Goal: Task Accomplishment & Management: Use online tool/utility

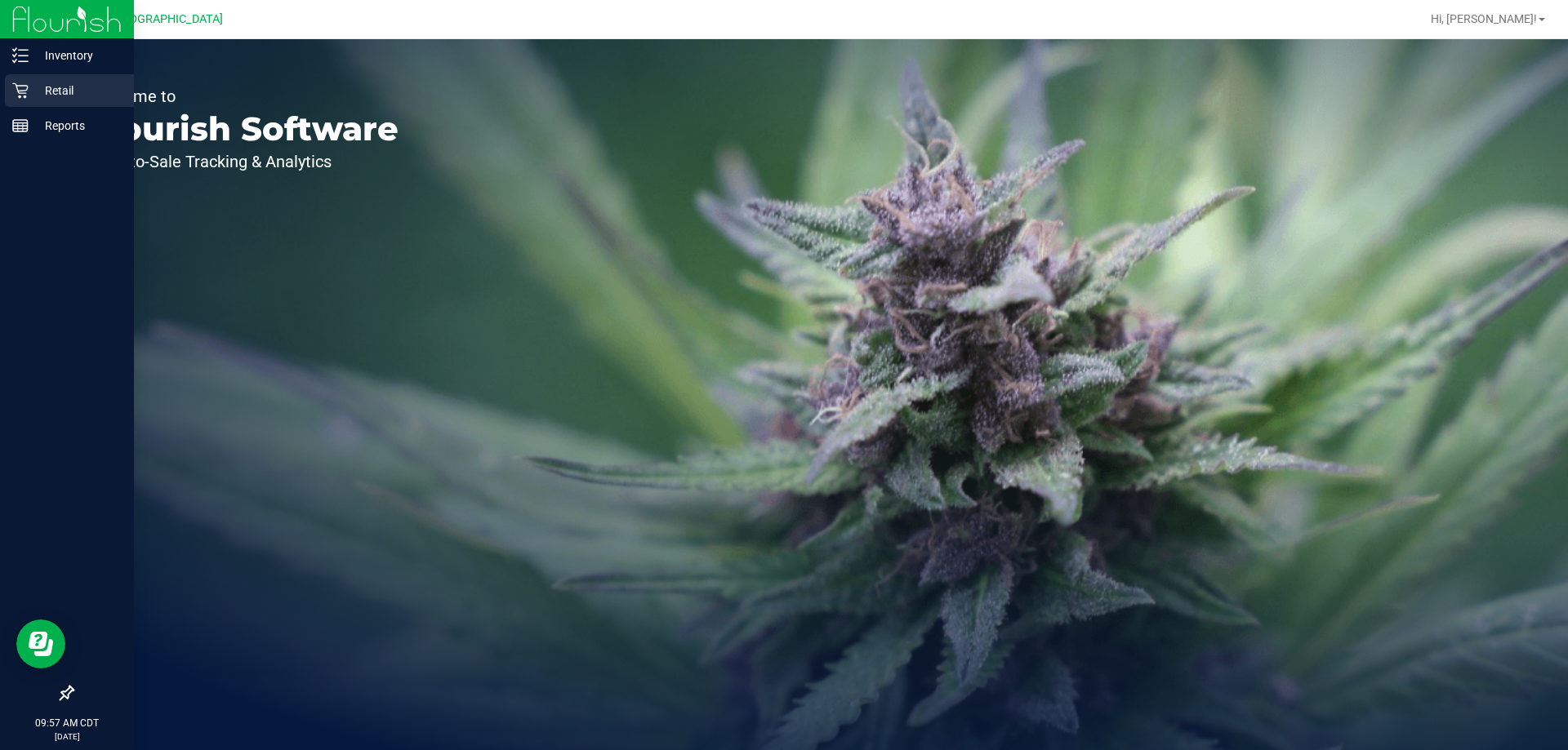
click at [37, 82] on p "Retail" at bounding box center [77, 90] width 98 height 20
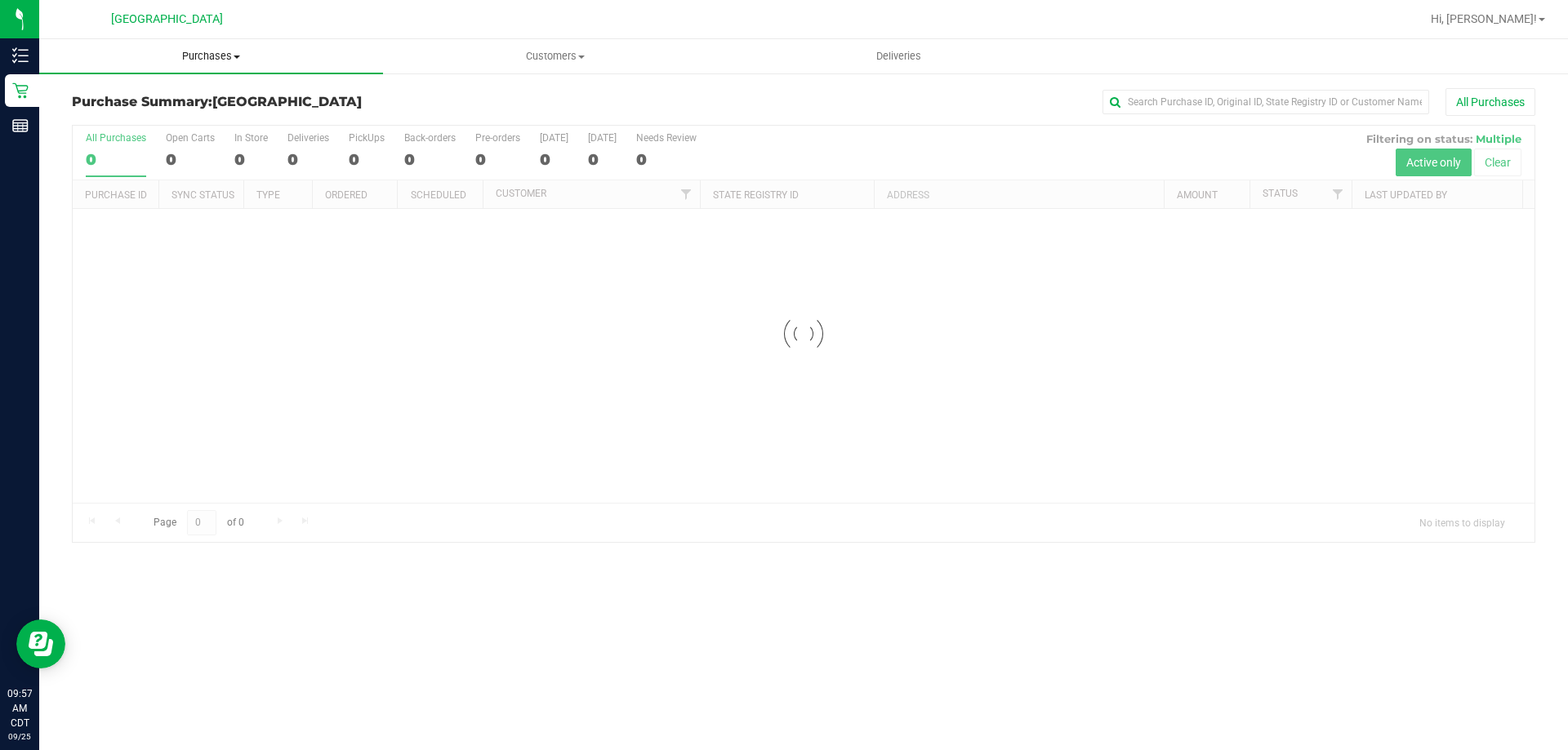
click at [221, 50] on span "Purchases" at bounding box center [210, 56] width 344 height 14
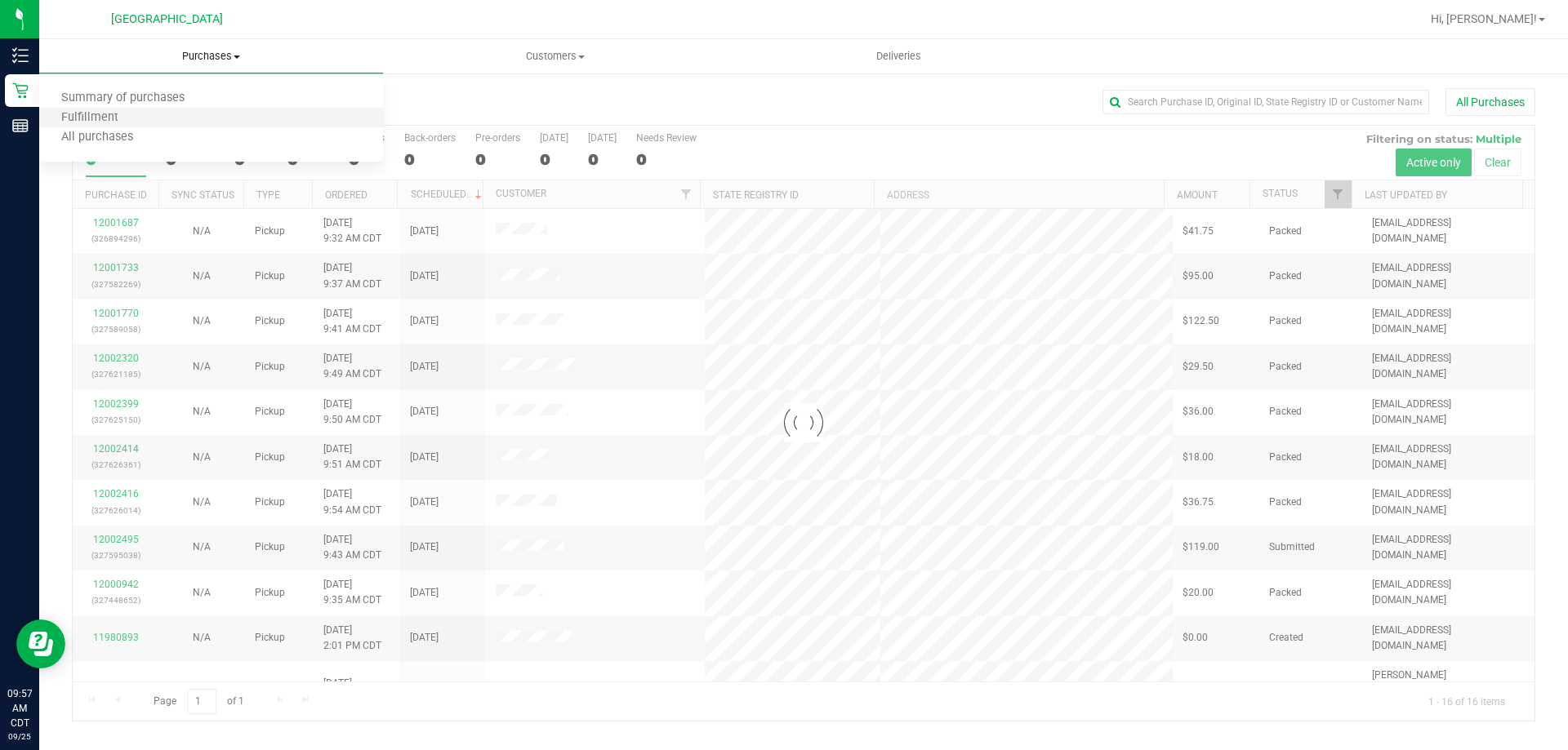
click at [209, 115] on li "Fulfillment" at bounding box center [210, 118] width 344 height 20
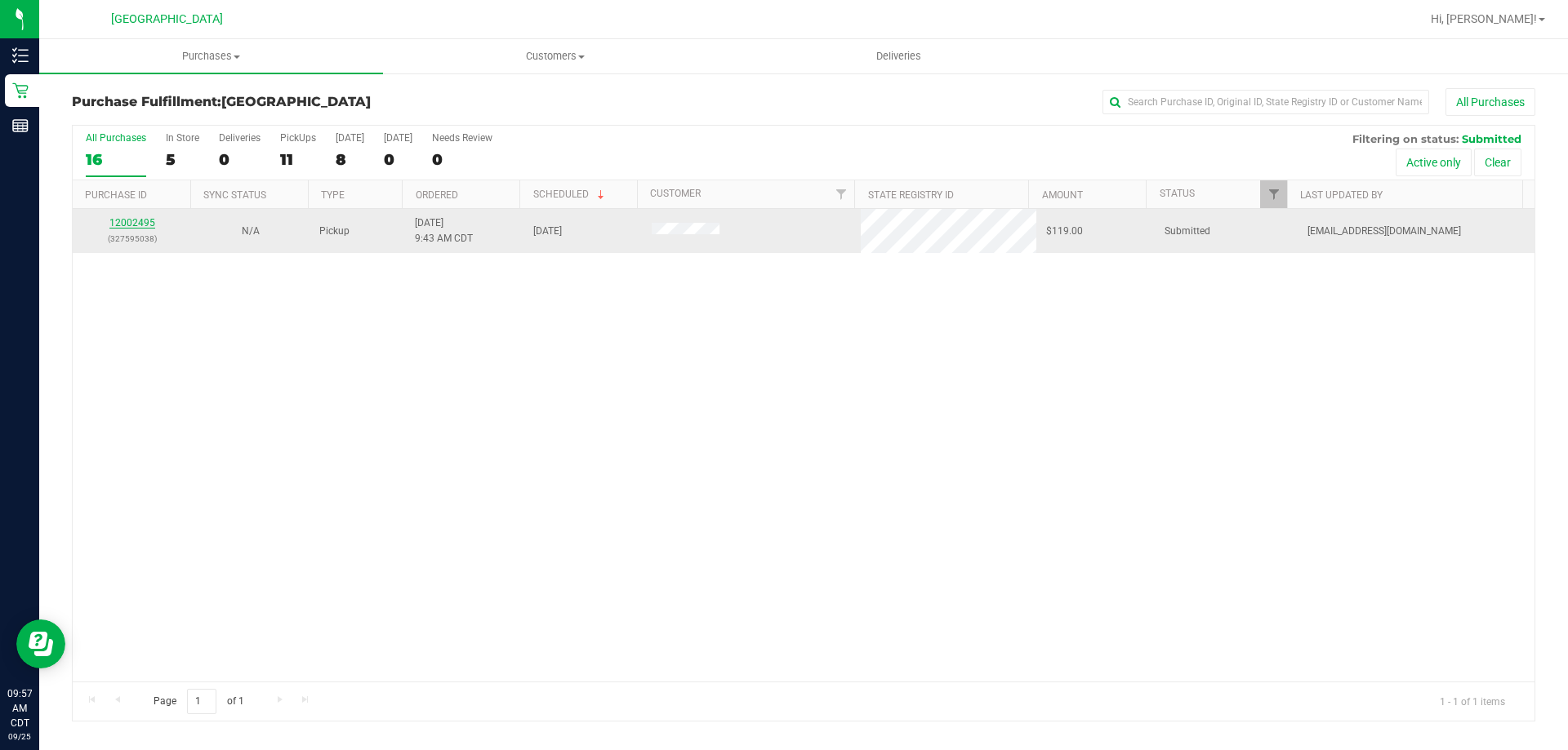
click at [144, 225] on link "12002495" at bounding box center [132, 222] width 46 height 11
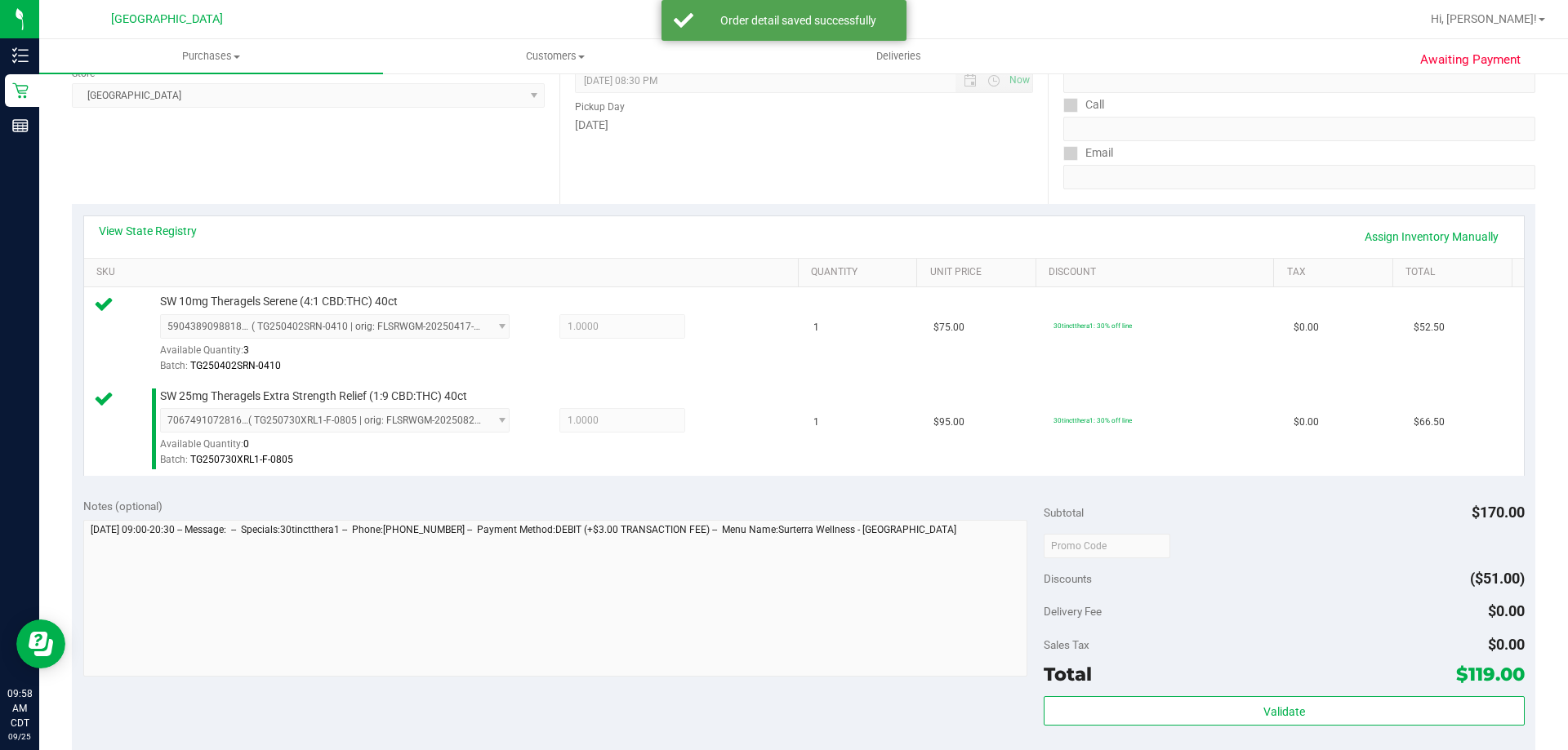
scroll to position [490, 0]
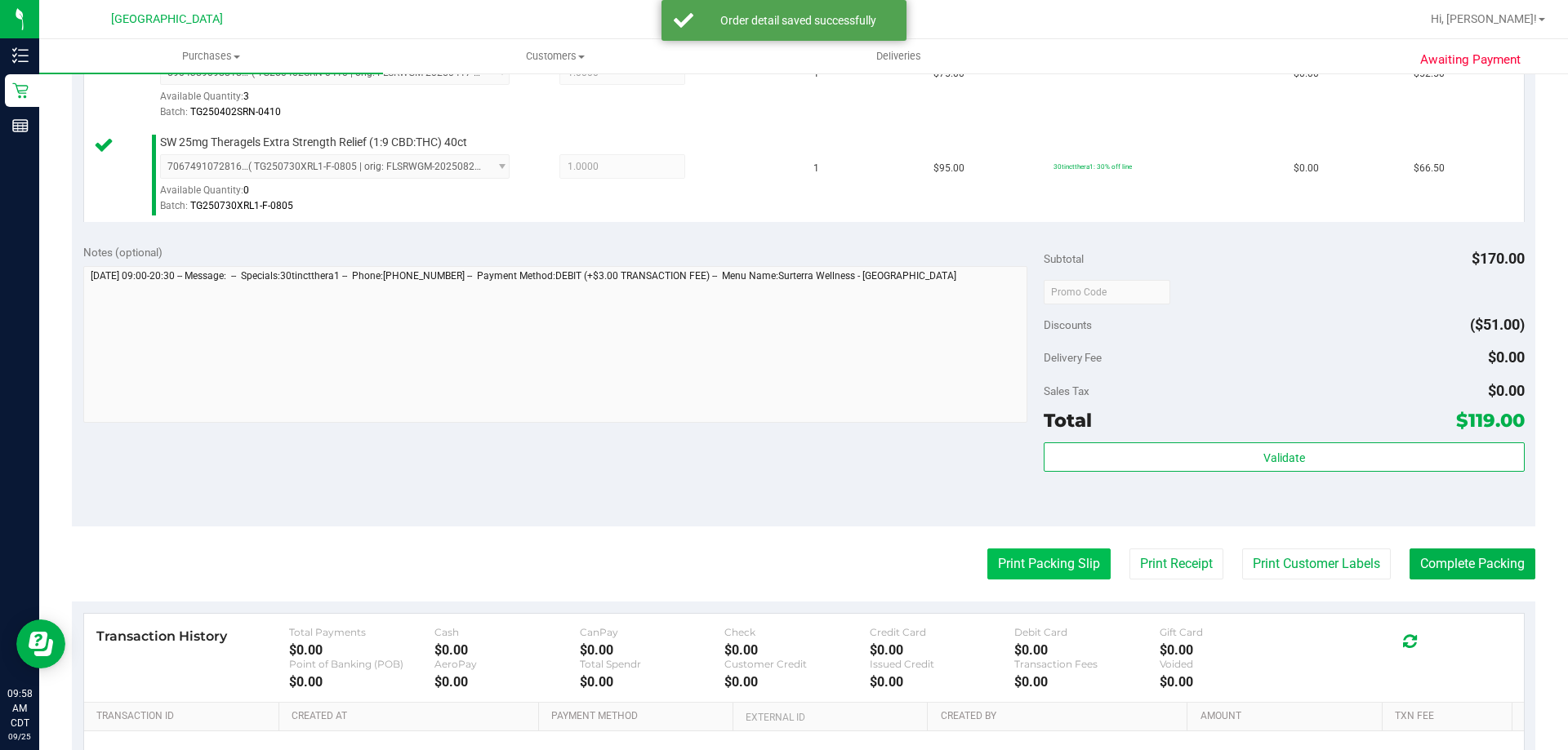
click at [1008, 566] on button "Print Packing Slip" at bounding box center [1049, 564] width 123 height 31
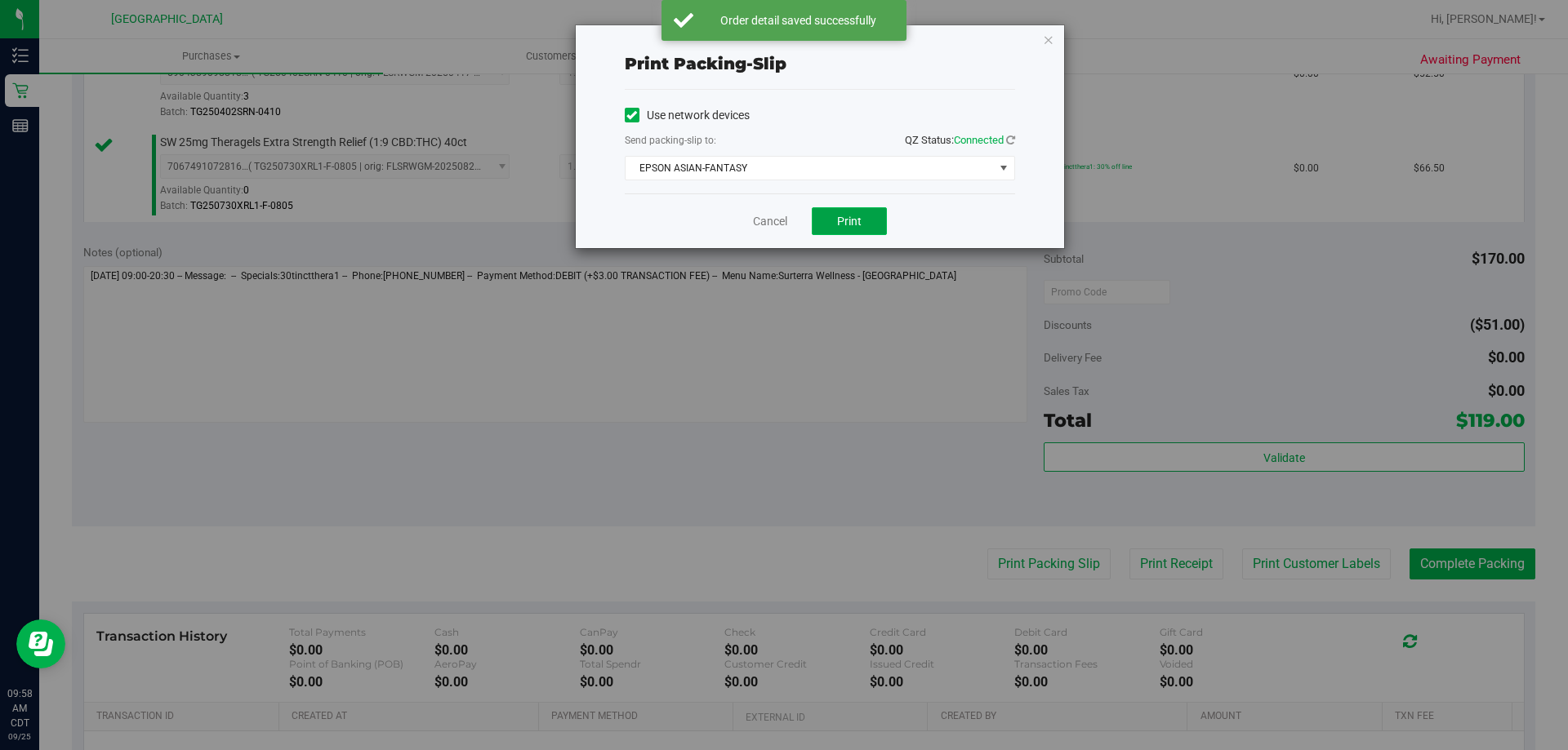
click at [826, 219] on button "Print" at bounding box center [849, 221] width 76 height 28
click at [1045, 42] on icon "button" at bounding box center [1048, 39] width 11 height 20
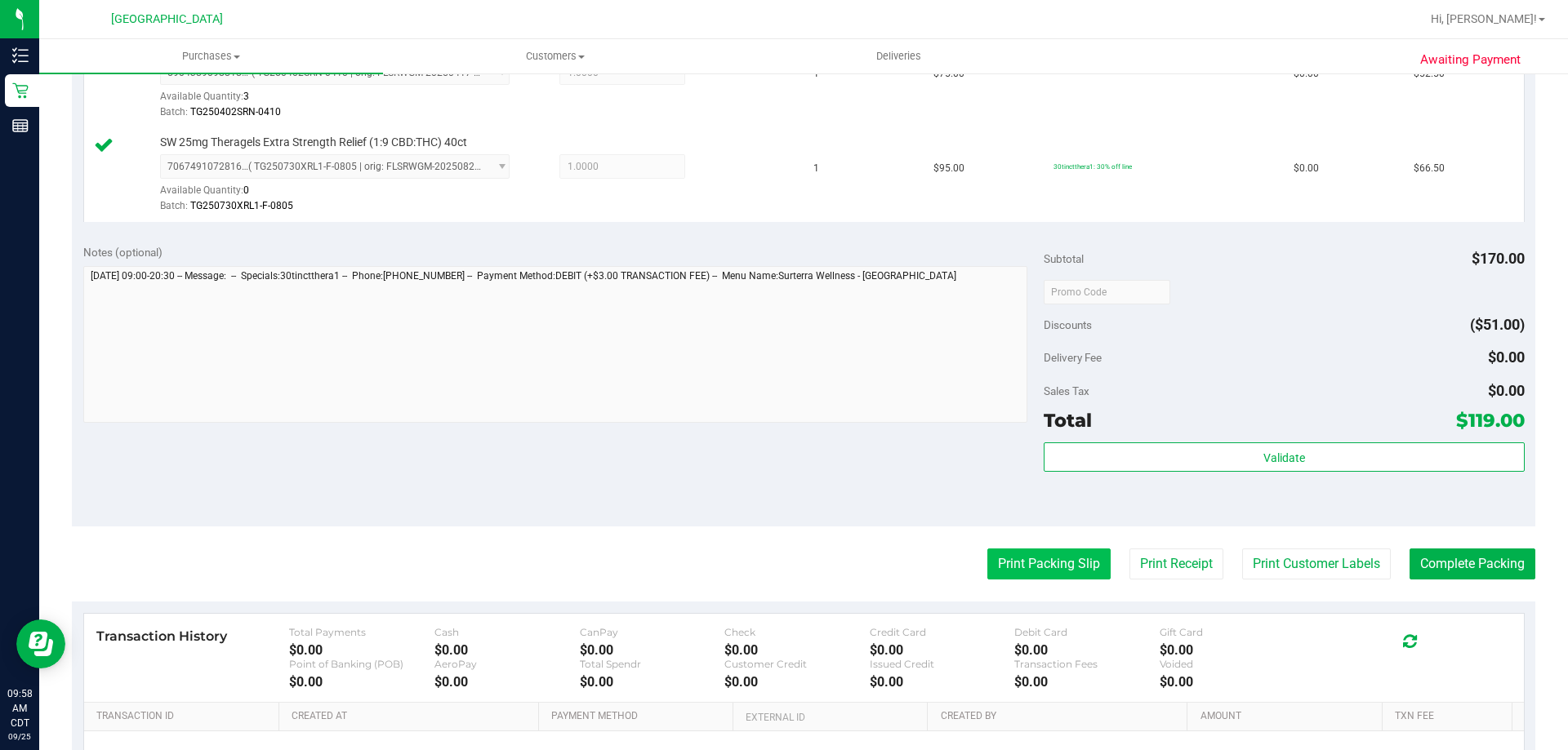
click at [1008, 557] on button "Print Packing Slip" at bounding box center [1049, 564] width 123 height 31
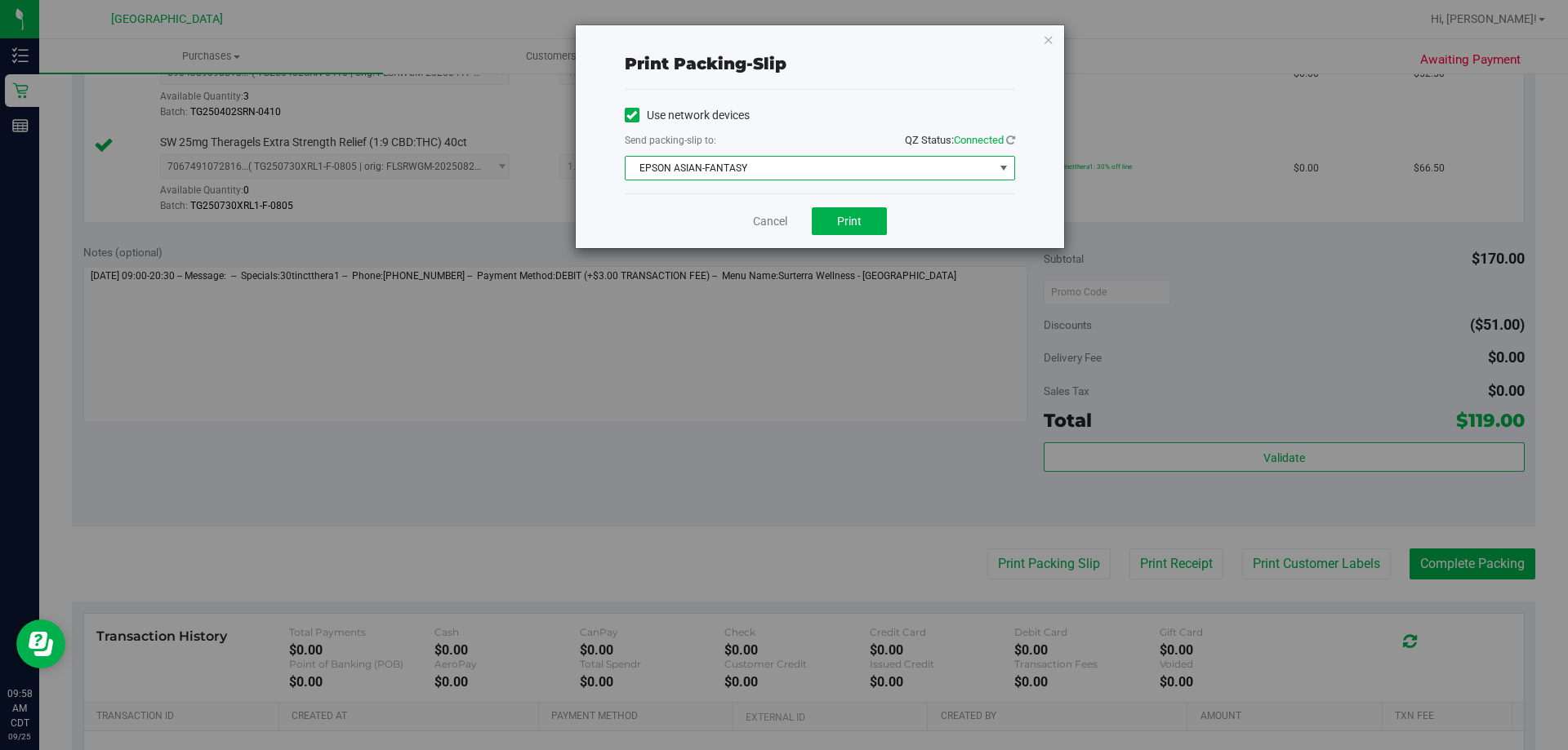
click at [816, 173] on span "EPSON ASIAN-FANTASY" at bounding box center [809, 168] width 368 height 23
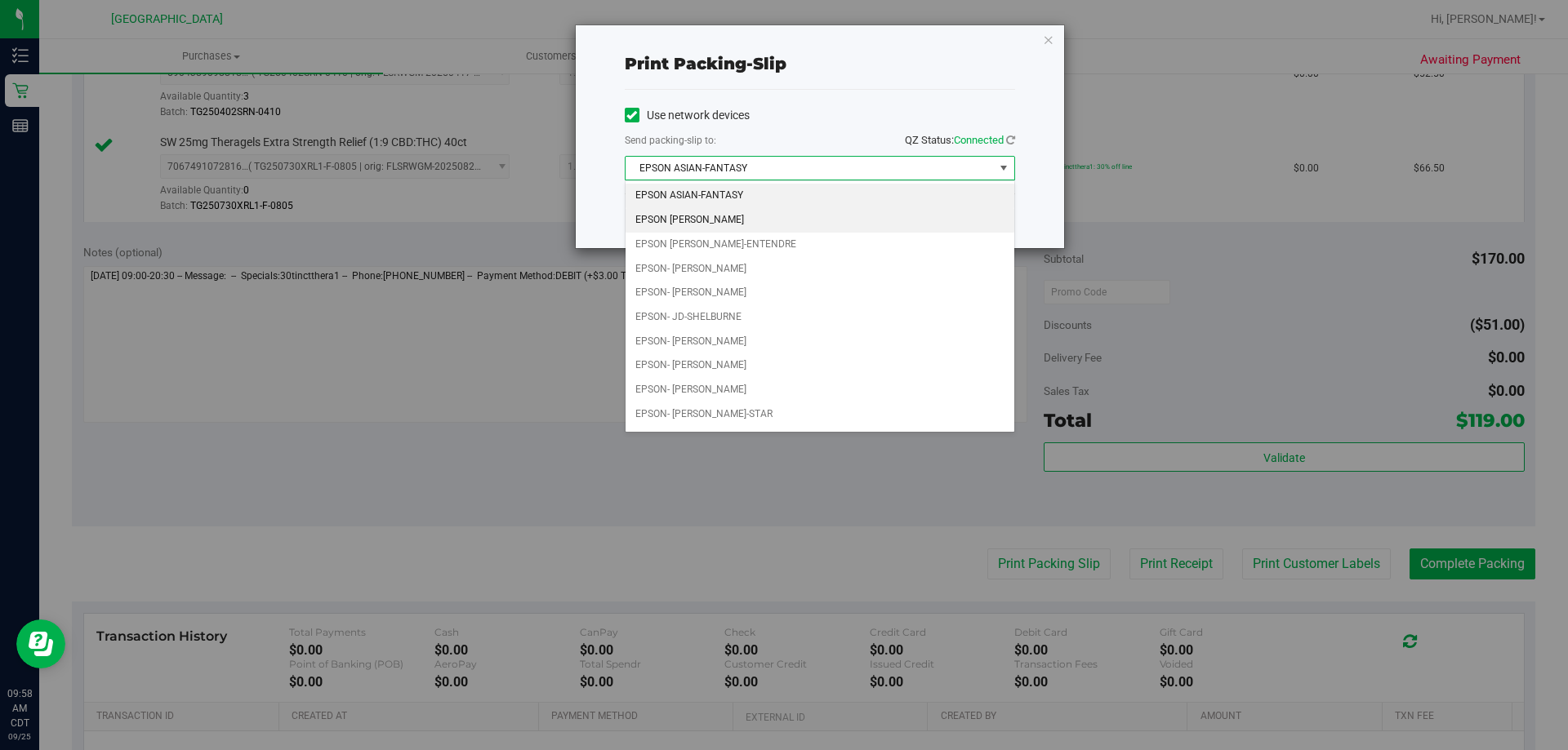
click at [737, 218] on li "EPSON JAY MCCARROLL" at bounding box center [820, 220] width 389 height 25
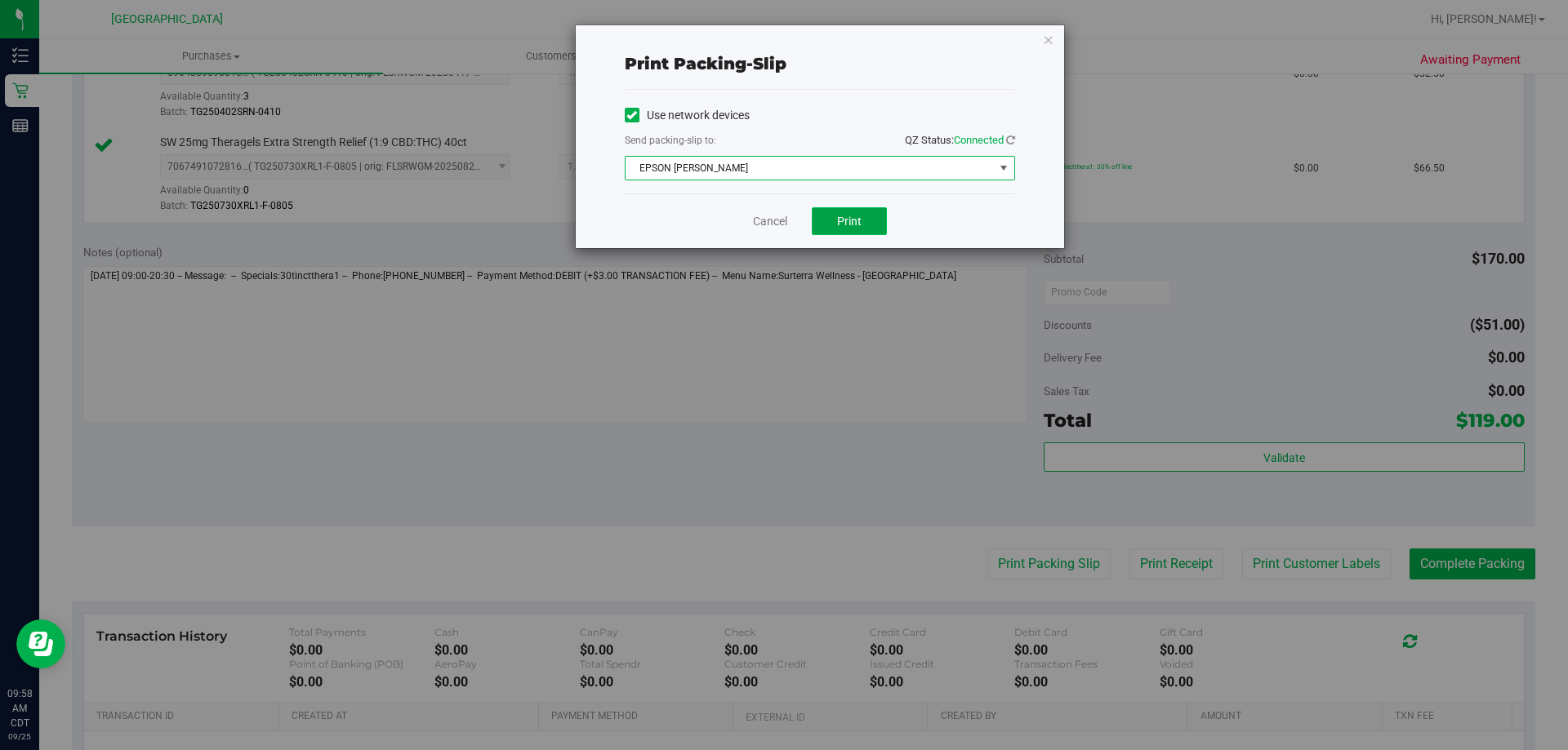
click at [860, 221] on span "Print" at bounding box center [848, 221] width 25 height 13
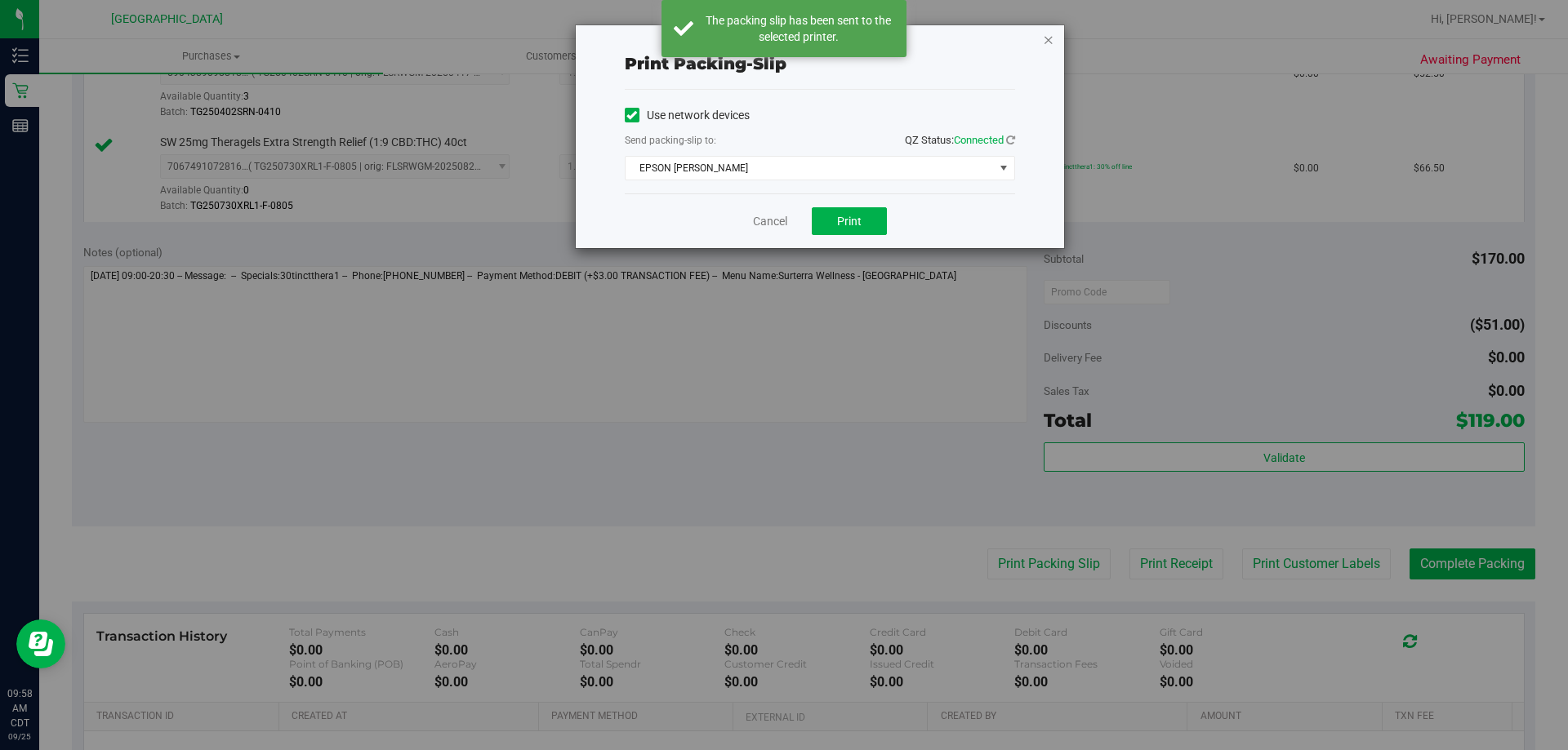
click at [1047, 42] on icon "button" at bounding box center [1048, 39] width 11 height 20
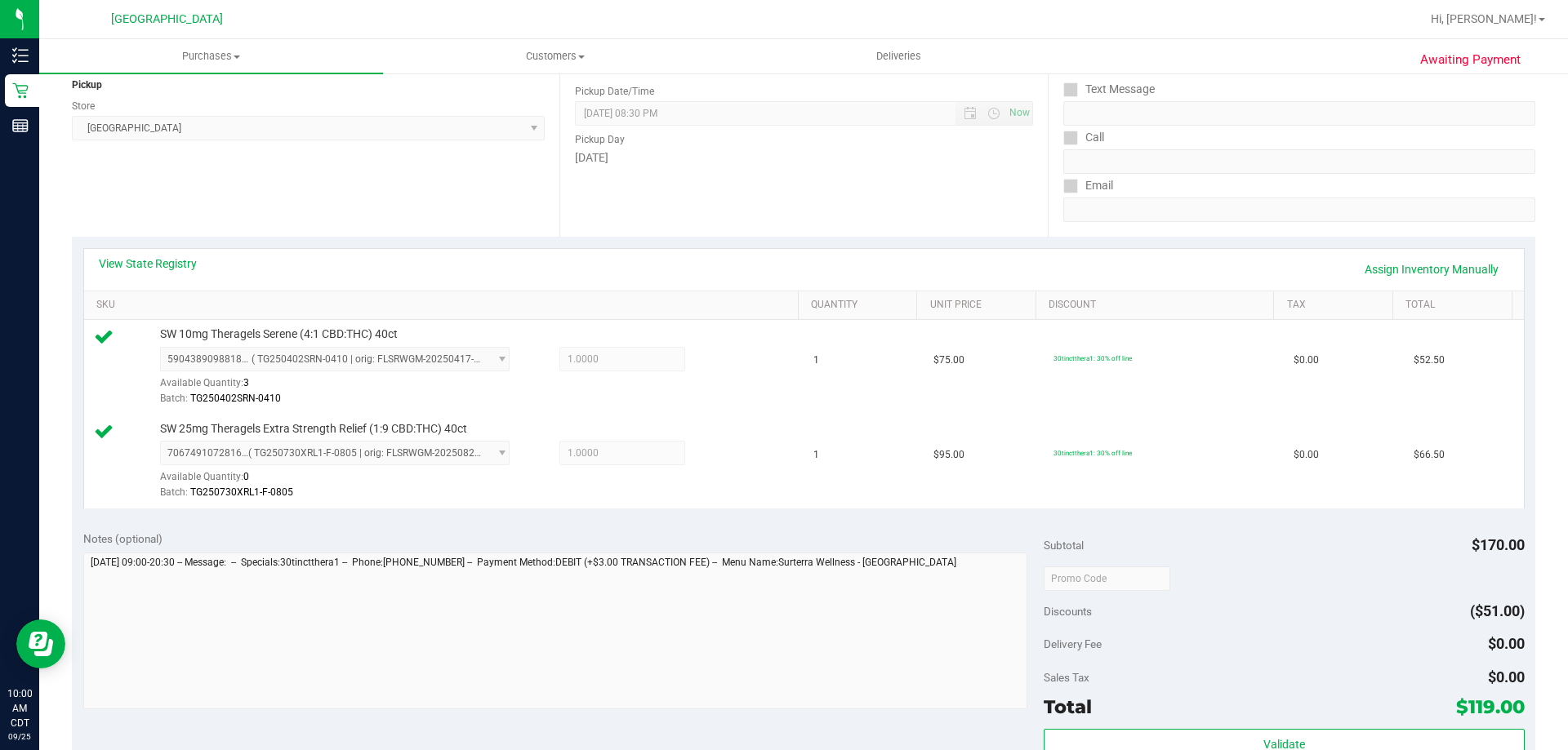
scroll to position [408, 0]
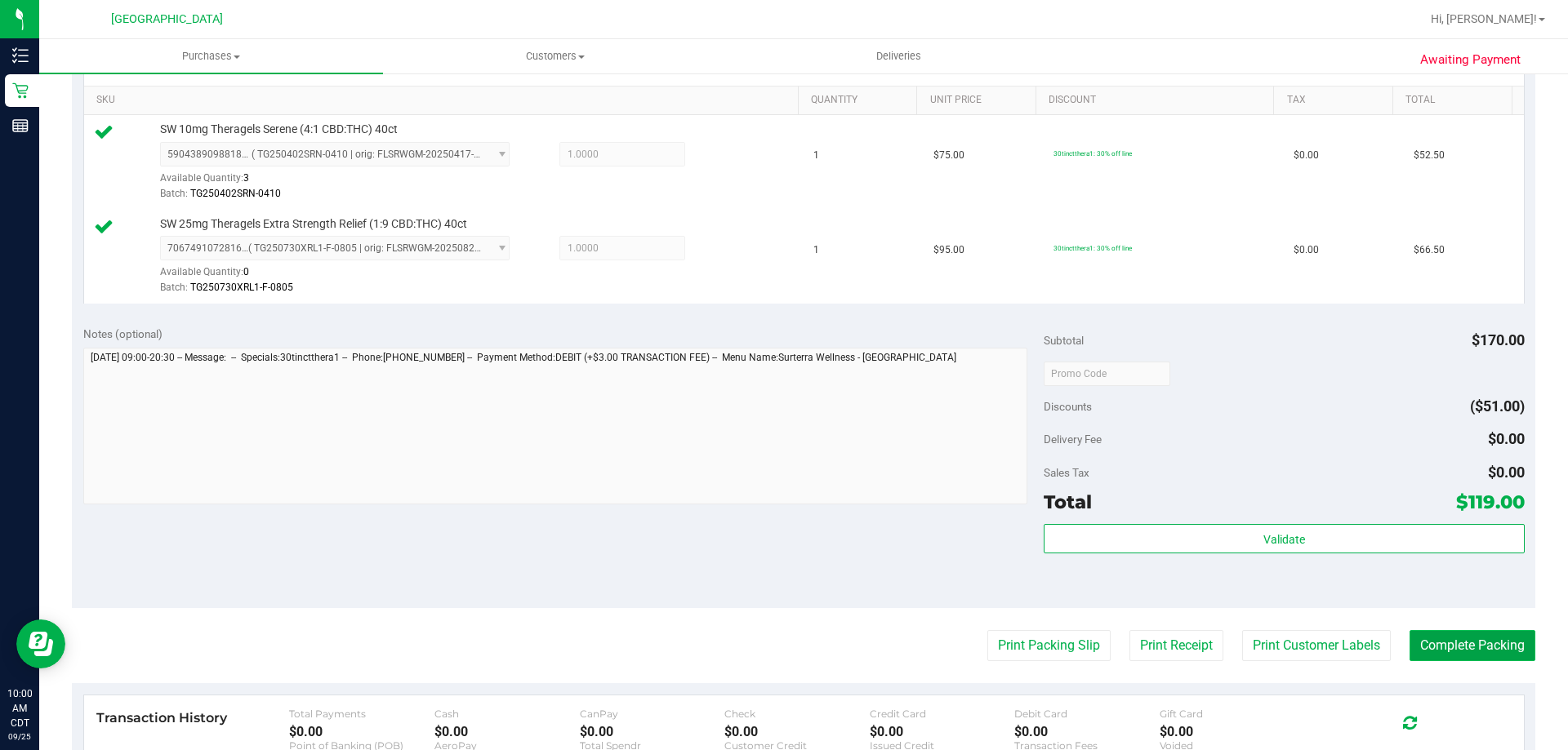
click at [1441, 651] on button "Complete Packing" at bounding box center [1472, 646] width 126 height 31
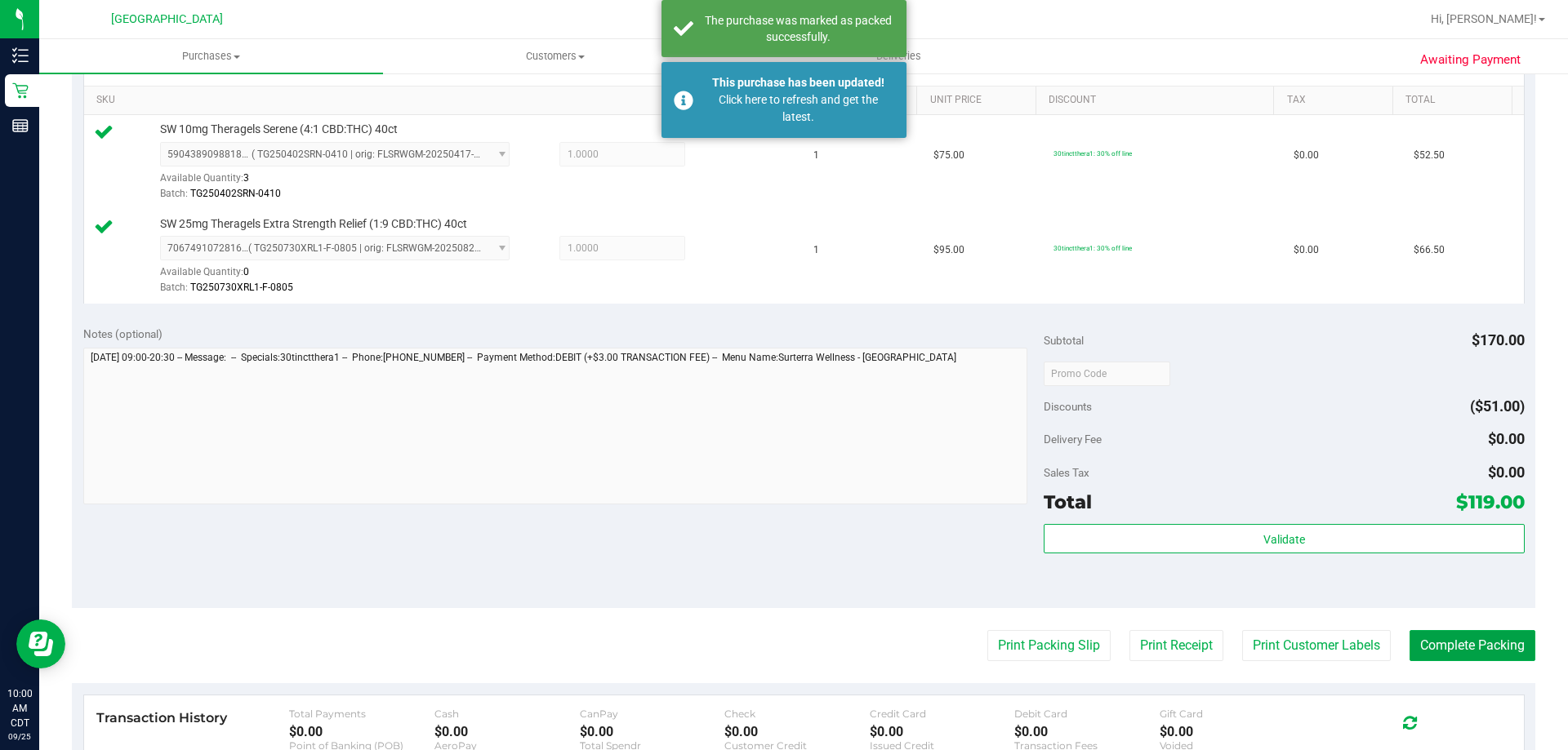
scroll to position [81, 0]
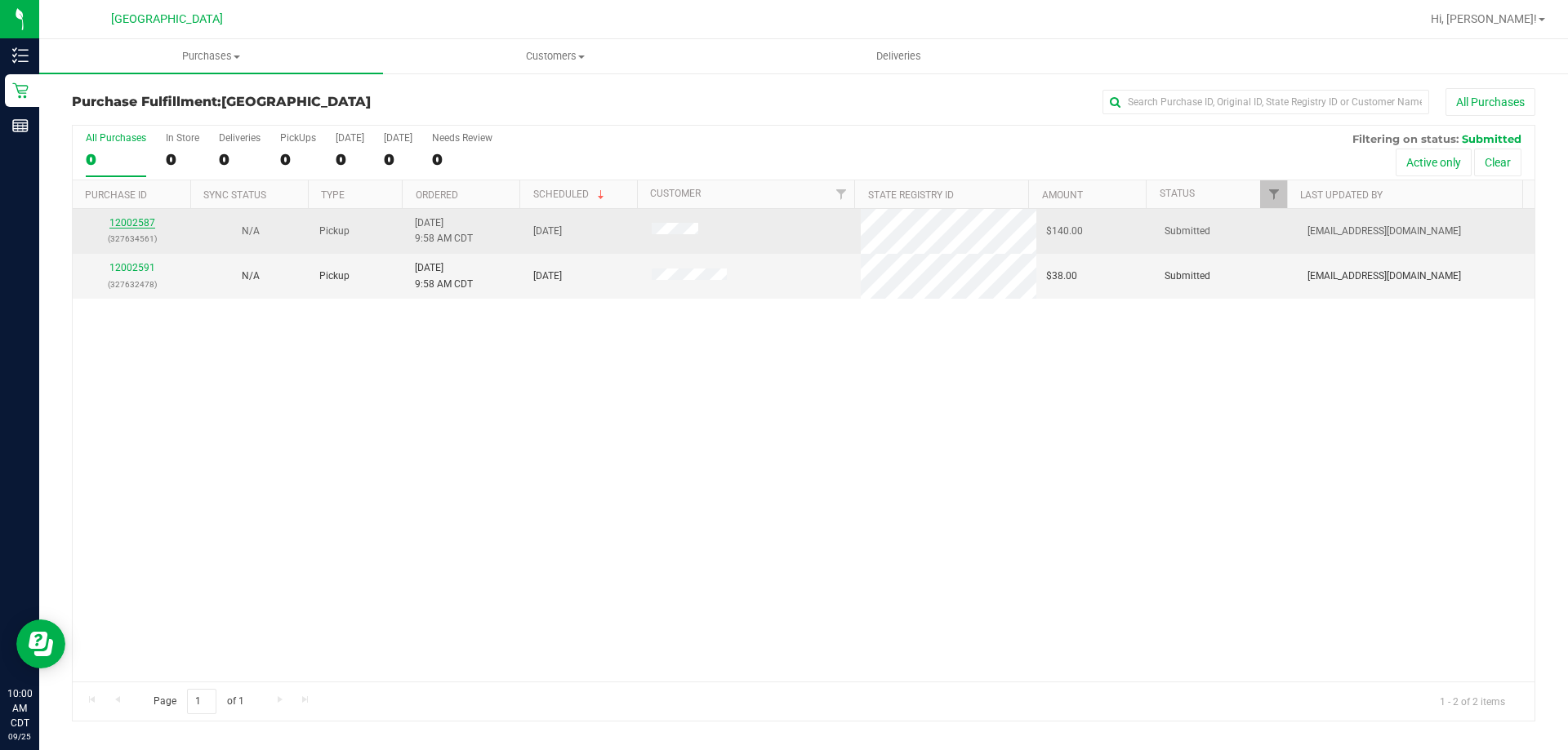
click at [146, 218] on link "12002587" at bounding box center [132, 222] width 46 height 11
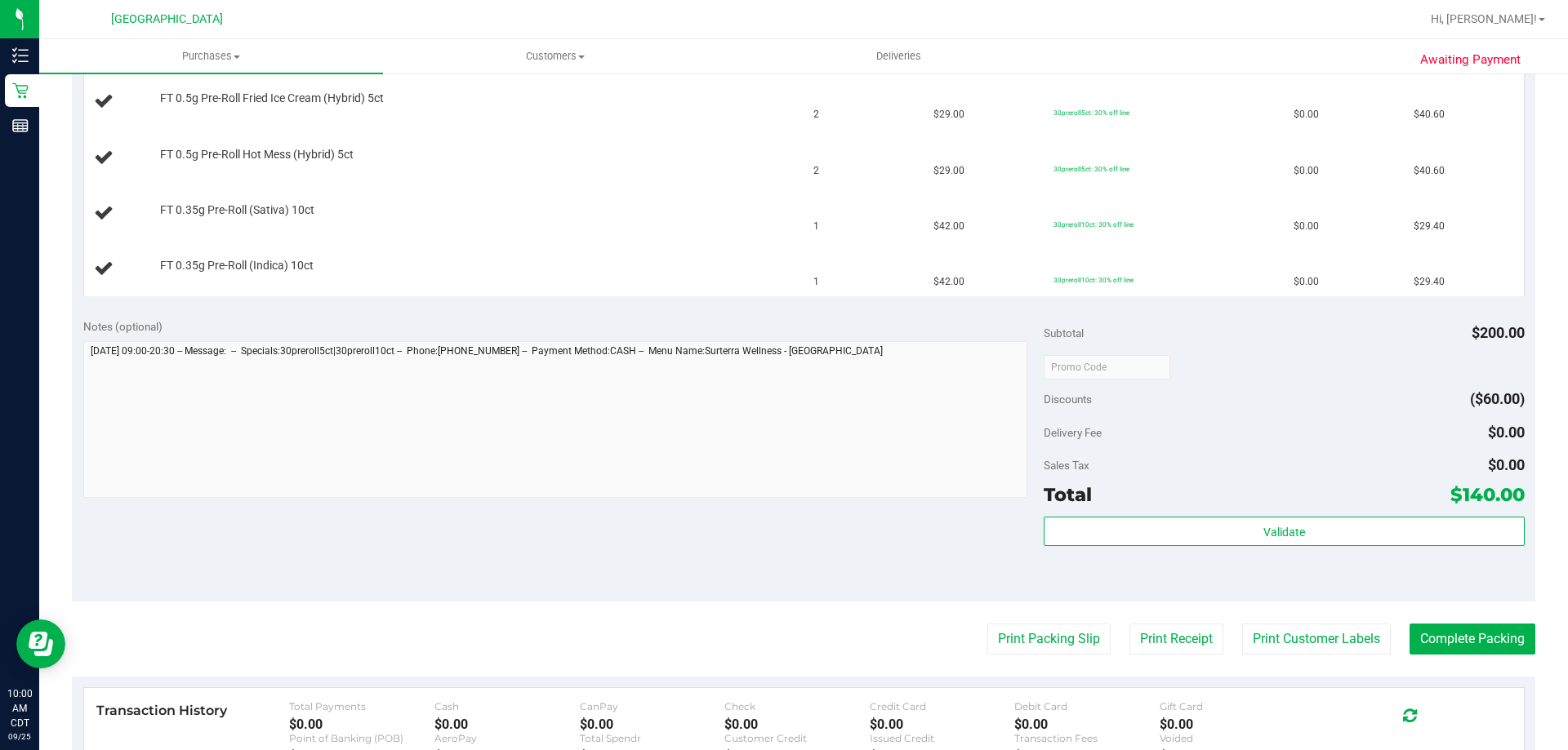
scroll to position [490, 0]
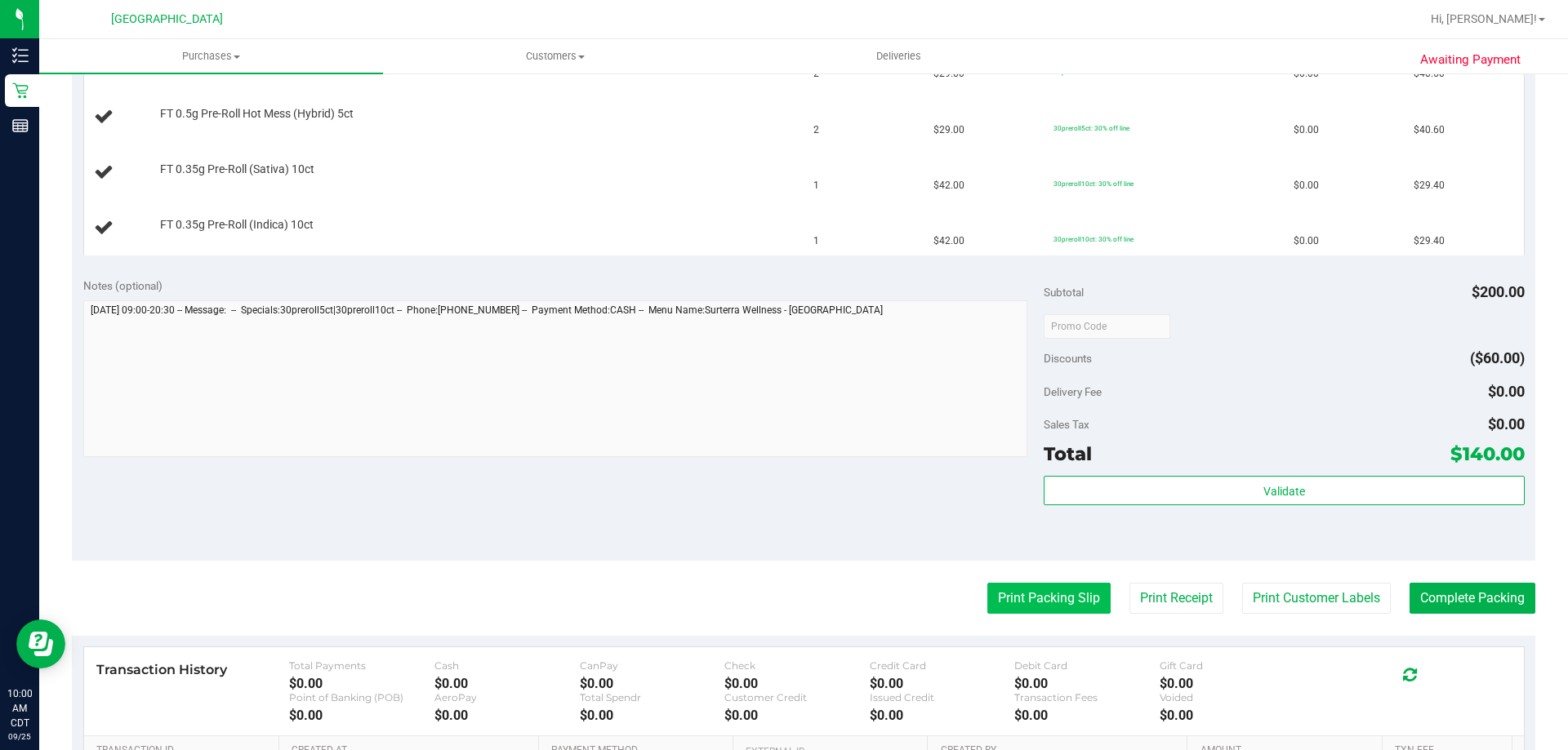
click at [989, 607] on button "Print Packing Slip" at bounding box center [1049, 598] width 123 height 31
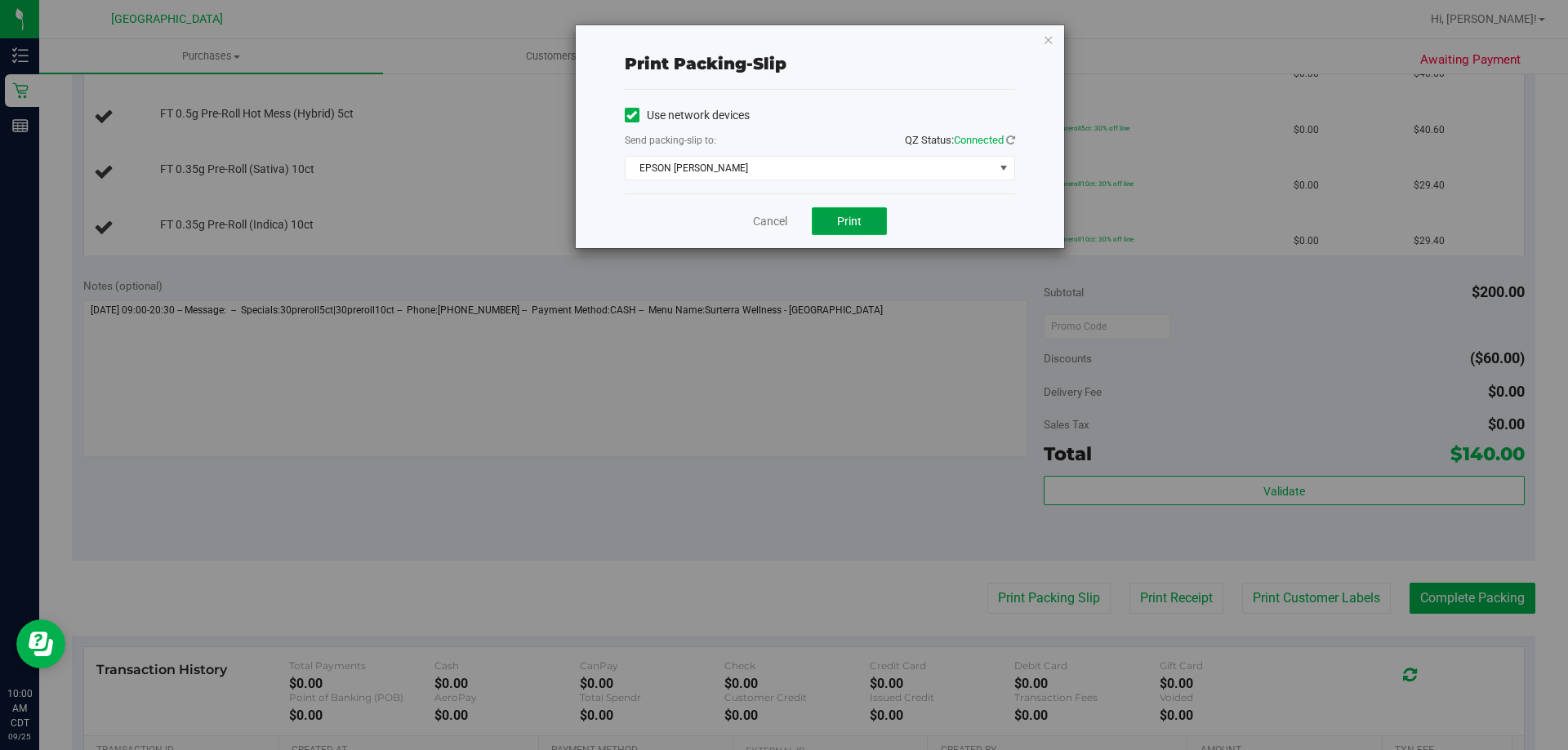
click at [870, 215] on button "Print" at bounding box center [849, 221] width 76 height 28
click at [1052, 44] on icon "button" at bounding box center [1048, 39] width 11 height 20
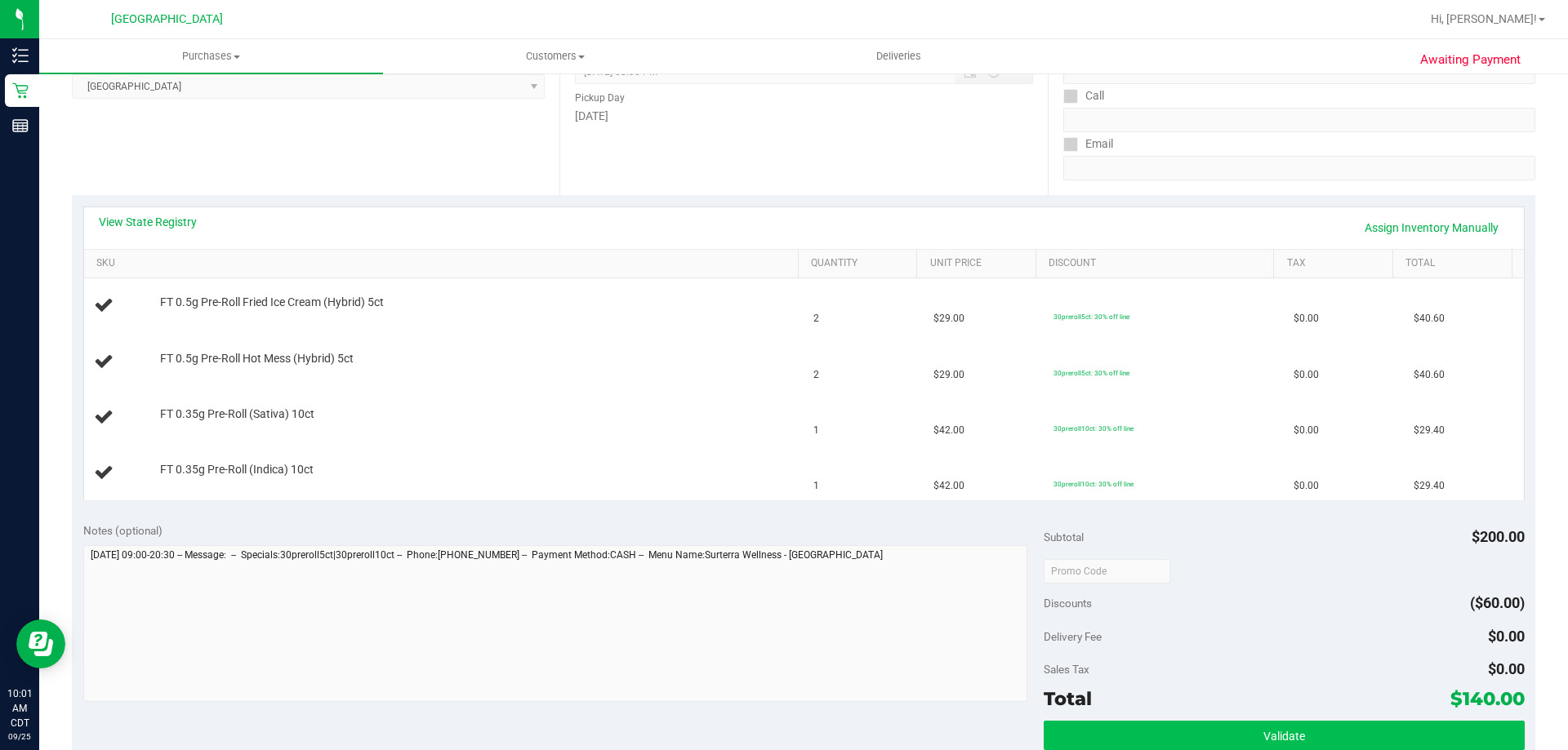
scroll to position [327, 0]
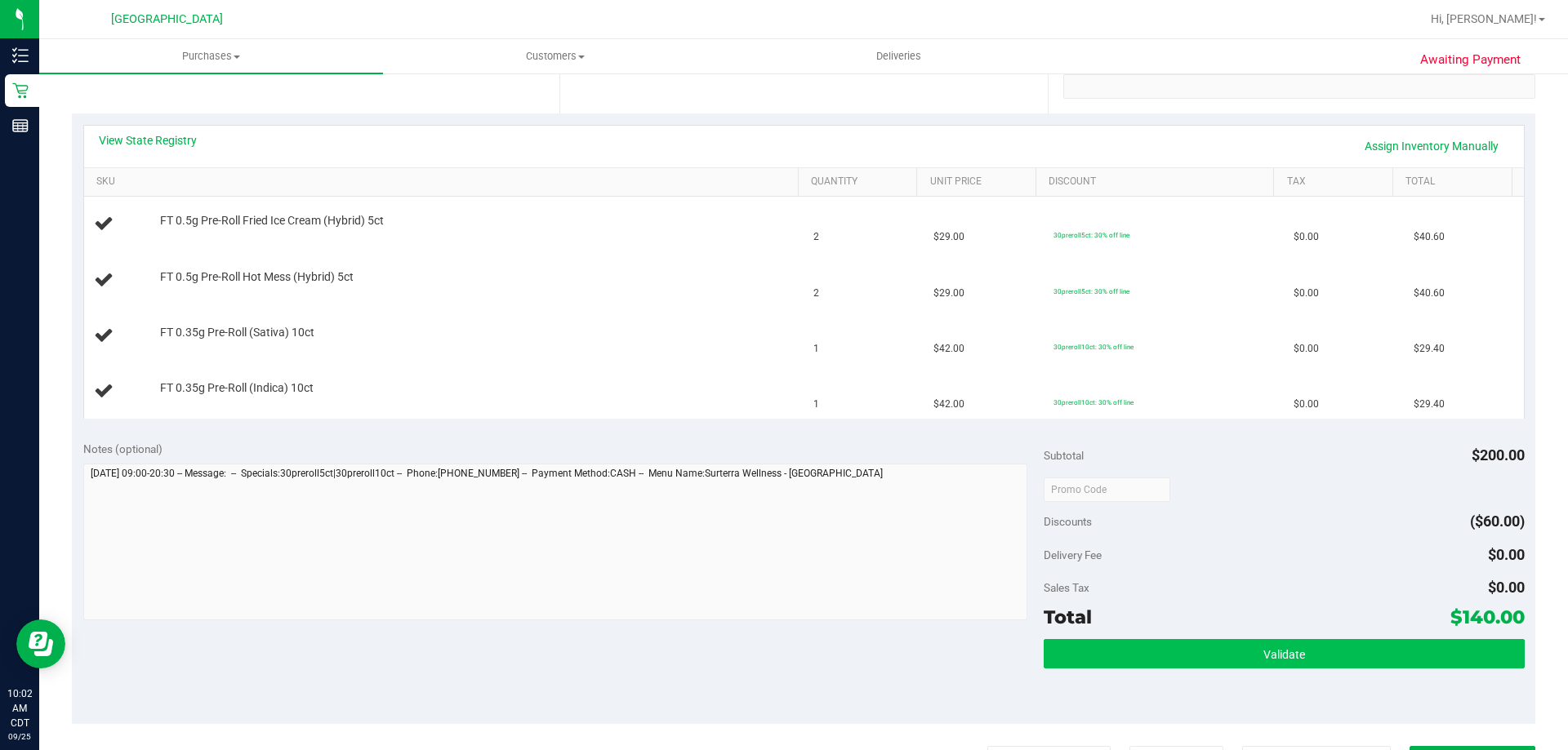
click at [988, 747] on button "Print Packing Slip" at bounding box center [1049, 762] width 123 height 31
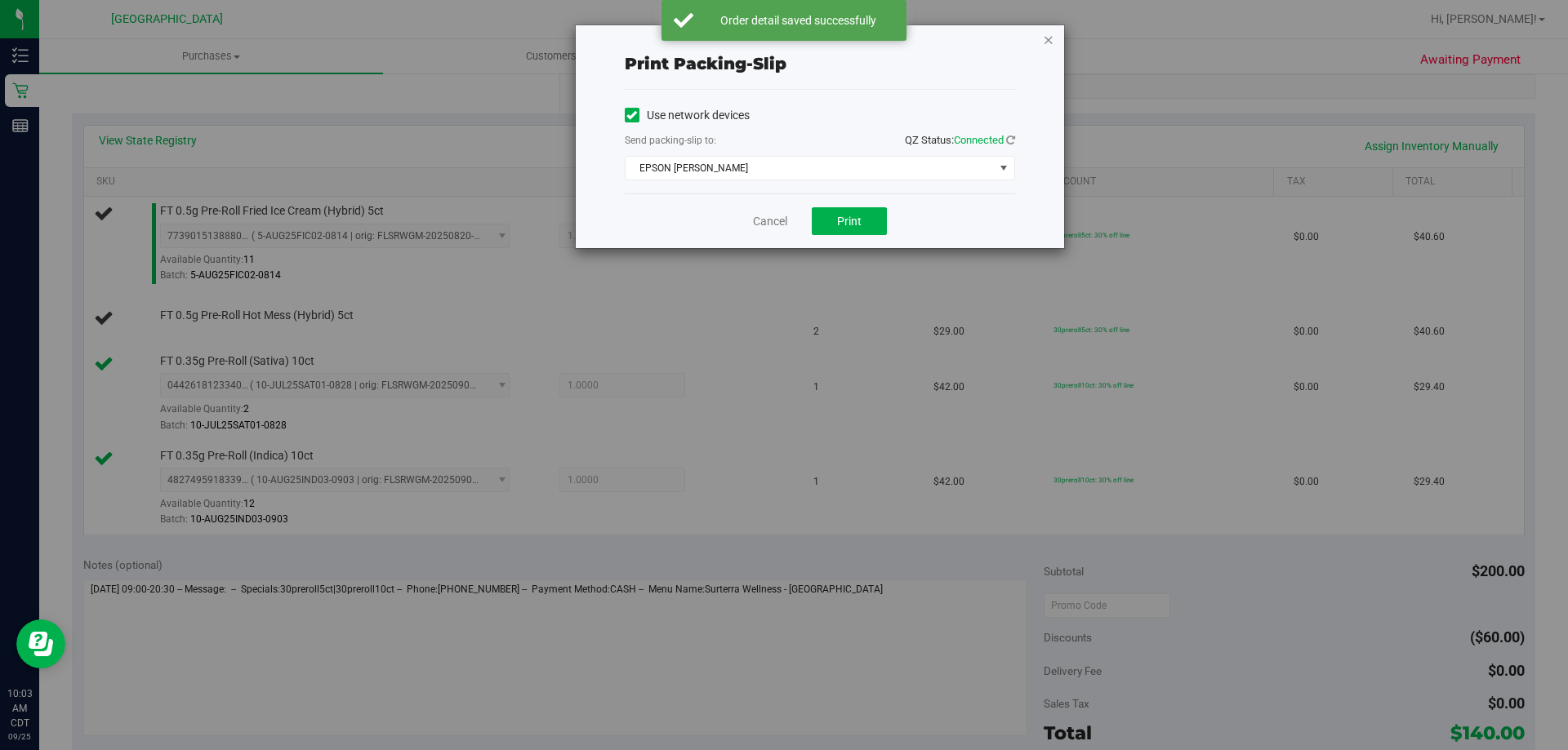
click at [1043, 42] on icon "button" at bounding box center [1048, 39] width 11 height 20
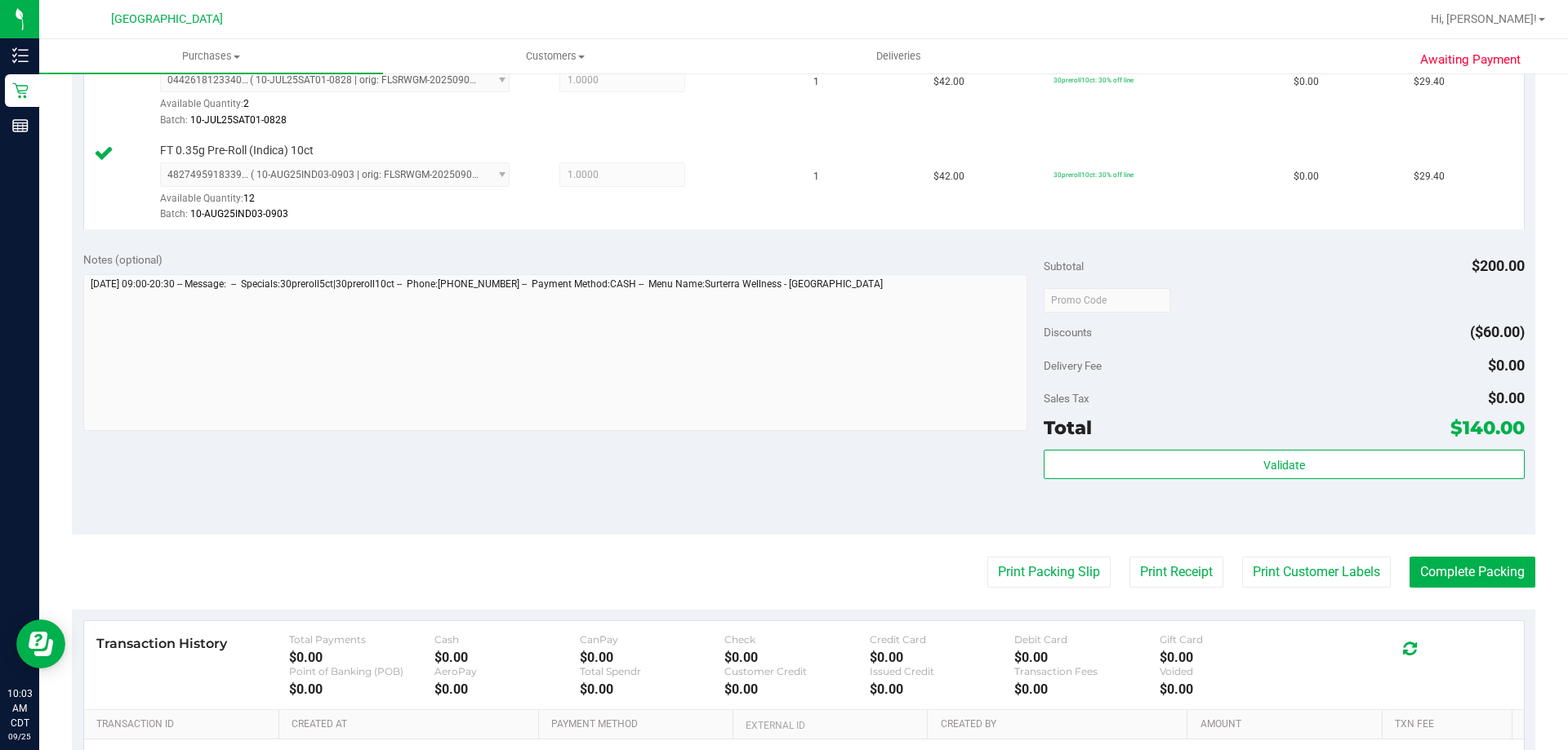
scroll to position [401, 0]
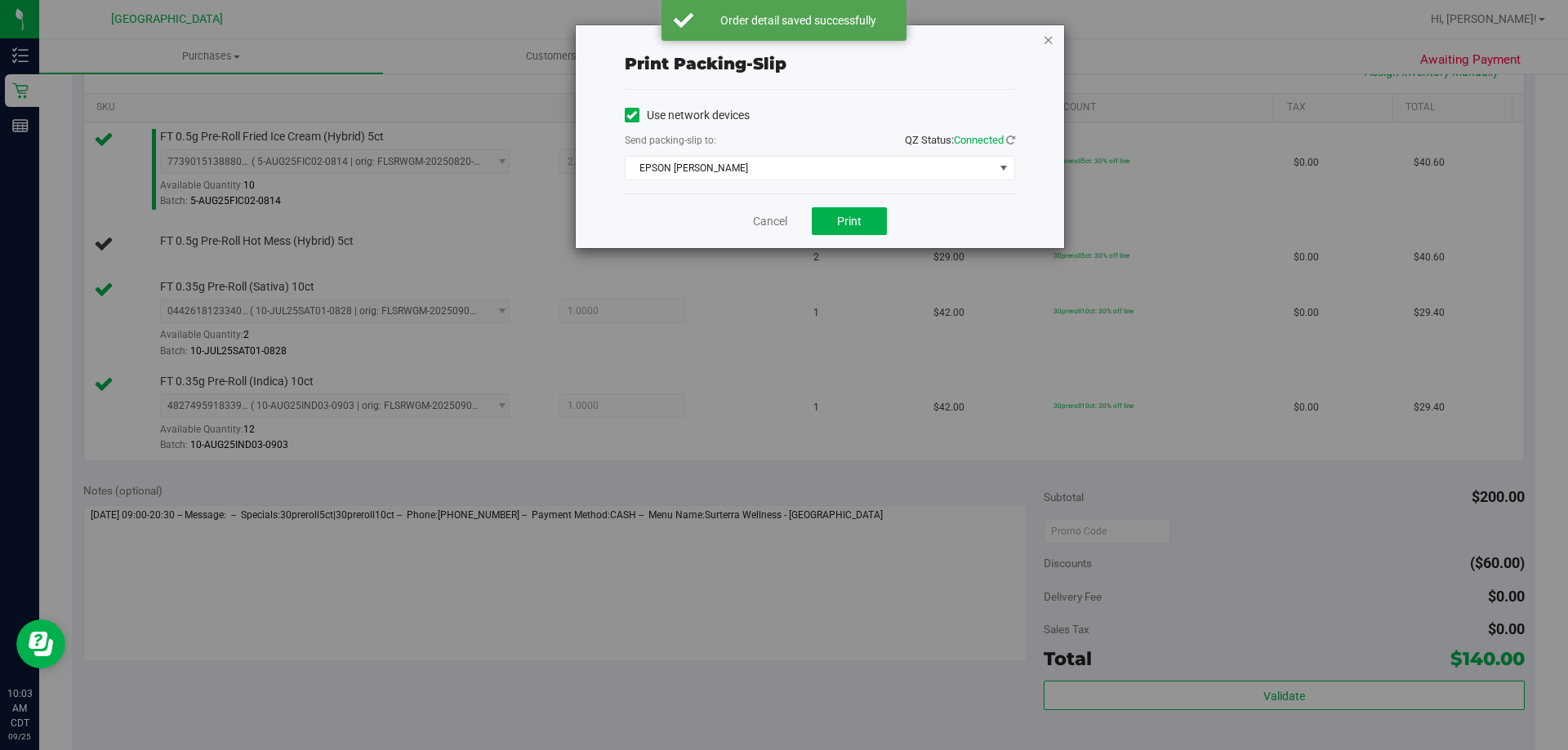
click at [1044, 41] on icon "button" at bounding box center [1048, 39] width 11 height 20
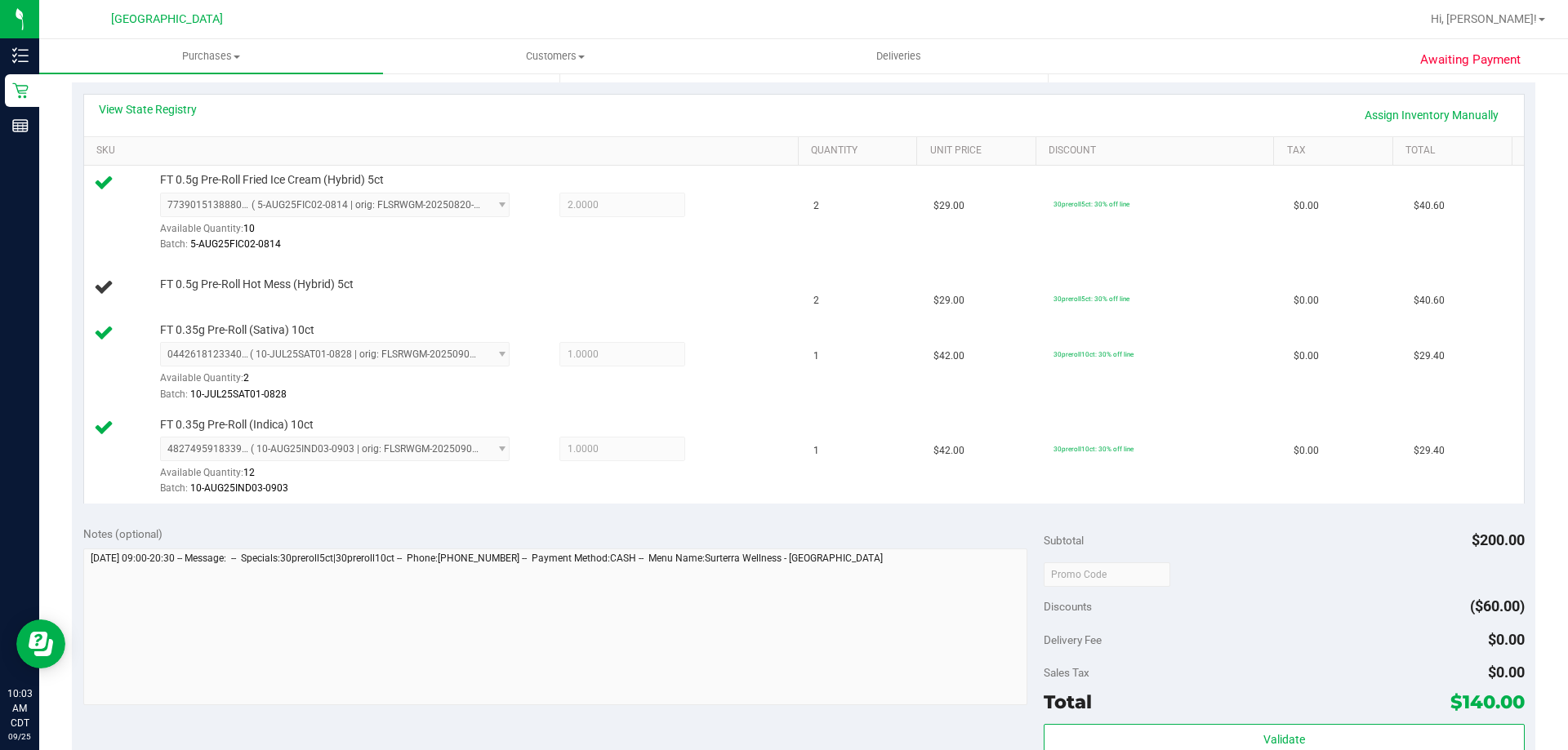
scroll to position [319, 0]
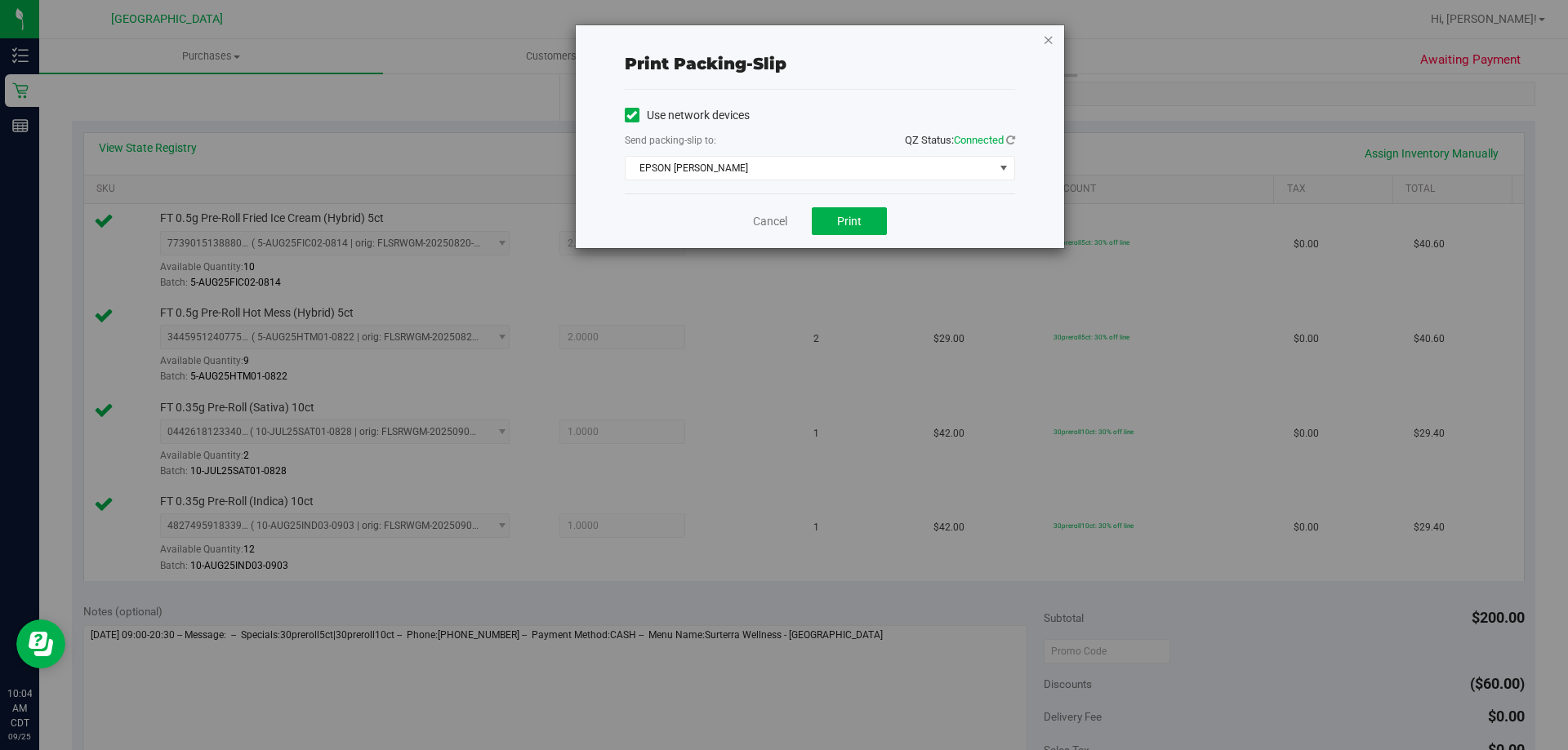
click at [1044, 40] on icon "button" at bounding box center [1048, 39] width 11 height 20
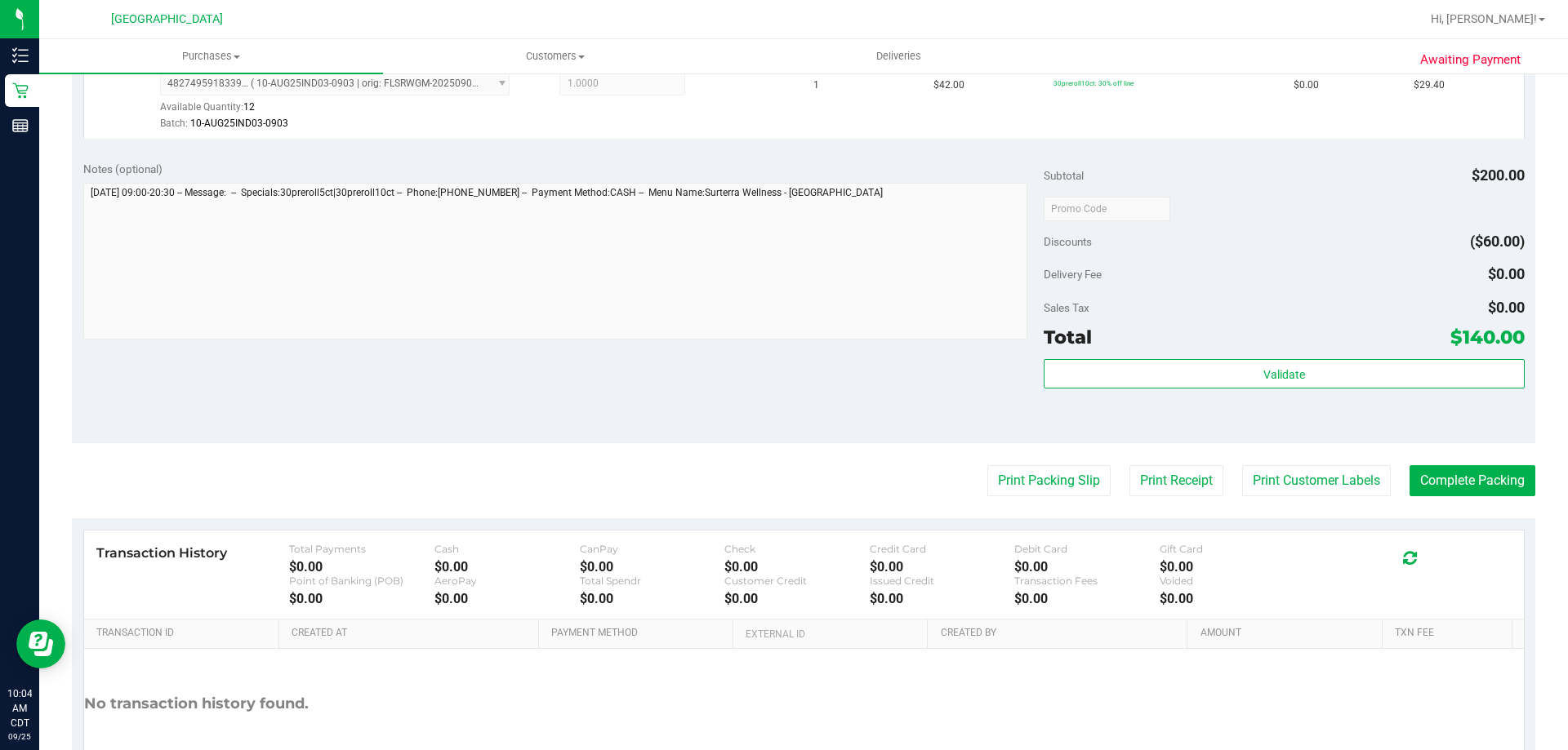
scroll to position [767, 0]
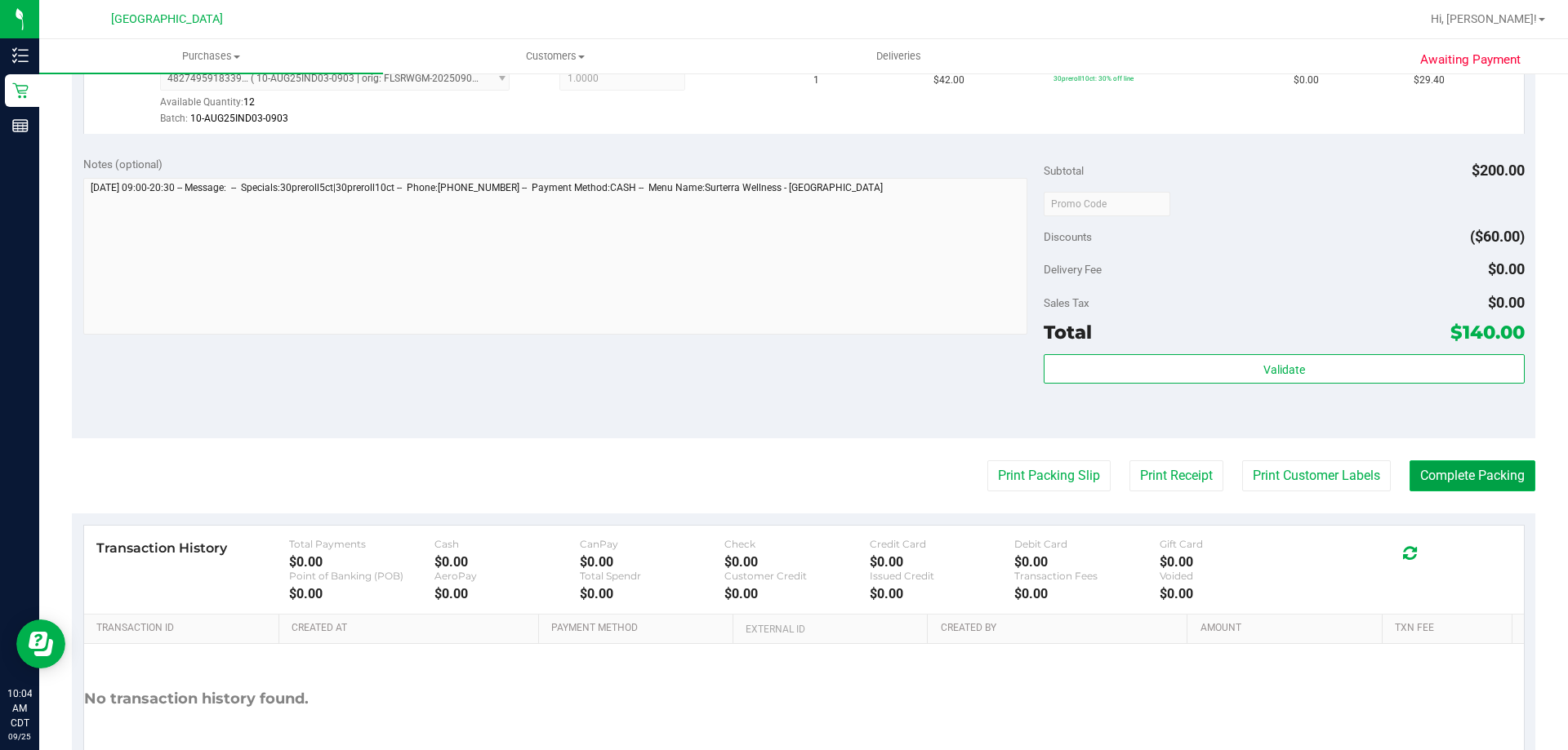
click at [1433, 479] on button "Complete Packing" at bounding box center [1472, 476] width 126 height 31
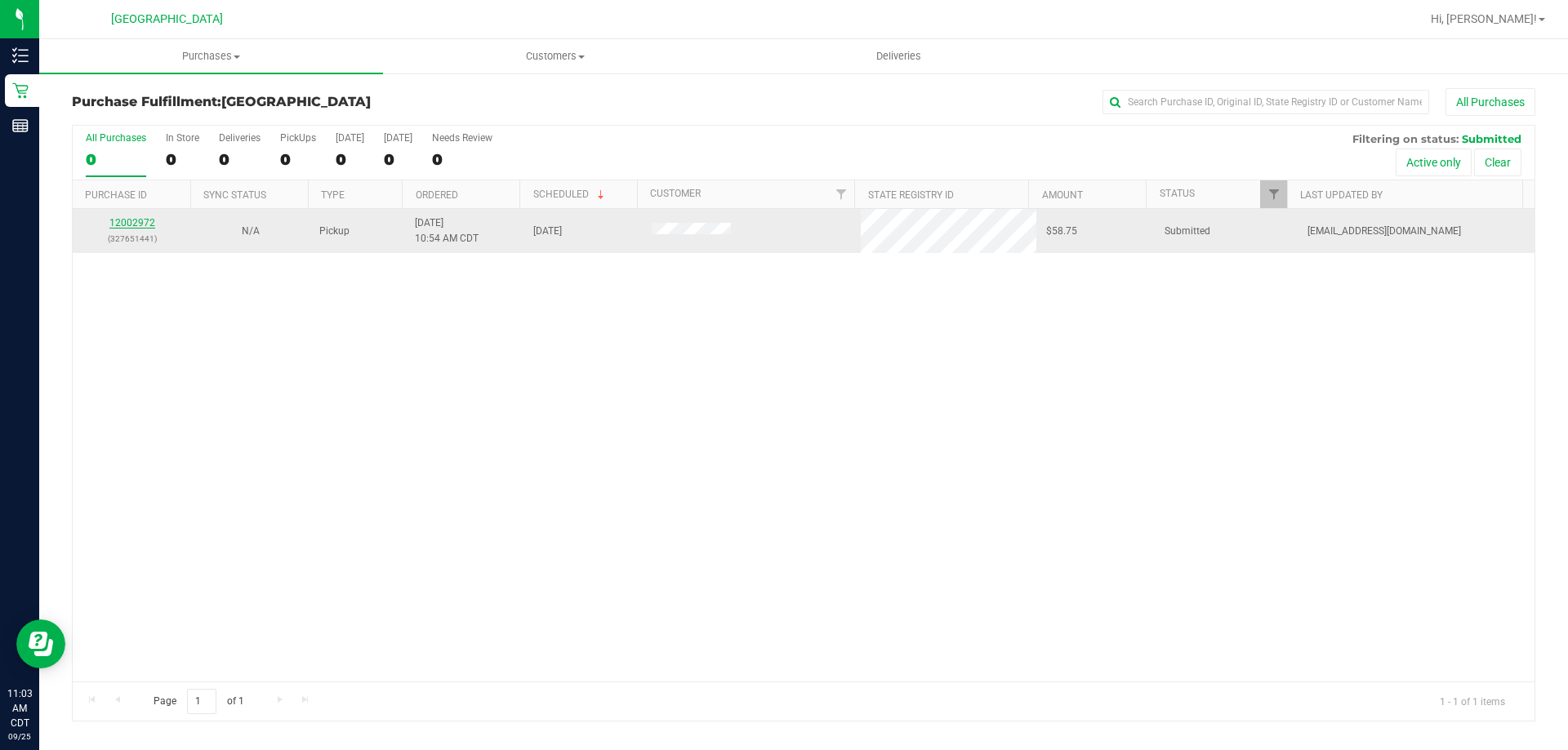
click at [142, 218] on link "12002972" at bounding box center [132, 222] width 46 height 11
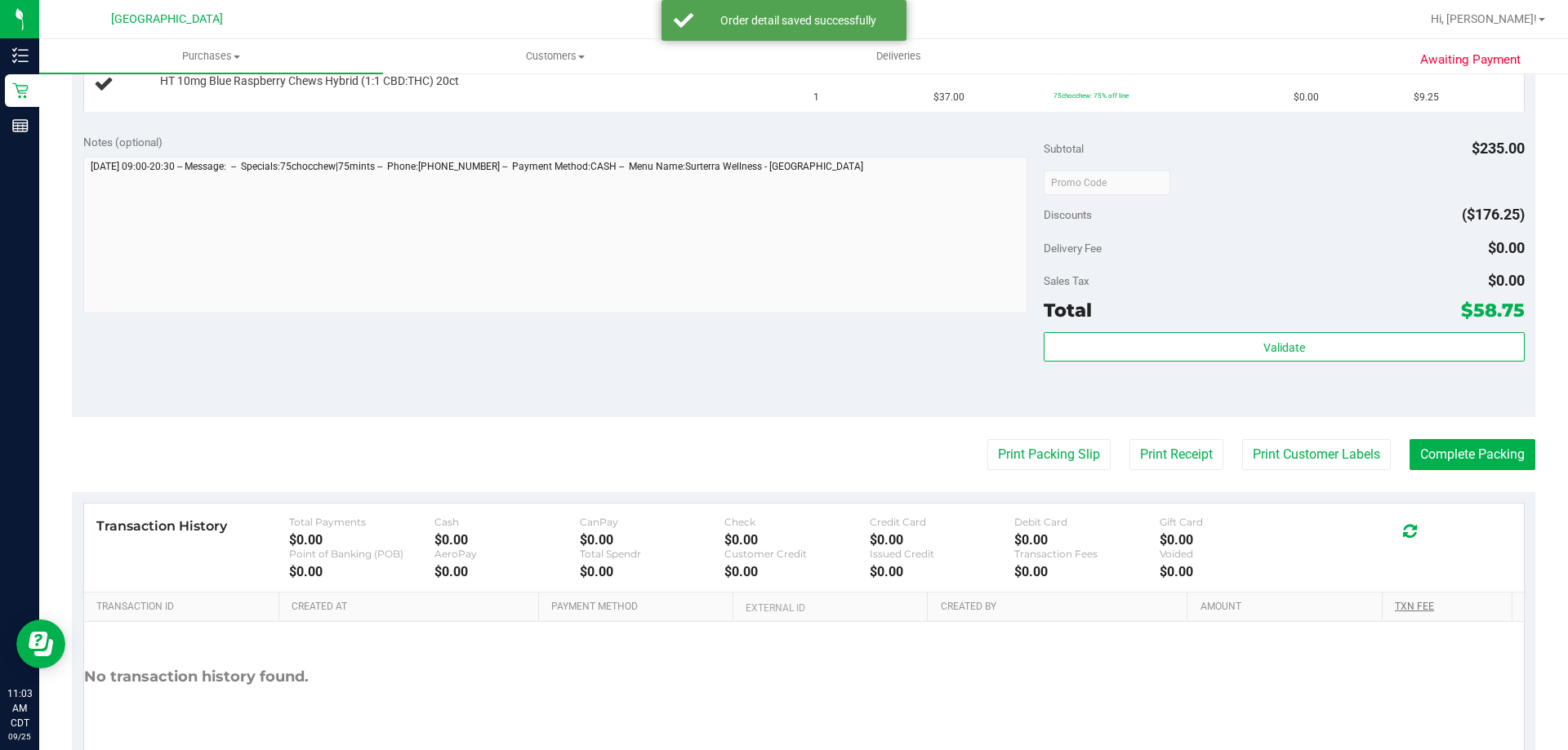
scroll to position [653, 0]
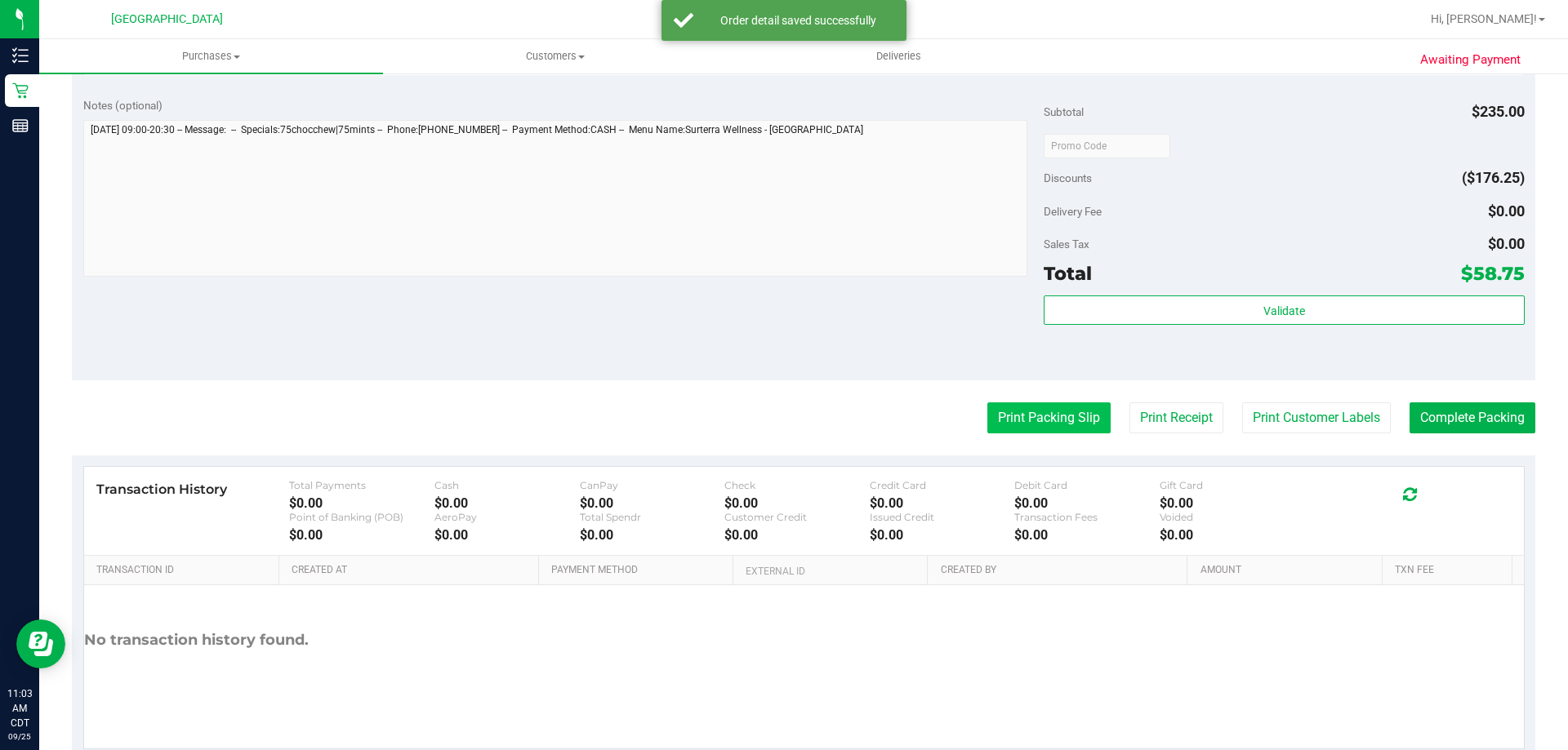
click at [1058, 410] on button "Print Packing Slip" at bounding box center [1049, 417] width 123 height 31
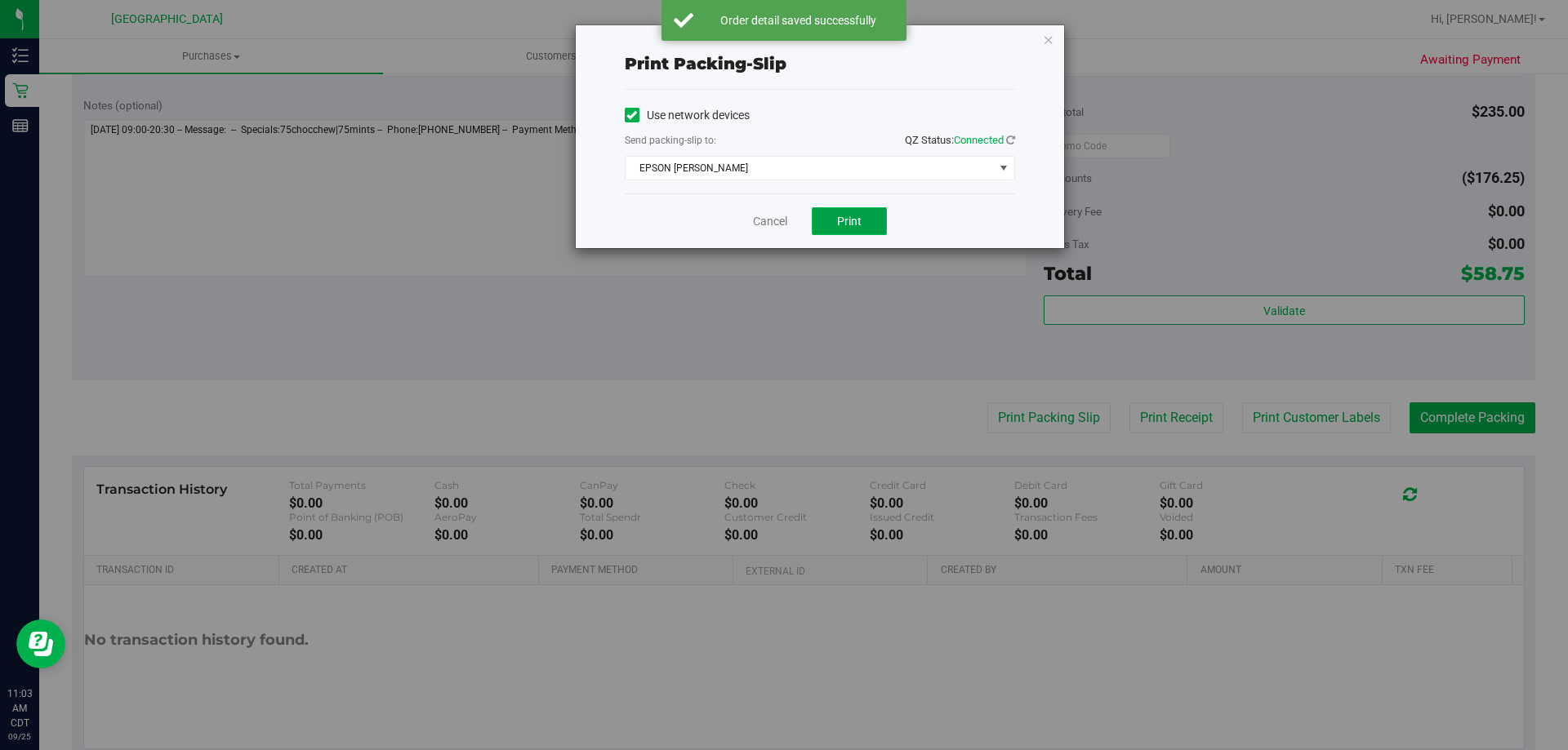
click at [854, 227] on span "Print" at bounding box center [848, 221] width 25 height 13
click at [1046, 38] on icon "button" at bounding box center [1048, 39] width 11 height 20
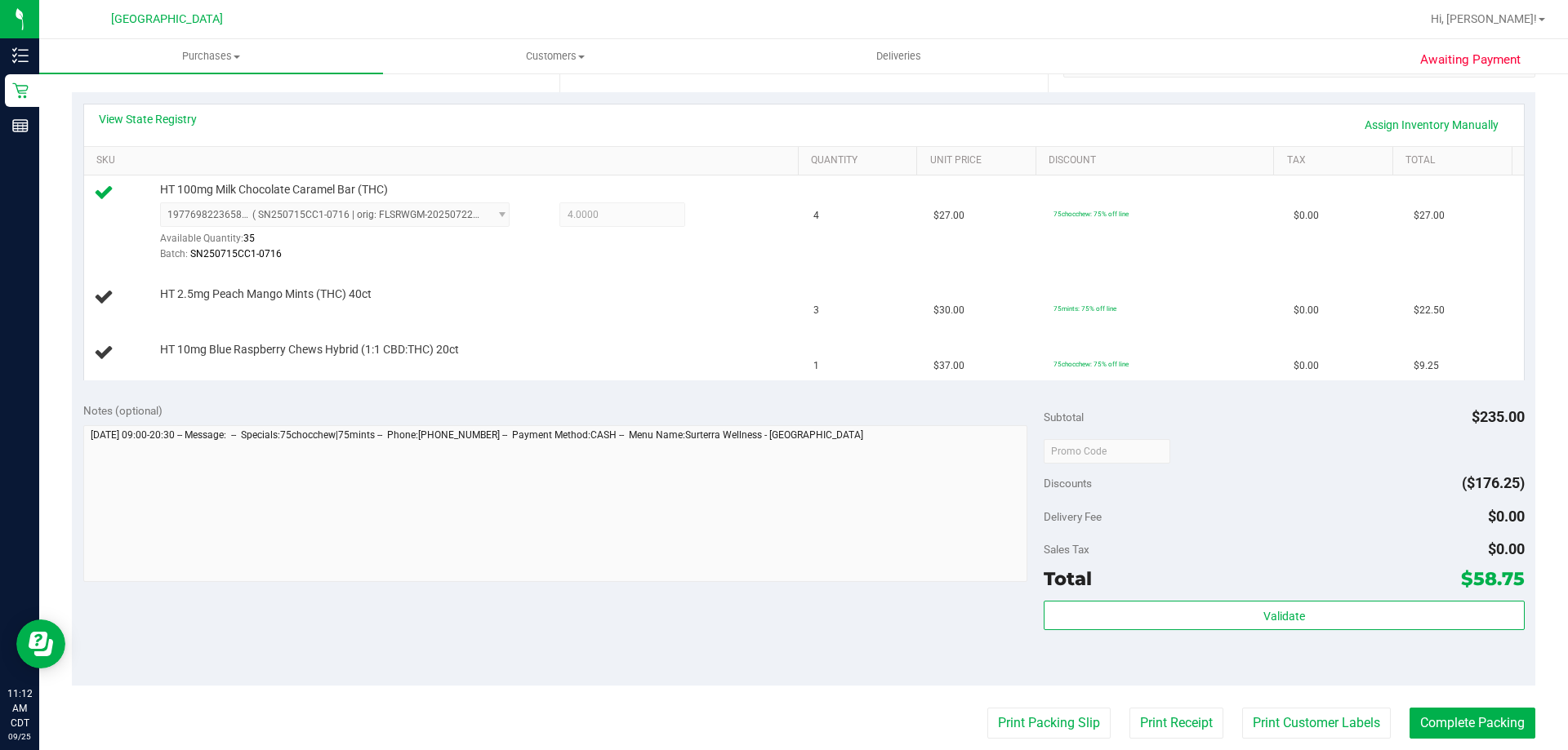
scroll to position [327, 0]
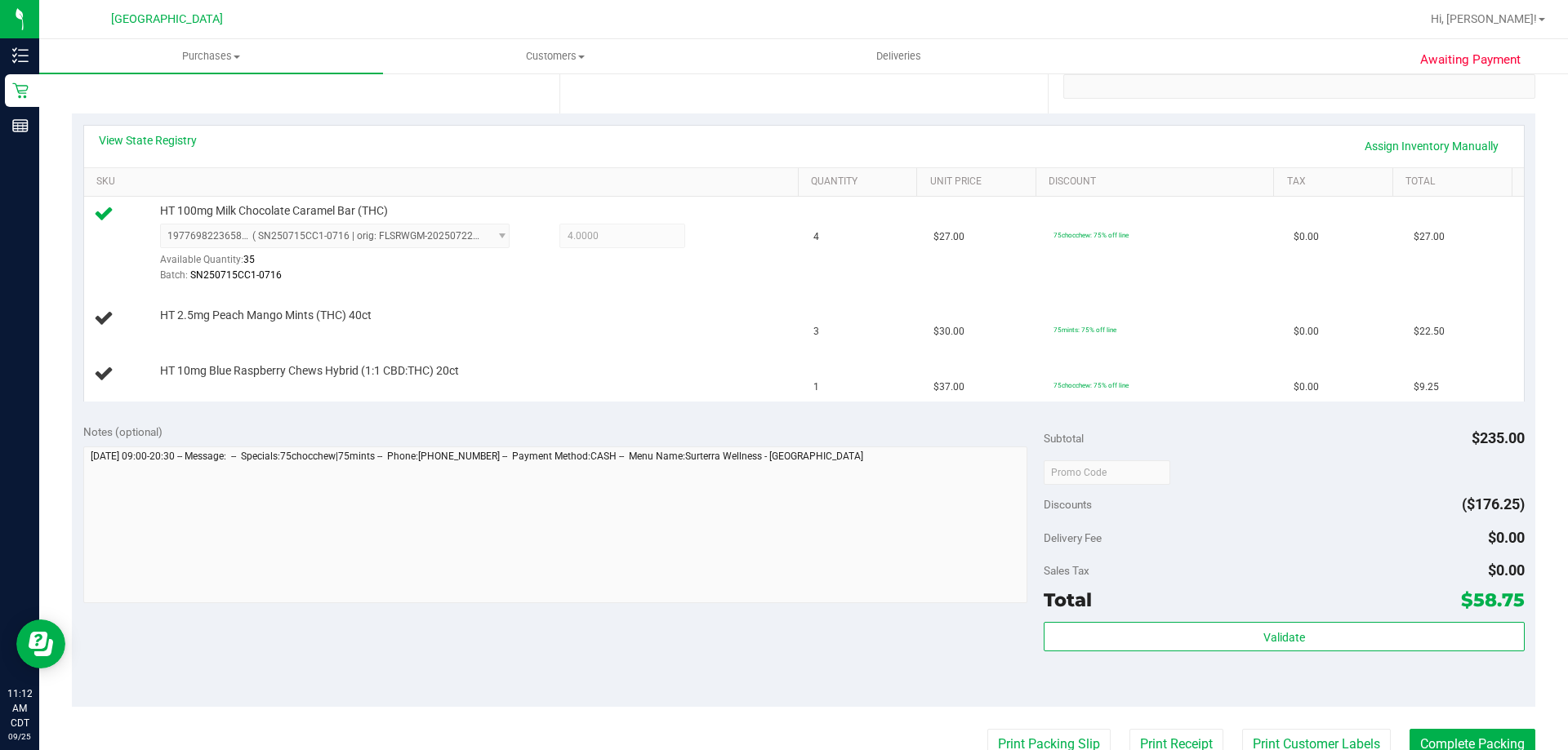
click at [988, 729] on button "Print Packing Slip" at bounding box center [1049, 744] width 123 height 31
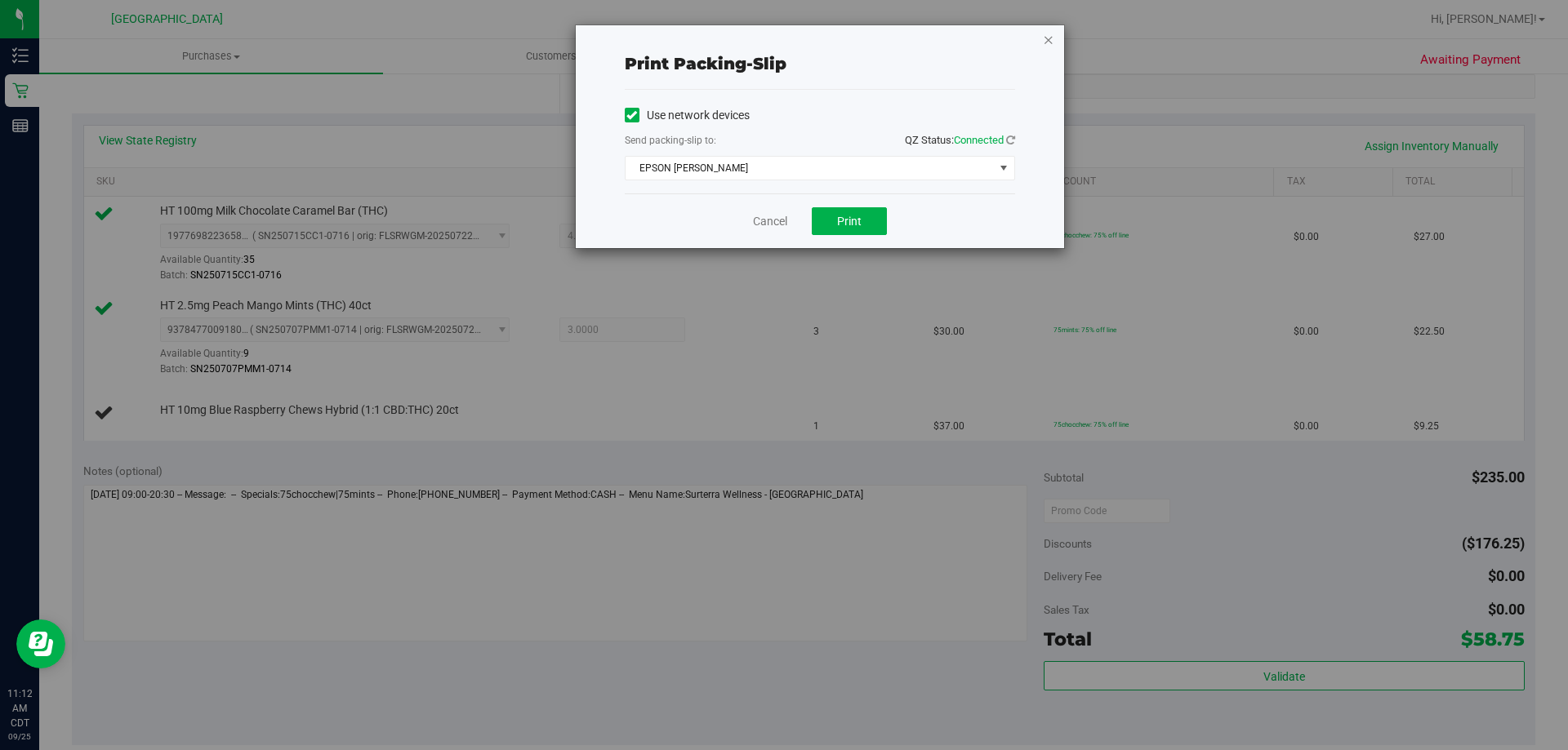
click at [1045, 34] on icon "button" at bounding box center [1048, 39] width 11 height 20
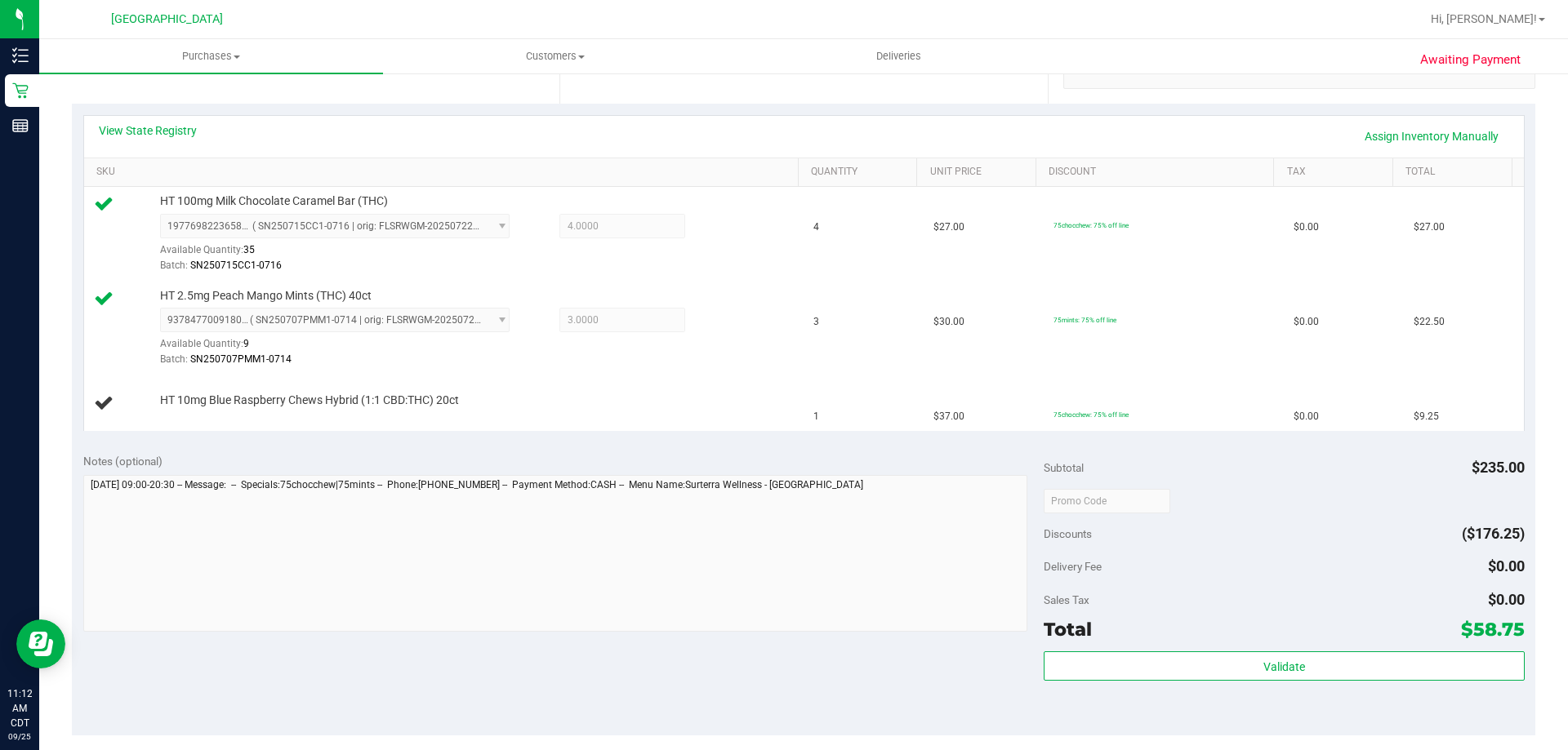
scroll to position [307, 0]
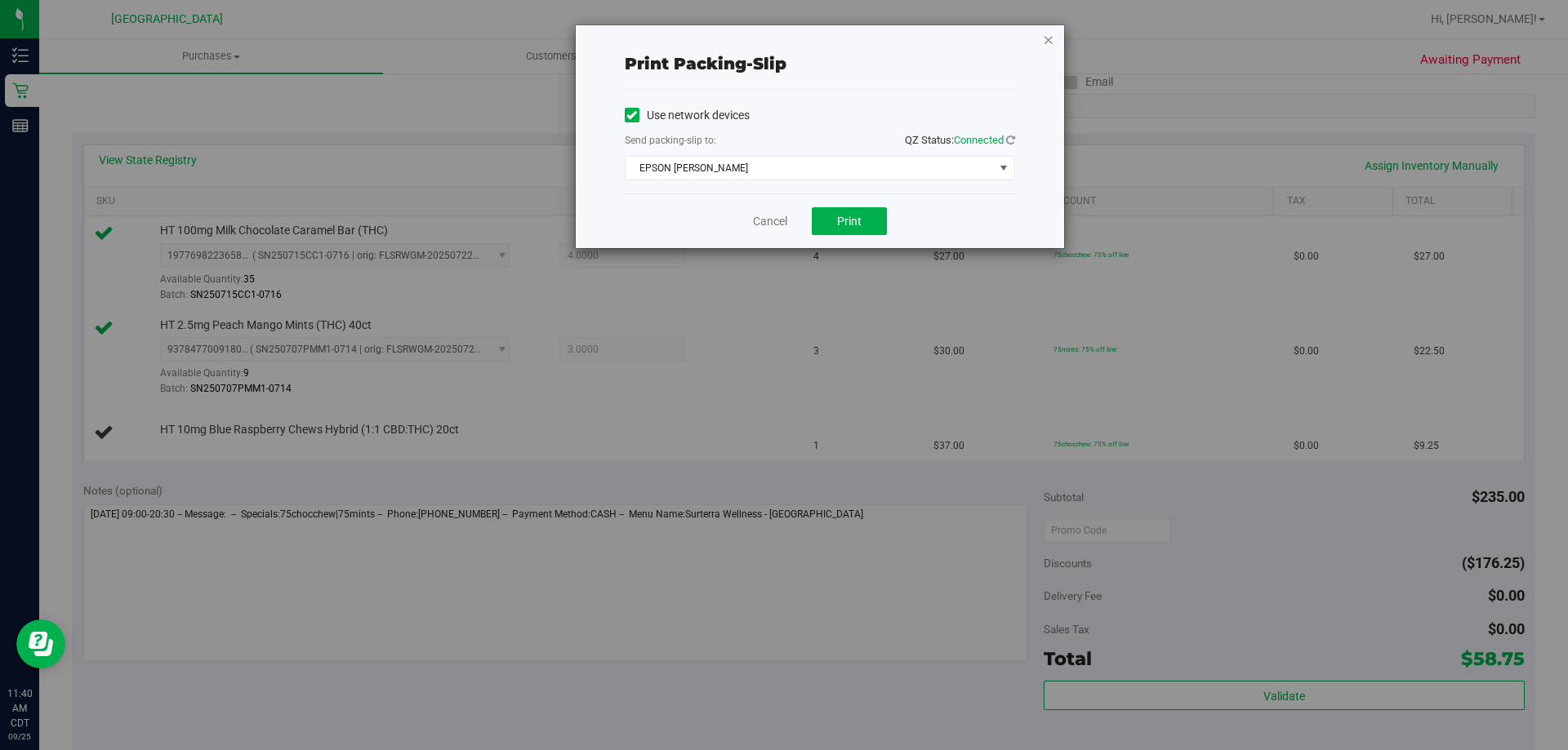
click at [1045, 43] on icon "button" at bounding box center [1048, 39] width 11 height 20
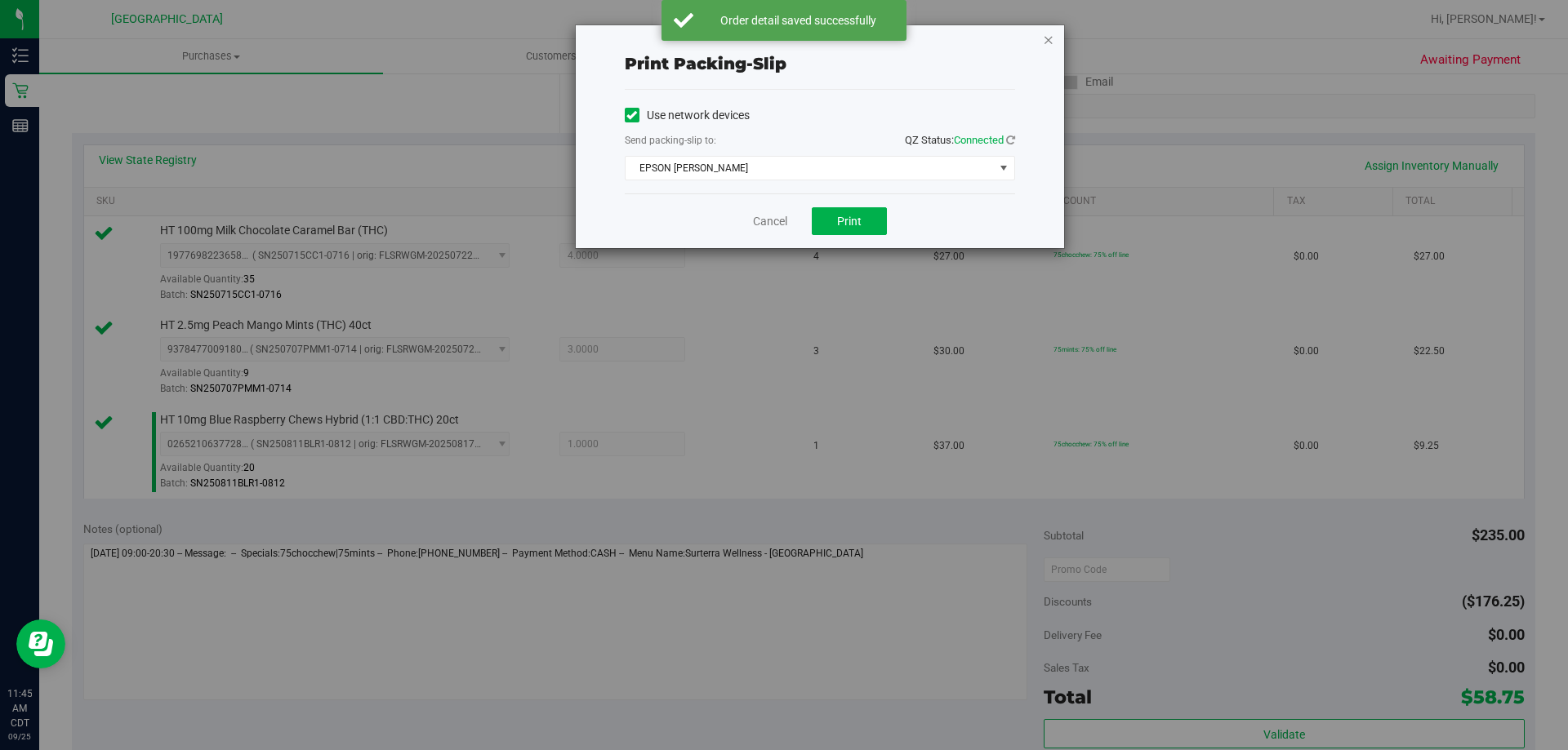
click at [1047, 36] on icon "button" at bounding box center [1048, 39] width 11 height 20
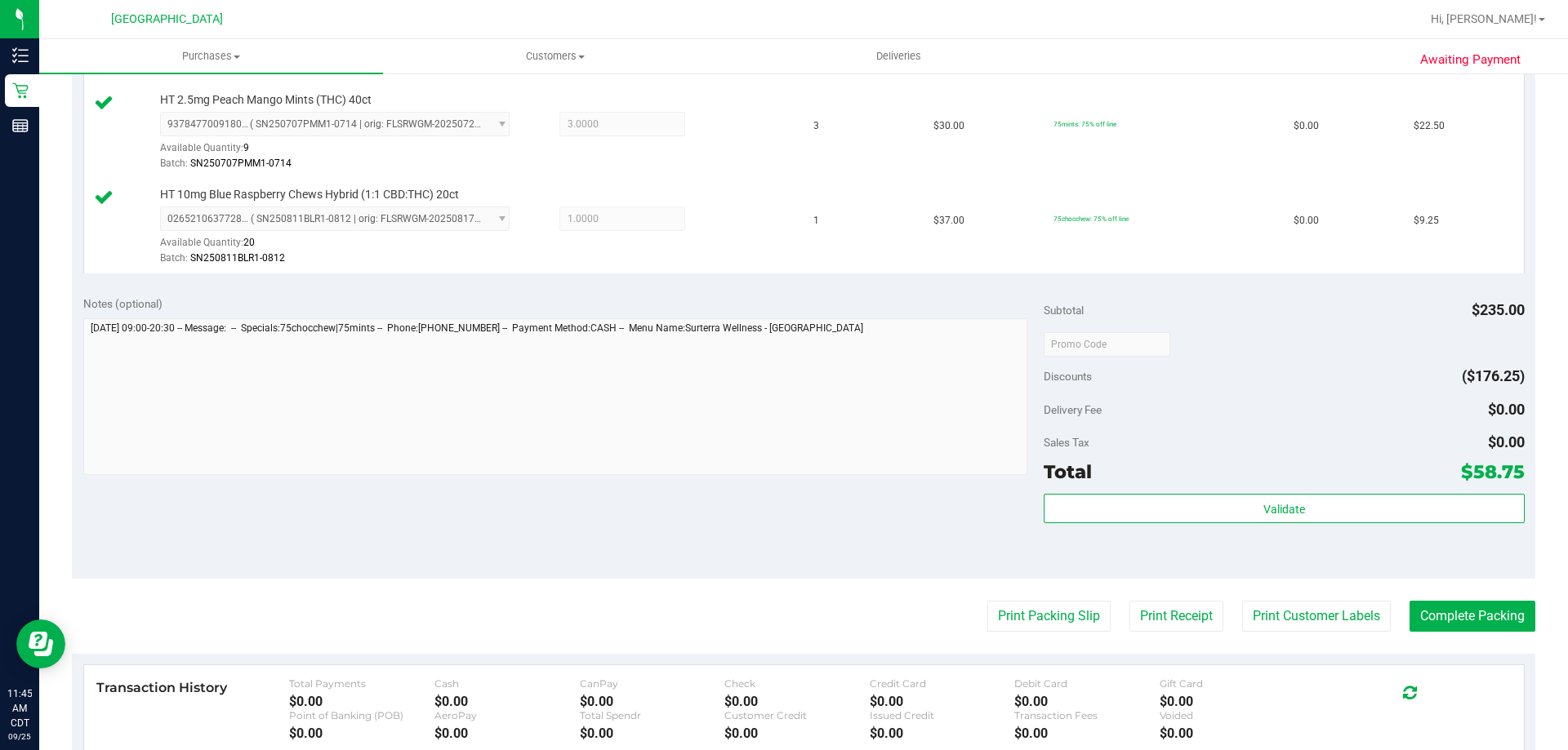
scroll to position [529, 0]
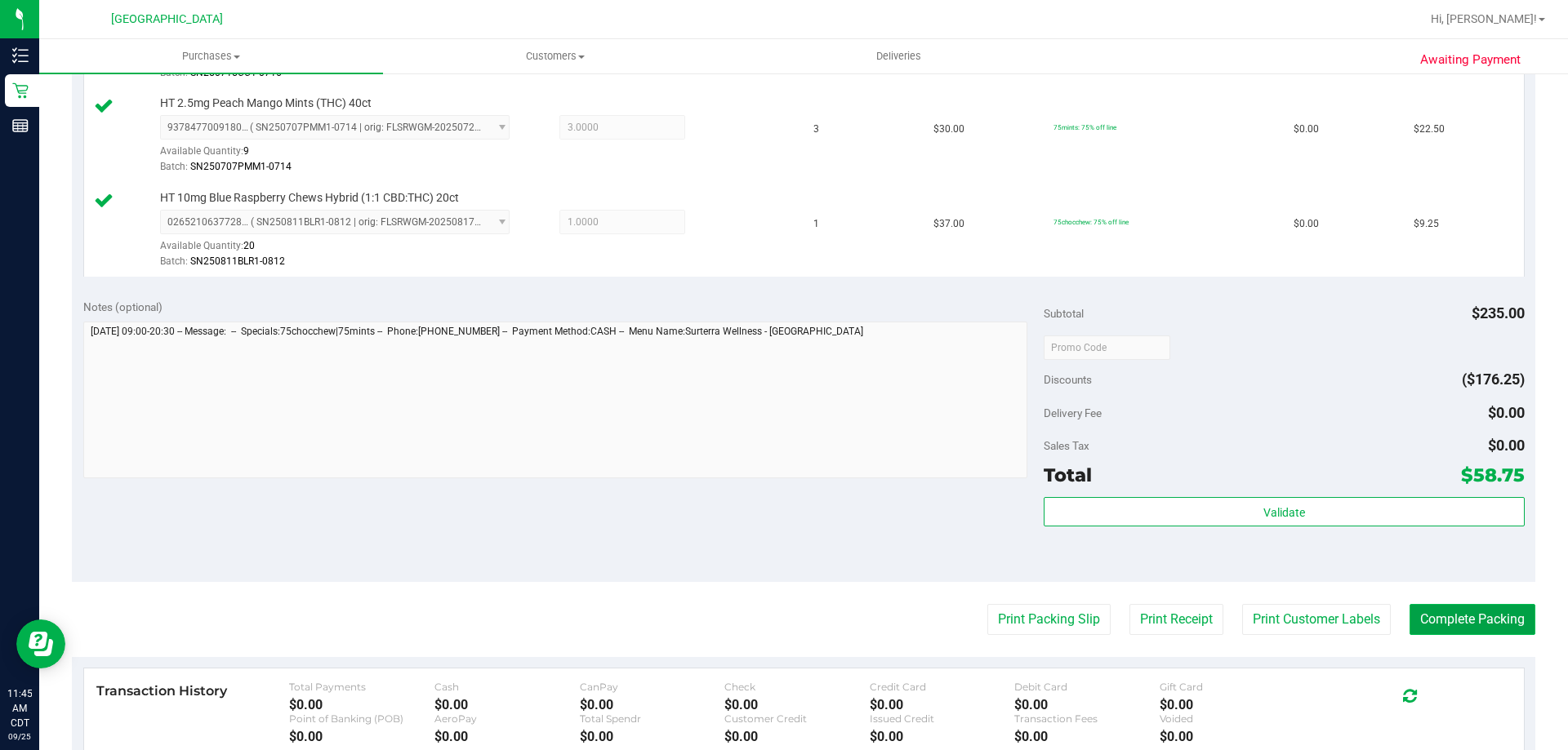
click at [1449, 623] on button "Complete Packing" at bounding box center [1472, 619] width 126 height 31
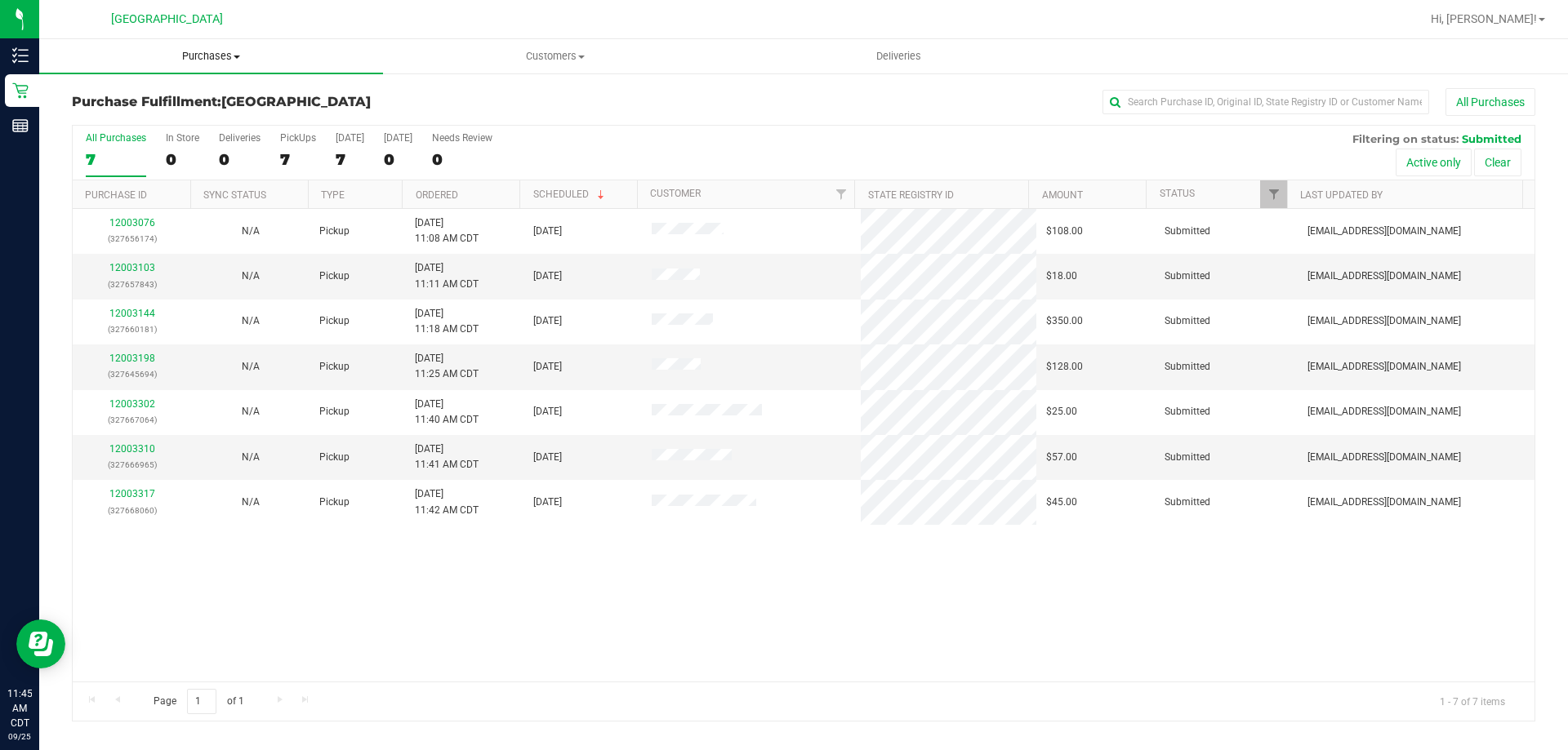
click at [224, 61] on span "Purchases" at bounding box center [210, 56] width 344 height 14
click at [213, 114] on li "Fulfillment" at bounding box center [210, 118] width 344 height 20
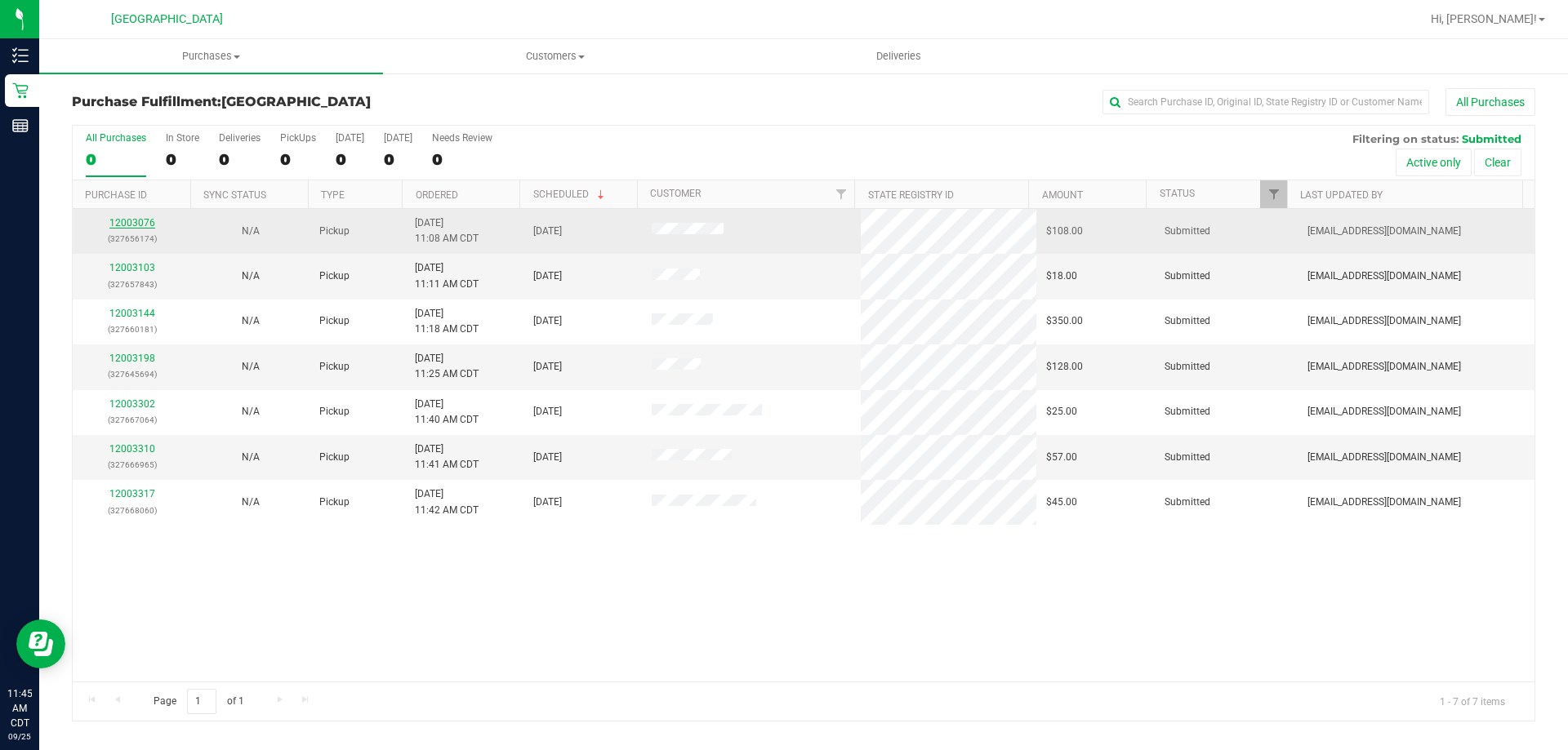
click at [131, 221] on link "12003076" at bounding box center [132, 222] width 46 height 11
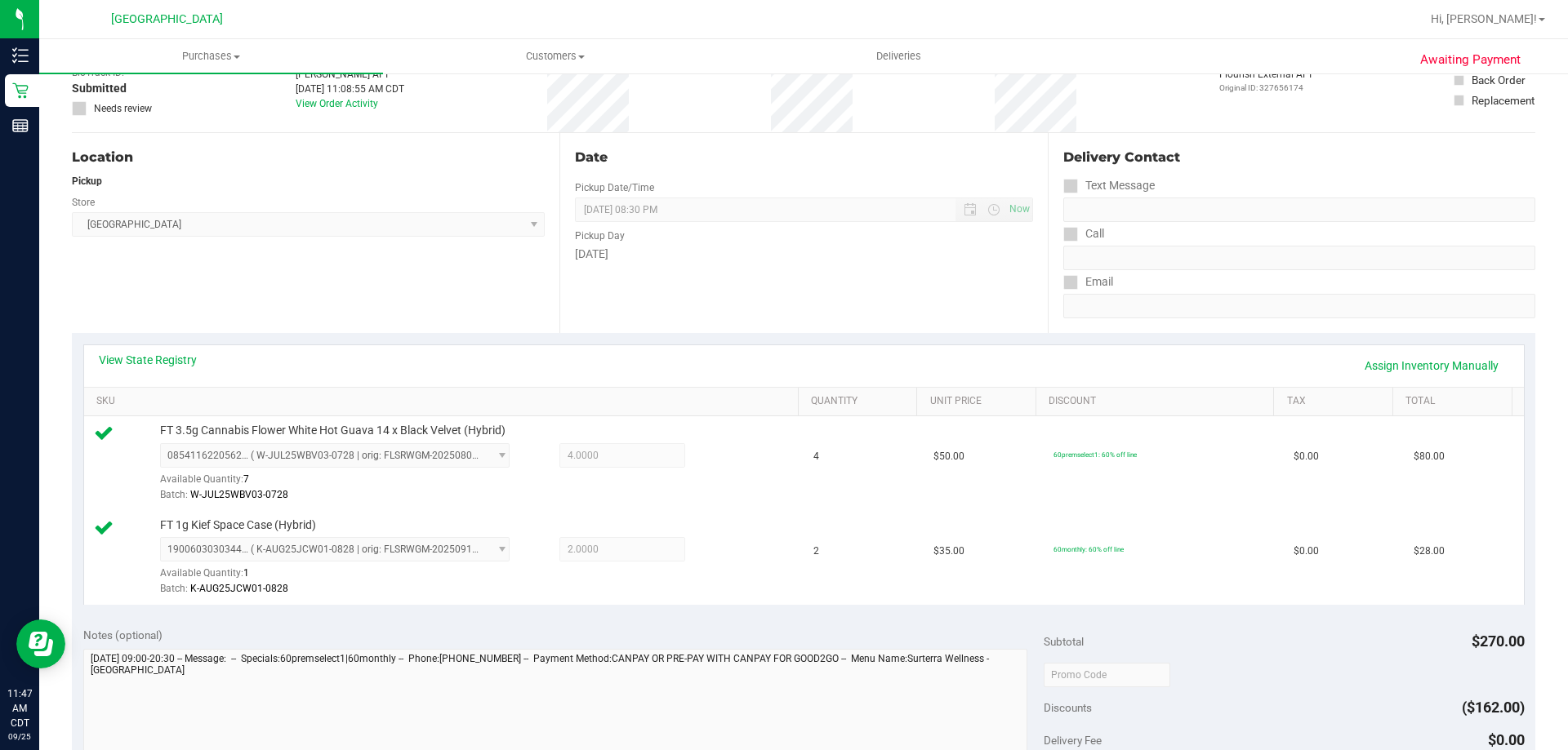
scroll to position [408, 0]
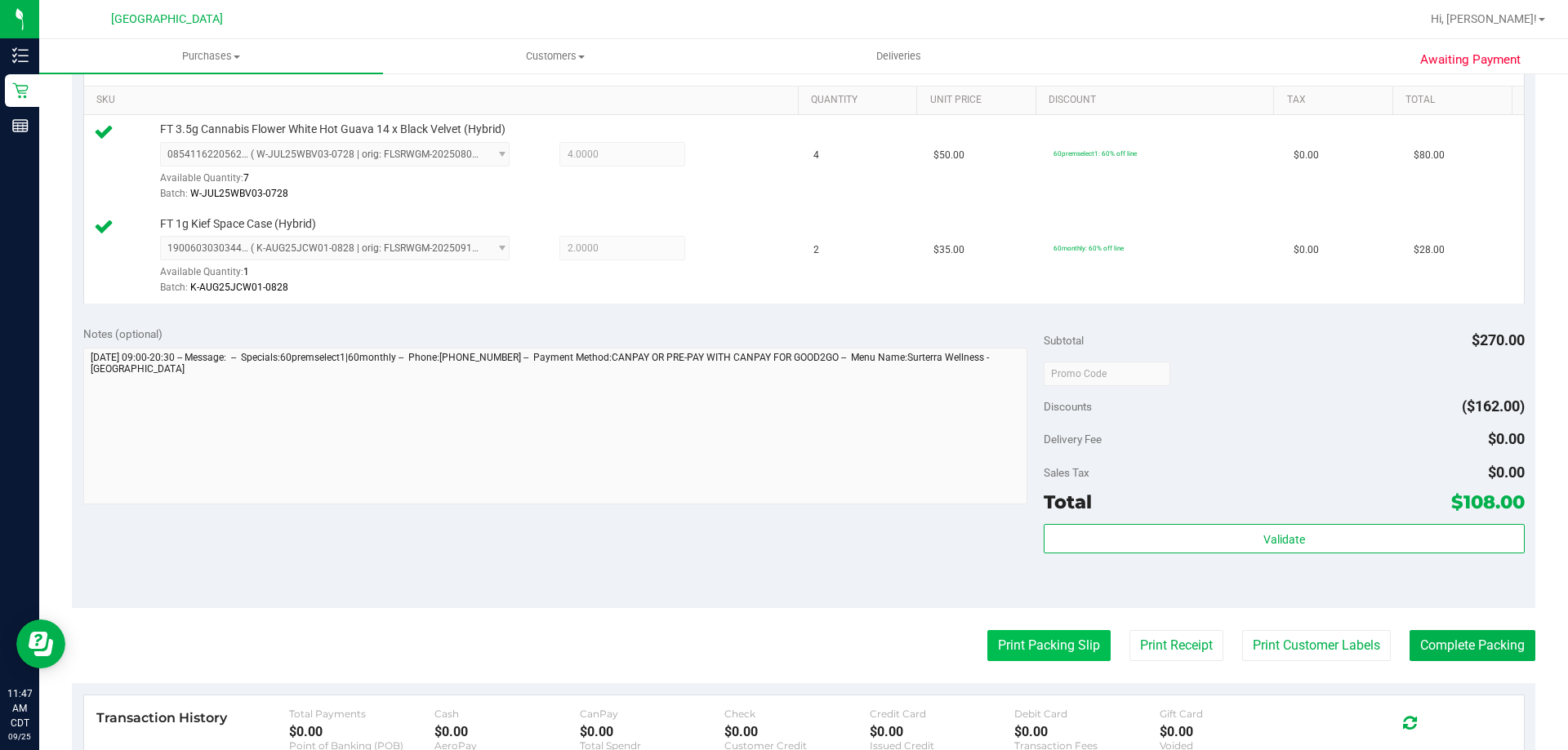
click at [1057, 641] on button "Print Packing Slip" at bounding box center [1049, 646] width 123 height 31
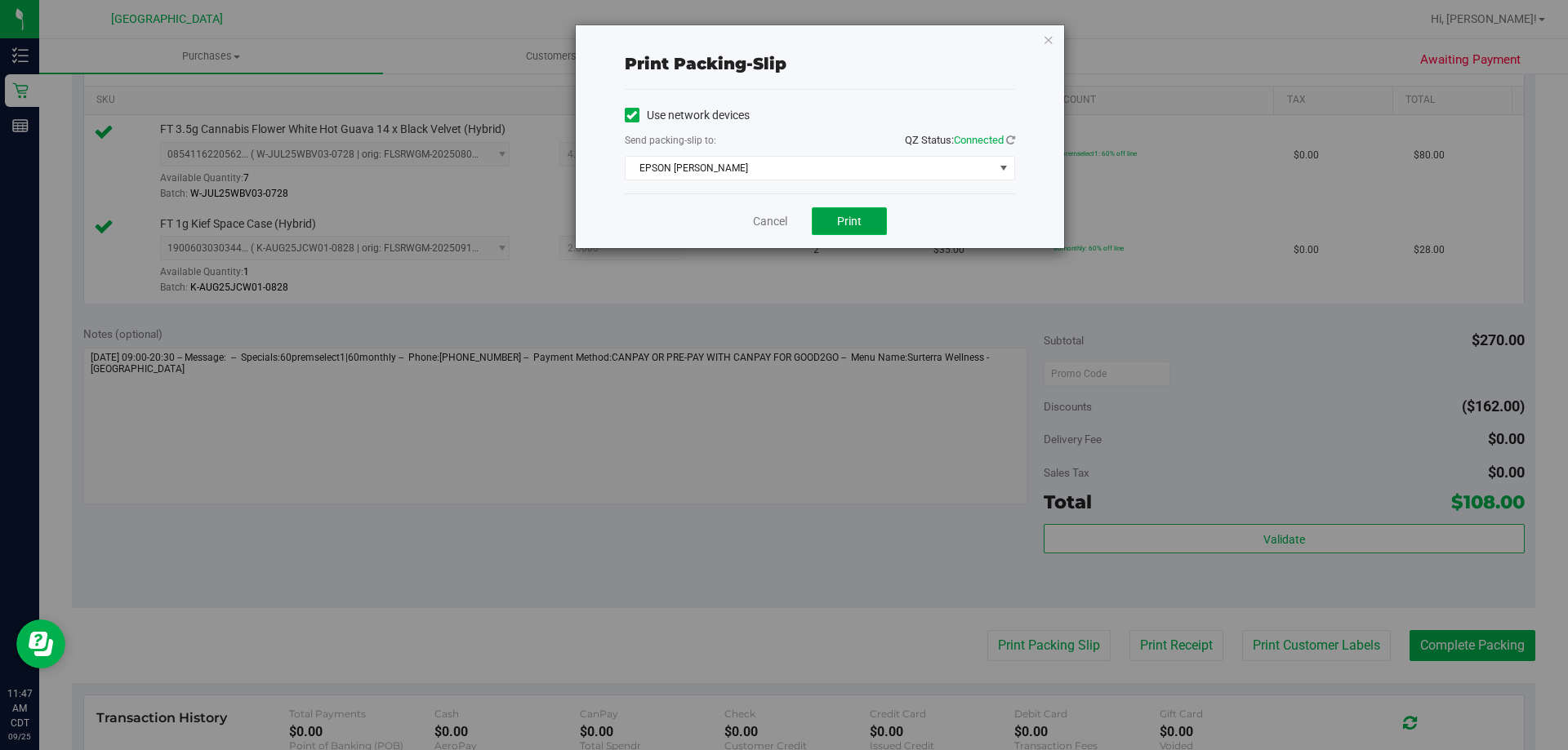
click at [860, 222] on span "Print" at bounding box center [848, 221] width 25 height 13
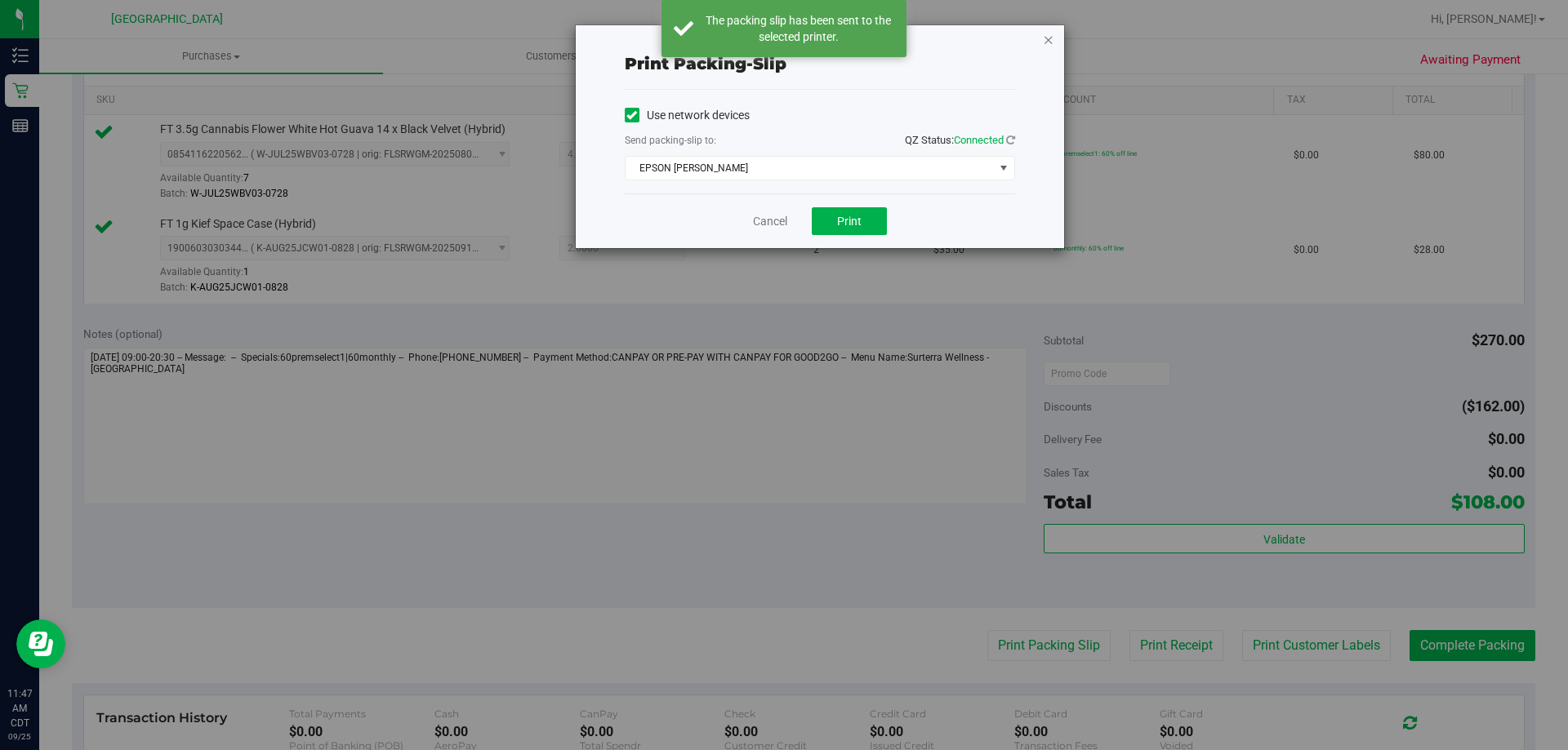
click at [1047, 37] on icon "button" at bounding box center [1048, 39] width 11 height 20
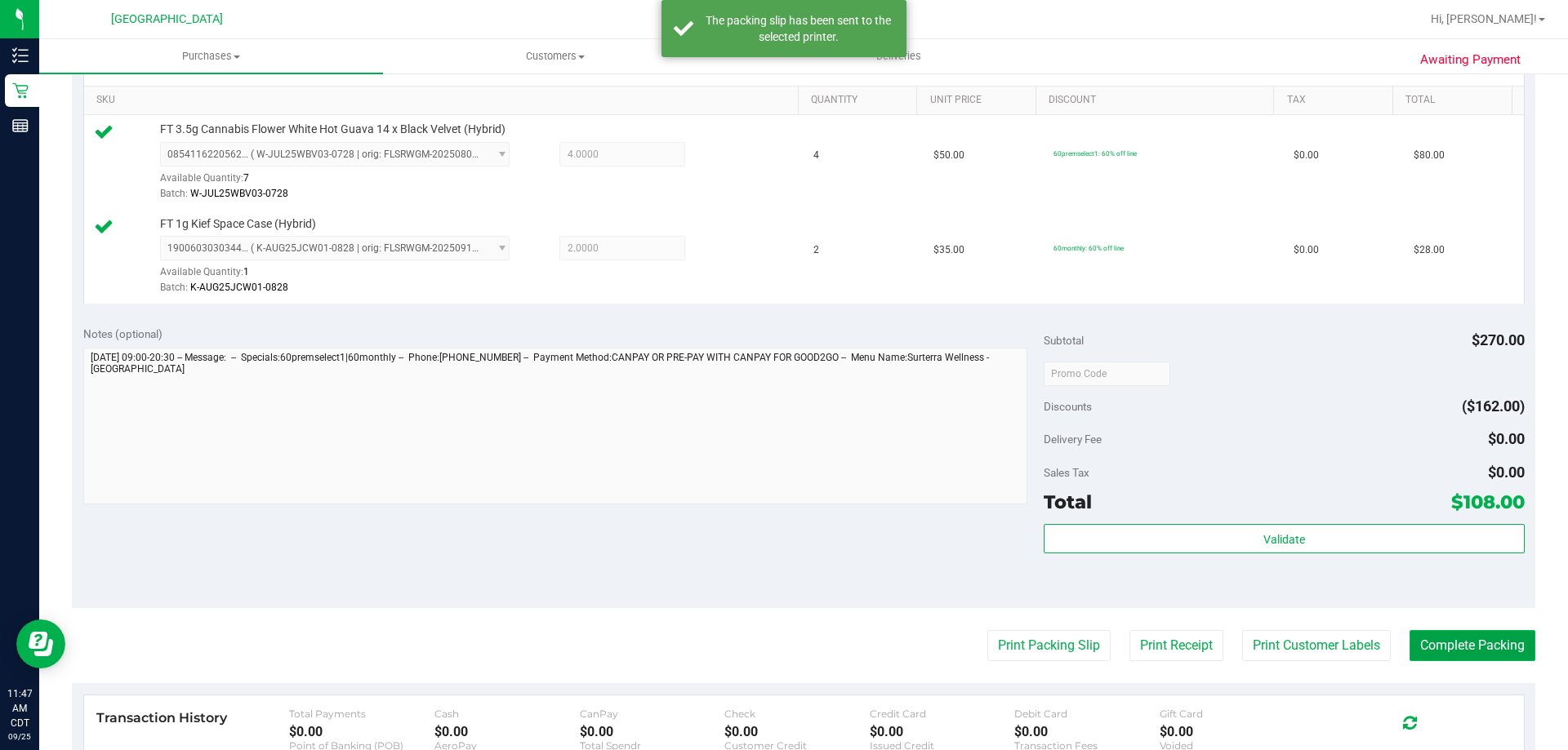
click at [1458, 641] on button "Complete Packing" at bounding box center [1472, 646] width 126 height 31
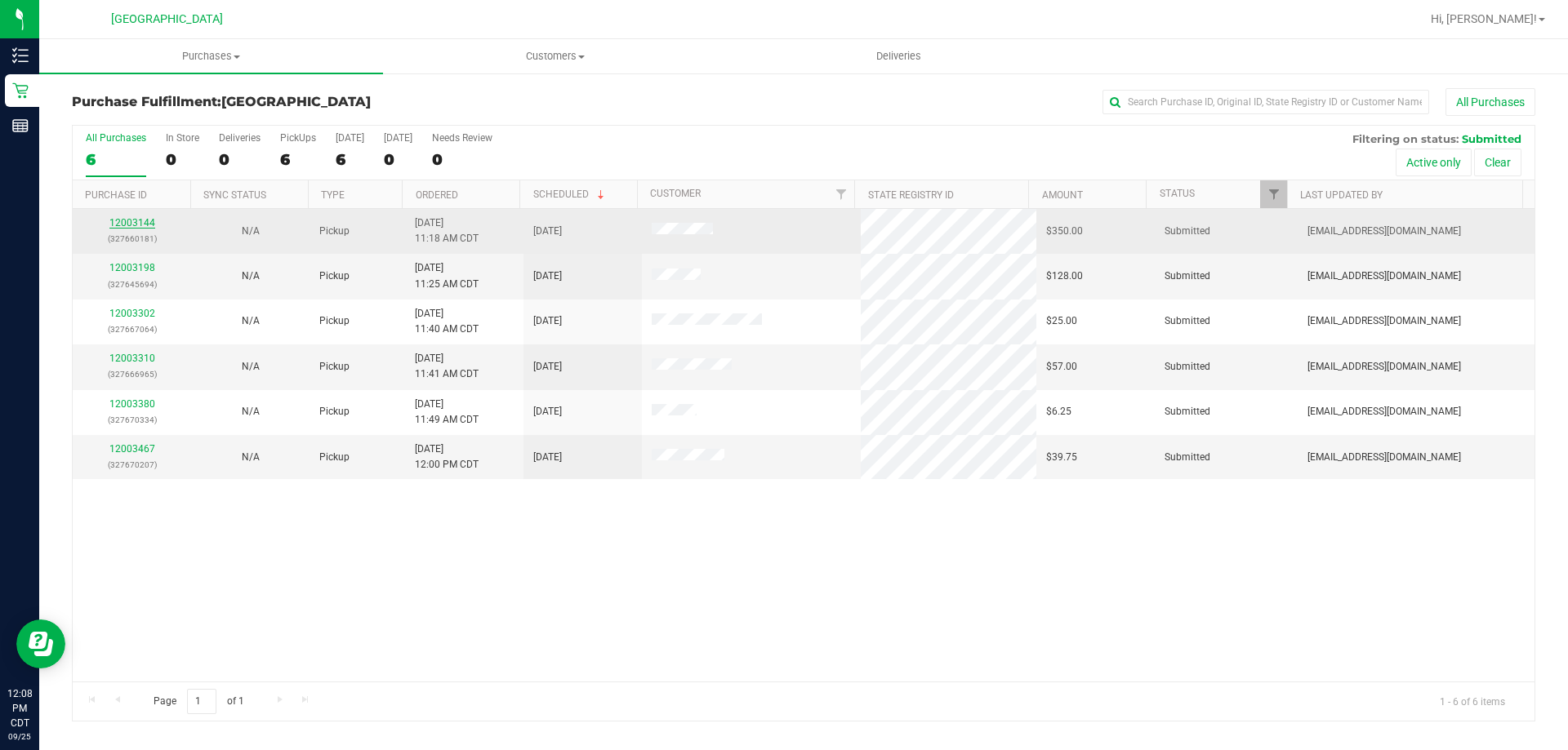
click at [146, 223] on link "12003144" at bounding box center [132, 222] width 46 height 11
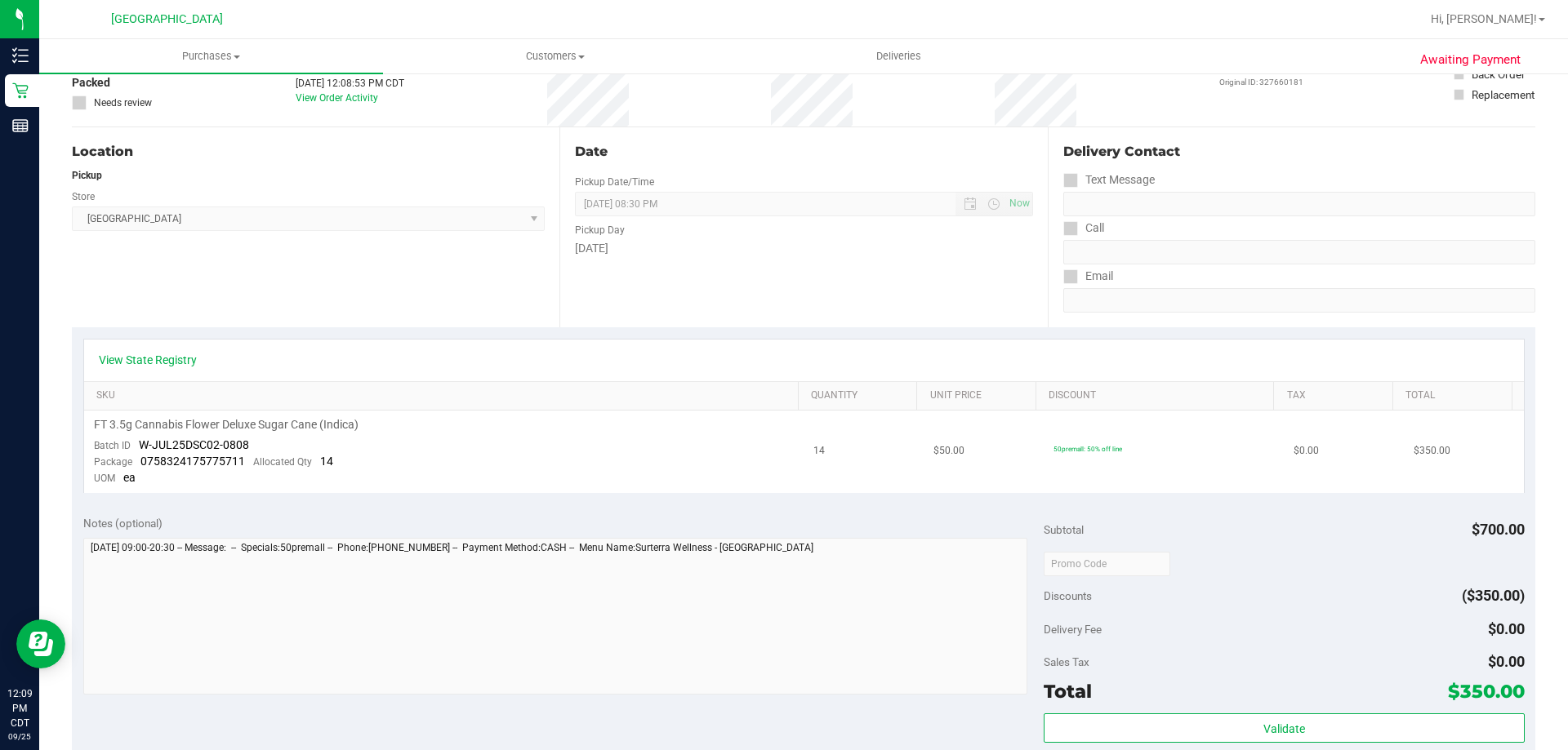
scroll to position [163, 0]
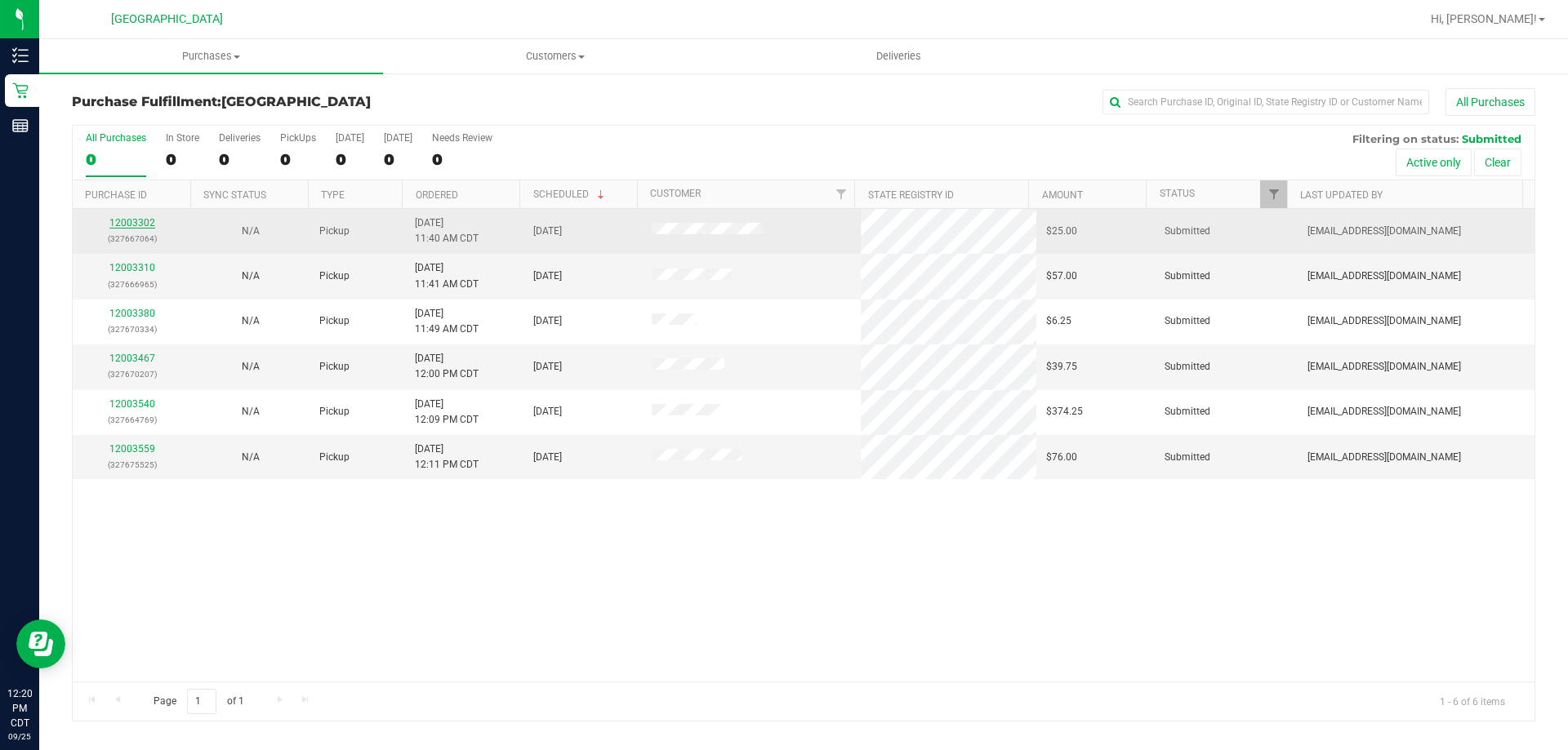
click at [135, 225] on link "12003302" at bounding box center [132, 222] width 46 height 11
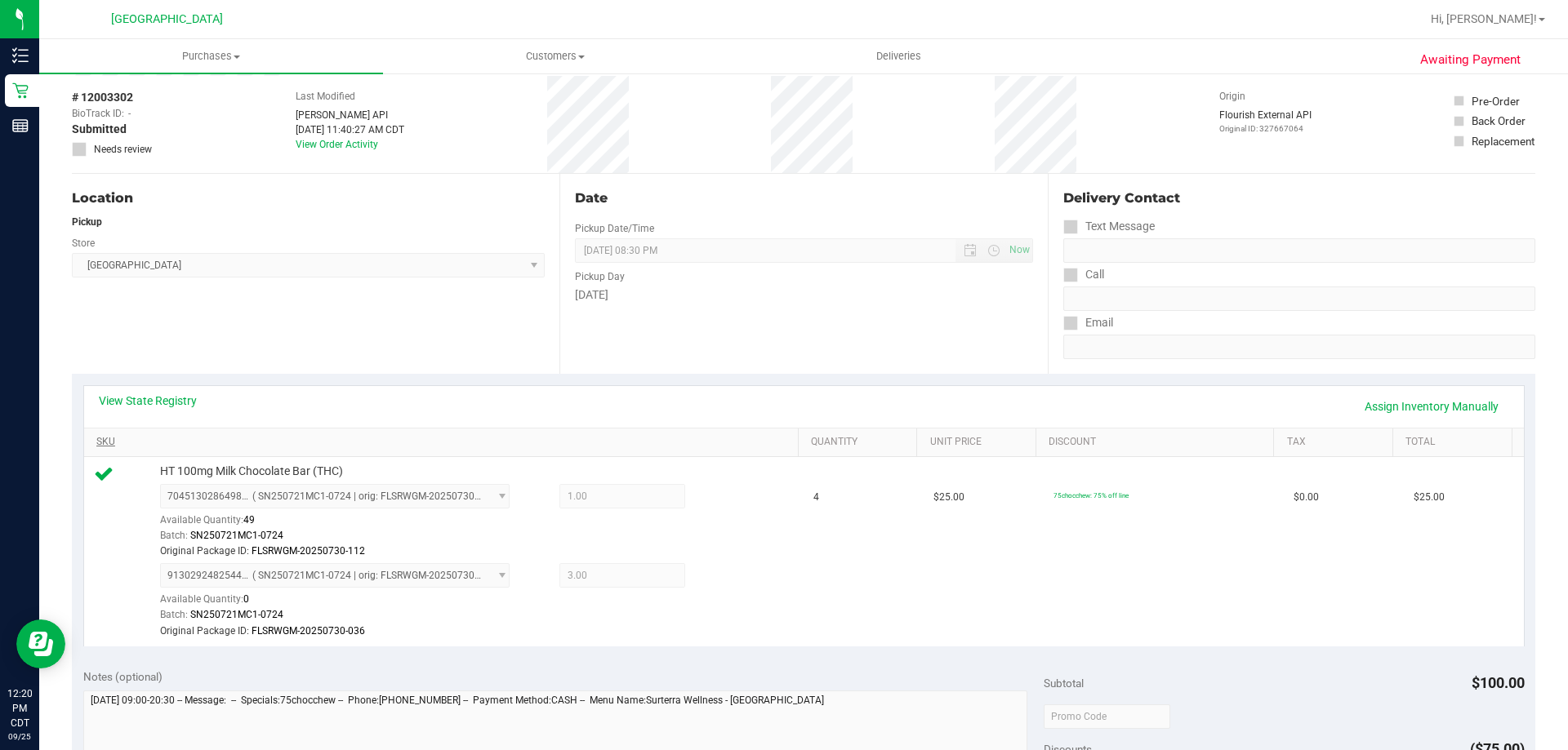
scroll to position [408, 0]
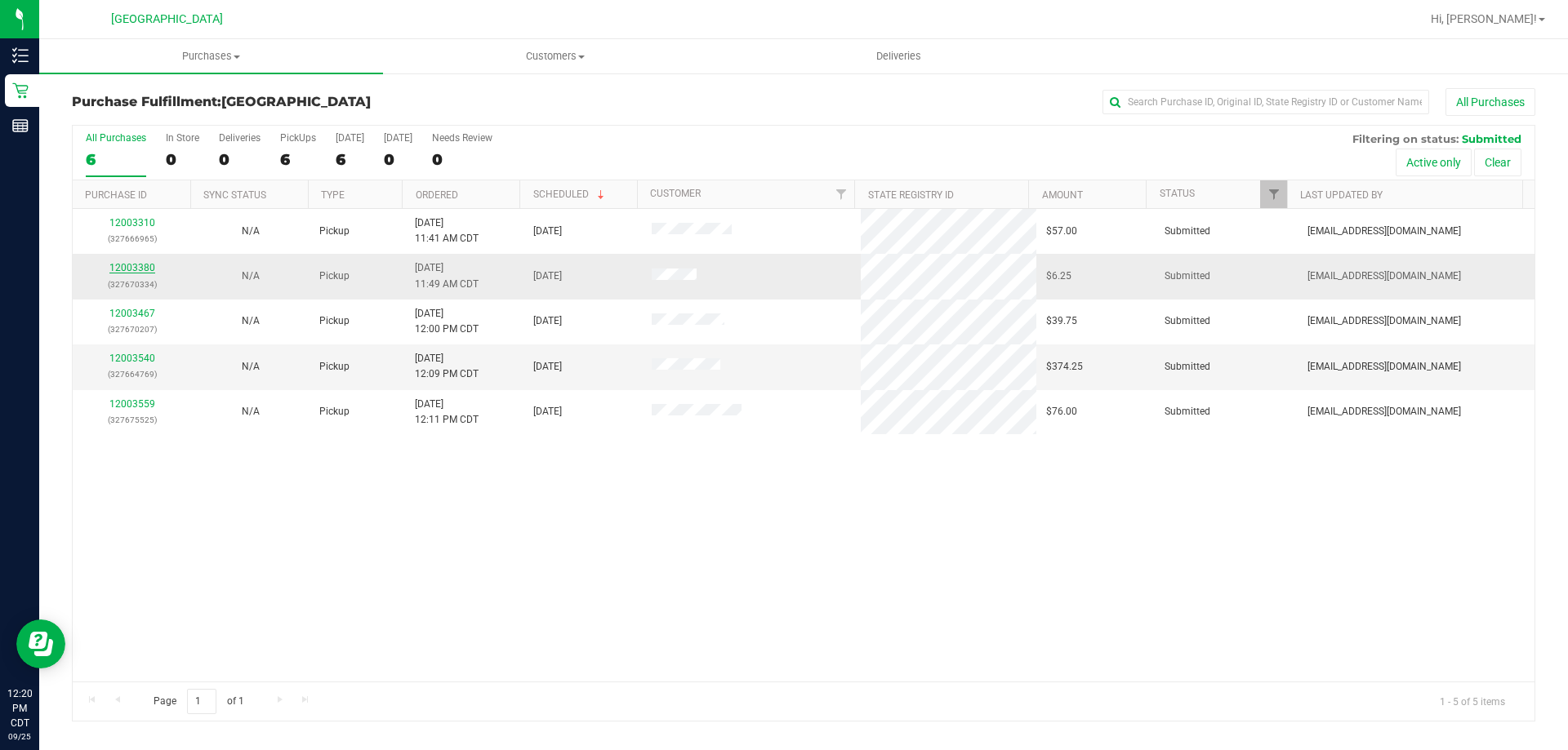
click at [136, 271] on link "12003380" at bounding box center [132, 267] width 46 height 11
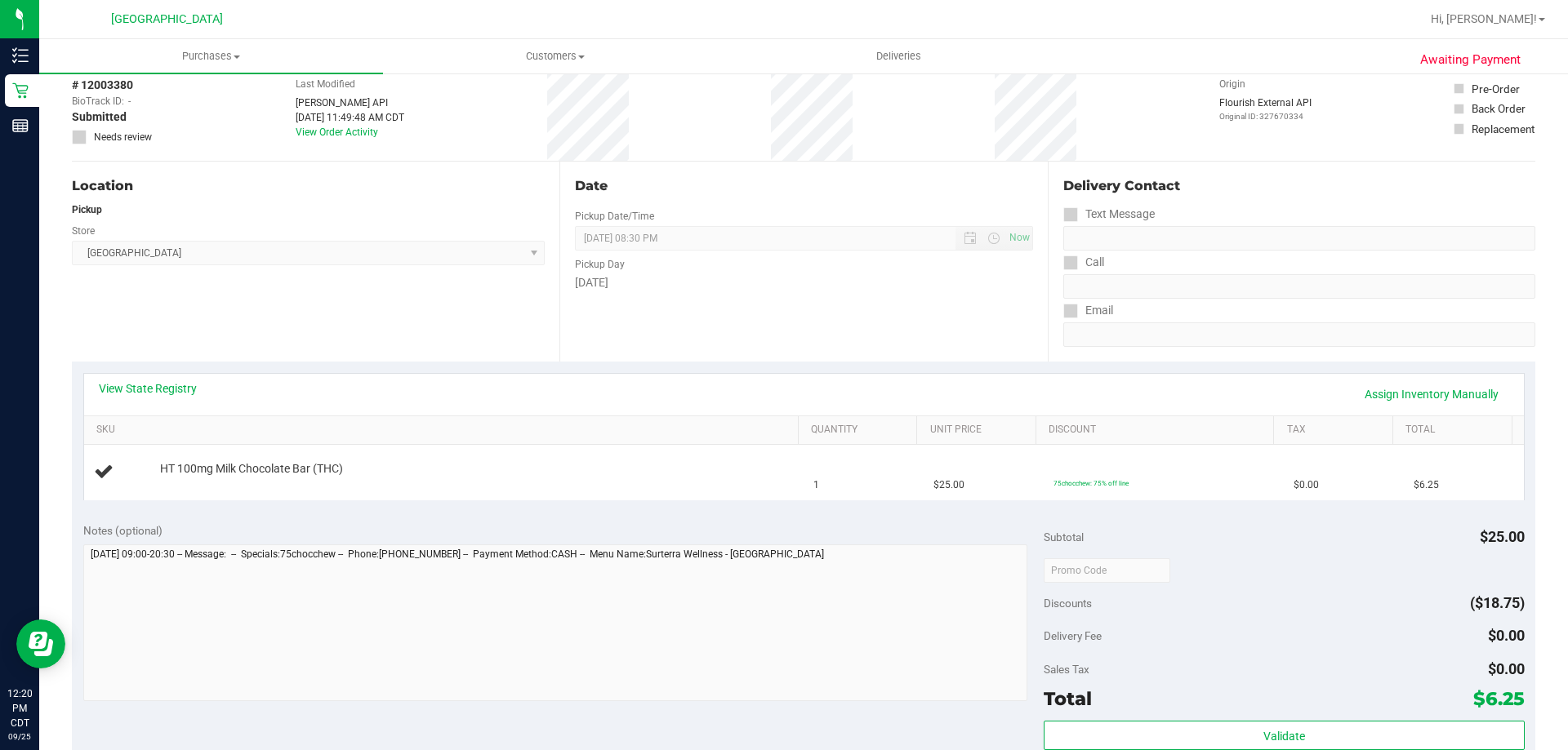
scroll to position [408, 0]
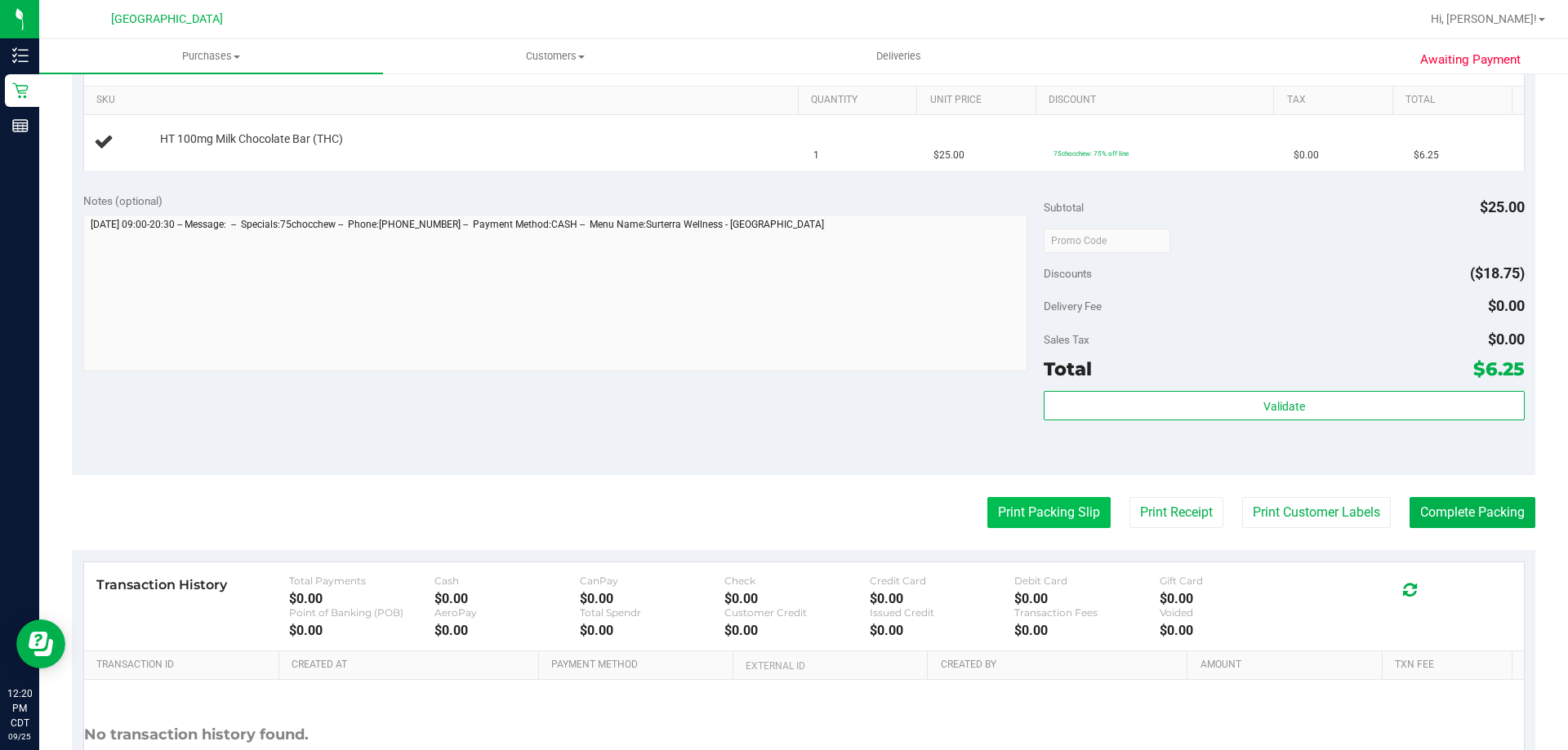
click at [1030, 513] on button "Print Packing Slip" at bounding box center [1049, 512] width 123 height 31
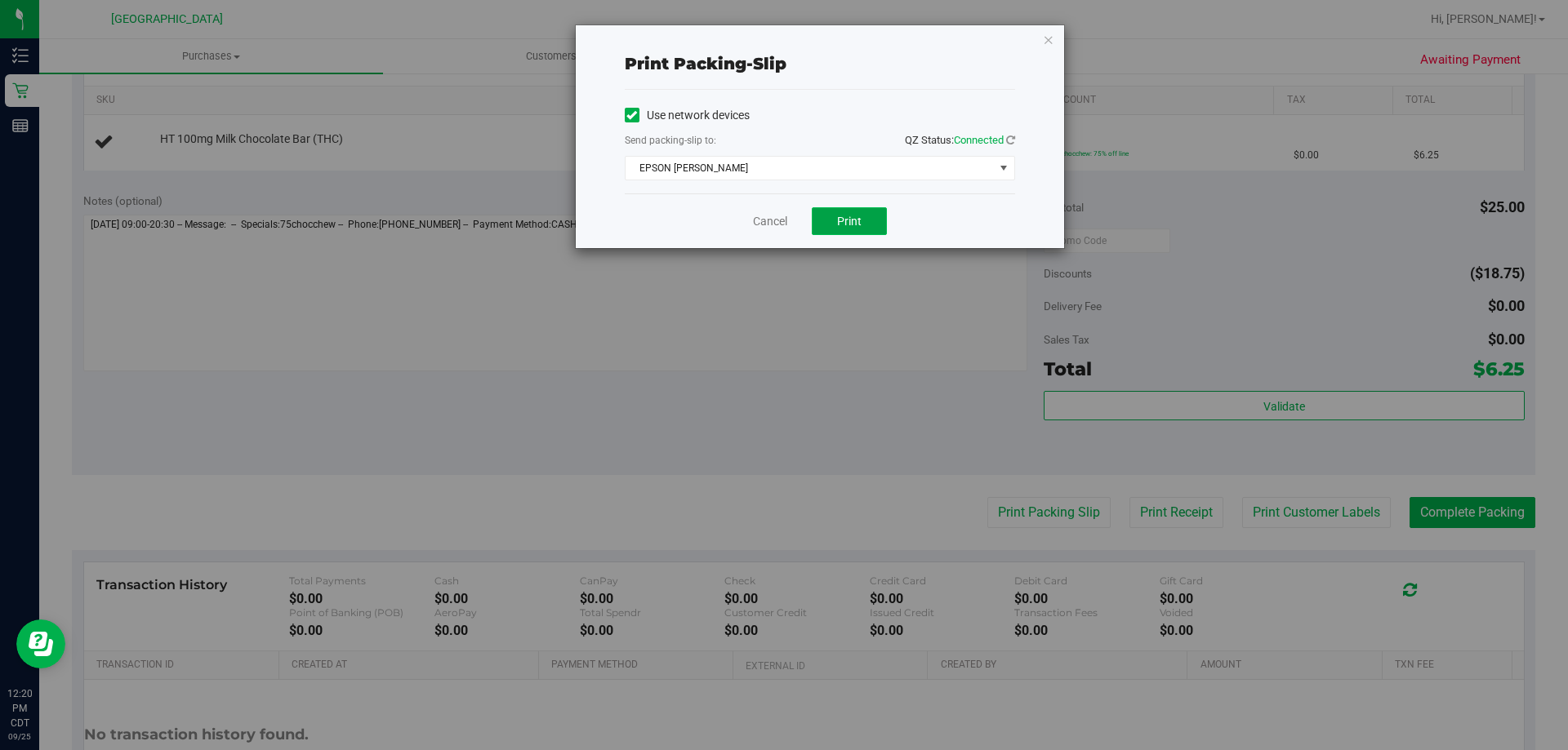
click at [860, 229] on button "Print" at bounding box center [849, 221] width 76 height 28
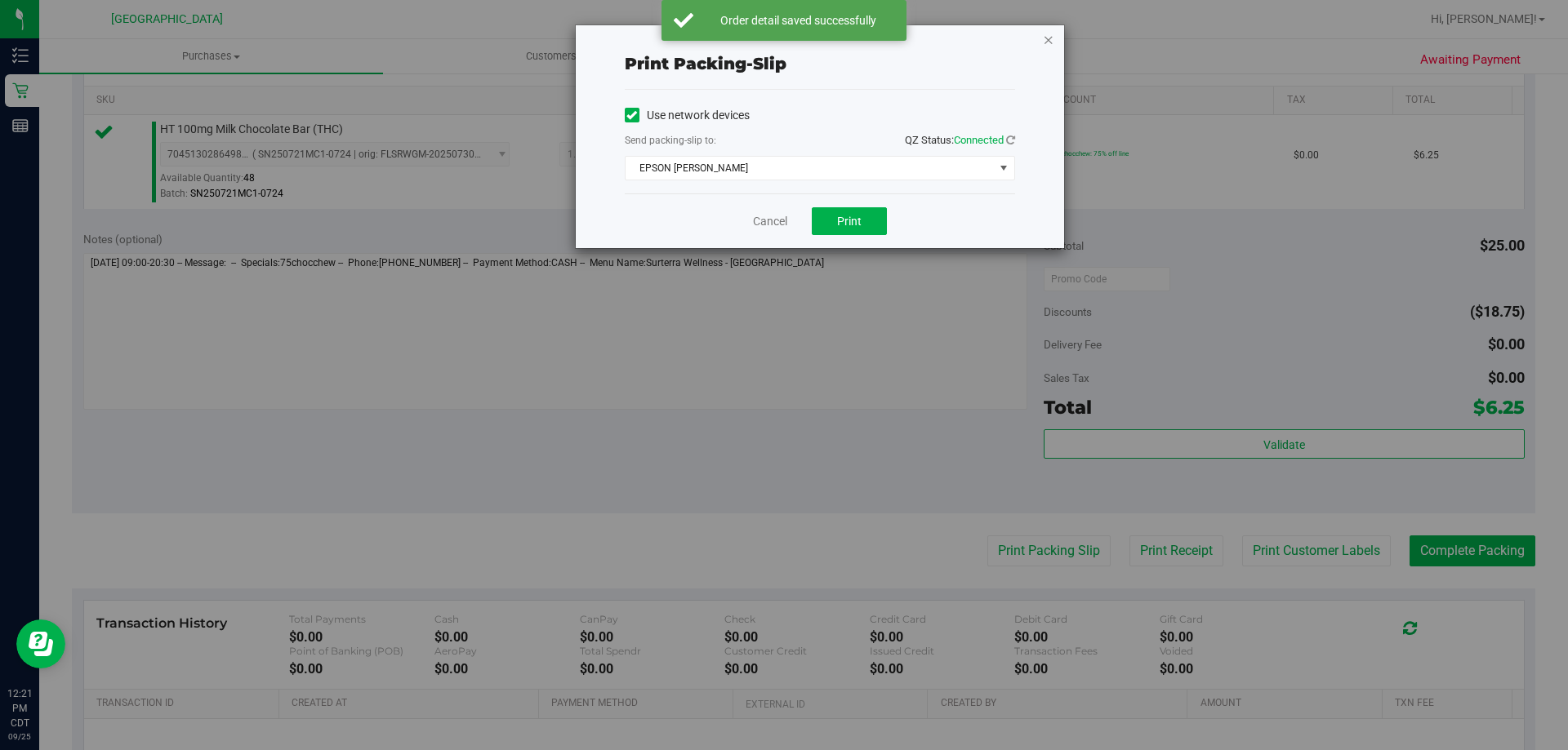
click at [1044, 44] on icon "button" at bounding box center [1048, 39] width 11 height 20
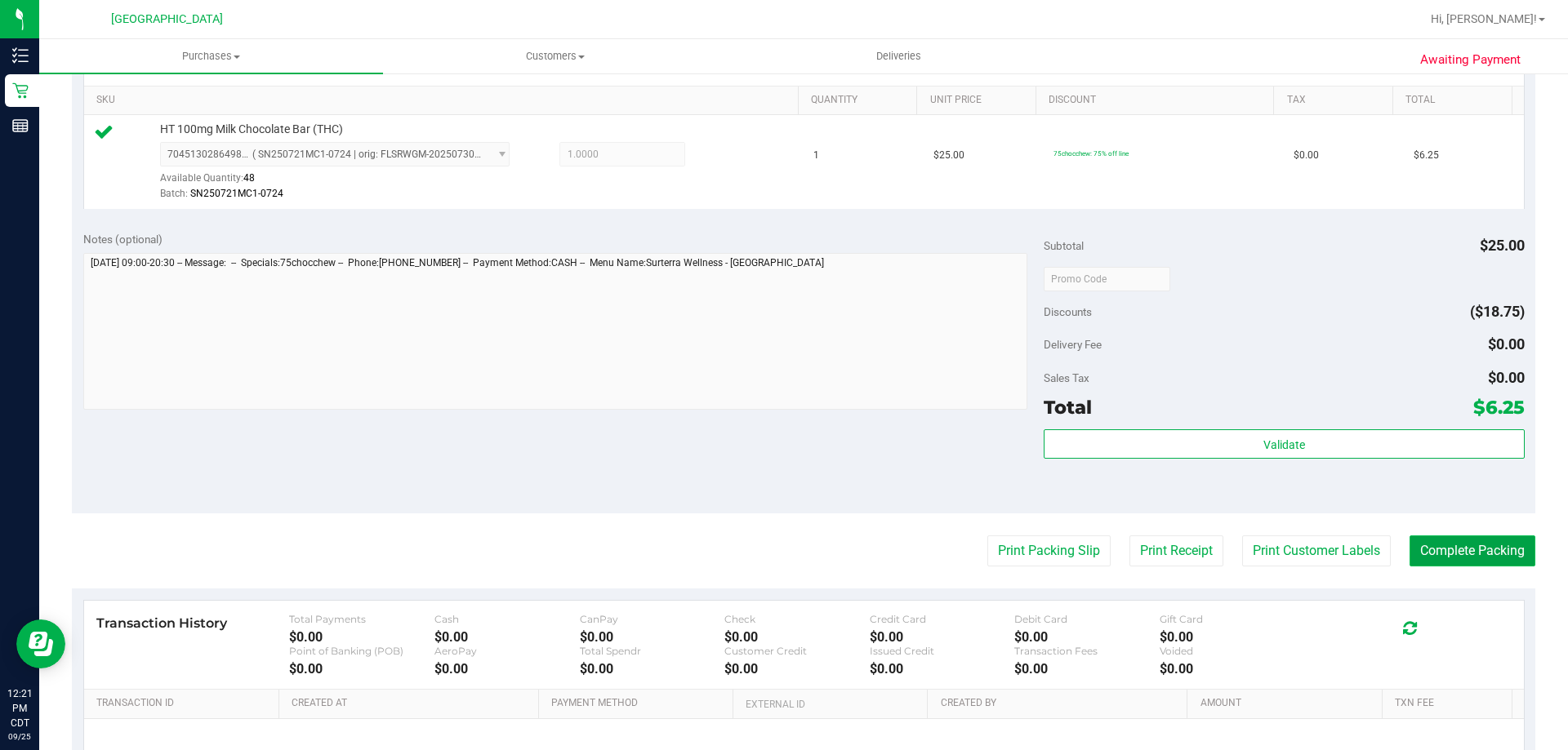
click at [1486, 545] on button "Complete Packing" at bounding box center [1472, 551] width 126 height 31
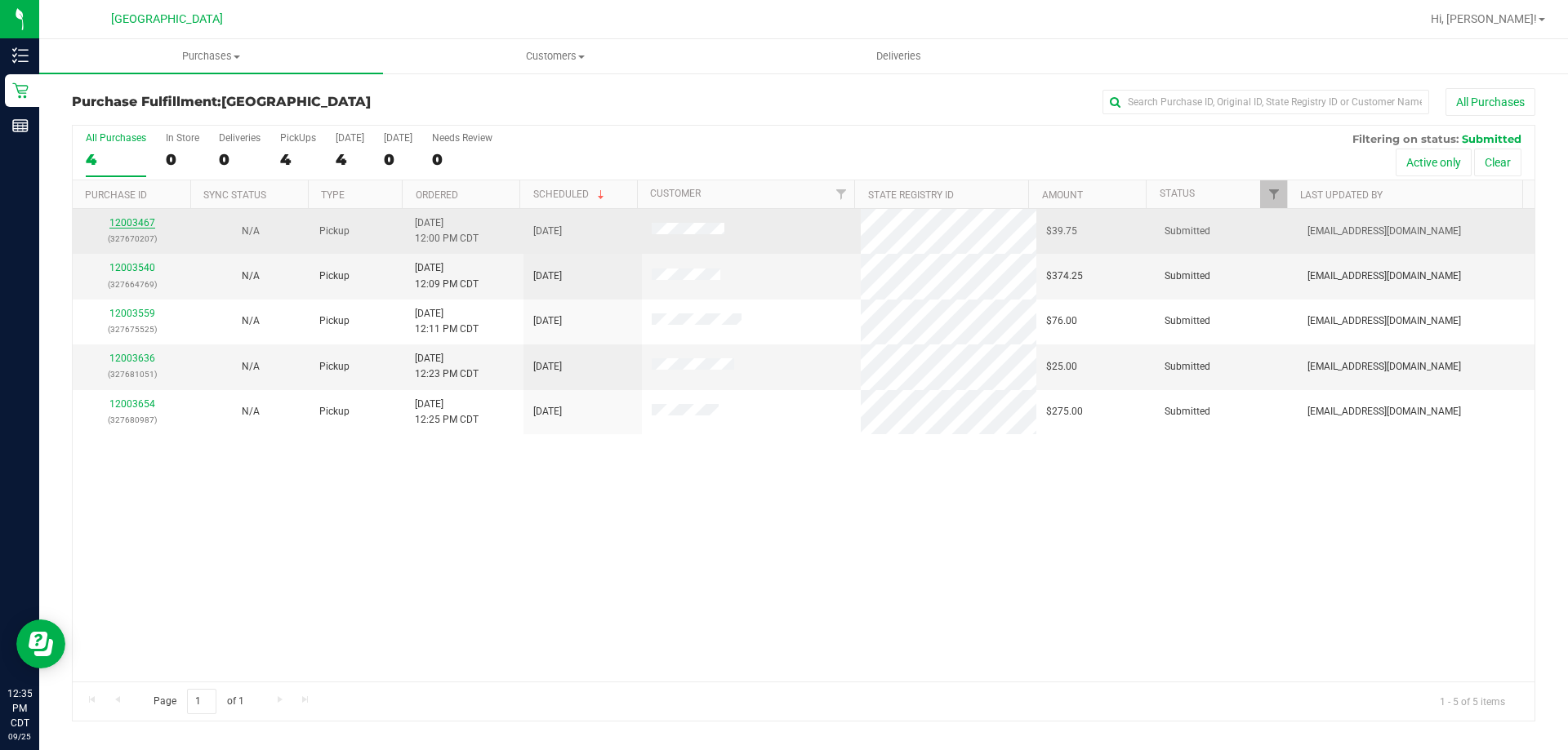
click at [141, 227] on link "12003467" at bounding box center [132, 222] width 46 height 11
click at [128, 227] on link "12003467" at bounding box center [132, 222] width 46 height 11
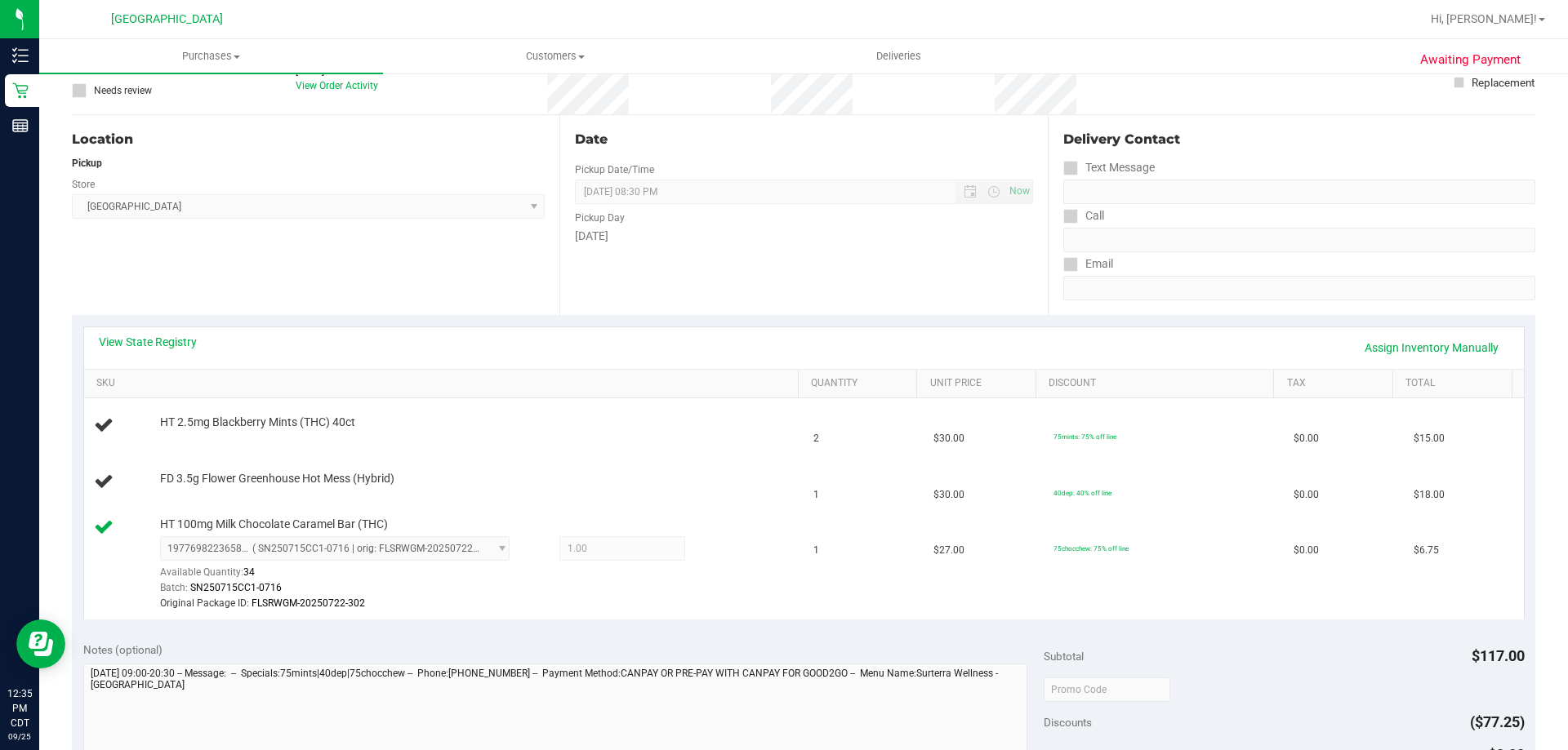
scroll to position [163, 0]
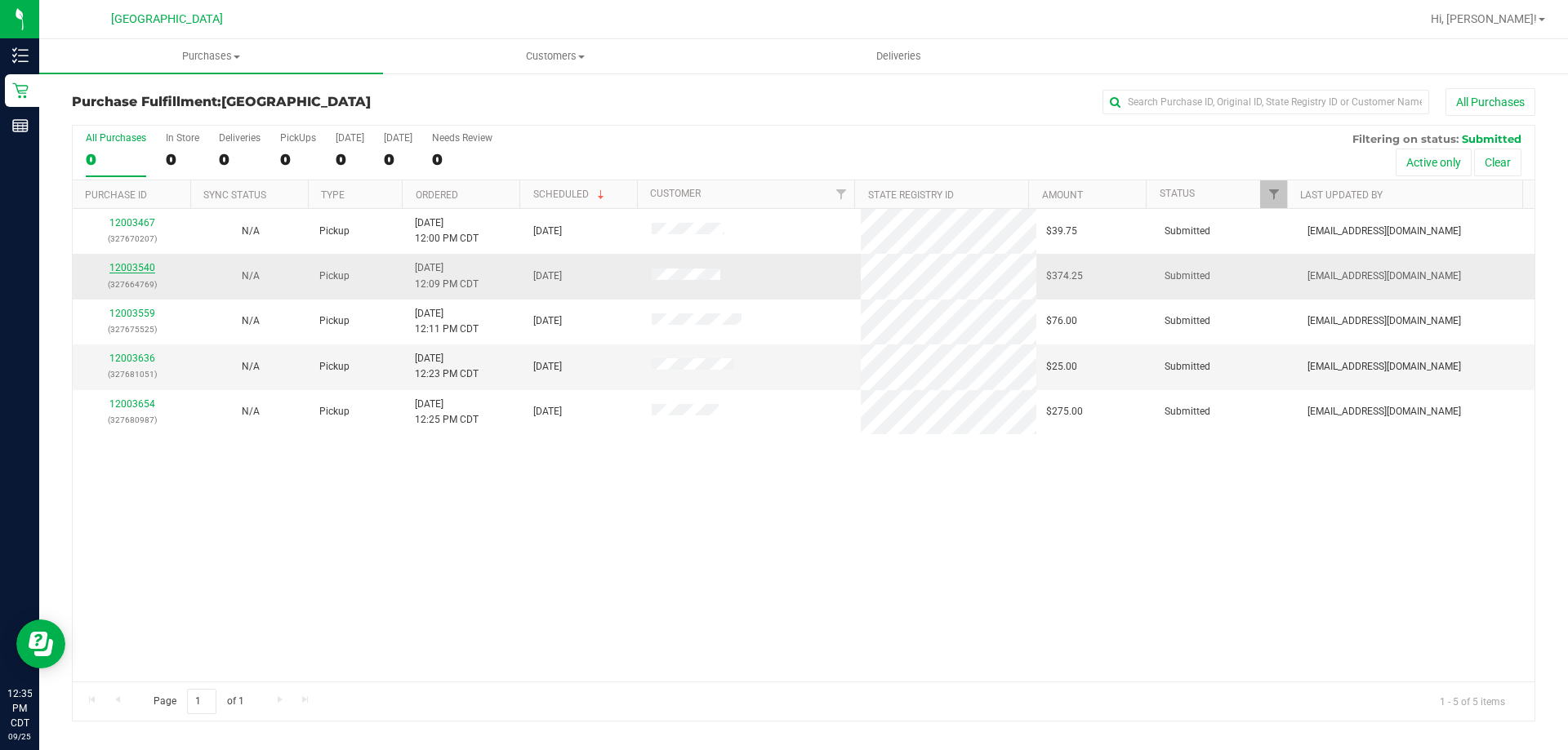
click at [145, 271] on link "12003540" at bounding box center [132, 267] width 46 height 11
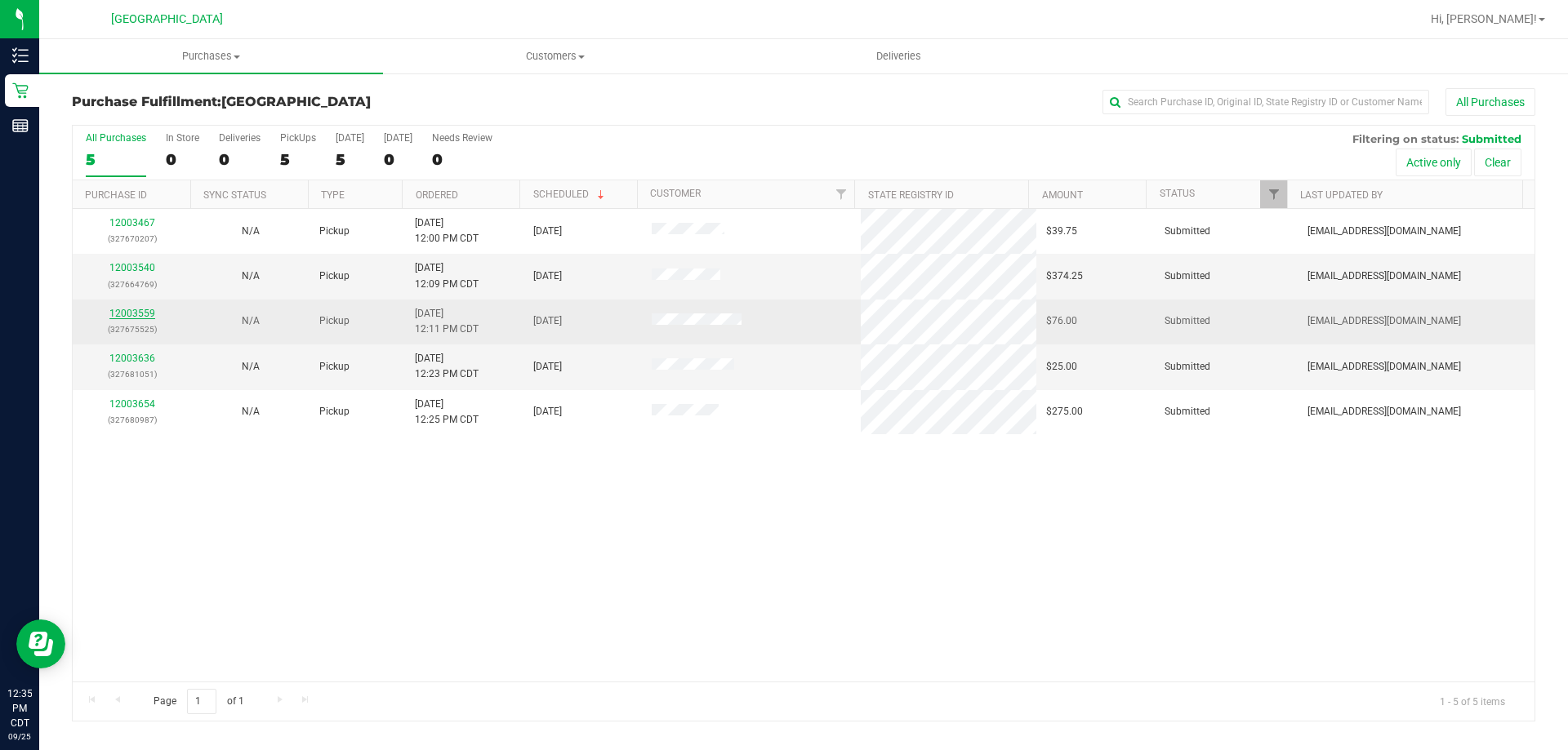
click at [134, 313] on link "12003559" at bounding box center [132, 313] width 46 height 11
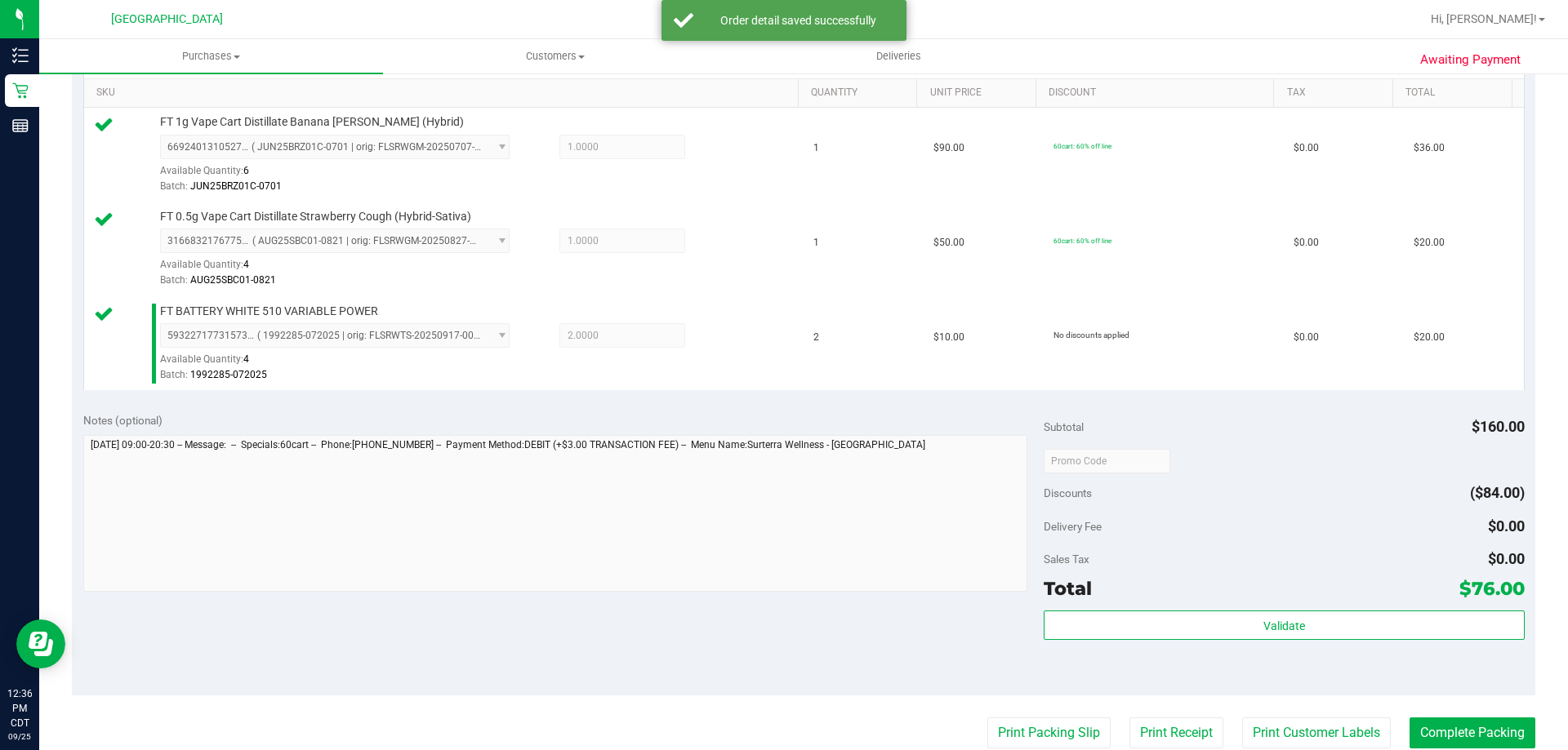
scroll to position [572, 0]
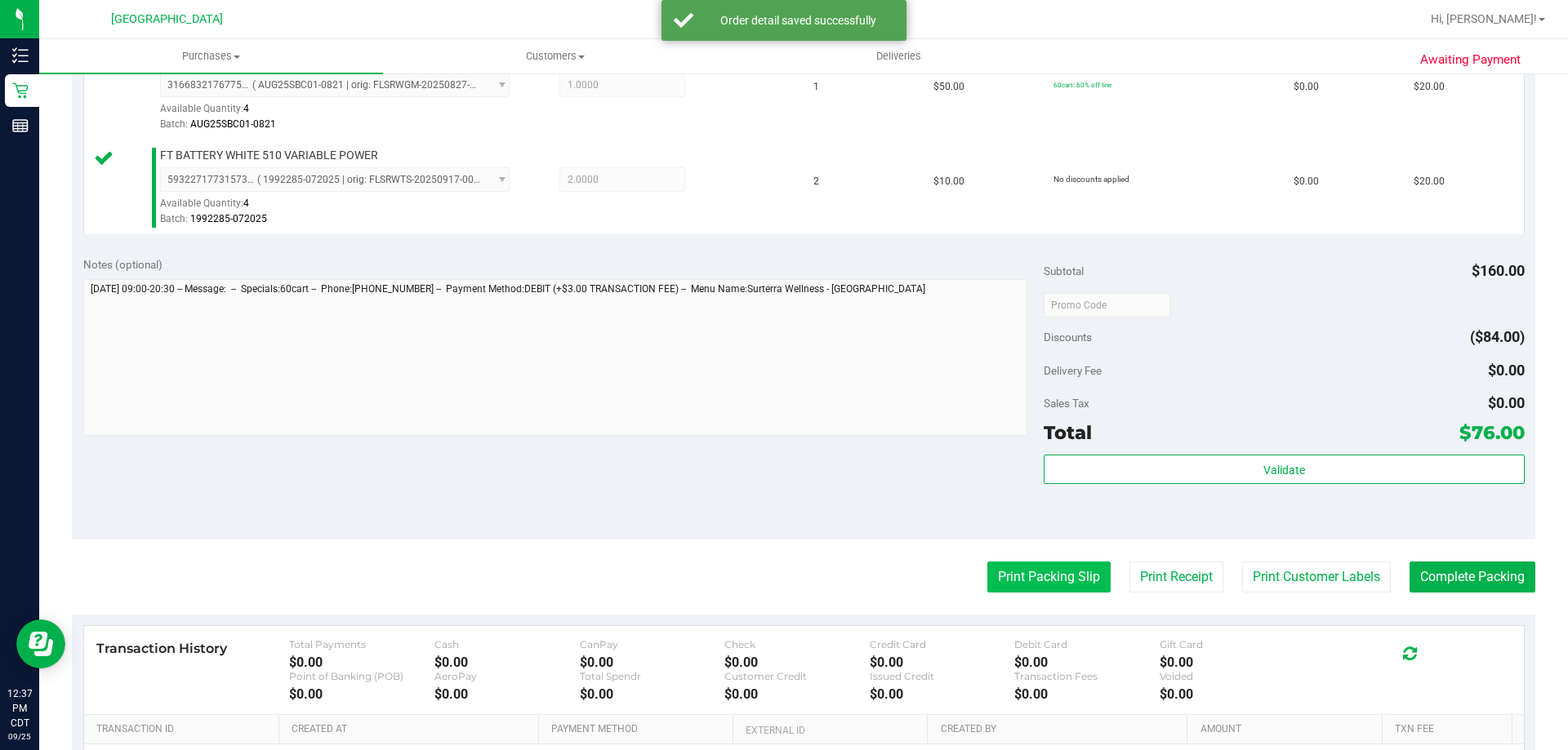
click at [1020, 575] on button "Print Packing Slip" at bounding box center [1049, 577] width 123 height 31
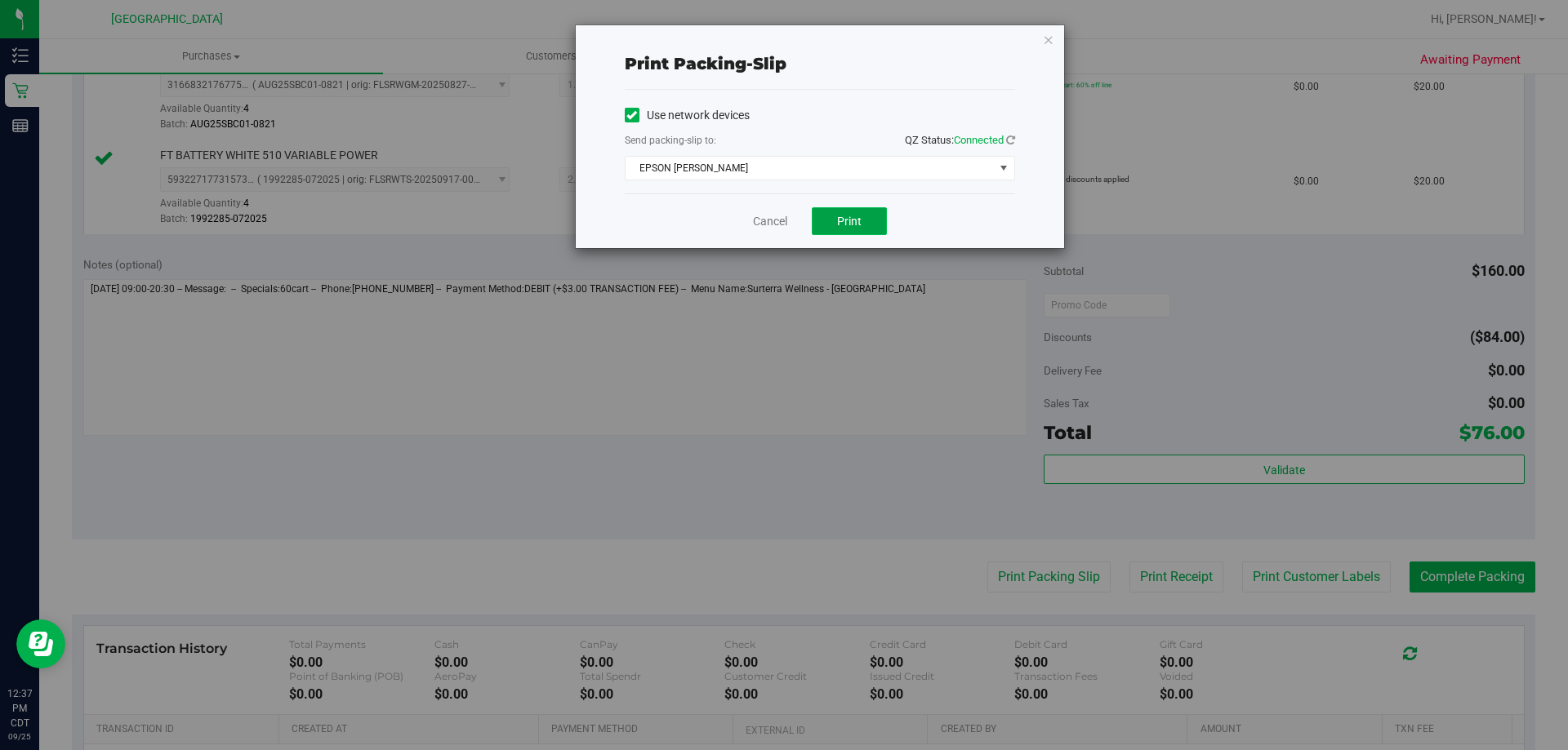
click at [870, 223] on button "Print" at bounding box center [849, 221] width 76 height 28
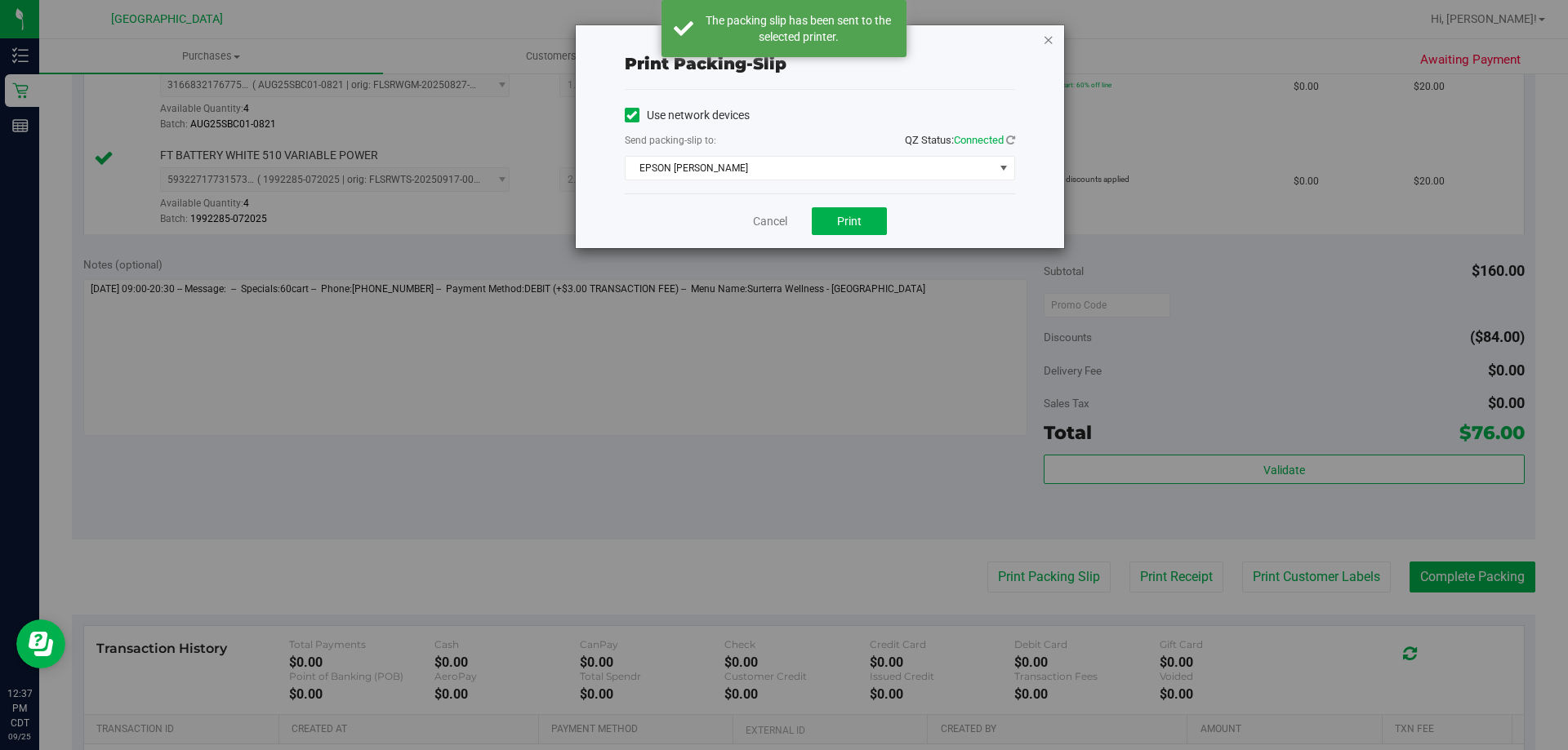
click at [1045, 43] on icon "button" at bounding box center [1048, 39] width 11 height 20
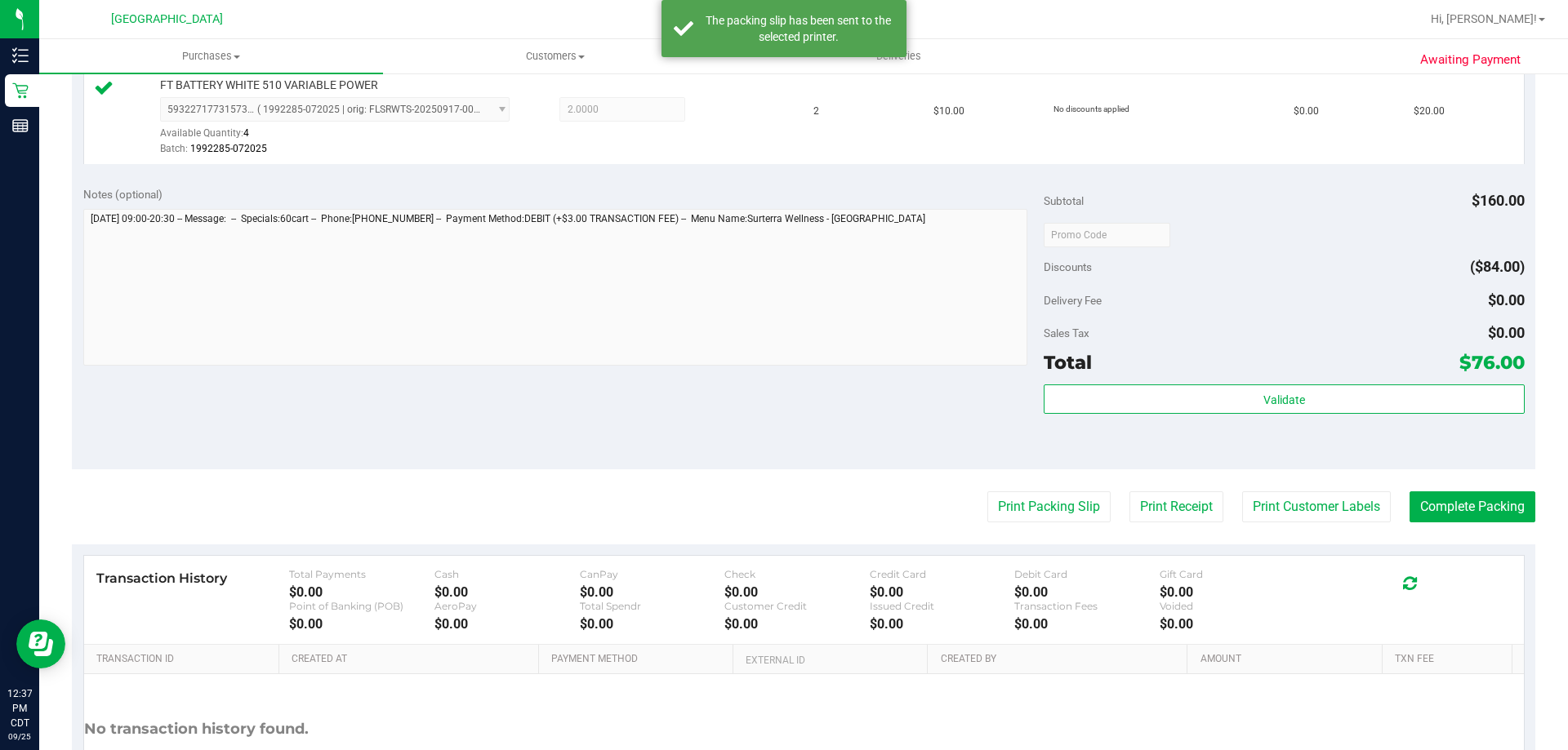
scroll to position [735, 0]
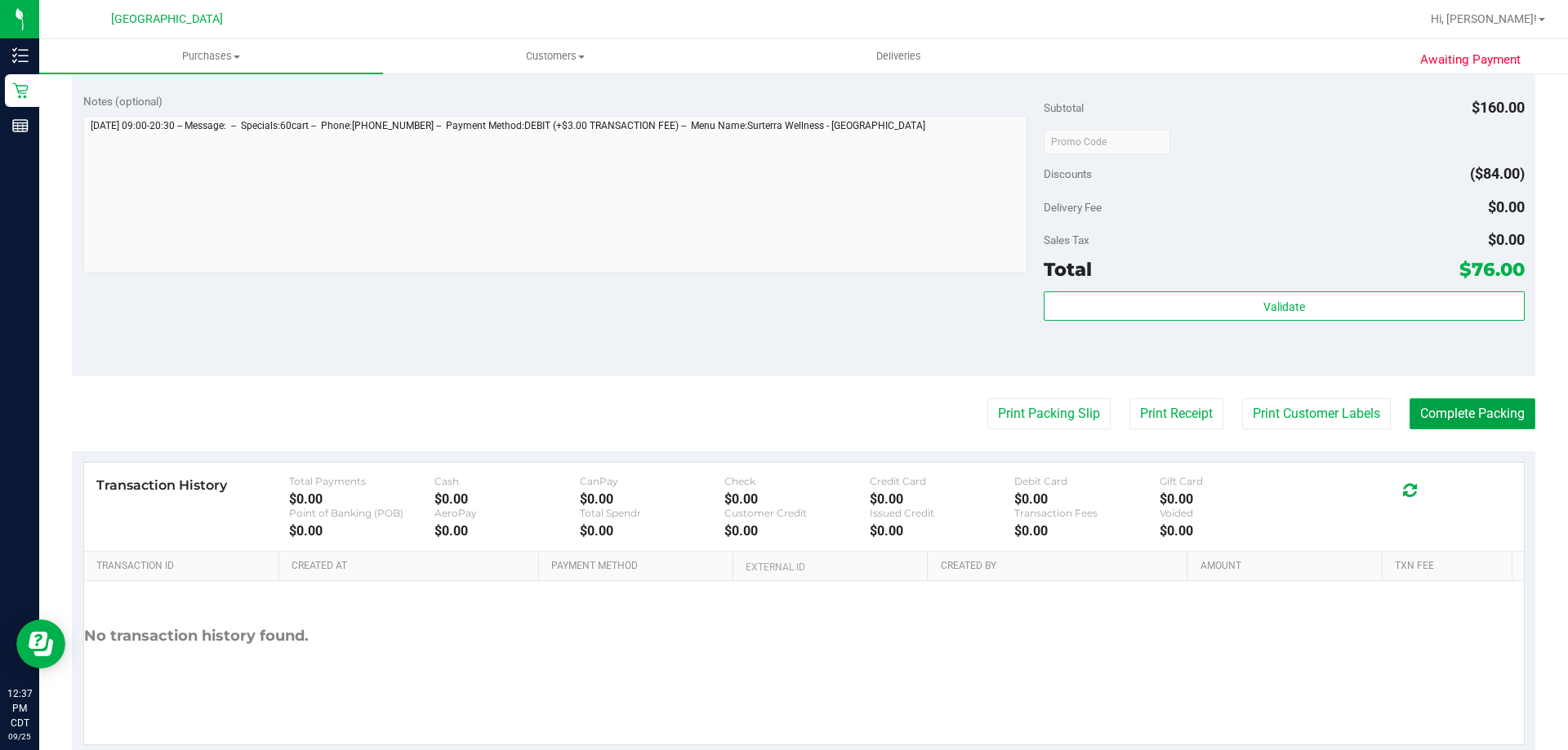
click at [1453, 428] on button "Complete Packing" at bounding box center [1472, 414] width 126 height 31
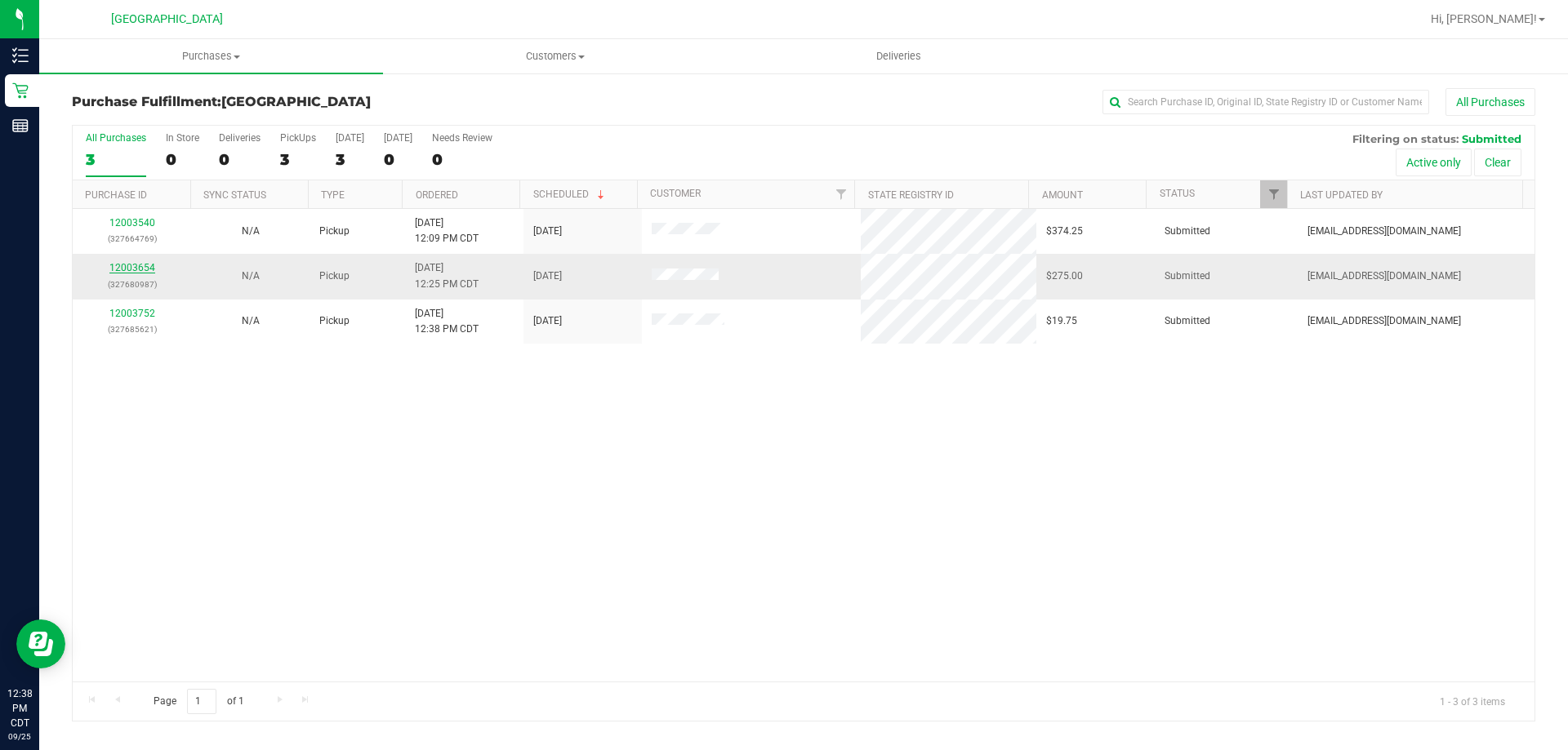
click at [143, 269] on link "12003654" at bounding box center [132, 267] width 46 height 11
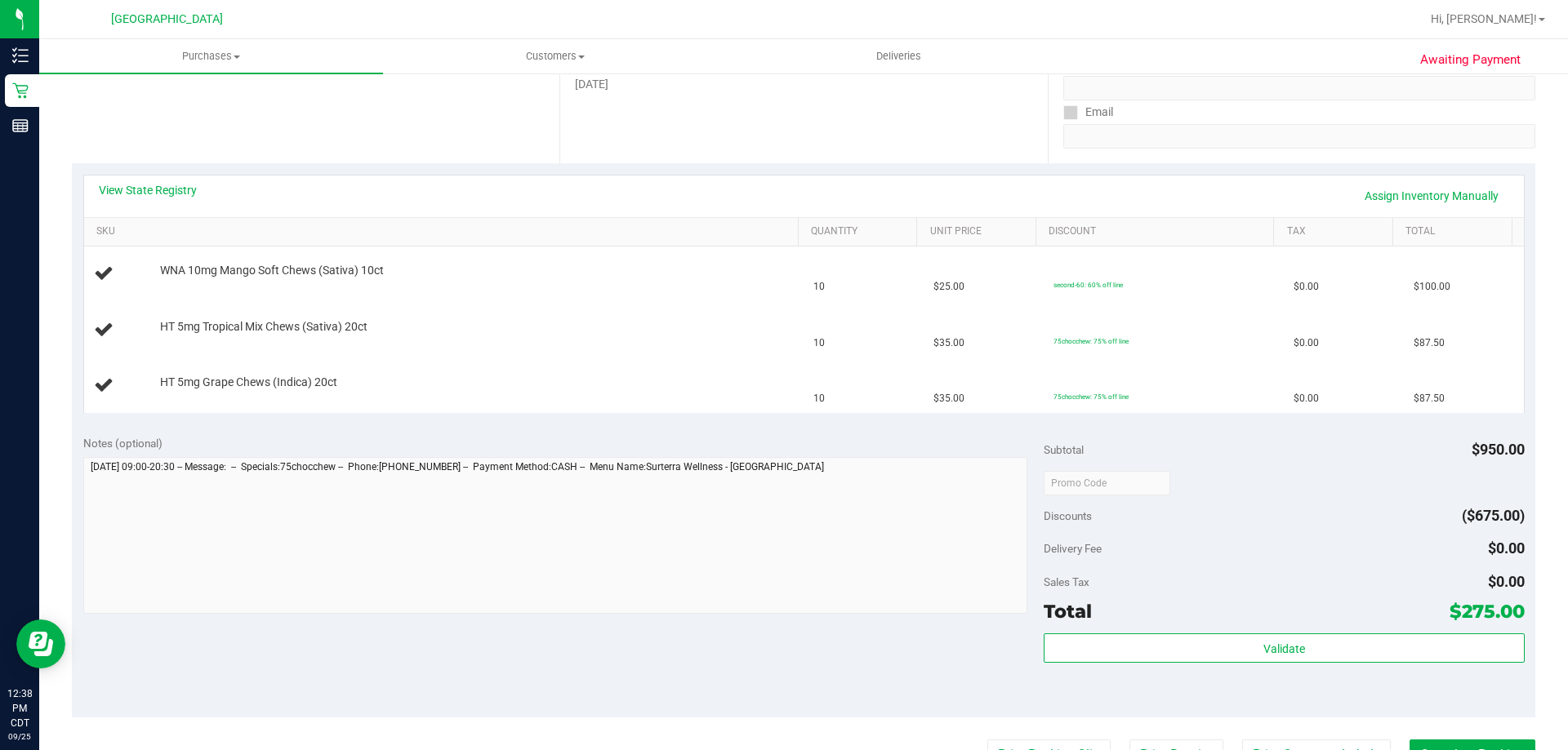
scroll to position [490, 0]
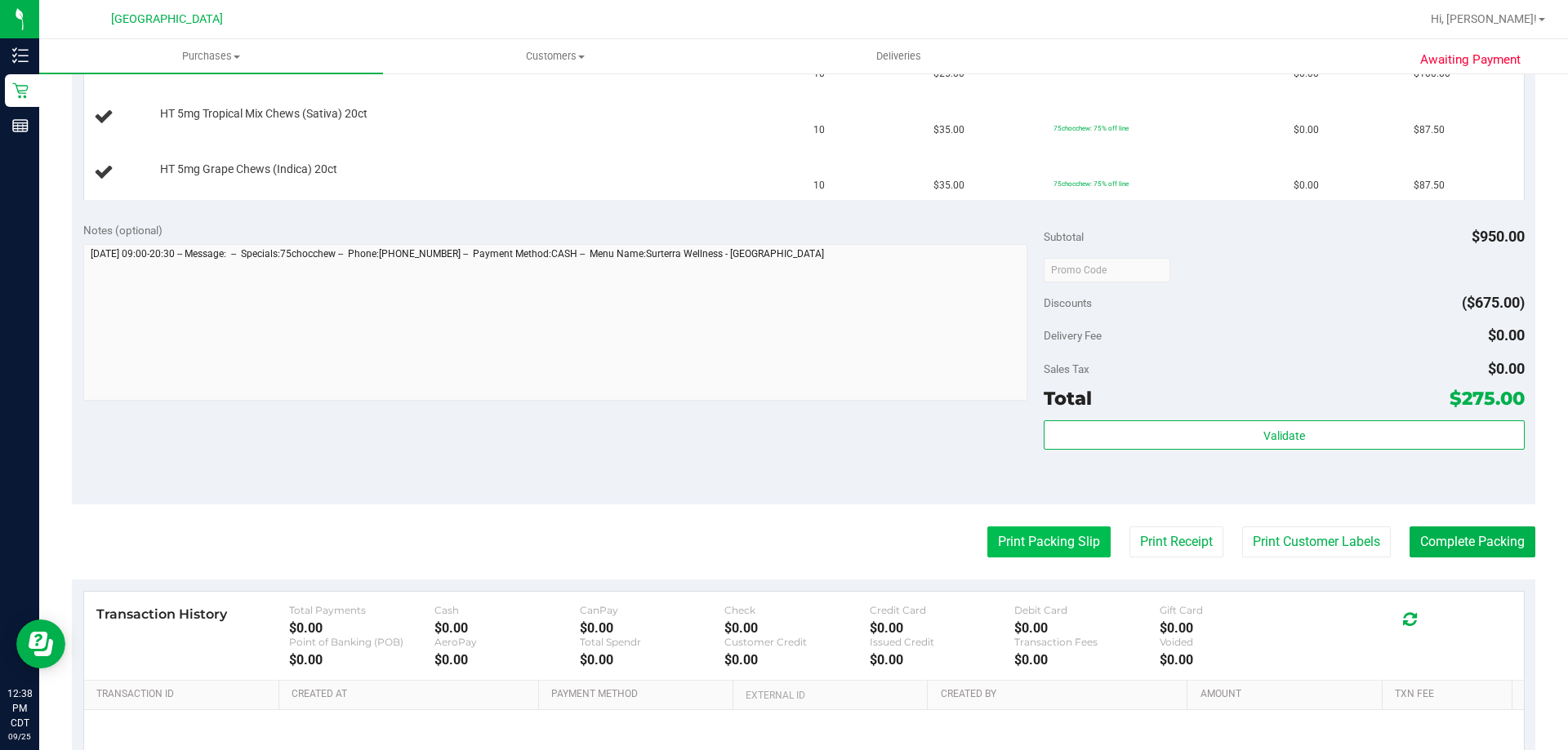
click at [1072, 540] on button "Print Packing Slip" at bounding box center [1049, 542] width 123 height 31
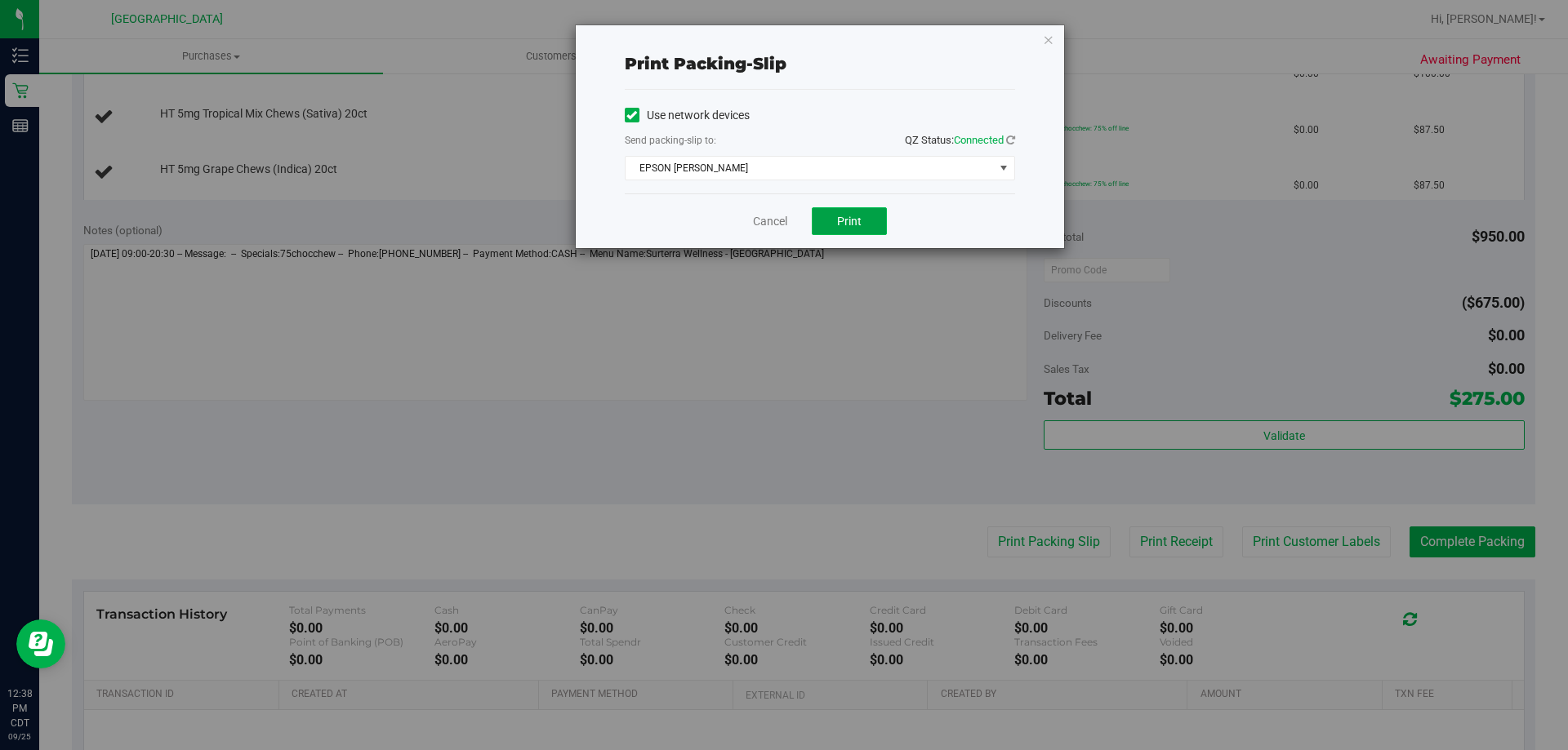
click at [871, 224] on button "Print" at bounding box center [849, 221] width 76 height 28
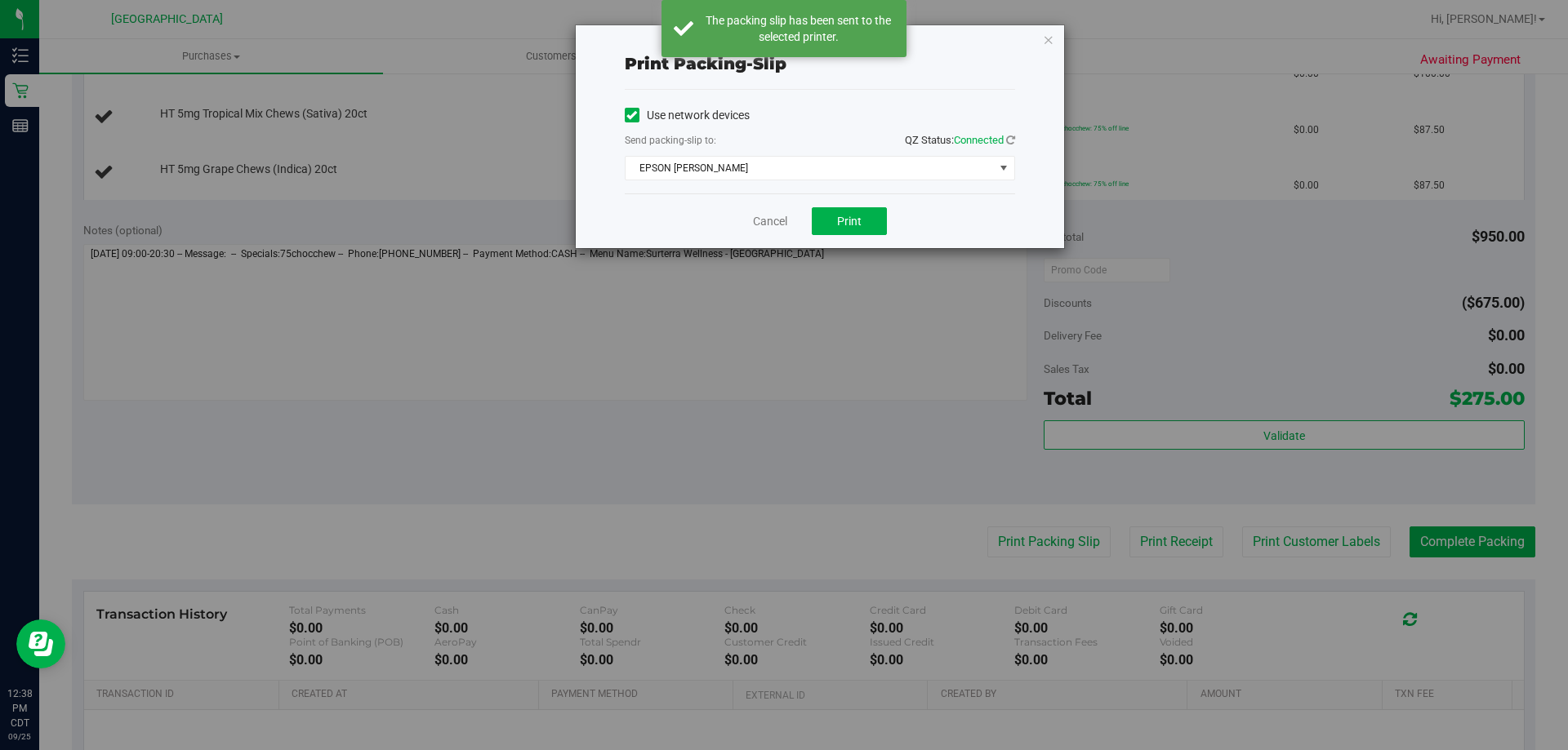
click at [512, 456] on div "Print packing-slip Use network devices Send packing-slip to: QZ Status: Connect…" at bounding box center [790, 375] width 1580 height 750
click at [1051, 38] on icon "button" at bounding box center [1048, 39] width 11 height 20
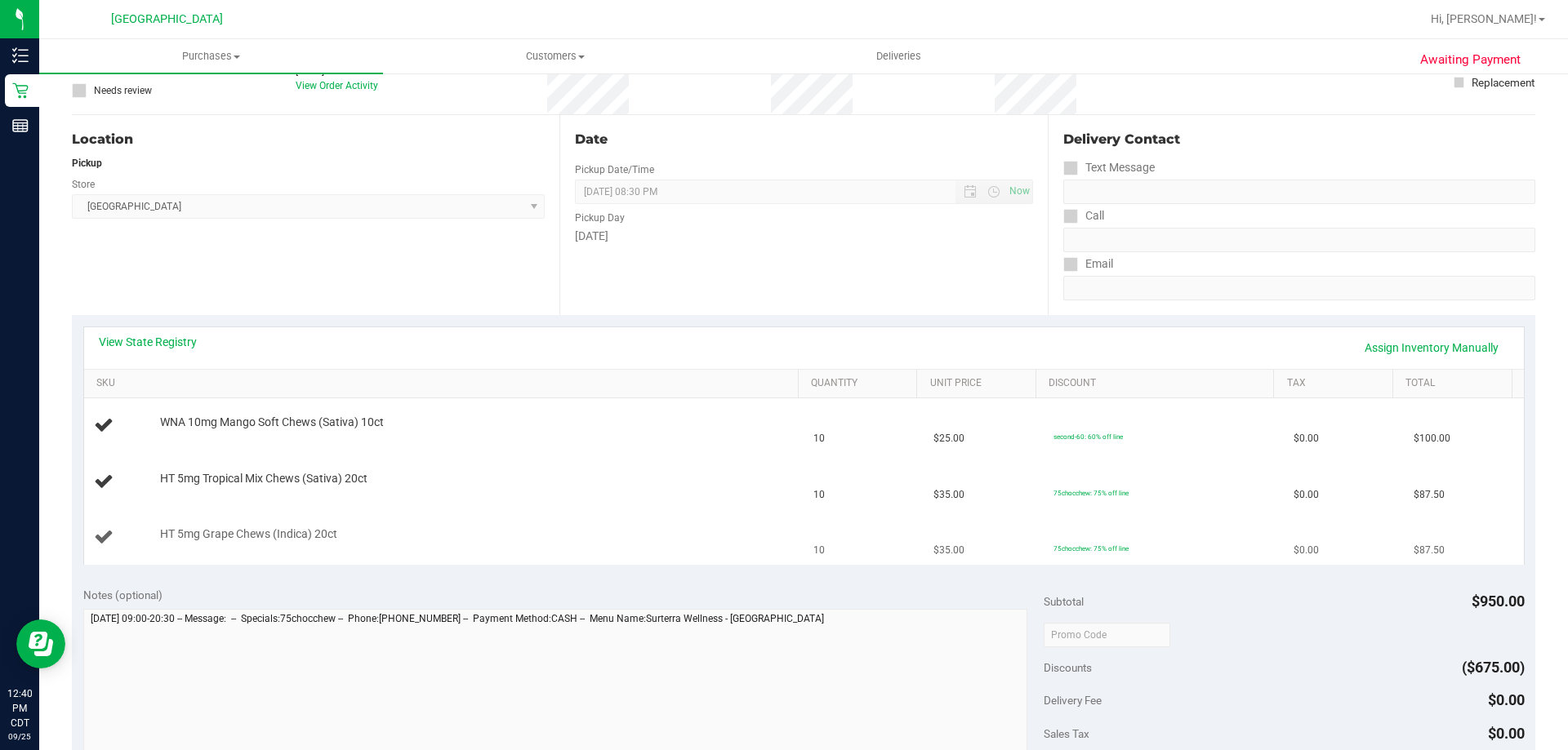
scroll to position [163, 0]
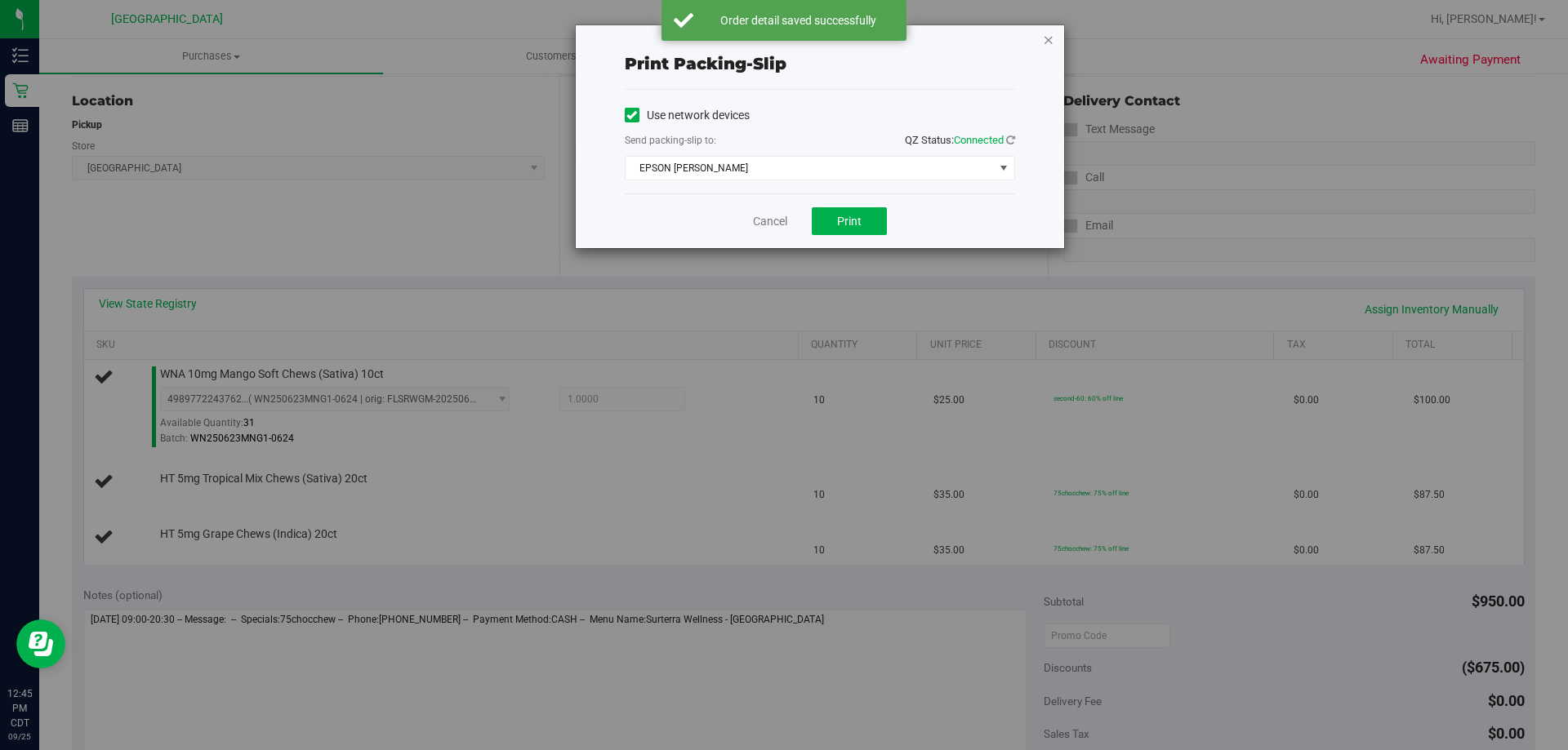
click at [1050, 39] on icon "button" at bounding box center [1048, 39] width 11 height 20
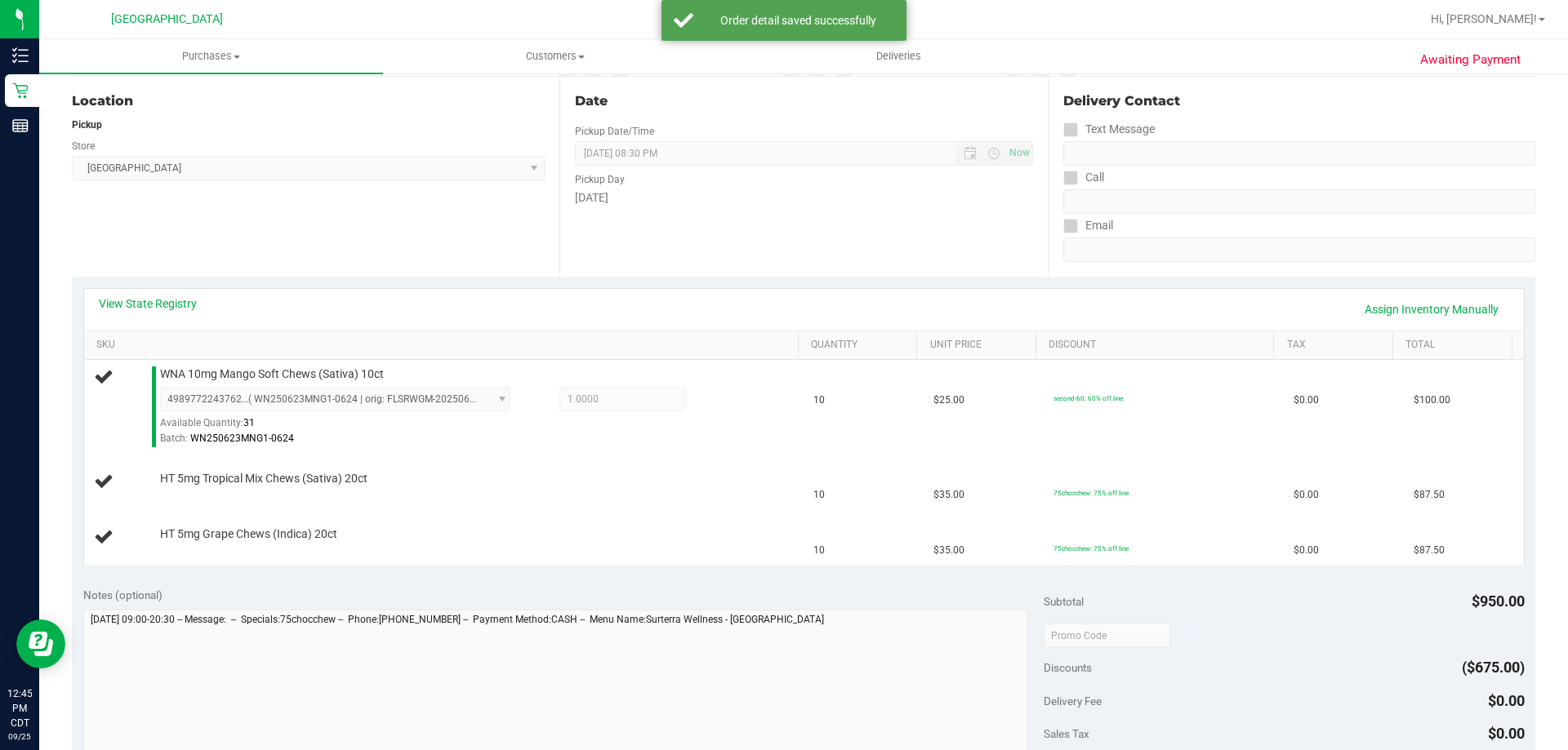
scroll to position [676, 0]
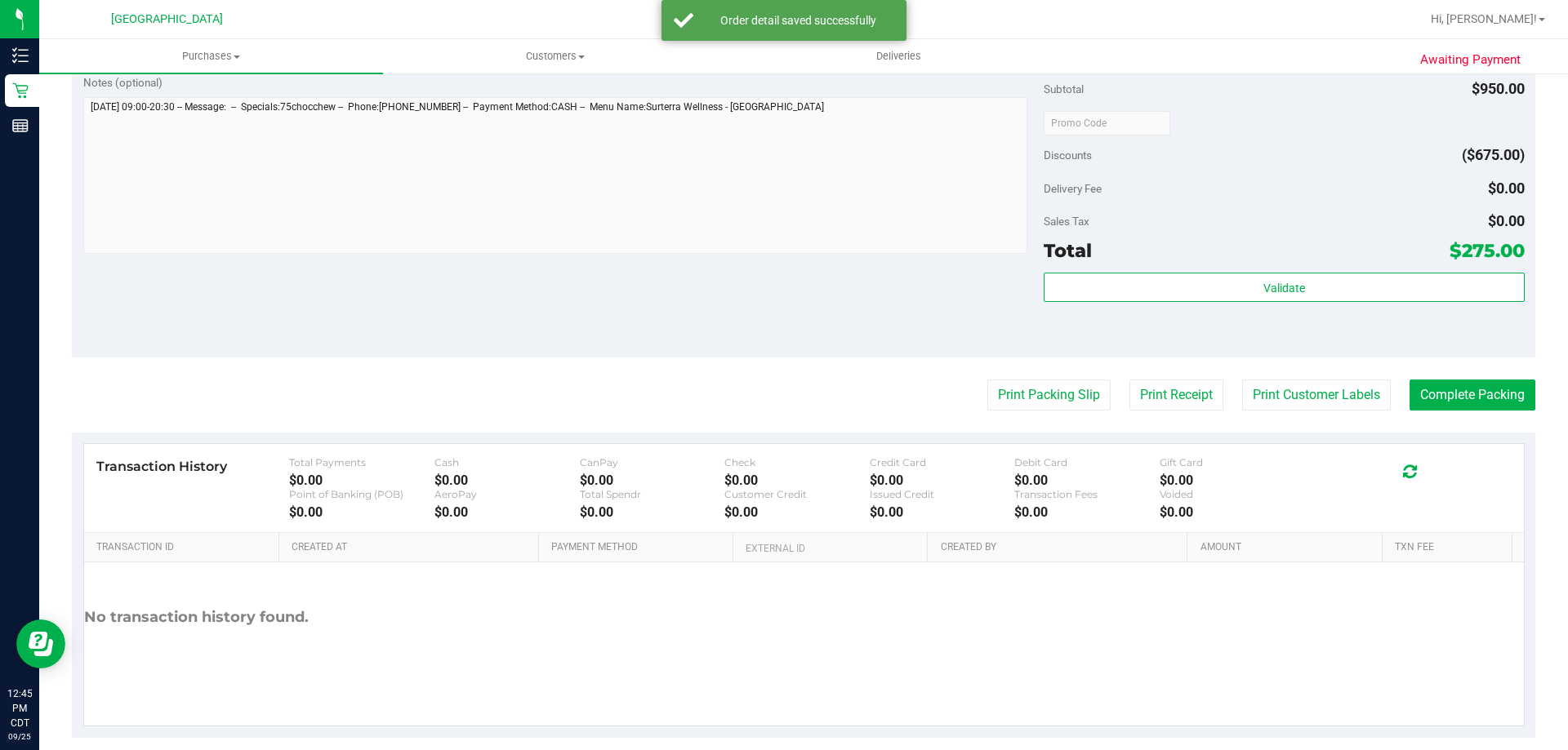
click at [988, 380] on button "Print Packing Slip" at bounding box center [1049, 395] width 123 height 31
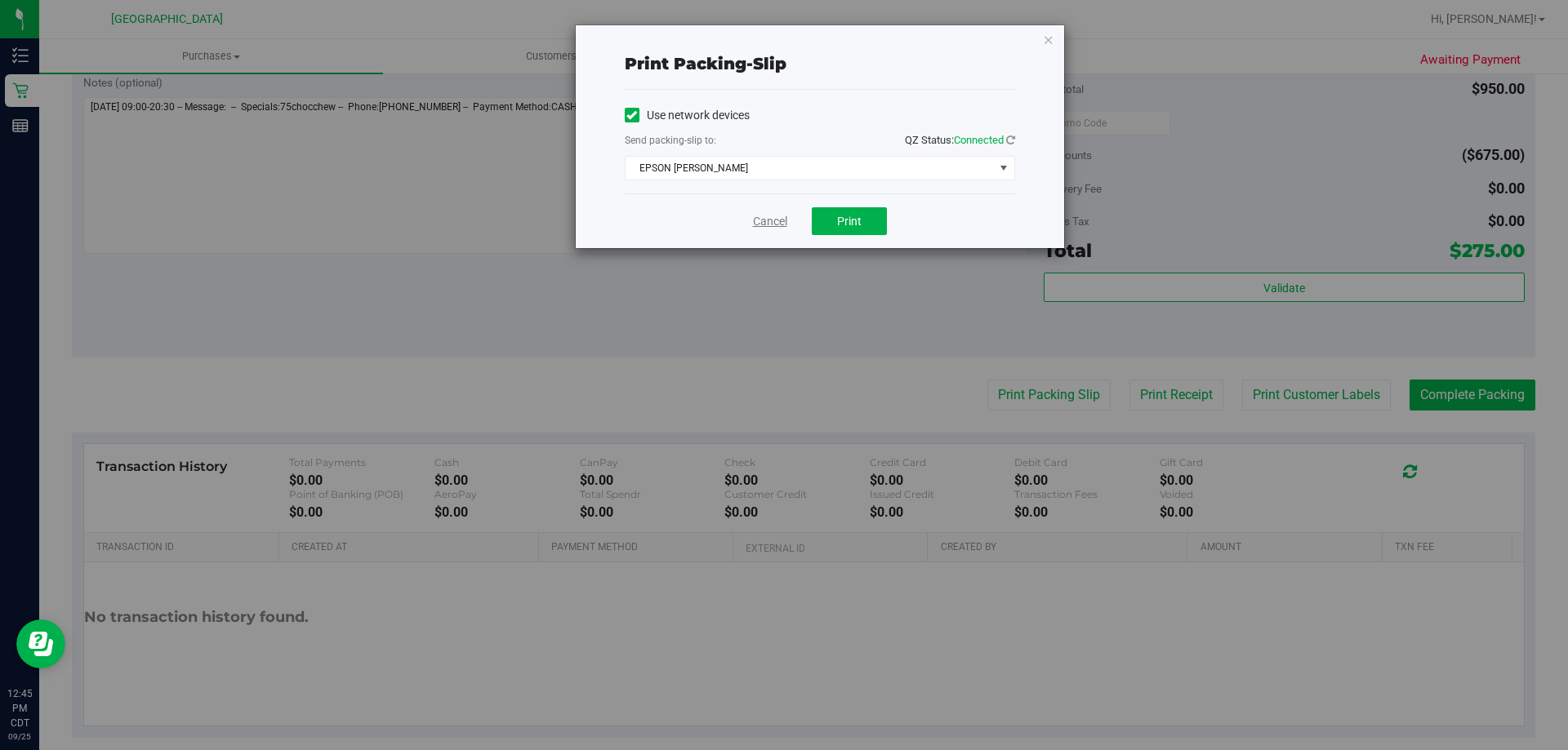
click link "Cancel" at bounding box center [770, 221] width 34 height 17
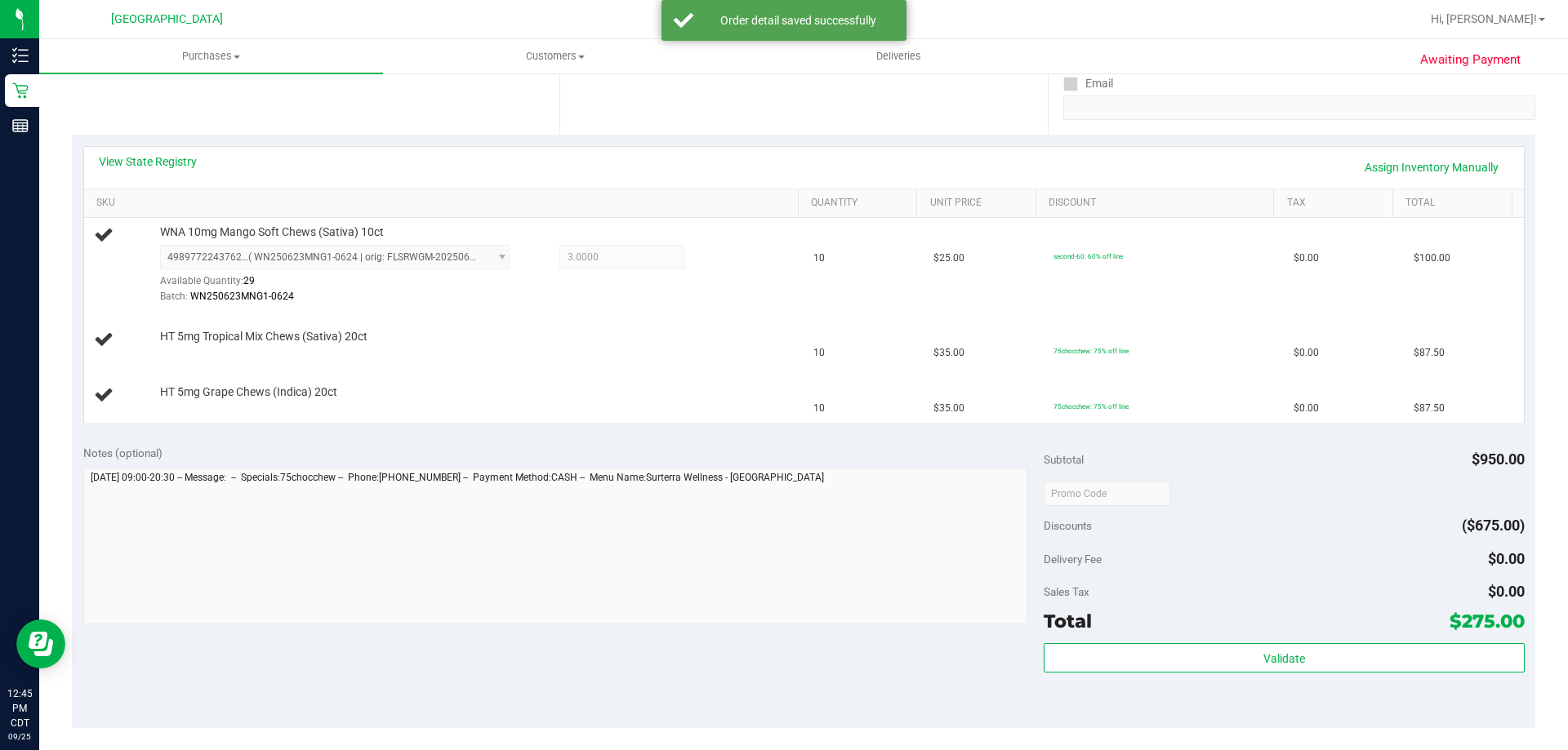
scroll to position [268, 0]
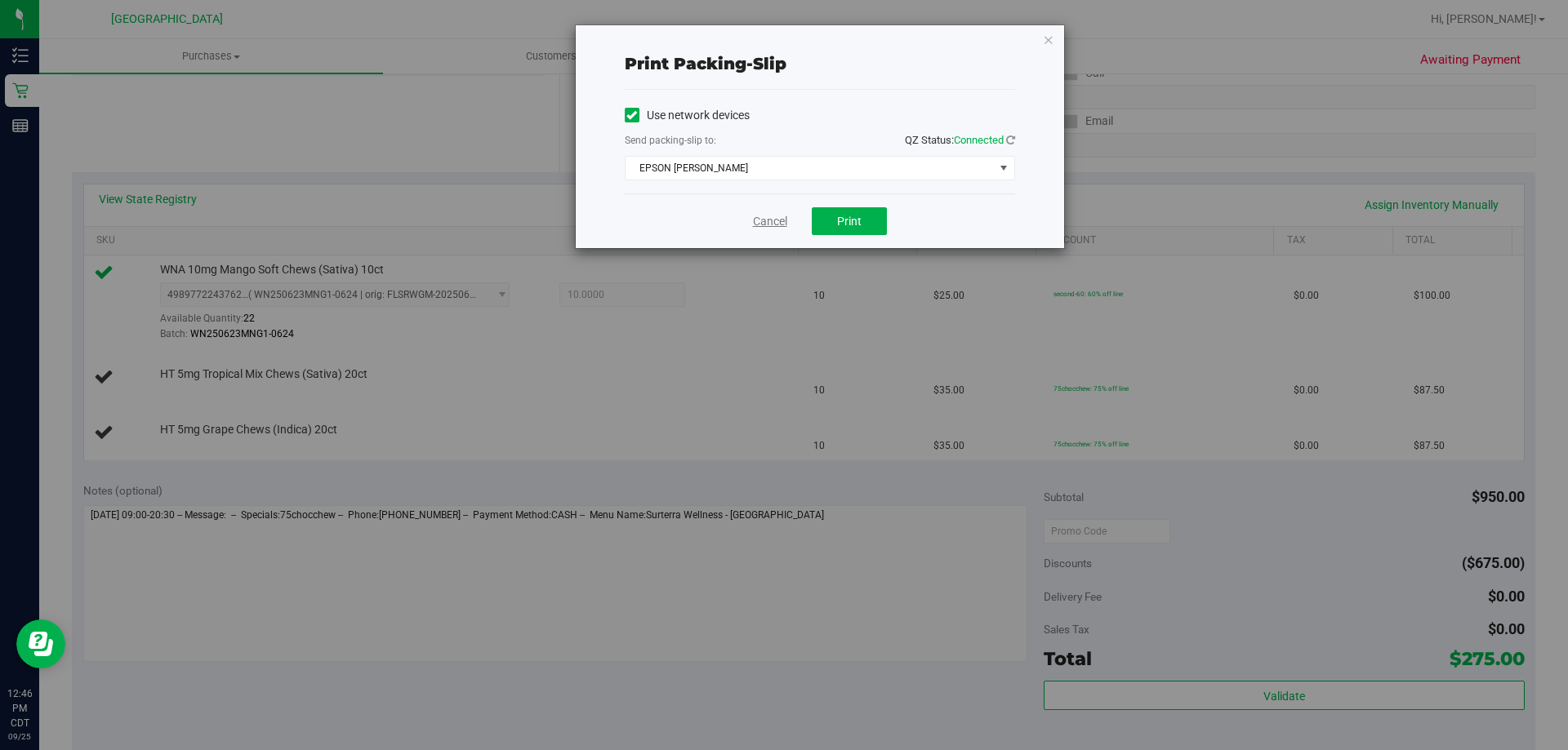
click at [764, 213] on link "Cancel" at bounding box center [770, 221] width 34 height 17
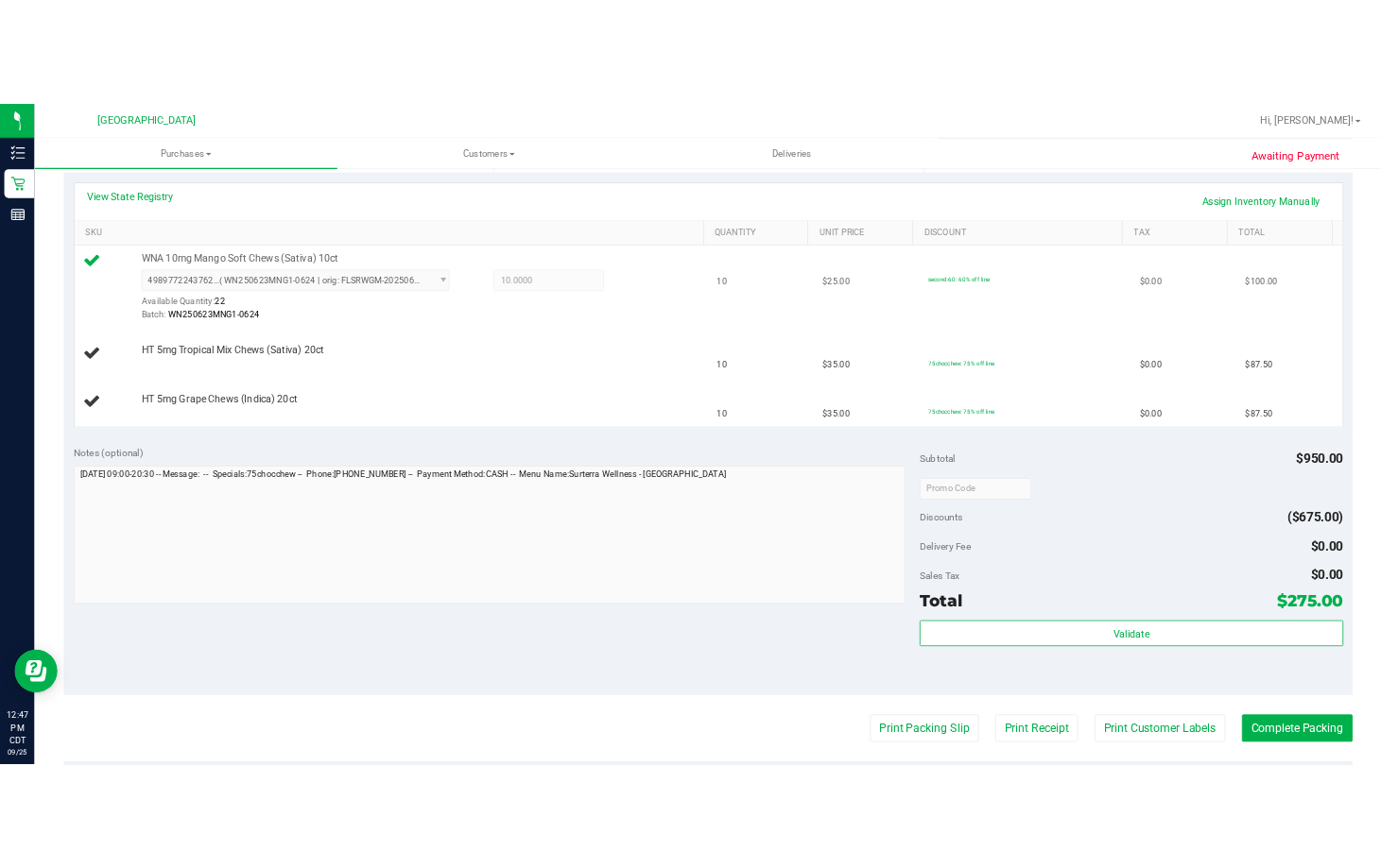
scroll to position [405, 0]
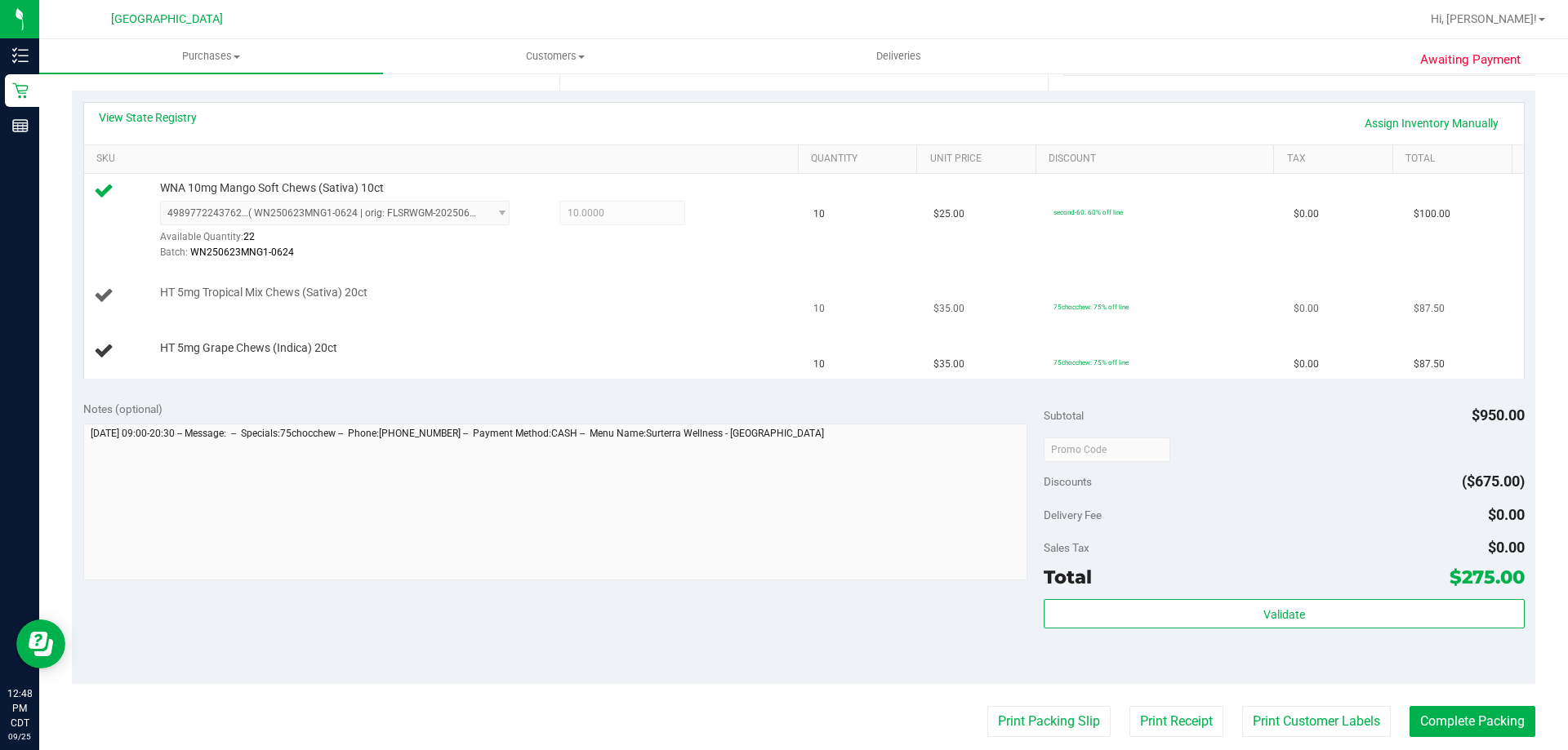
click at [988, 706] on button "Print Packing Slip" at bounding box center [1049, 721] width 123 height 31
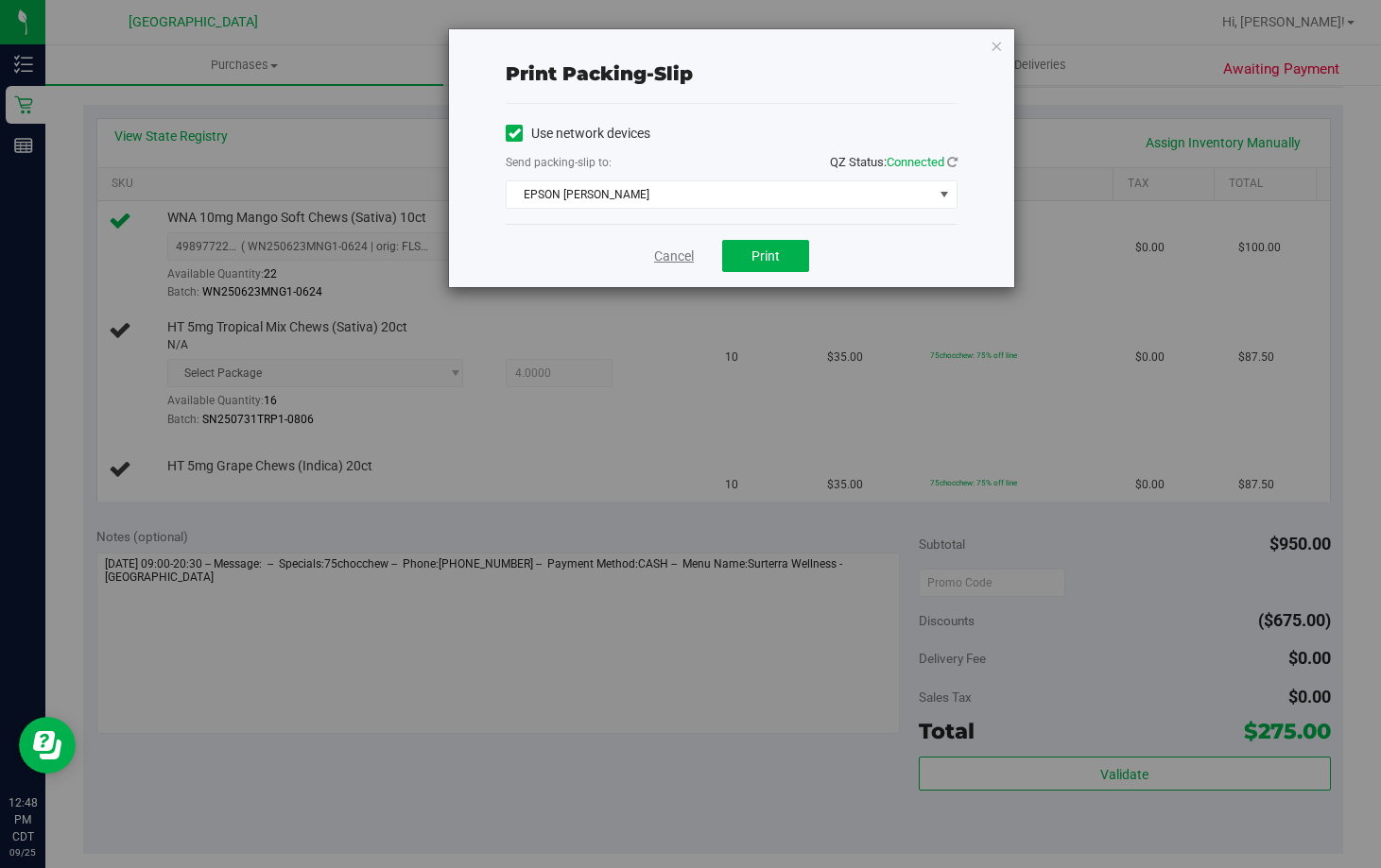
click at [665, 259] on link "Cancel" at bounding box center [674, 256] width 39 height 20
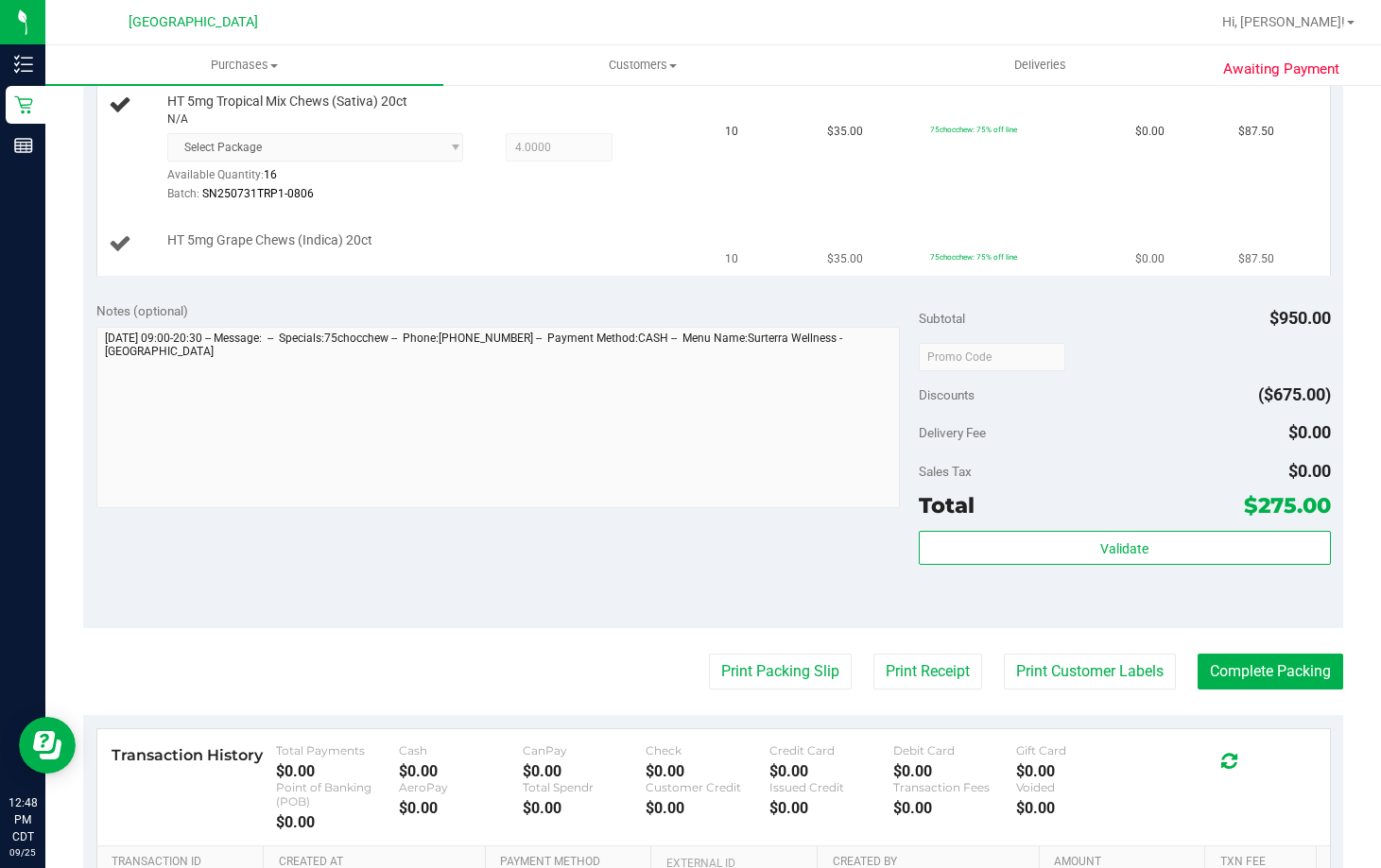
scroll to position [373, 0]
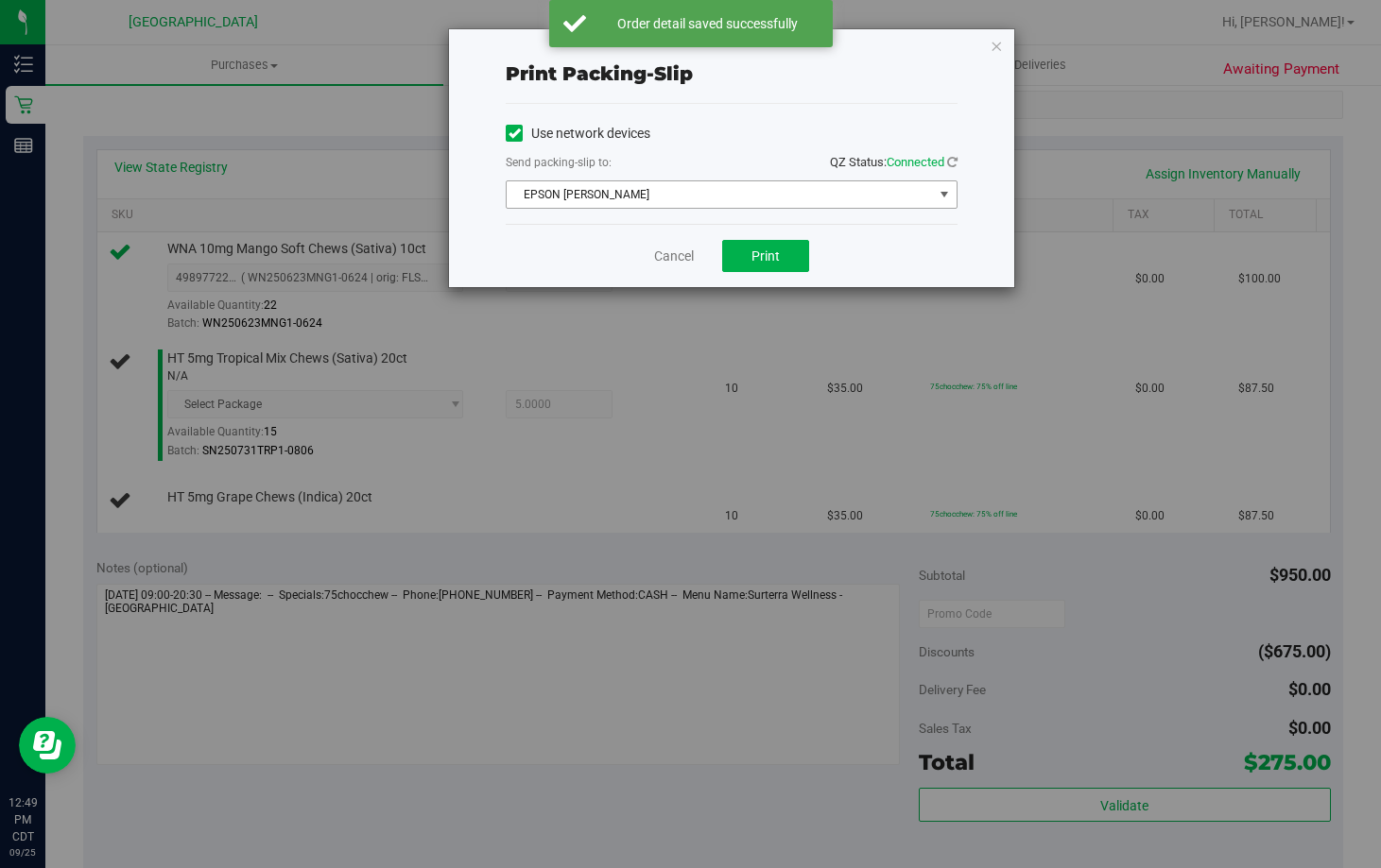
click at [843, 192] on span "EPSON JAY MCCARROLL" at bounding box center [720, 194] width 426 height 27
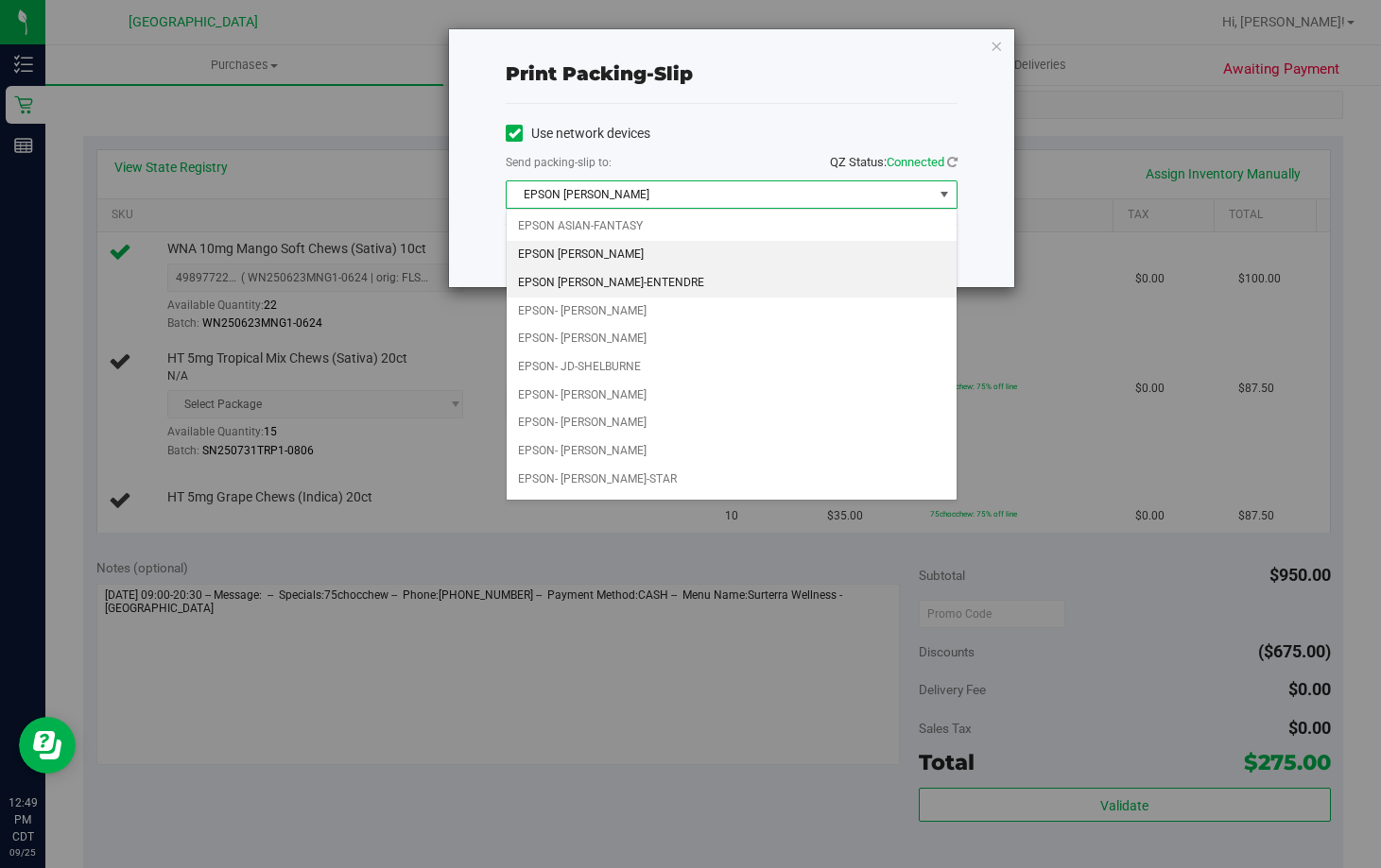
click at [778, 269] on li "EPSON JAY-ENTENDRE" at bounding box center [732, 283] width 450 height 28
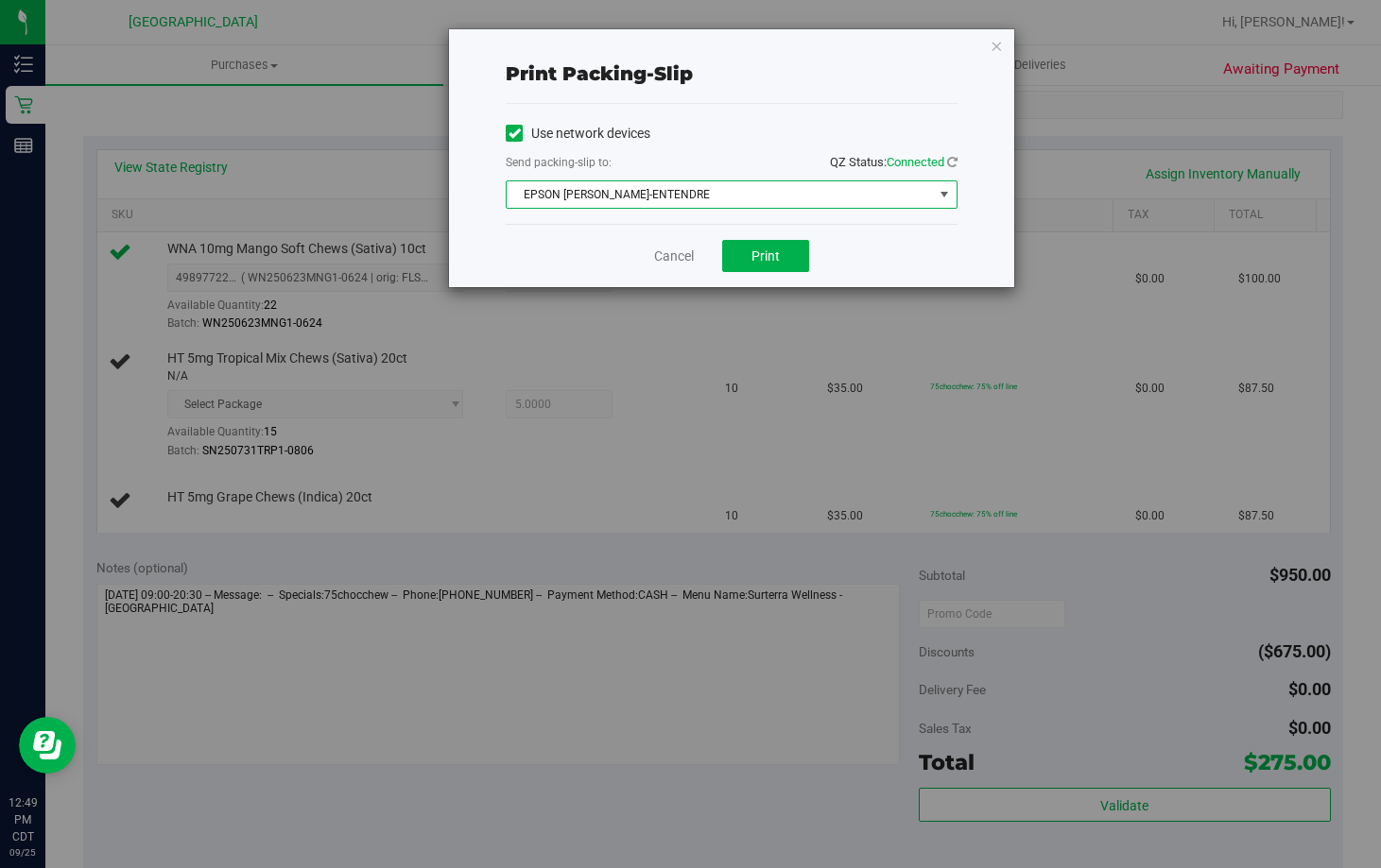
click at [802, 205] on span "EPSON JAY-ENTENDRE" at bounding box center [720, 194] width 426 height 27
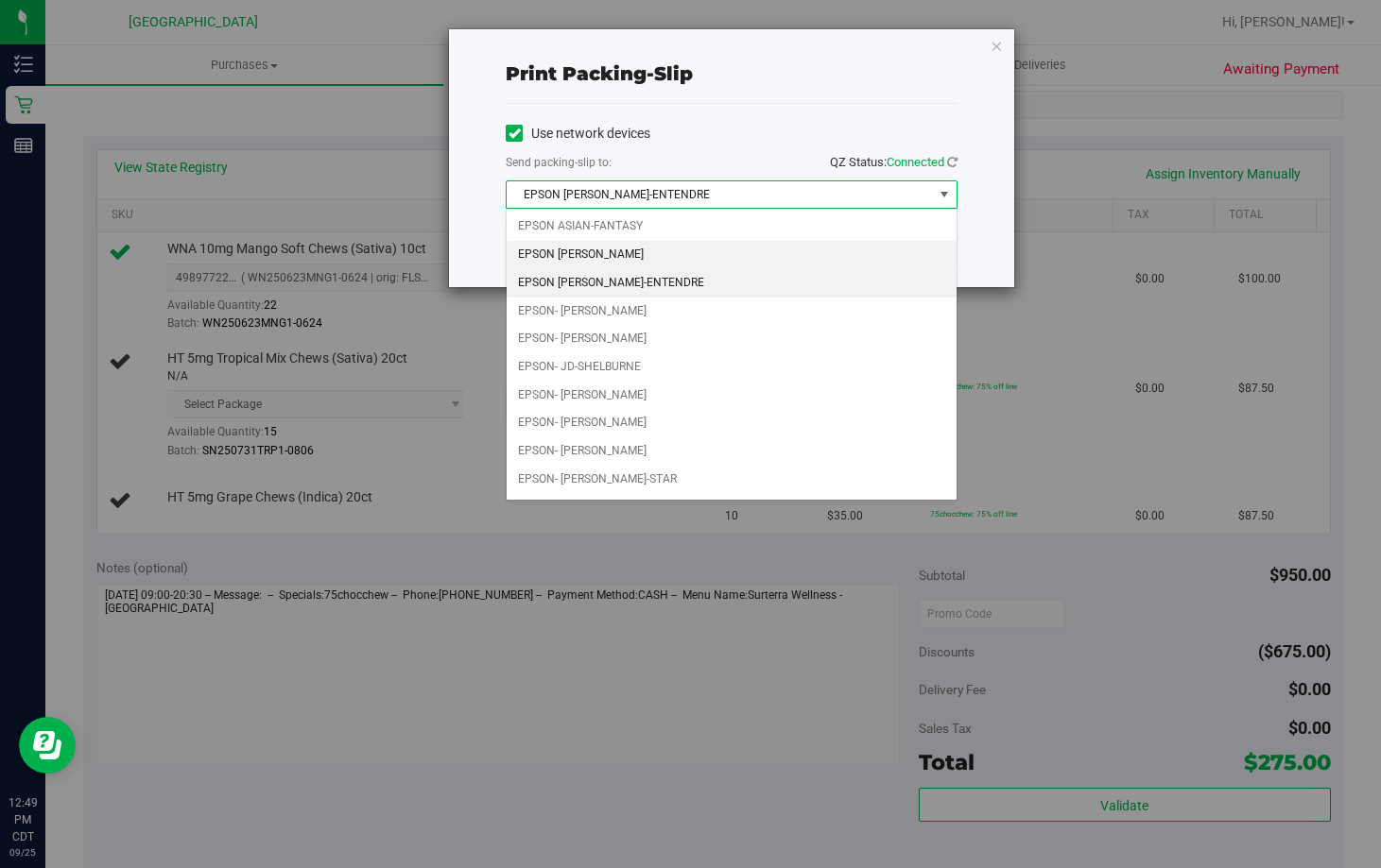
click at [757, 266] on li "EPSON JAY MCCARROLL" at bounding box center [732, 254] width 450 height 28
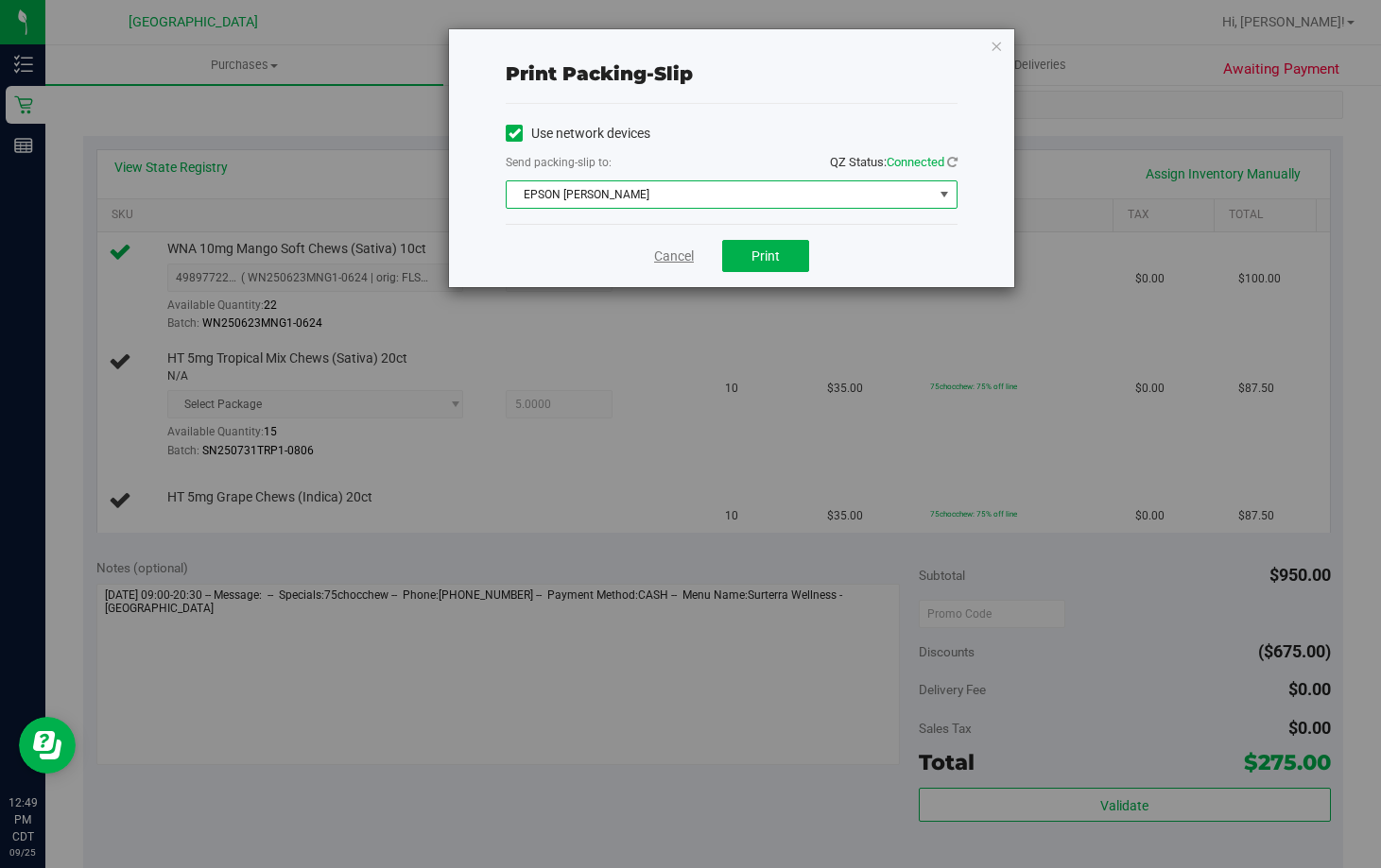
click at [692, 258] on link "Cancel" at bounding box center [674, 256] width 39 height 20
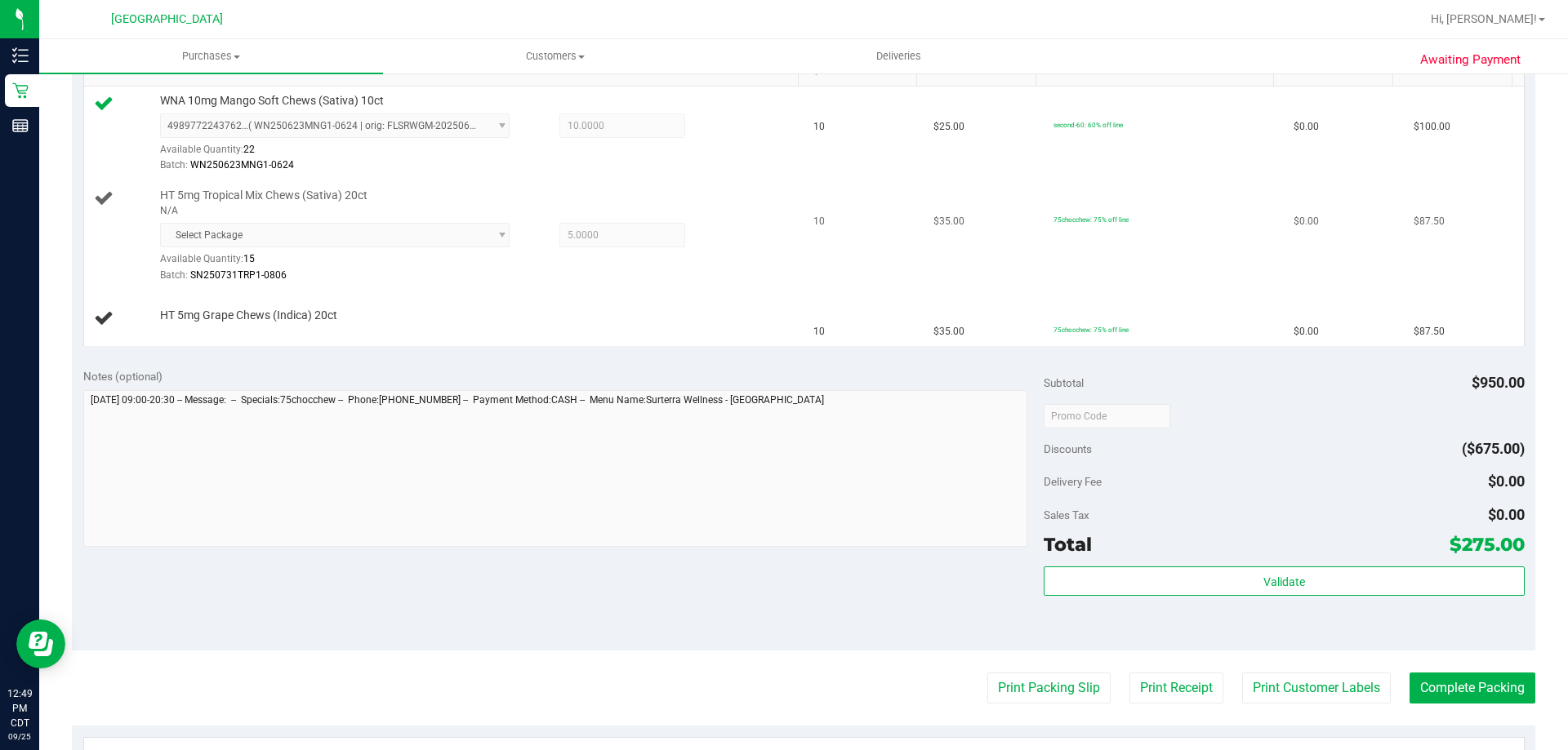
scroll to position [404, 0]
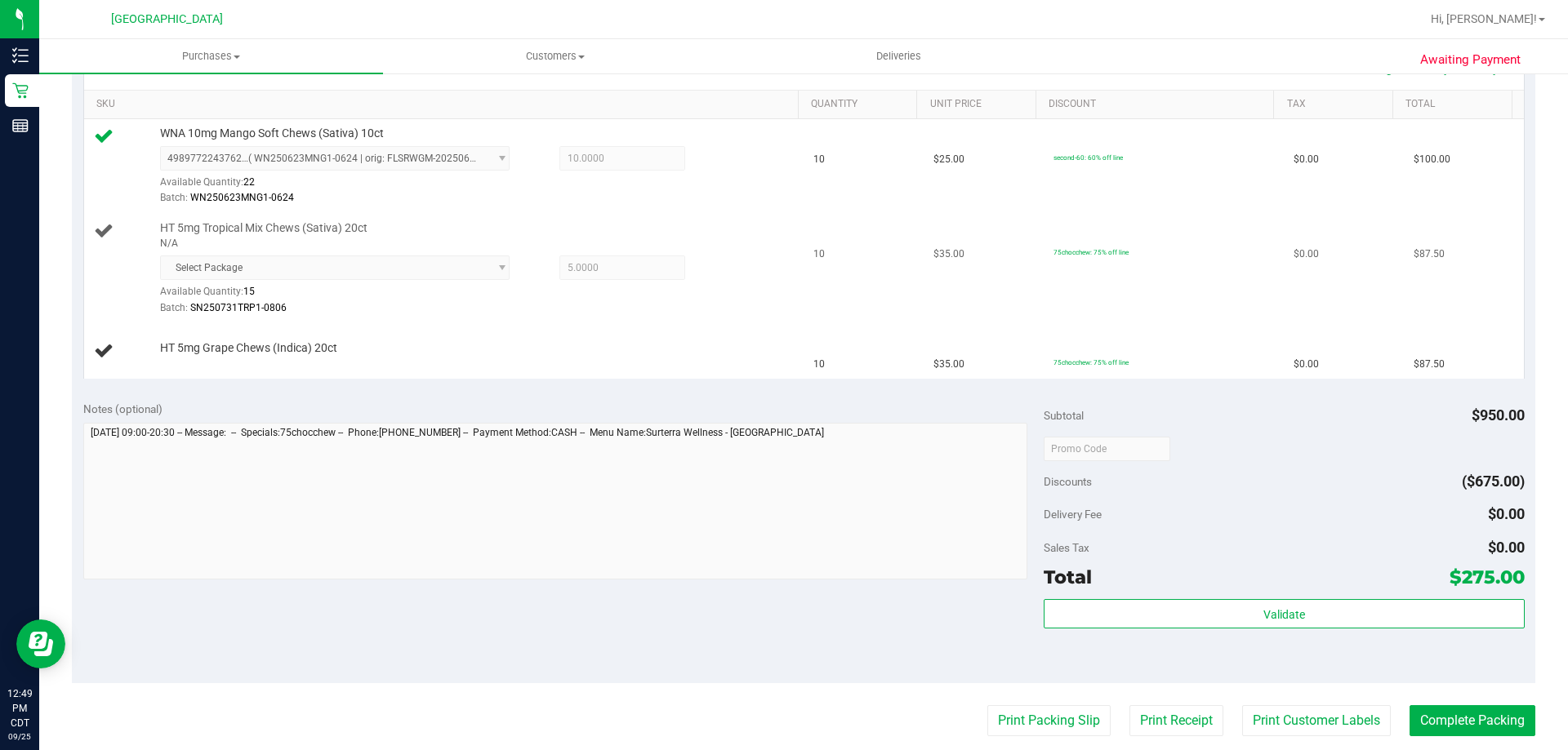
click at [988, 705] on button "Print Packing Slip" at bounding box center [1049, 720] width 123 height 31
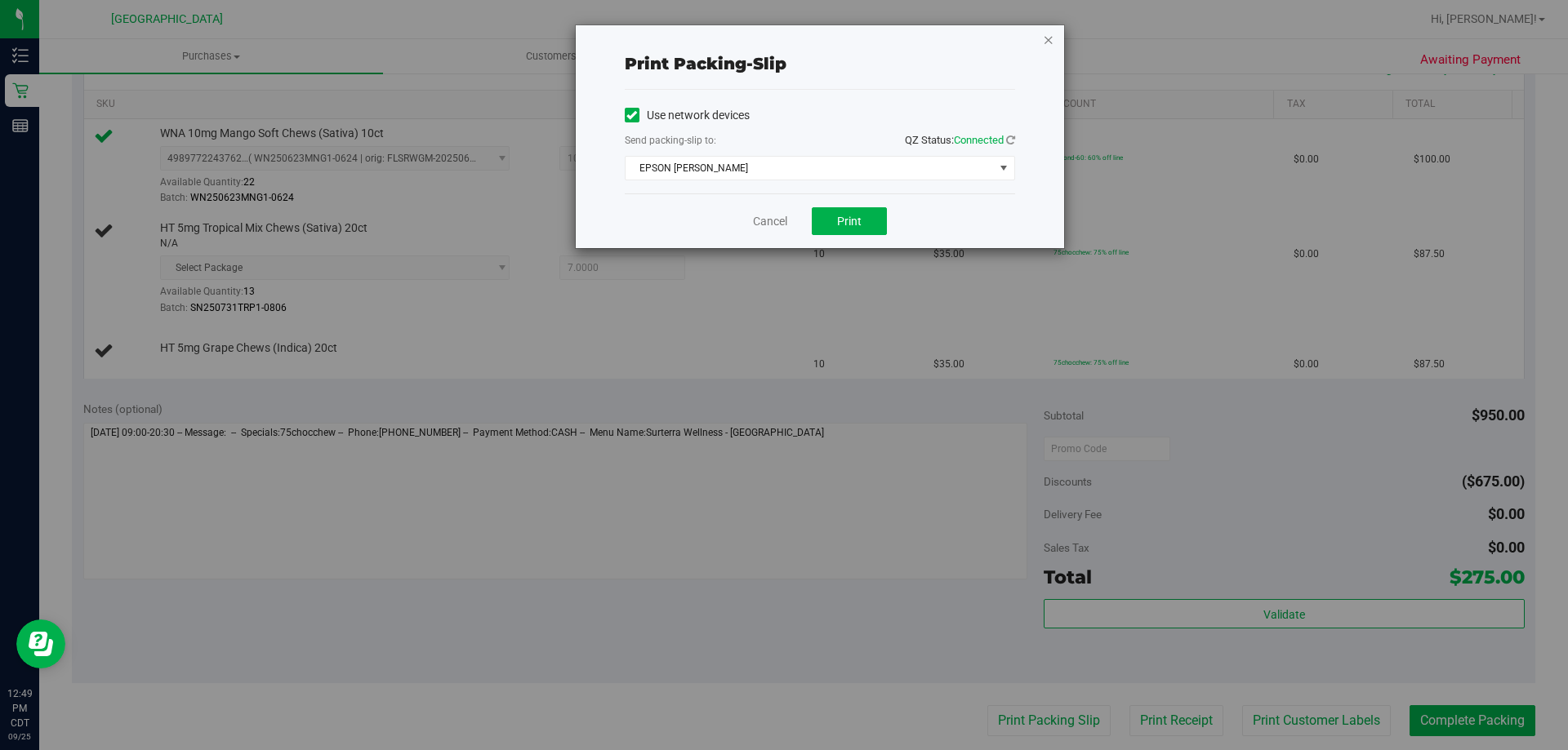
click at [1050, 42] on icon "button" at bounding box center [1048, 39] width 11 height 20
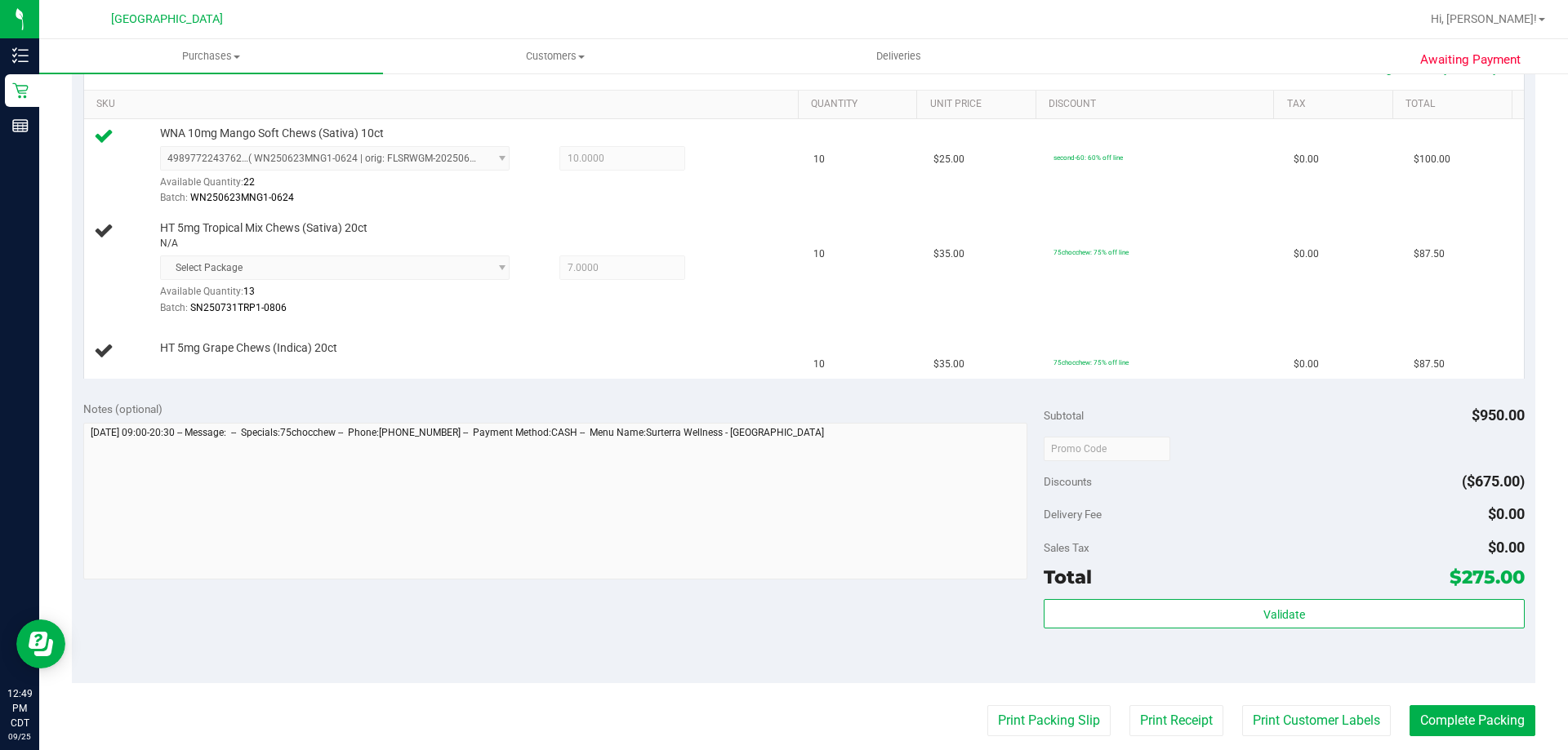
scroll to position [486, 0]
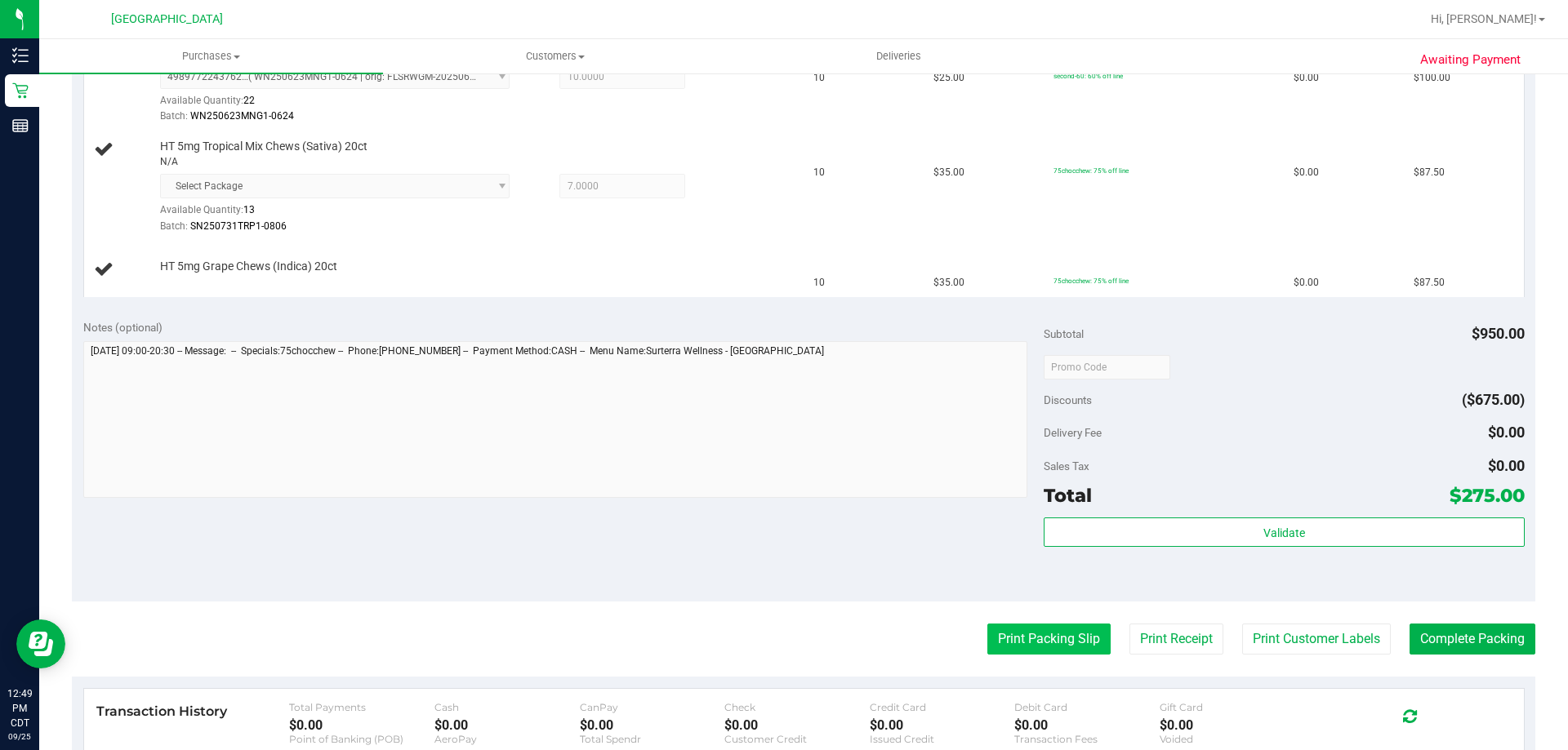
click at [1046, 646] on button "Print Packing Slip" at bounding box center [1049, 639] width 123 height 31
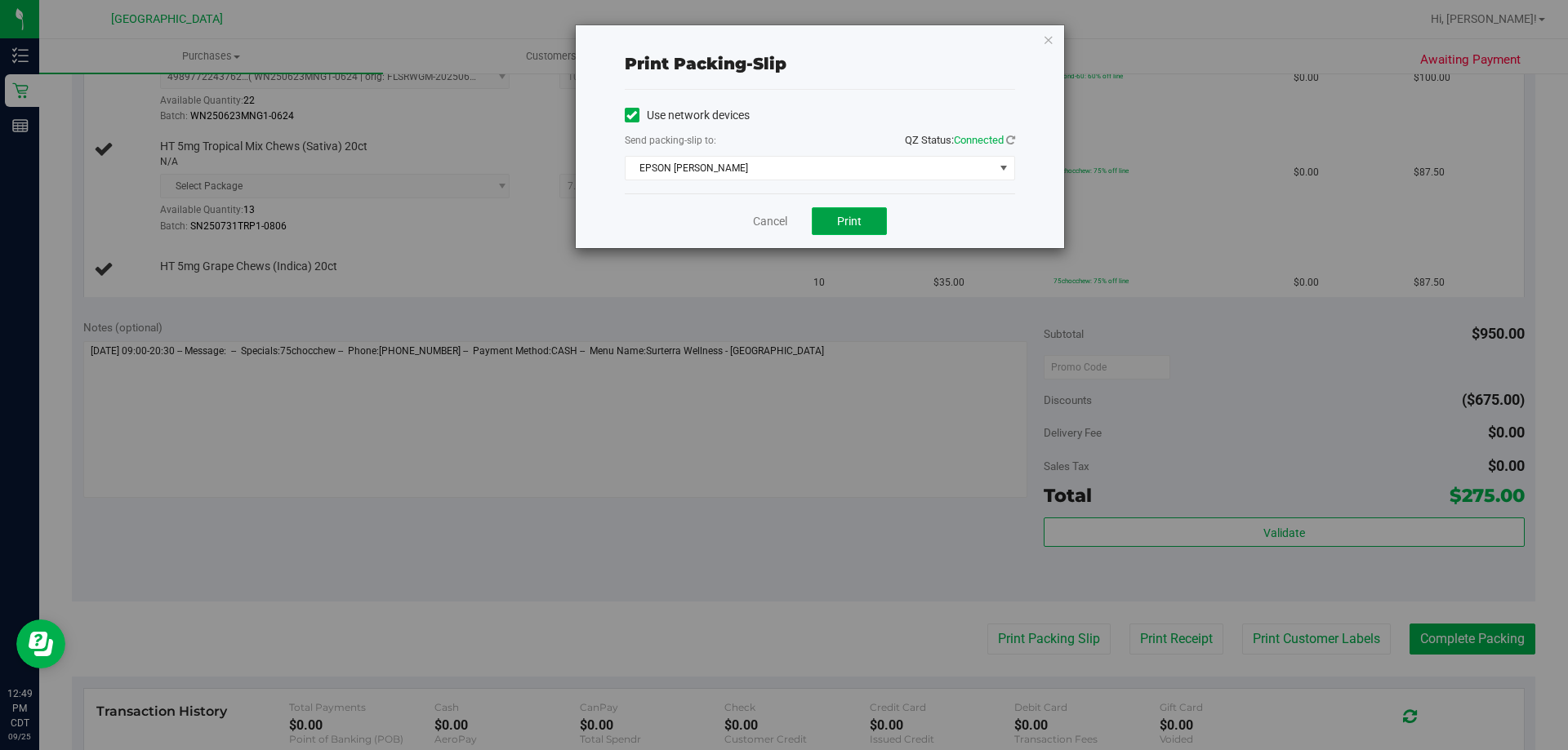
click at [853, 217] on span "Print" at bounding box center [848, 221] width 25 height 13
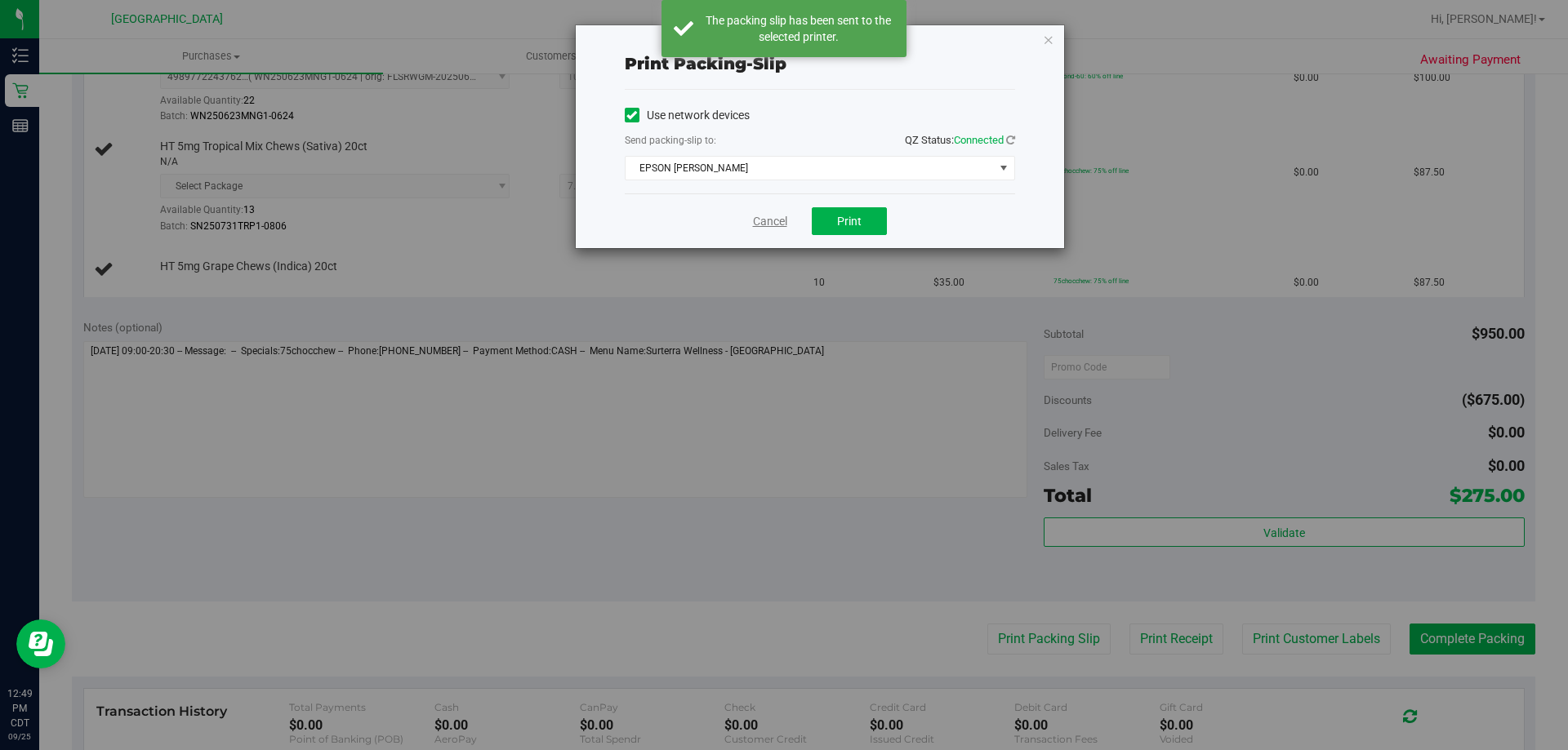
click at [759, 220] on link "Cancel" at bounding box center [770, 221] width 34 height 17
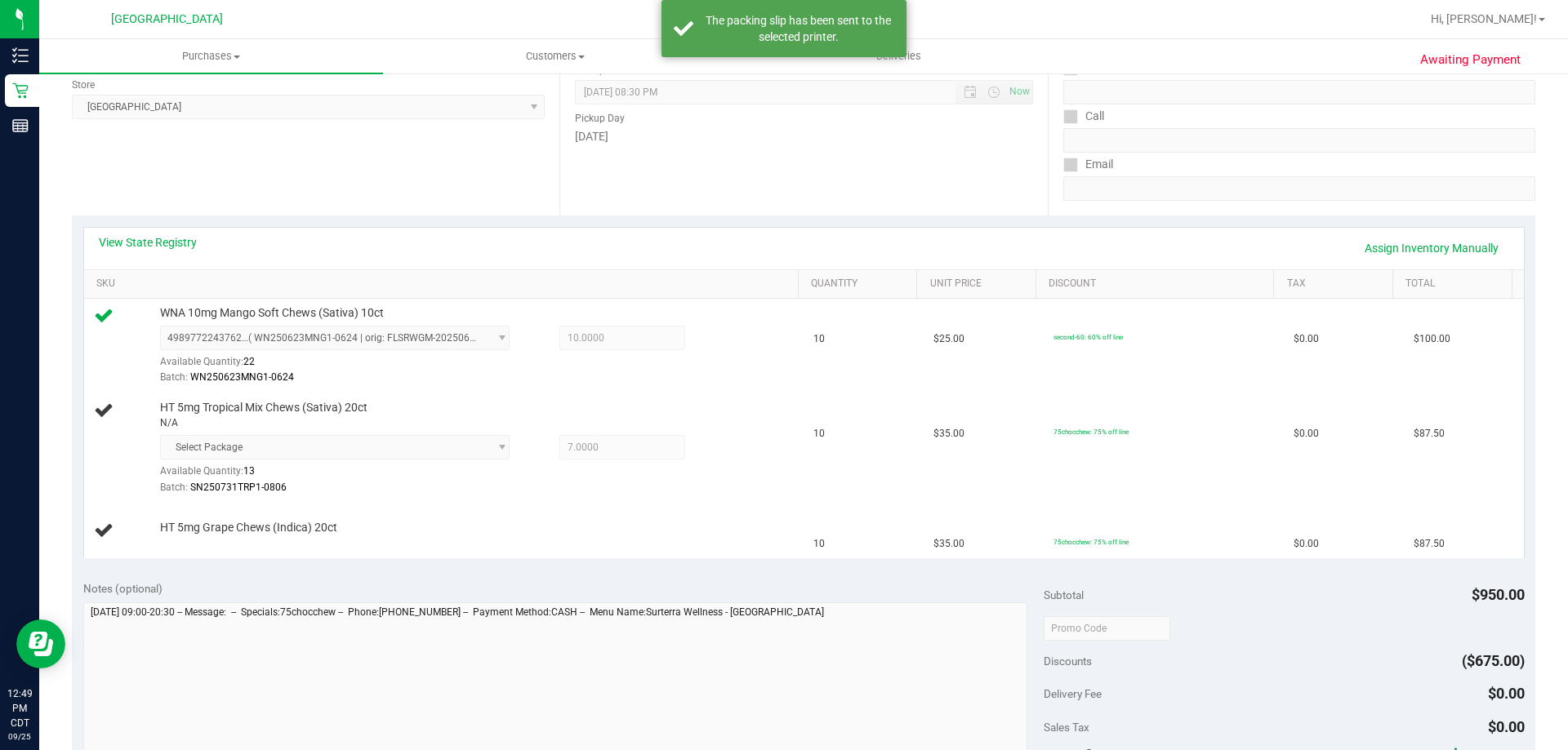
scroll to position [241, 0]
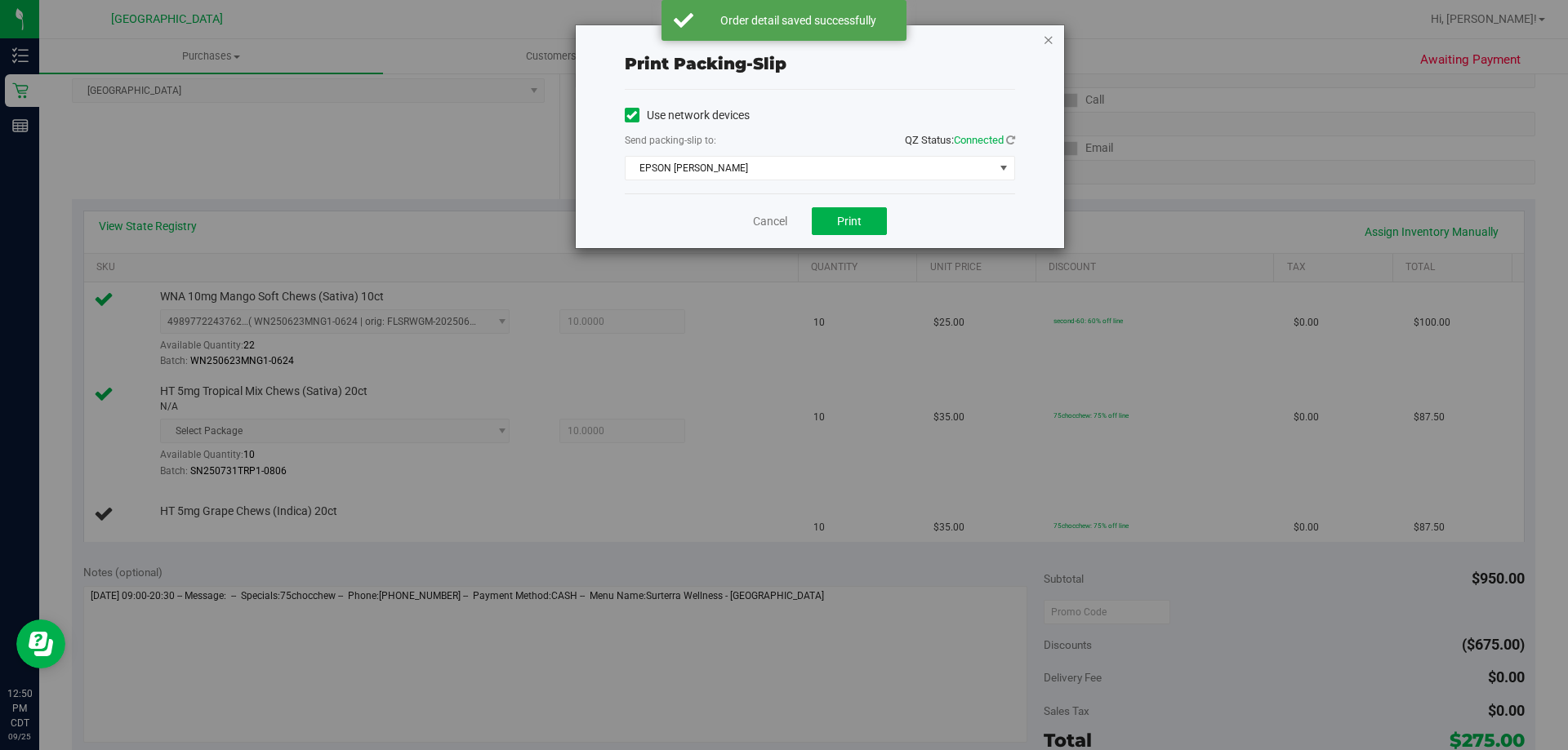
click at [1052, 37] on icon "button" at bounding box center [1048, 39] width 11 height 20
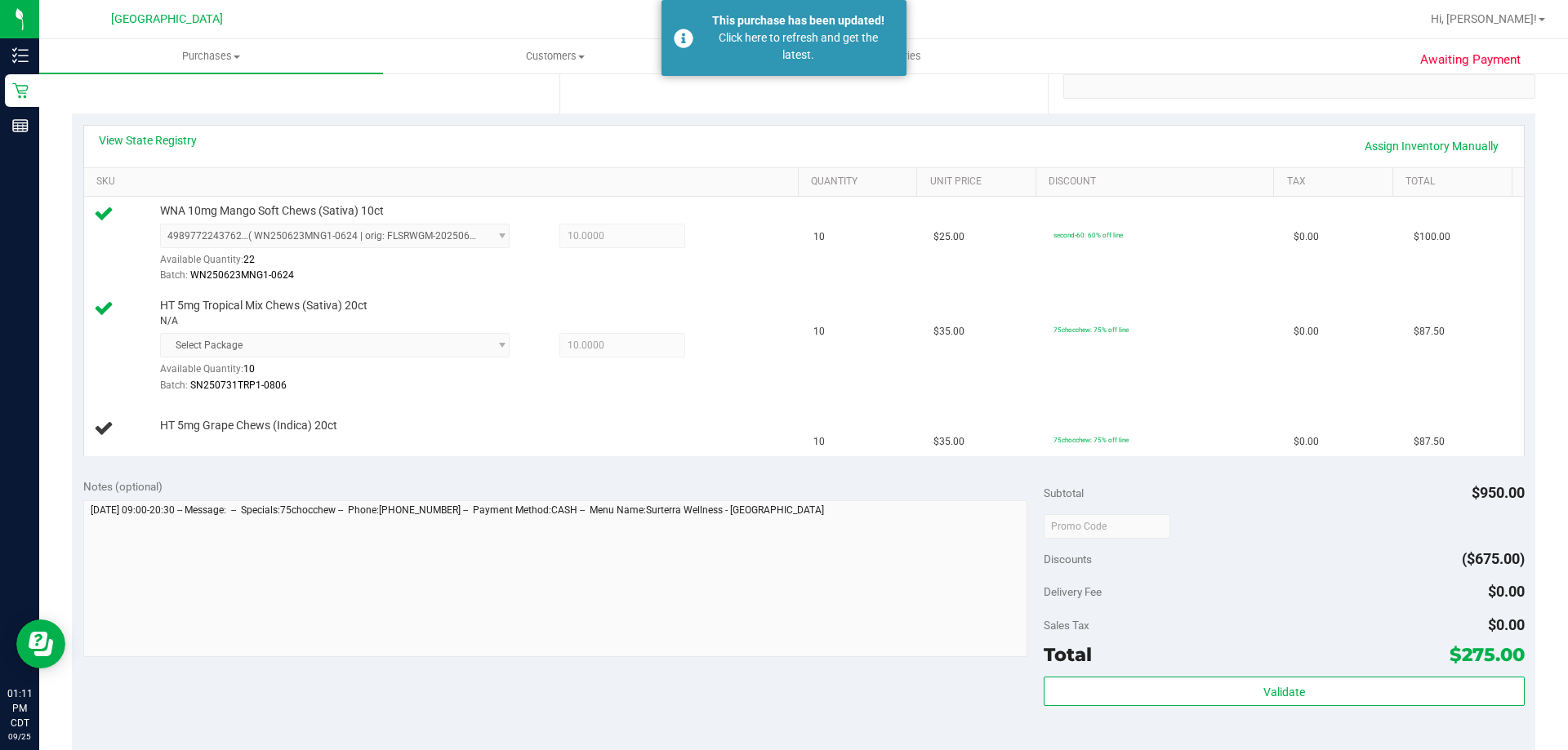
scroll to position [245, 0]
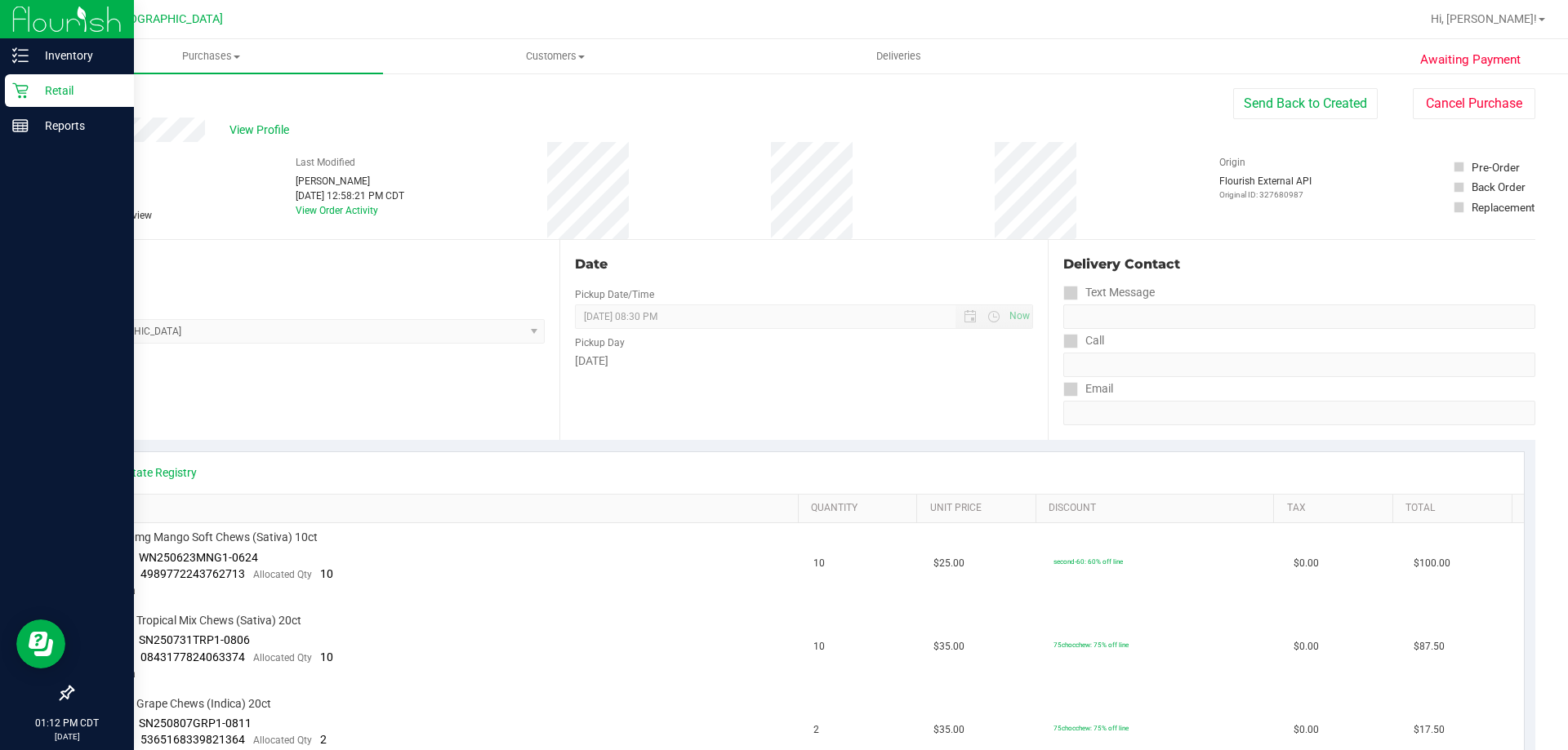
click at [22, 83] on icon at bounding box center [20, 90] width 16 height 16
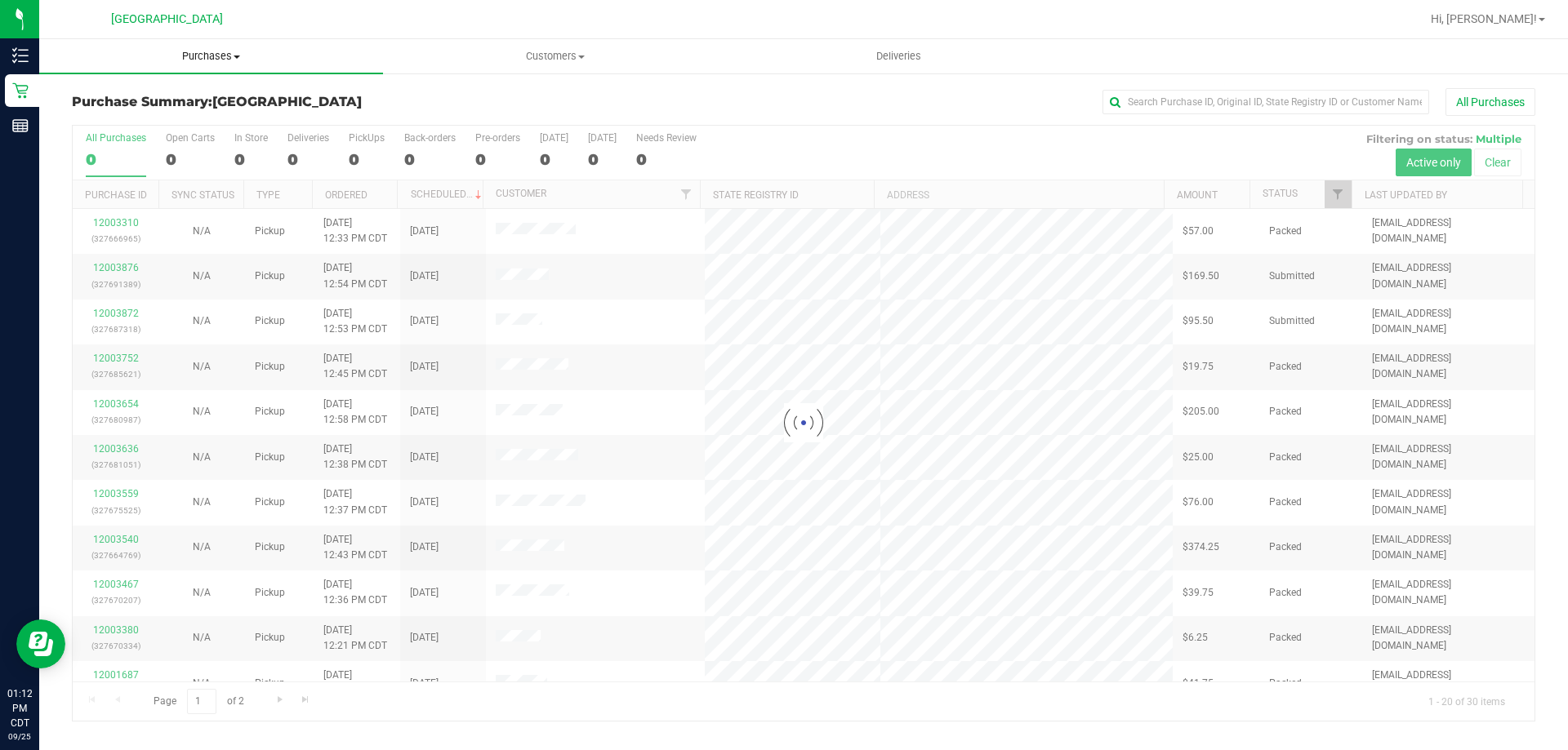
click at [208, 59] on span "Purchases" at bounding box center [210, 56] width 344 height 14
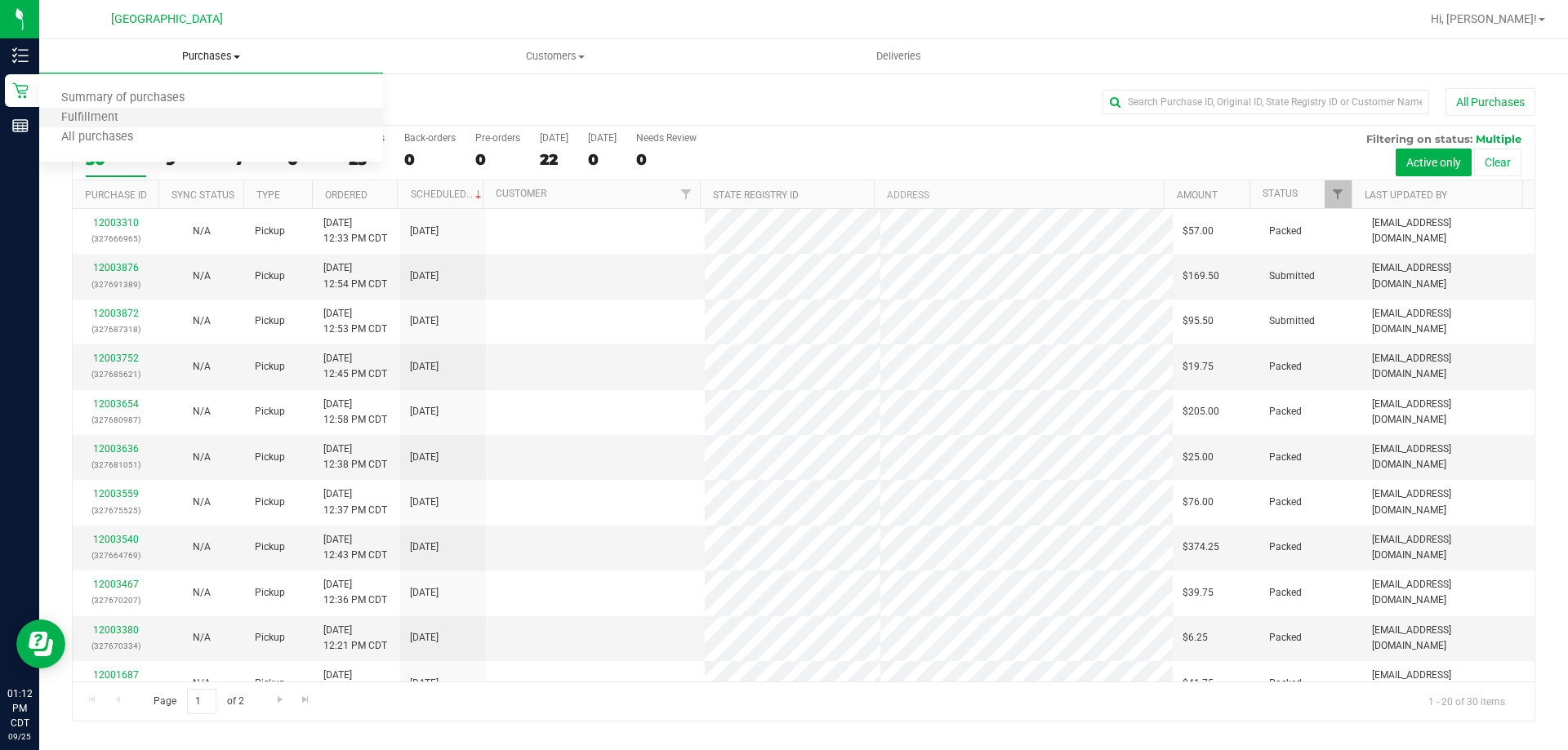
click at [184, 113] on li "Fulfillment" at bounding box center [210, 118] width 344 height 20
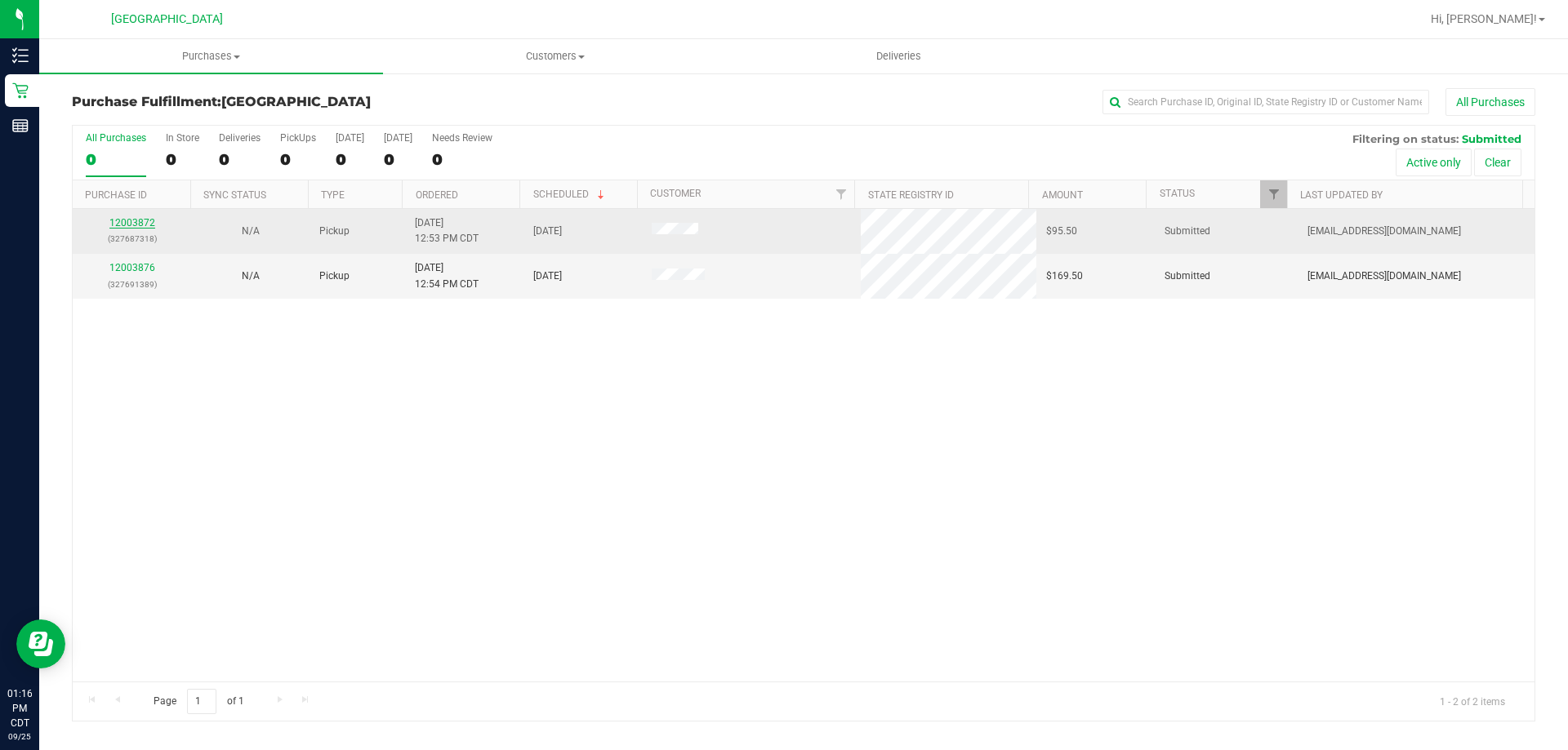
click at [137, 223] on link "12003872" at bounding box center [132, 222] width 46 height 11
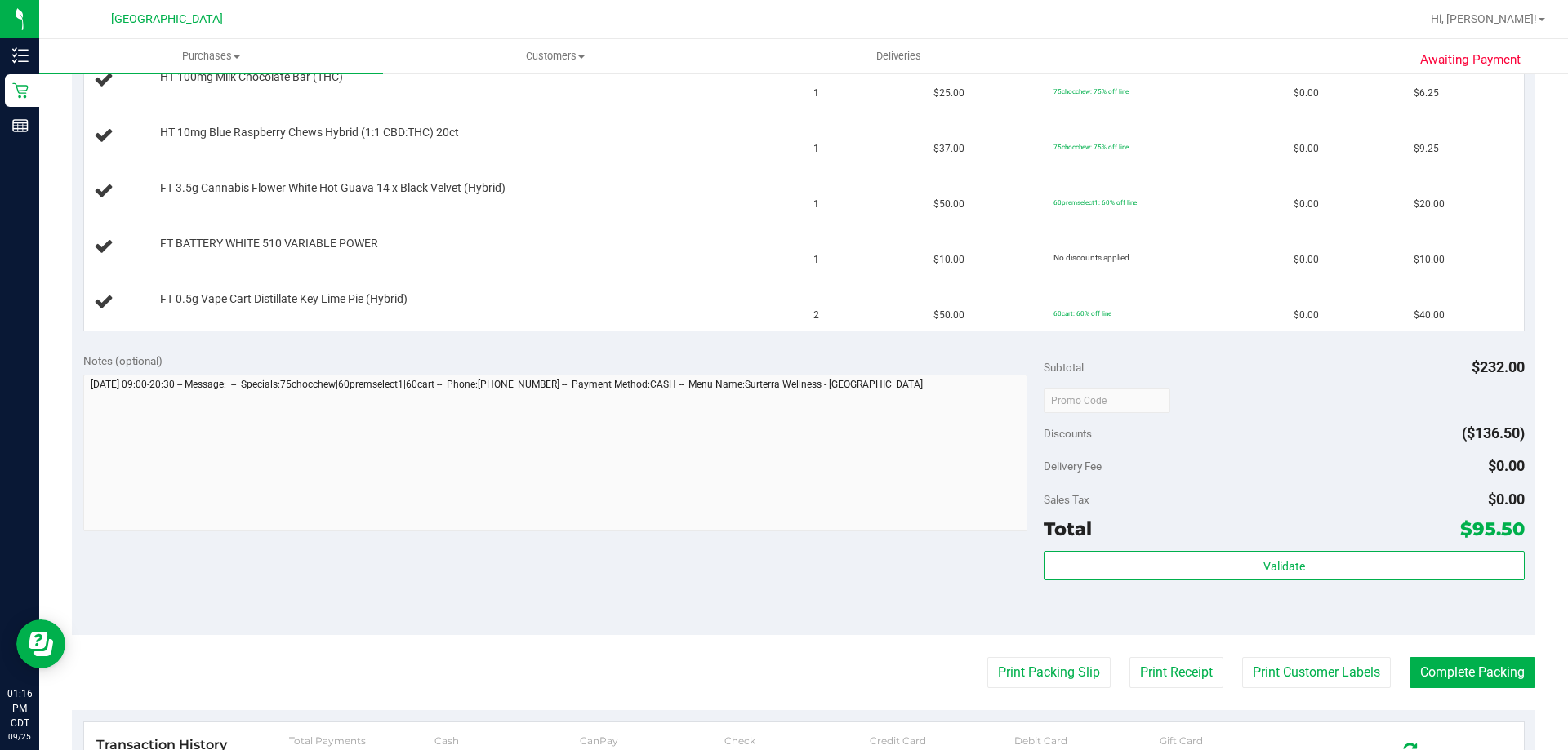
scroll to position [572, 0]
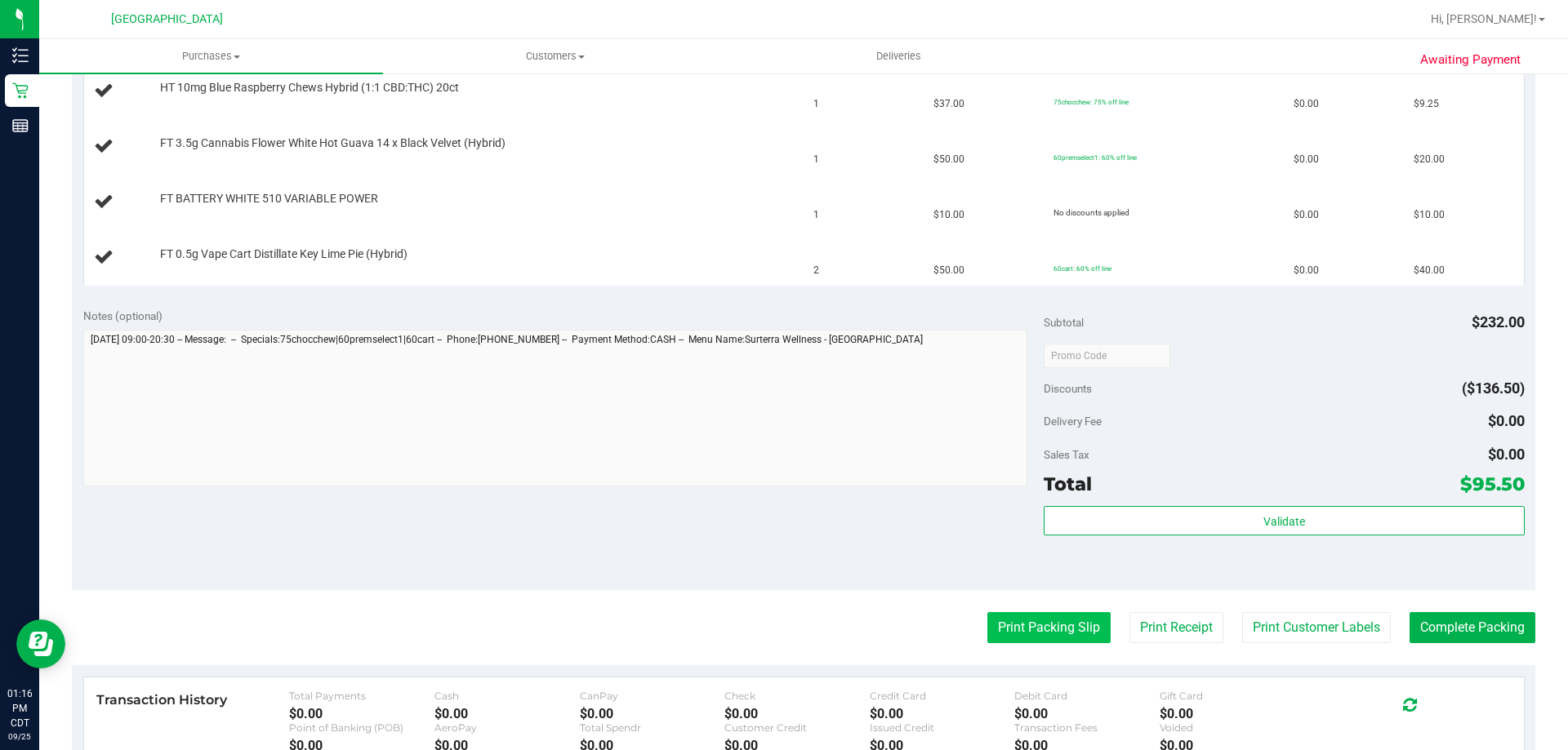
click at [1017, 628] on button "Print Packing Slip" at bounding box center [1049, 628] width 123 height 31
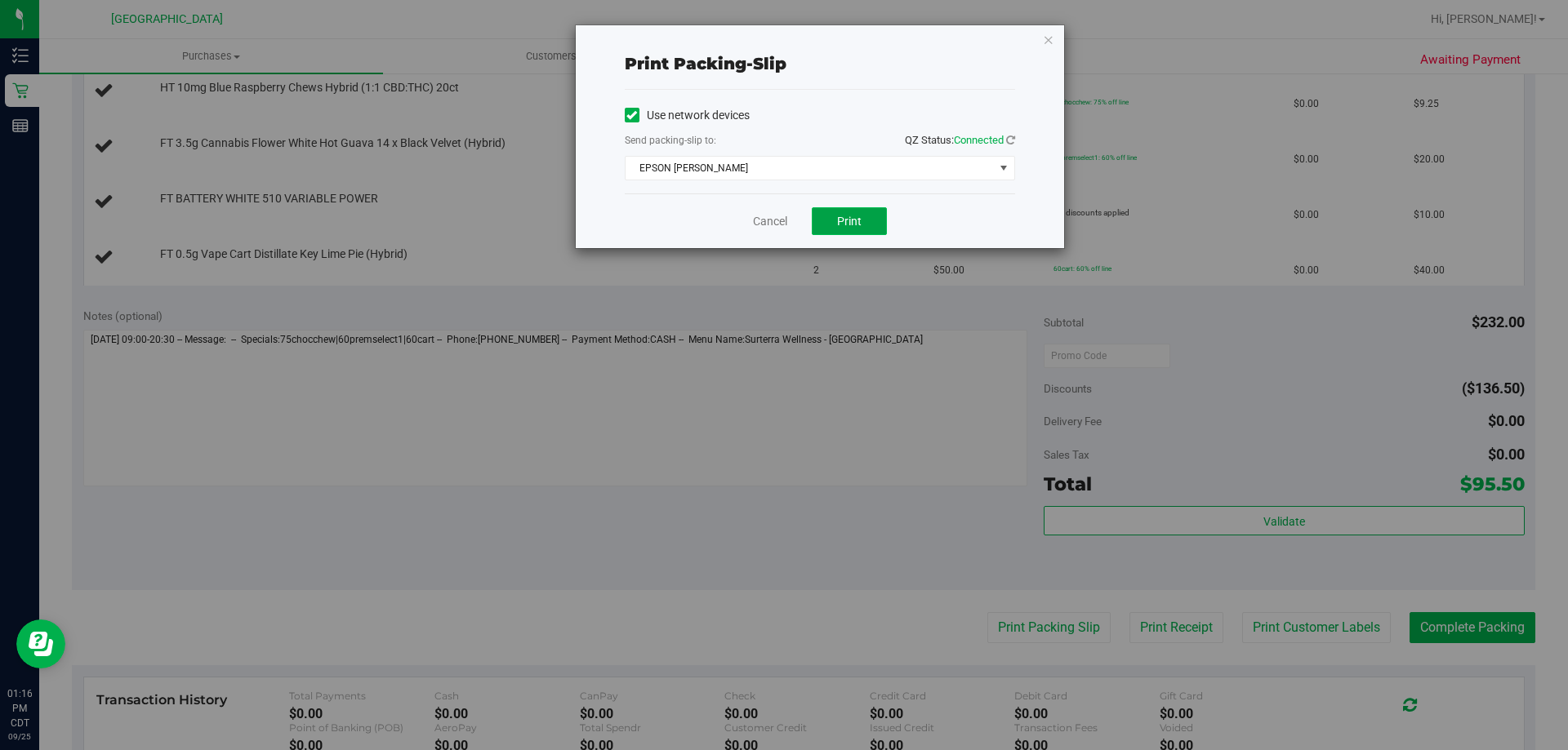
click at [831, 225] on button "Print" at bounding box center [849, 221] width 76 height 28
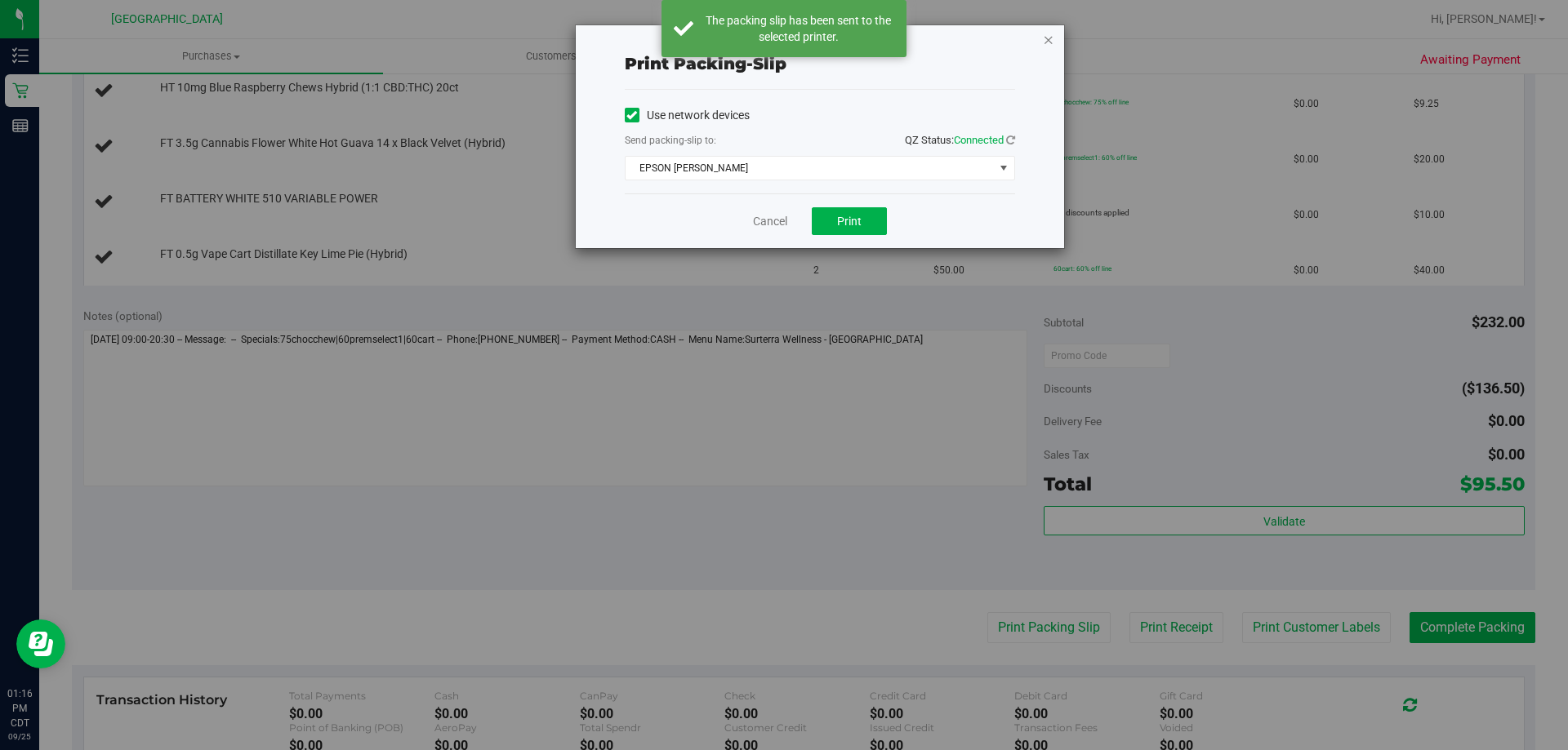
click at [1047, 35] on icon "button" at bounding box center [1048, 39] width 11 height 20
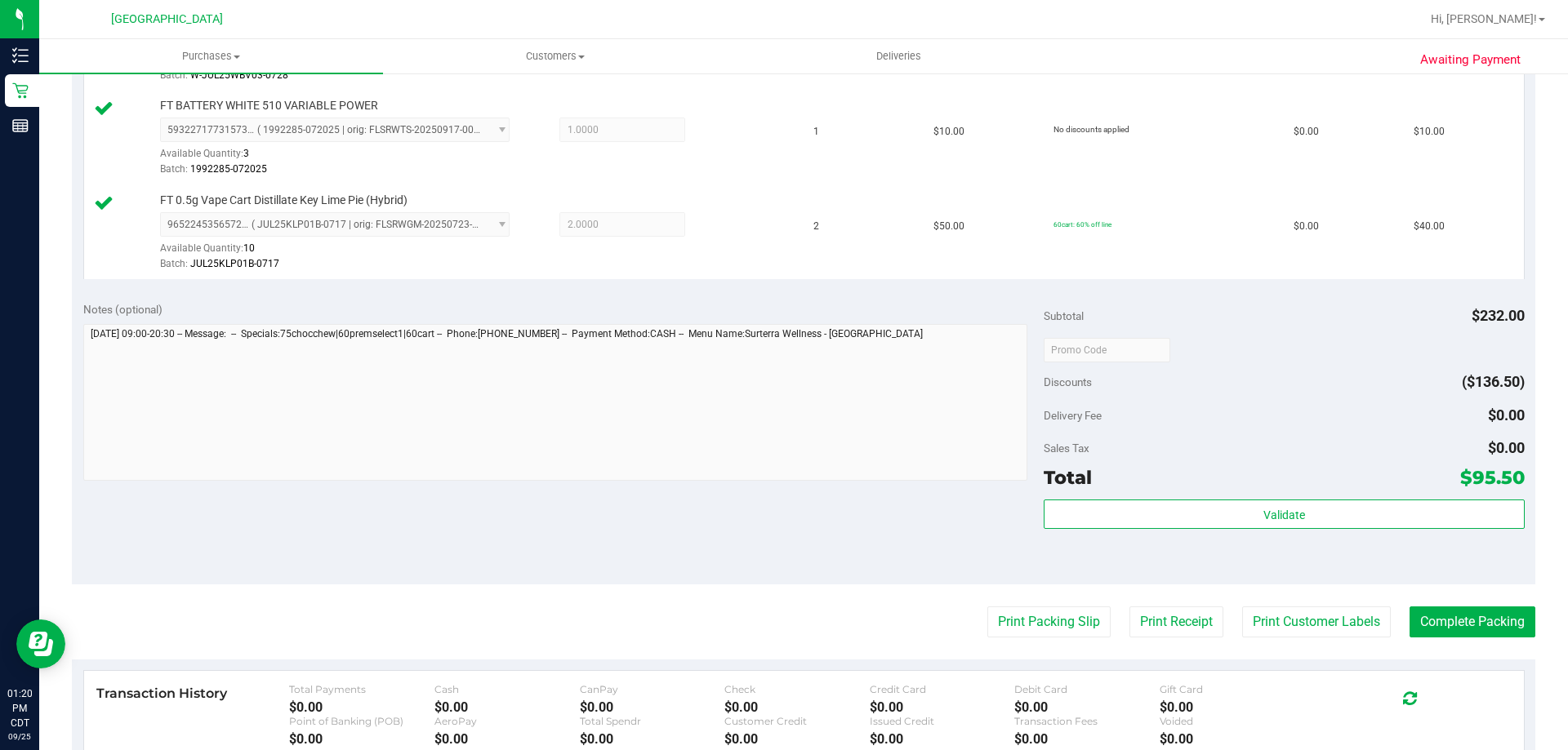
scroll to position [980, 0]
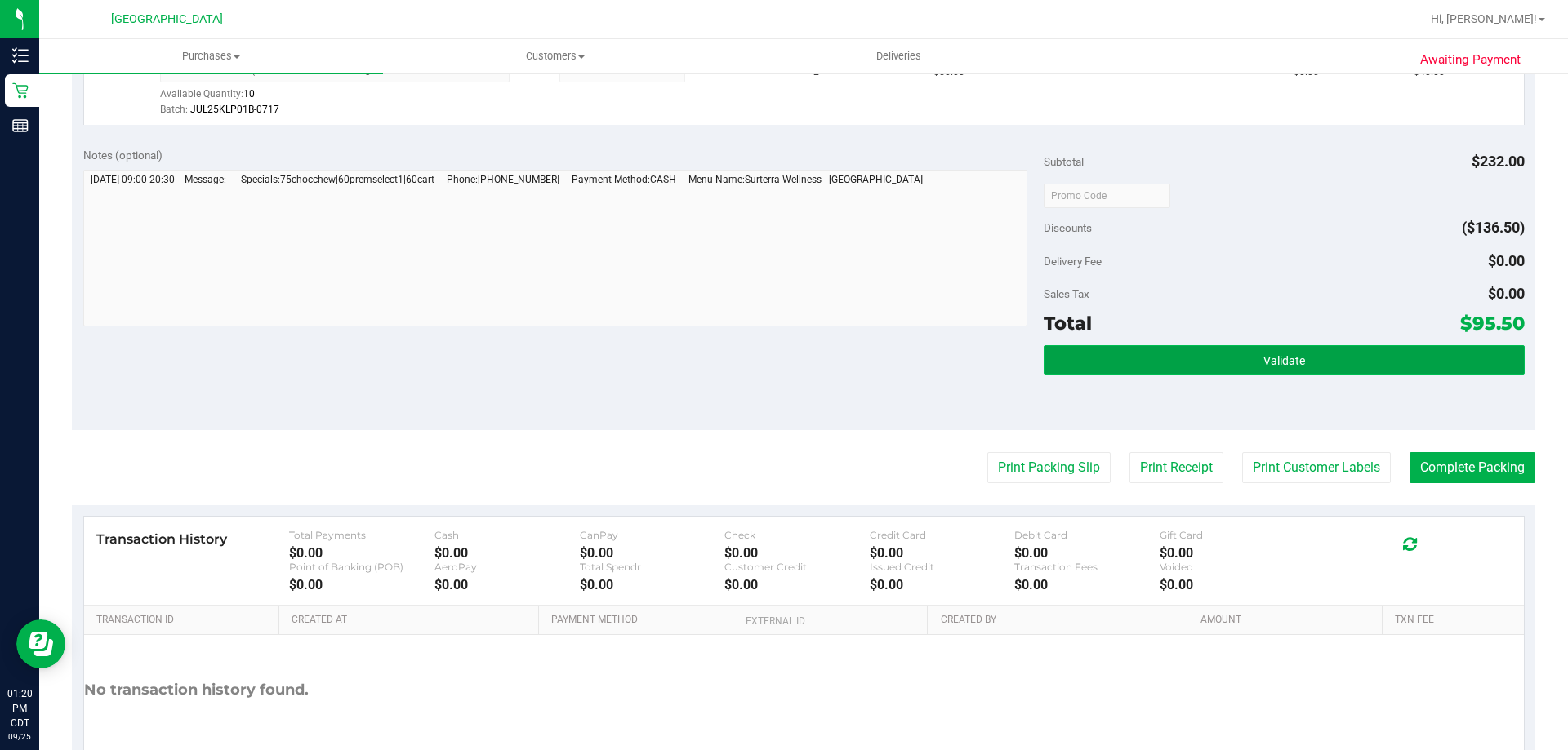
click at [1242, 370] on button "Validate" at bounding box center [1284, 360] width 480 height 30
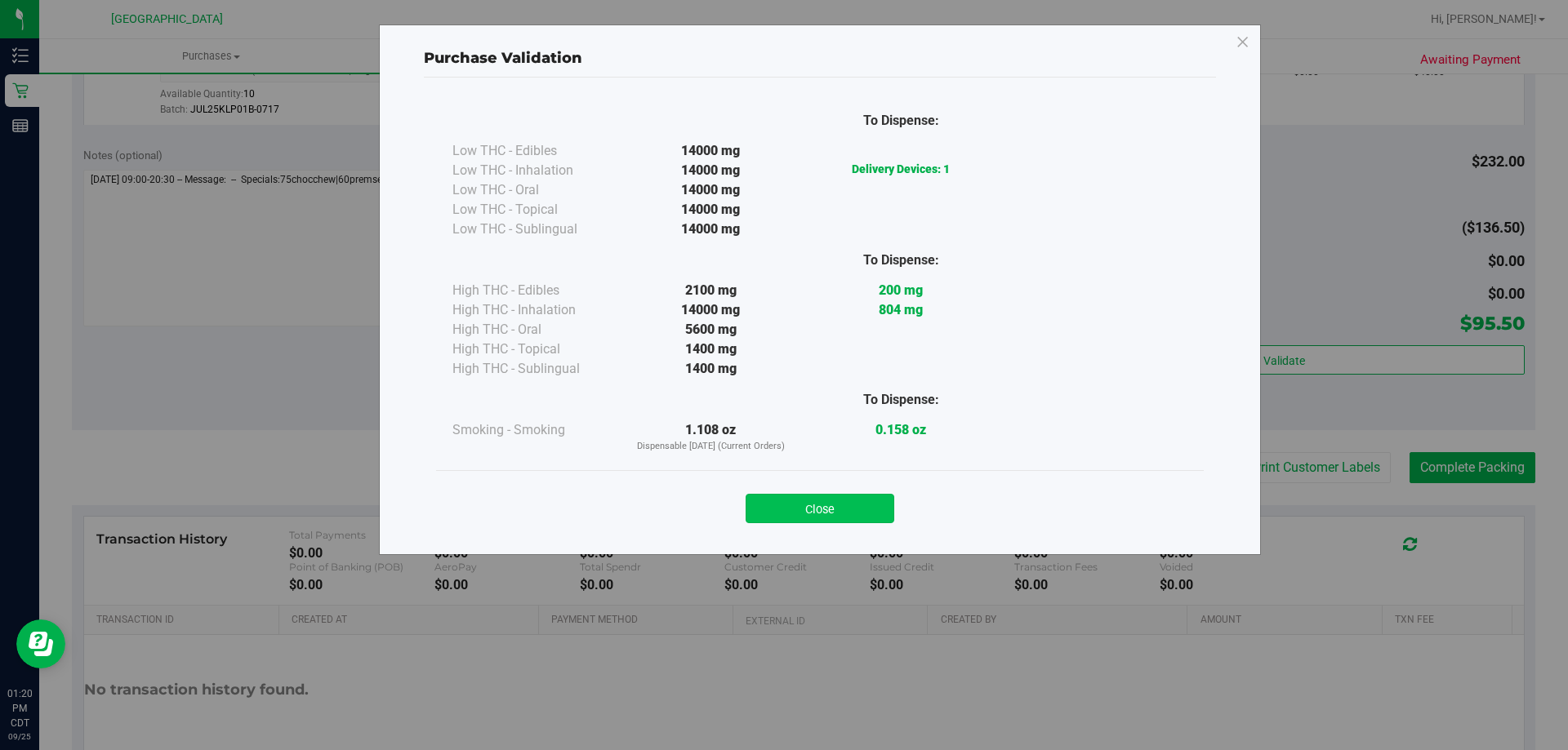
click at [843, 501] on button "Close" at bounding box center [820, 508] width 148 height 30
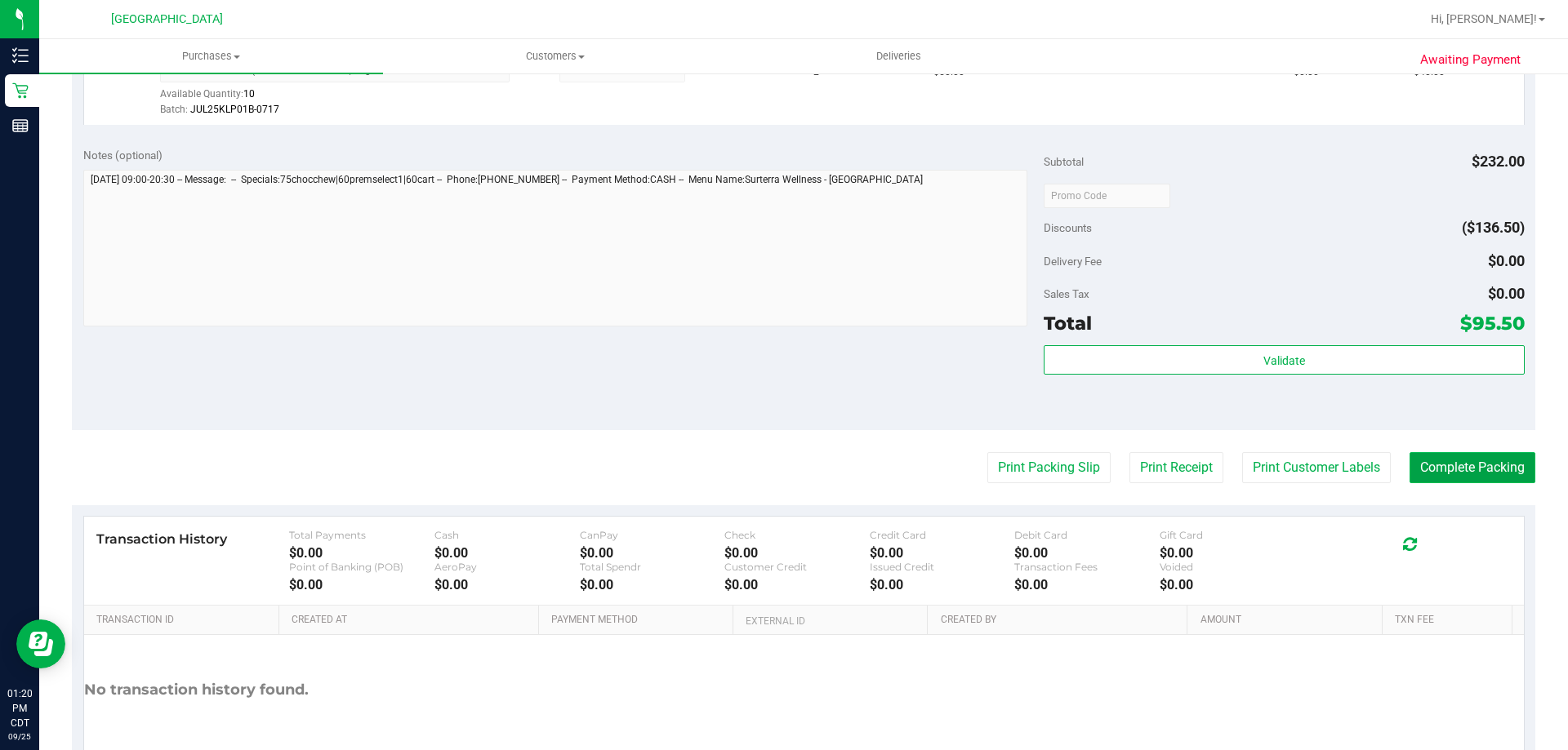
click at [1442, 462] on button "Complete Packing" at bounding box center [1472, 467] width 126 height 31
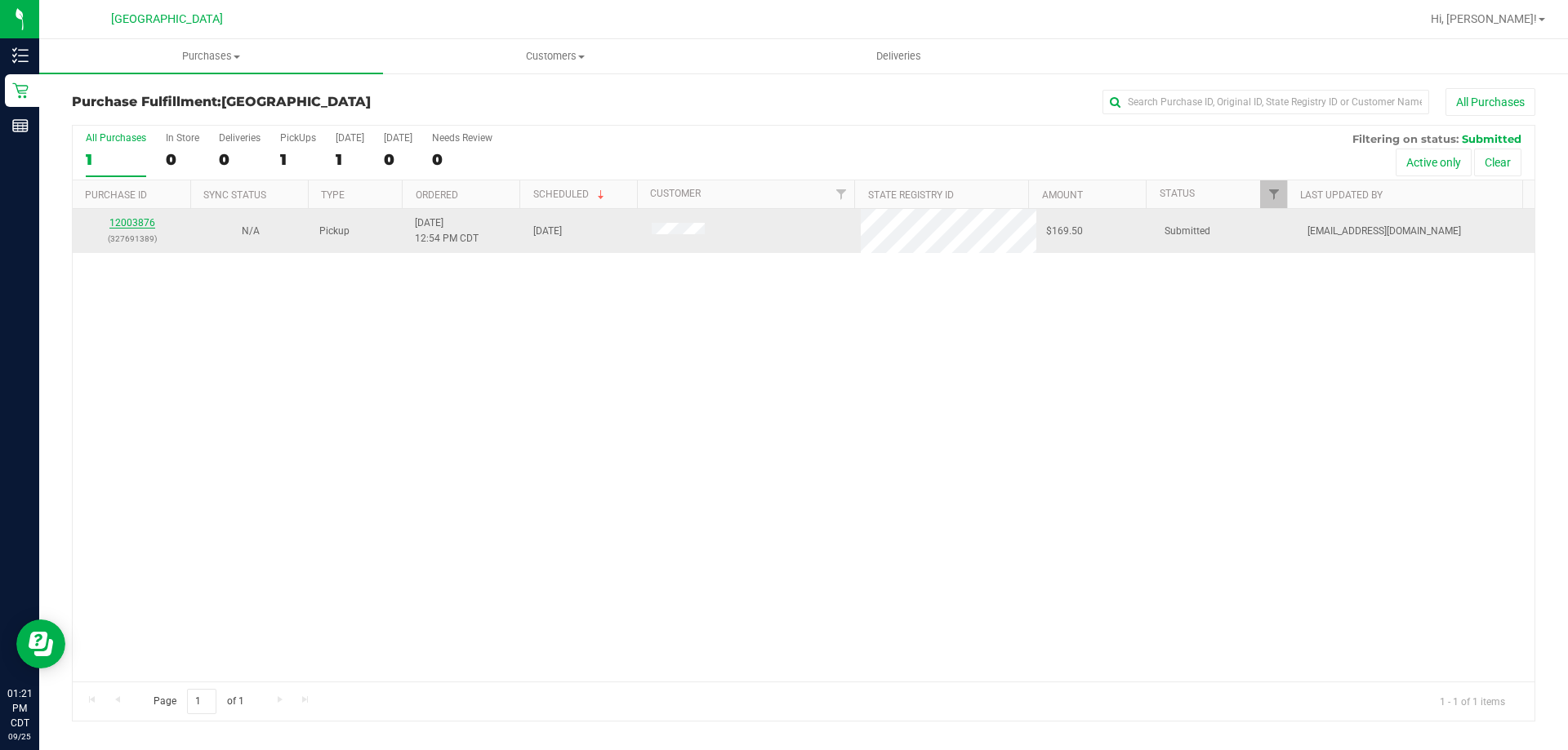
click at [141, 220] on link "12003876" at bounding box center [132, 222] width 46 height 11
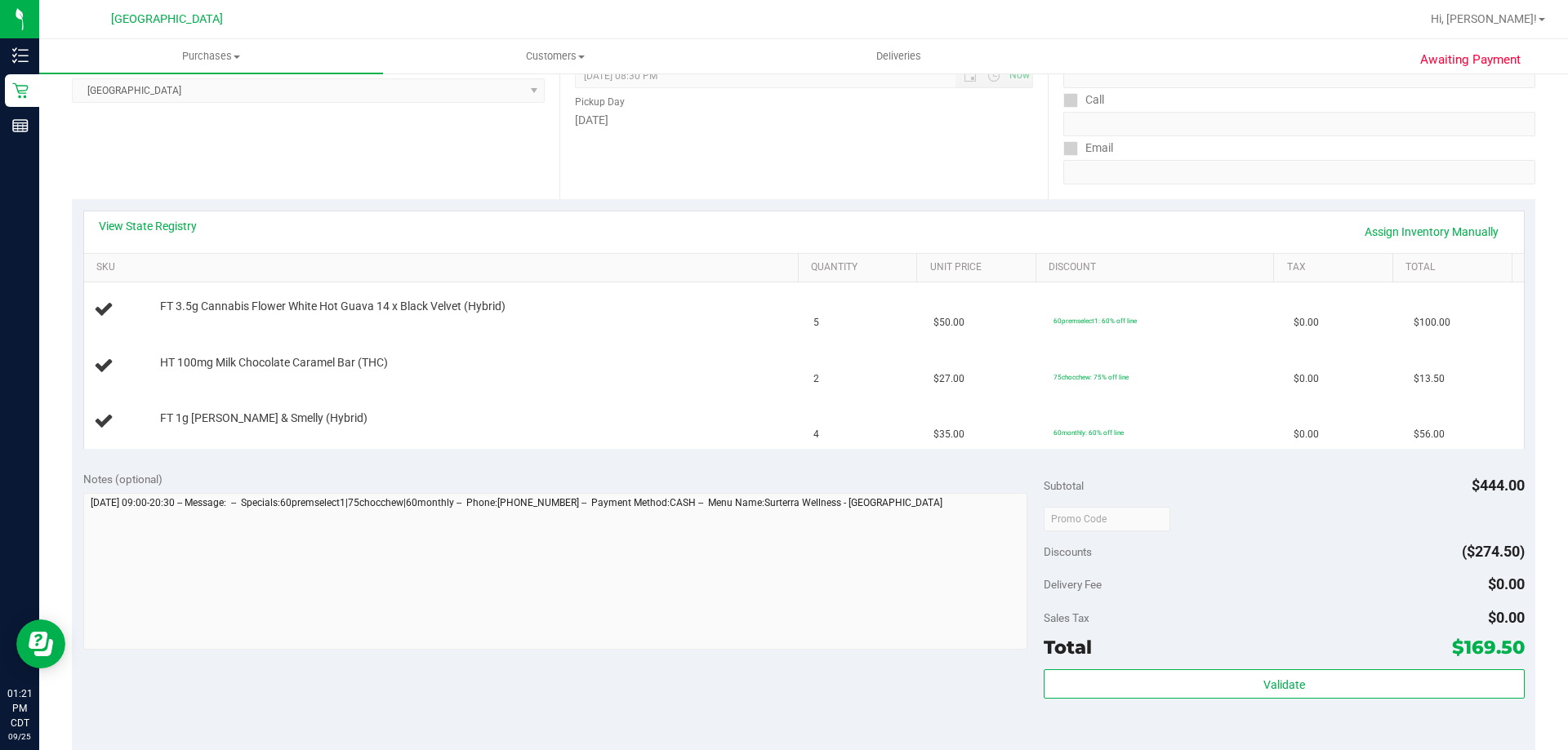
scroll to position [245, 0]
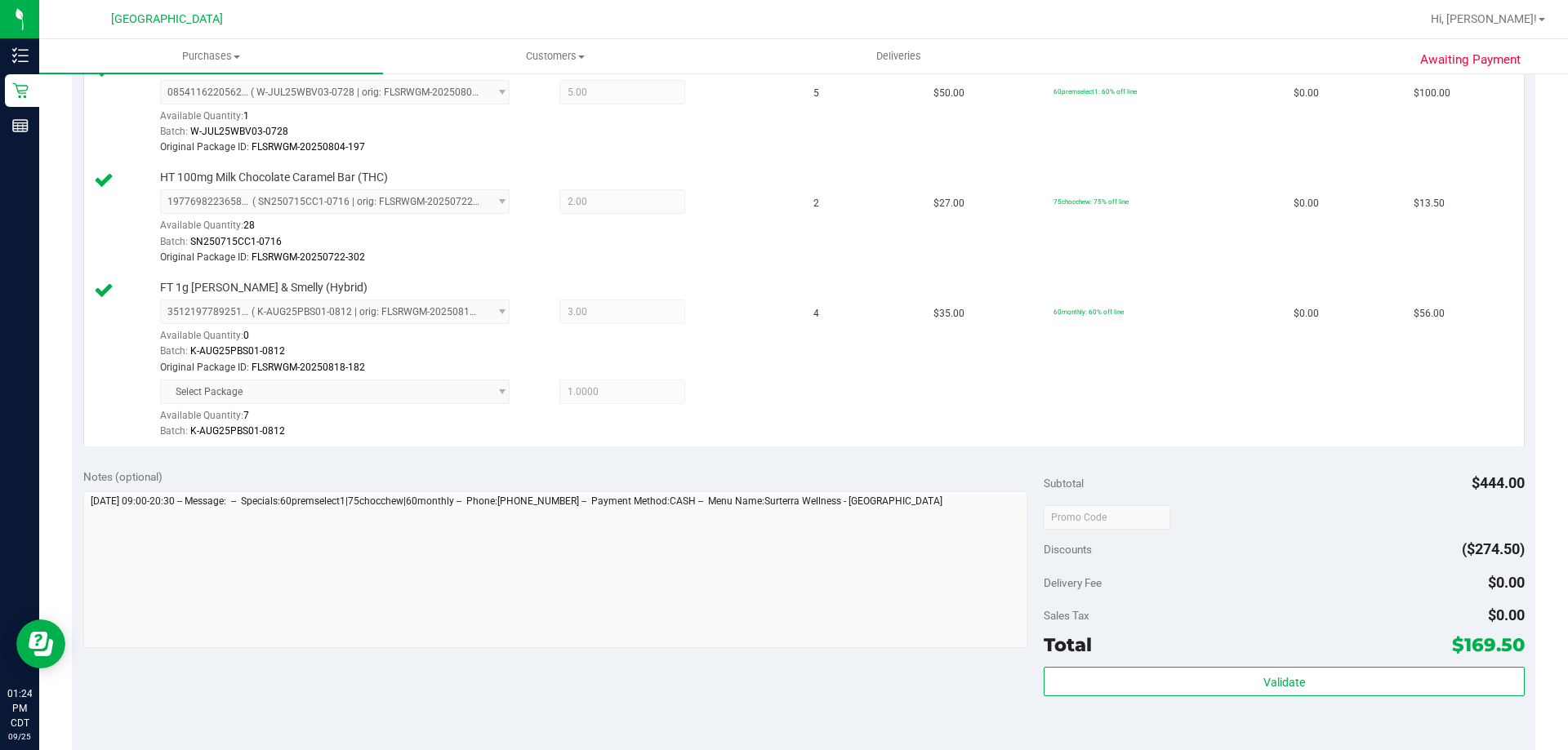
scroll to position [816, 0]
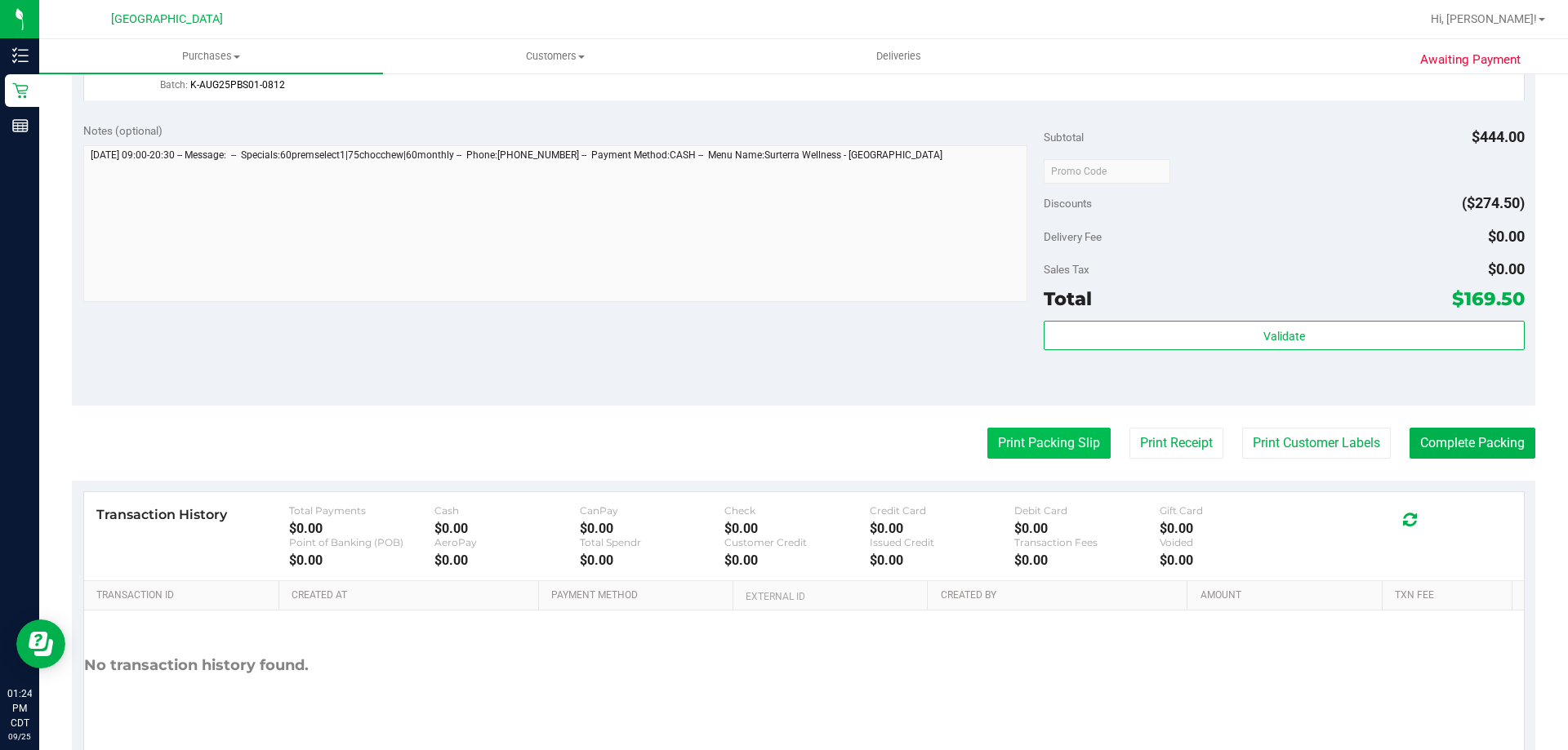
click at [1031, 444] on button "Print Packing Slip" at bounding box center [1049, 443] width 123 height 31
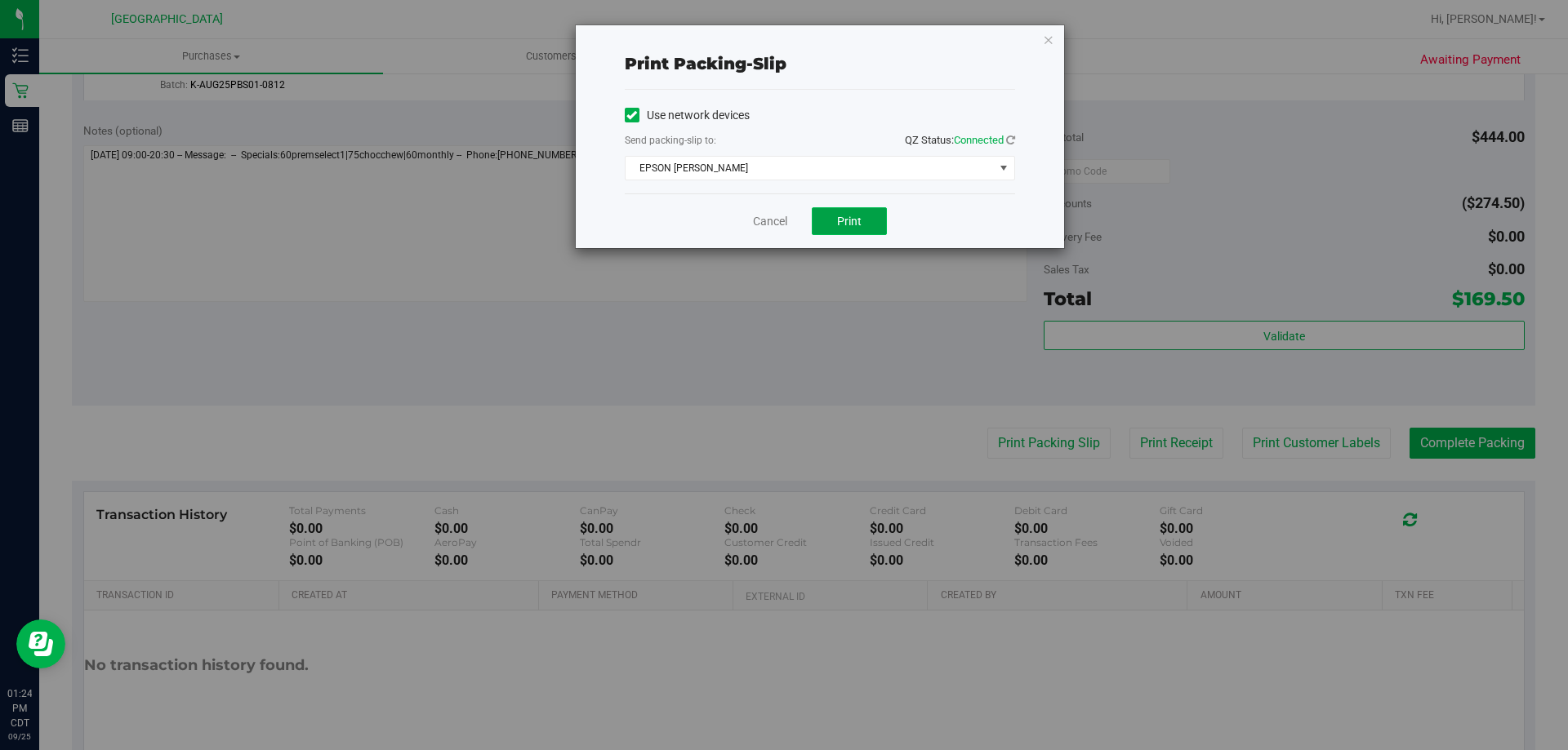
click at [879, 223] on button "Print" at bounding box center [849, 221] width 76 height 28
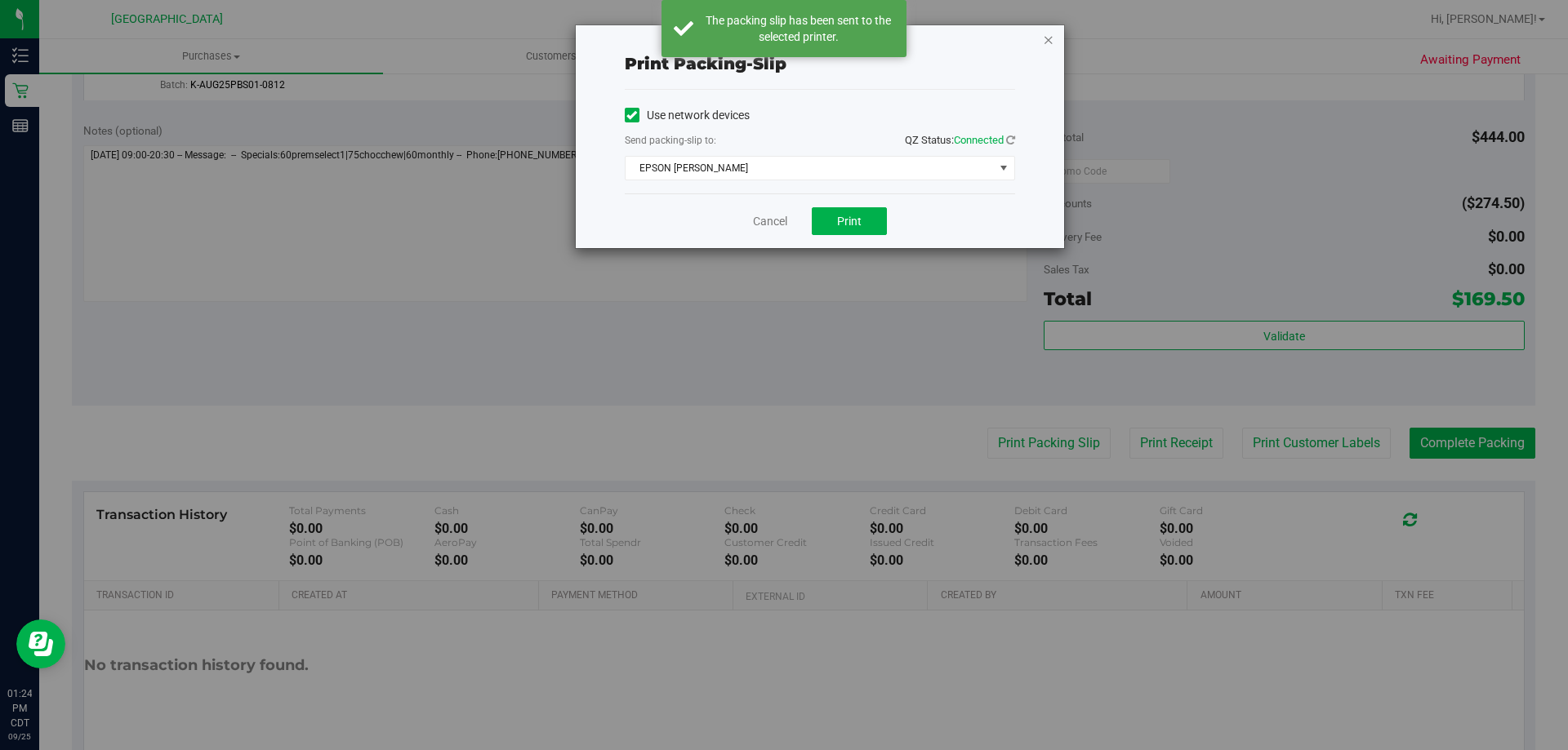
click at [1049, 45] on icon "button" at bounding box center [1048, 39] width 11 height 20
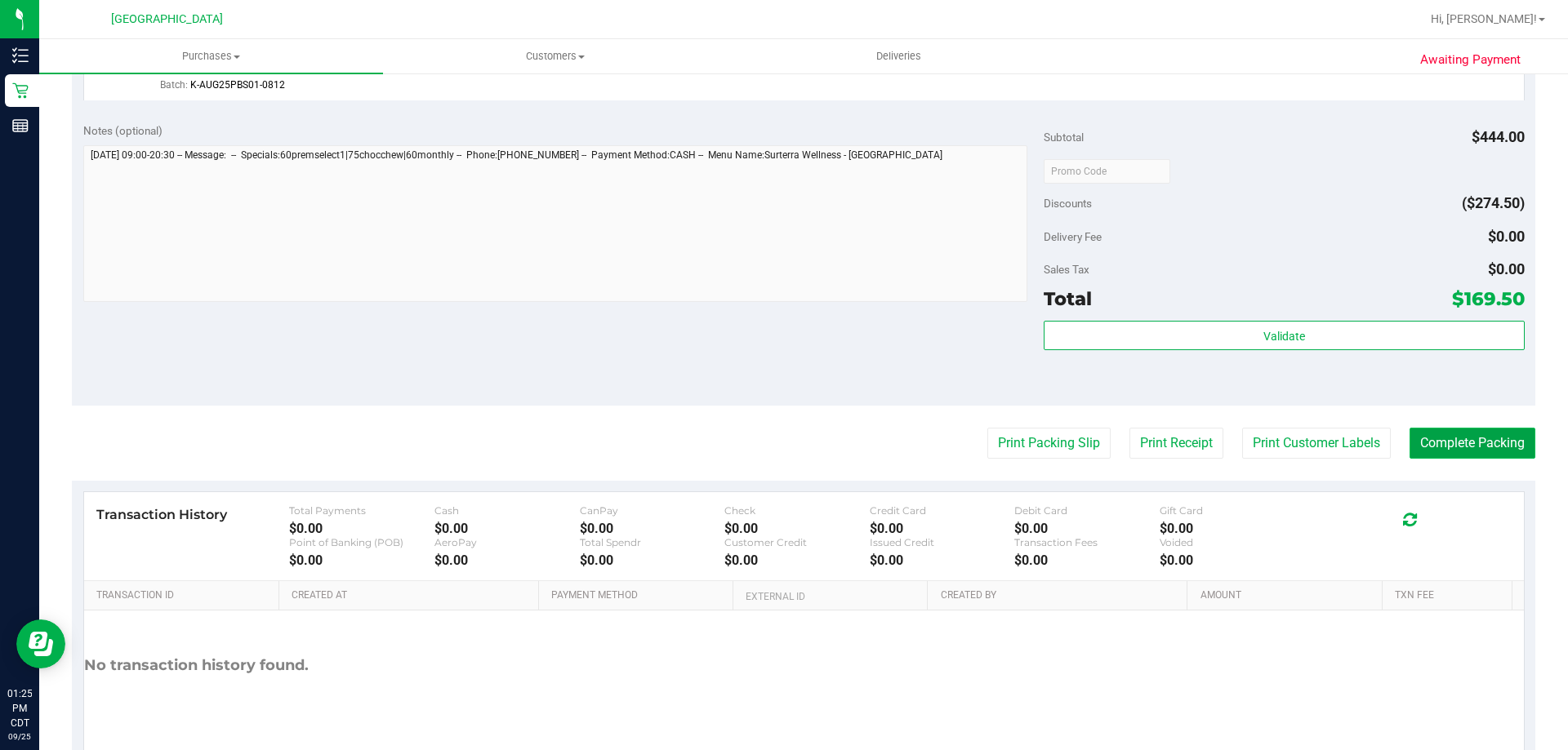
click at [1427, 440] on button "Complete Packing" at bounding box center [1472, 443] width 126 height 31
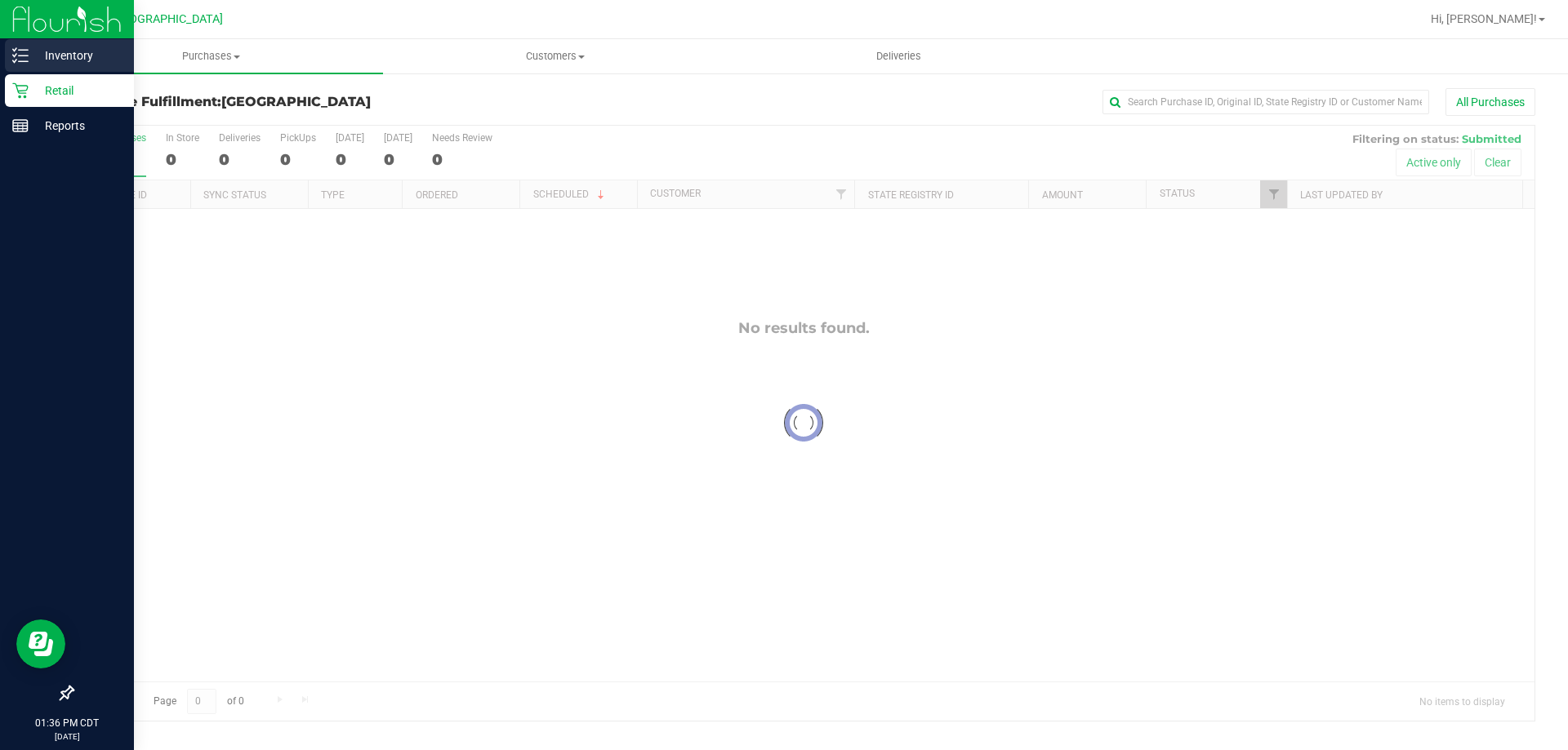
click at [73, 53] on p "Inventory" at bounding box center [77, 55] width 98 height 20
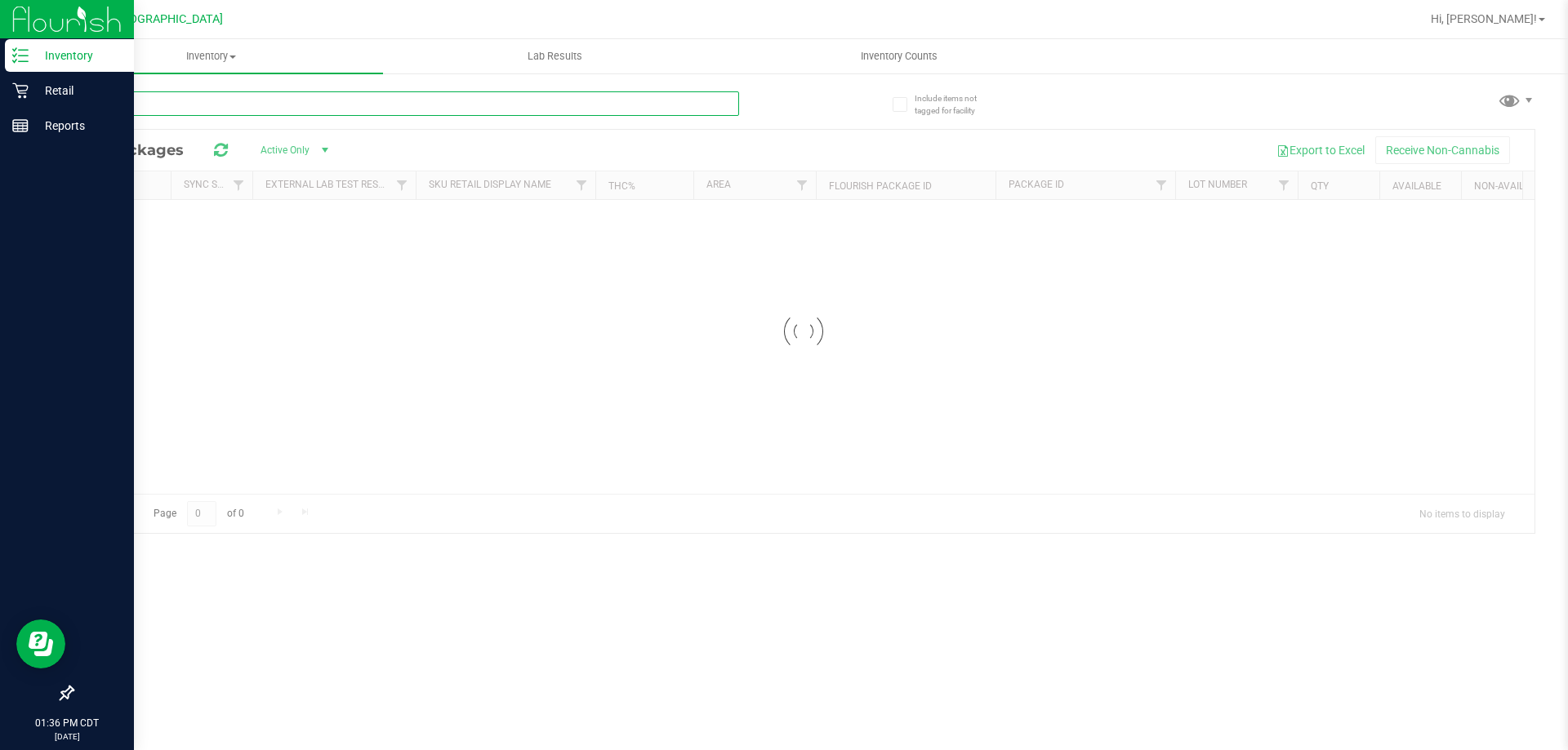
click at [213, 104] on input "text" at bounding box center [406, 104] width 667 height 25
type input "JUN25ARR02-0623"
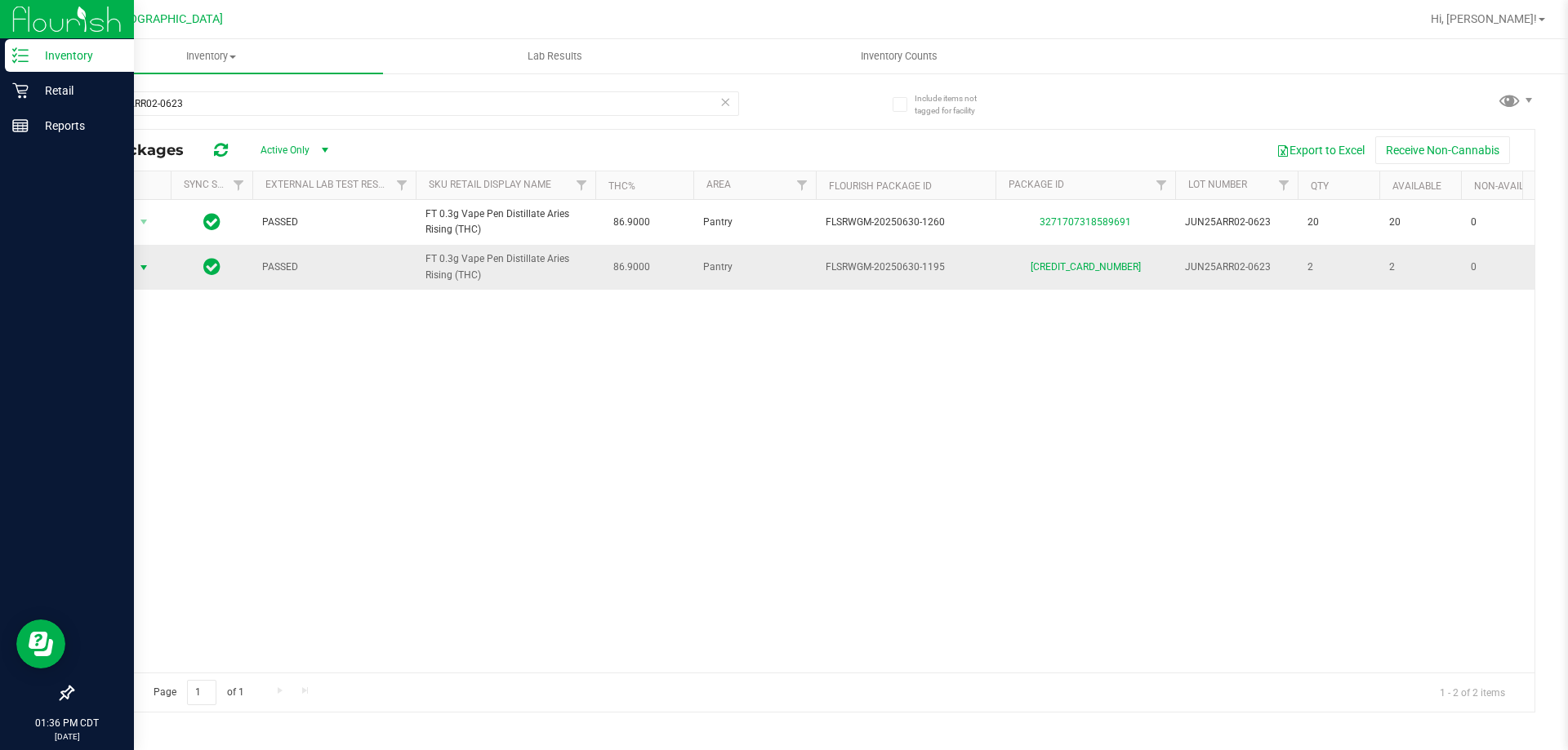
click at [130, 266] on span "Action" at bounding box center [111, 267] width 44 height 23
click at [132, 345] on li "Print package label" at bounding box center [142, 343] width 104 height 25
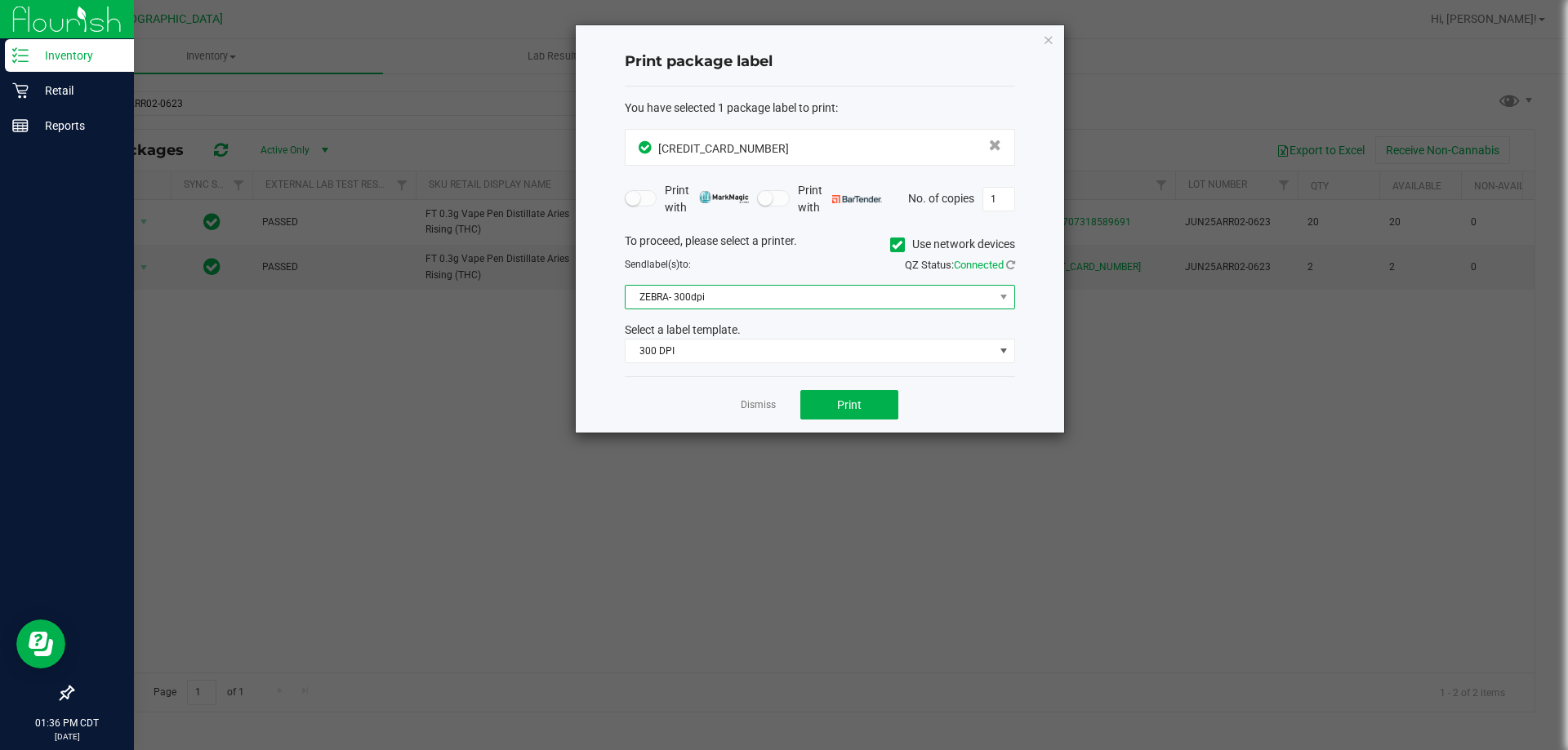
click at [979, 287] on span "ZEBRA- 300dpi" at bounding box center [809, 297] width 368 height 23
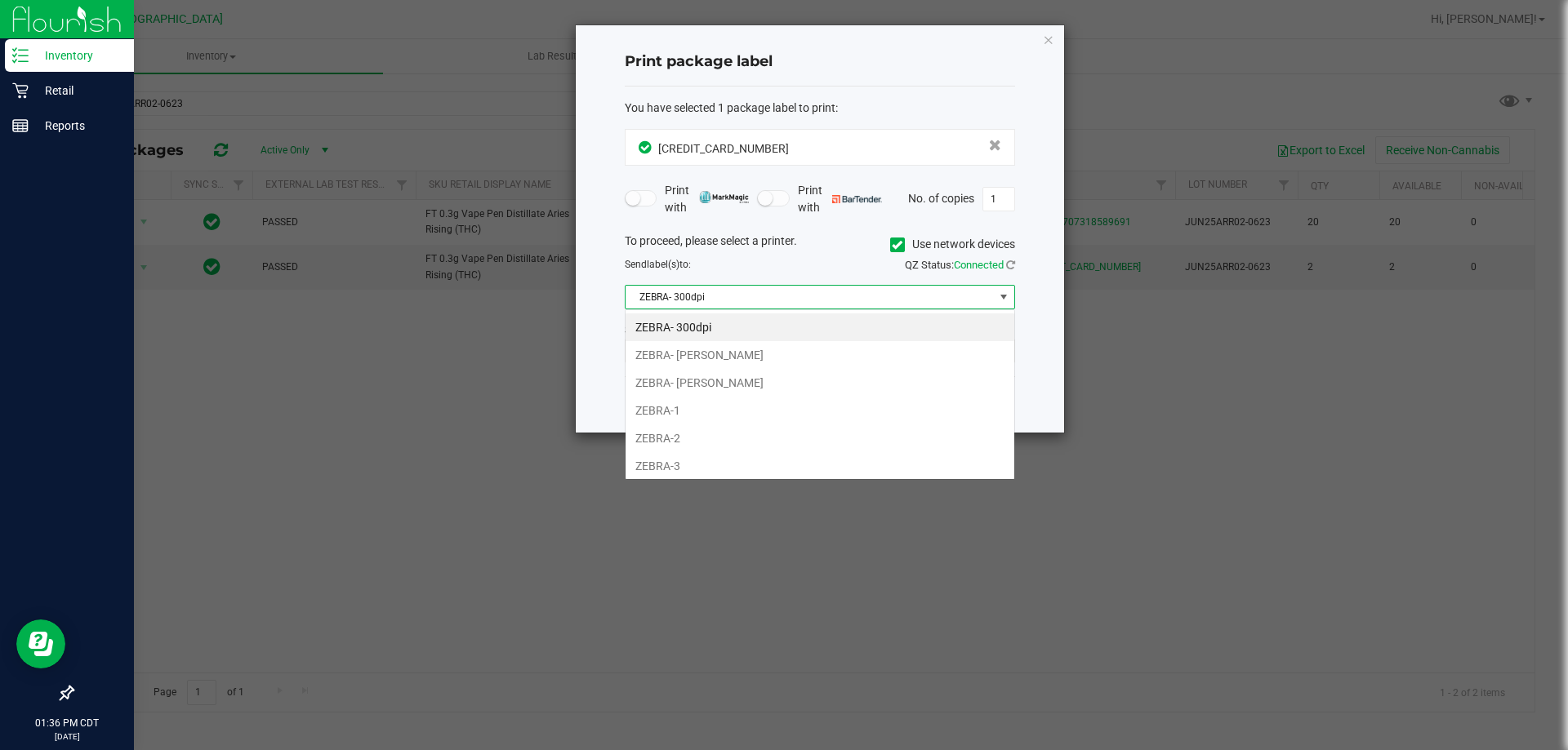
scroll to position [25, 390]
click at [753, 382] on li "ZEBRA- [PERSON_NAME]" at bounding box center [820, 383] width 389 height 28
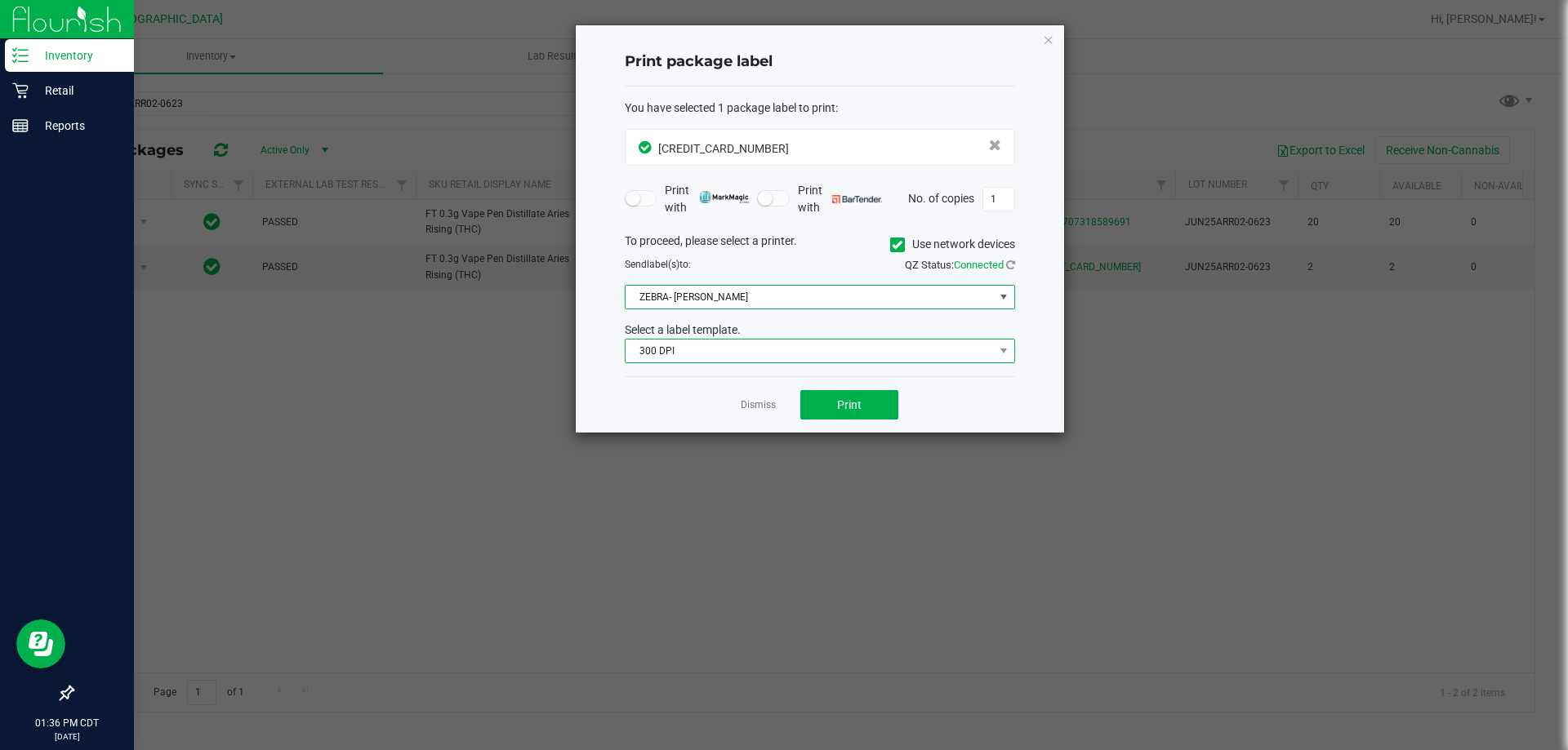
click at [749, 350] on span "300 DPI" at bounding box center [809, 350] width 368 height 23
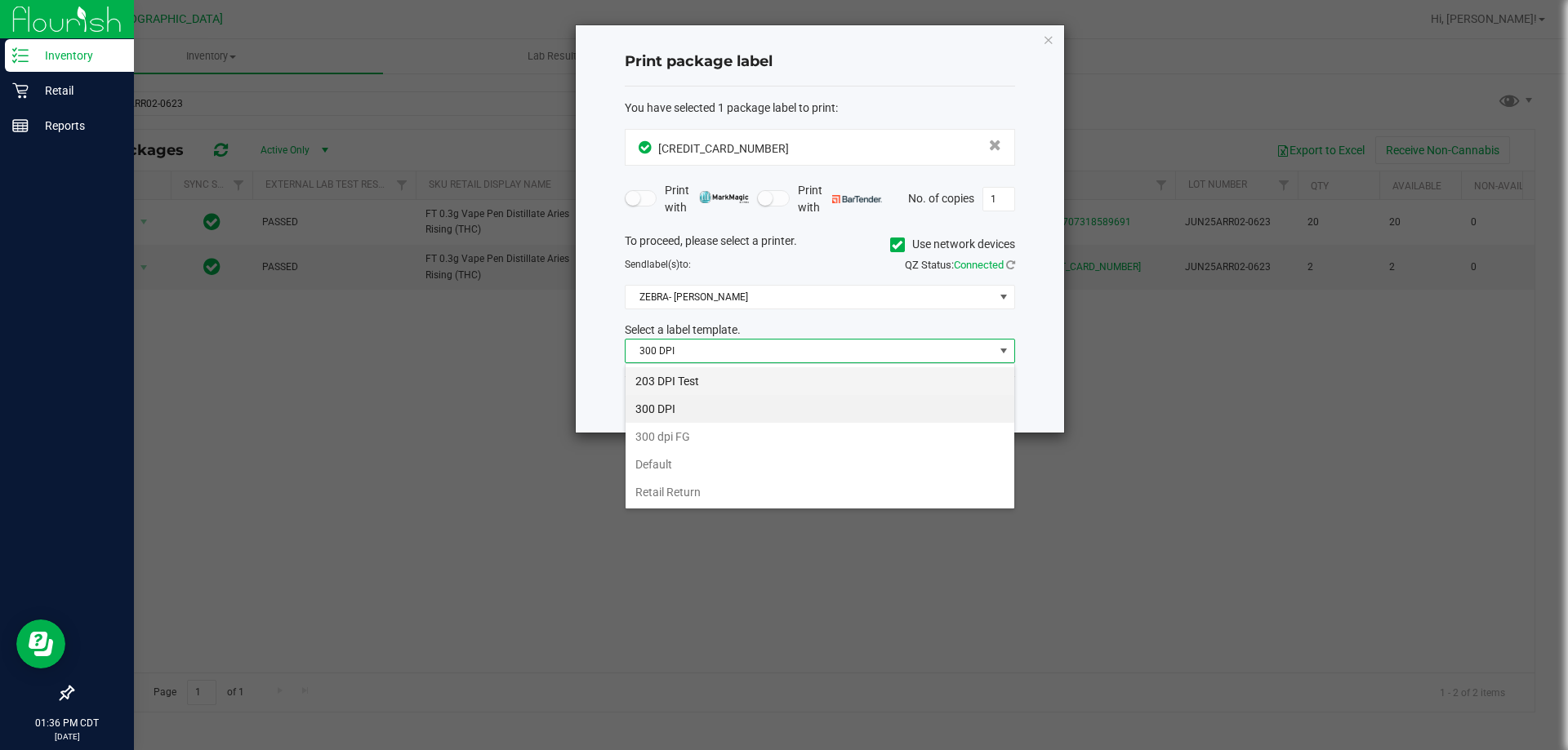
click at [718, 372] on li "203 DPI Test" at bounding box center [820, 381] width 389 height 28
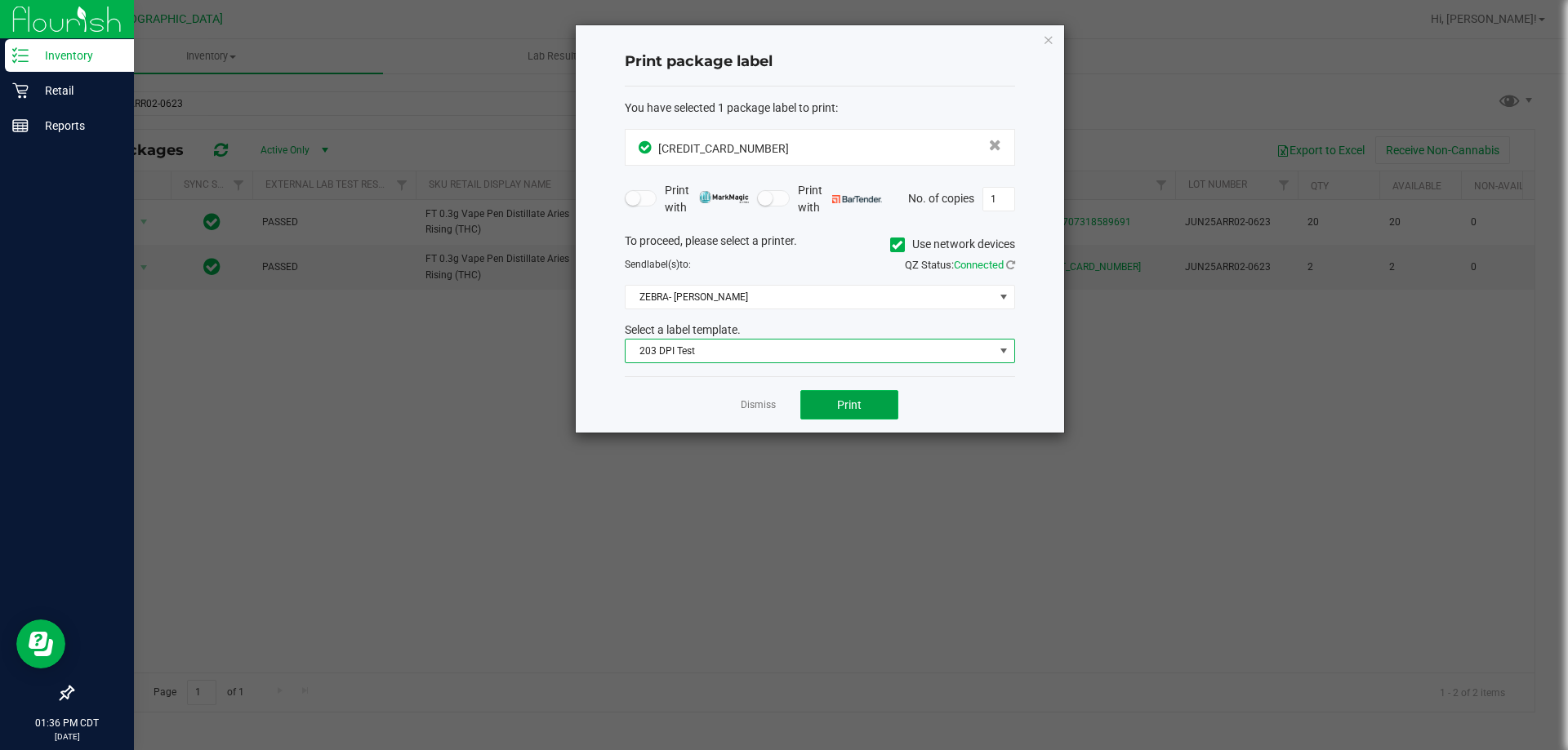
click at [826, 403] on button "Print" at bounding box center [848, 405] width 98 height 30
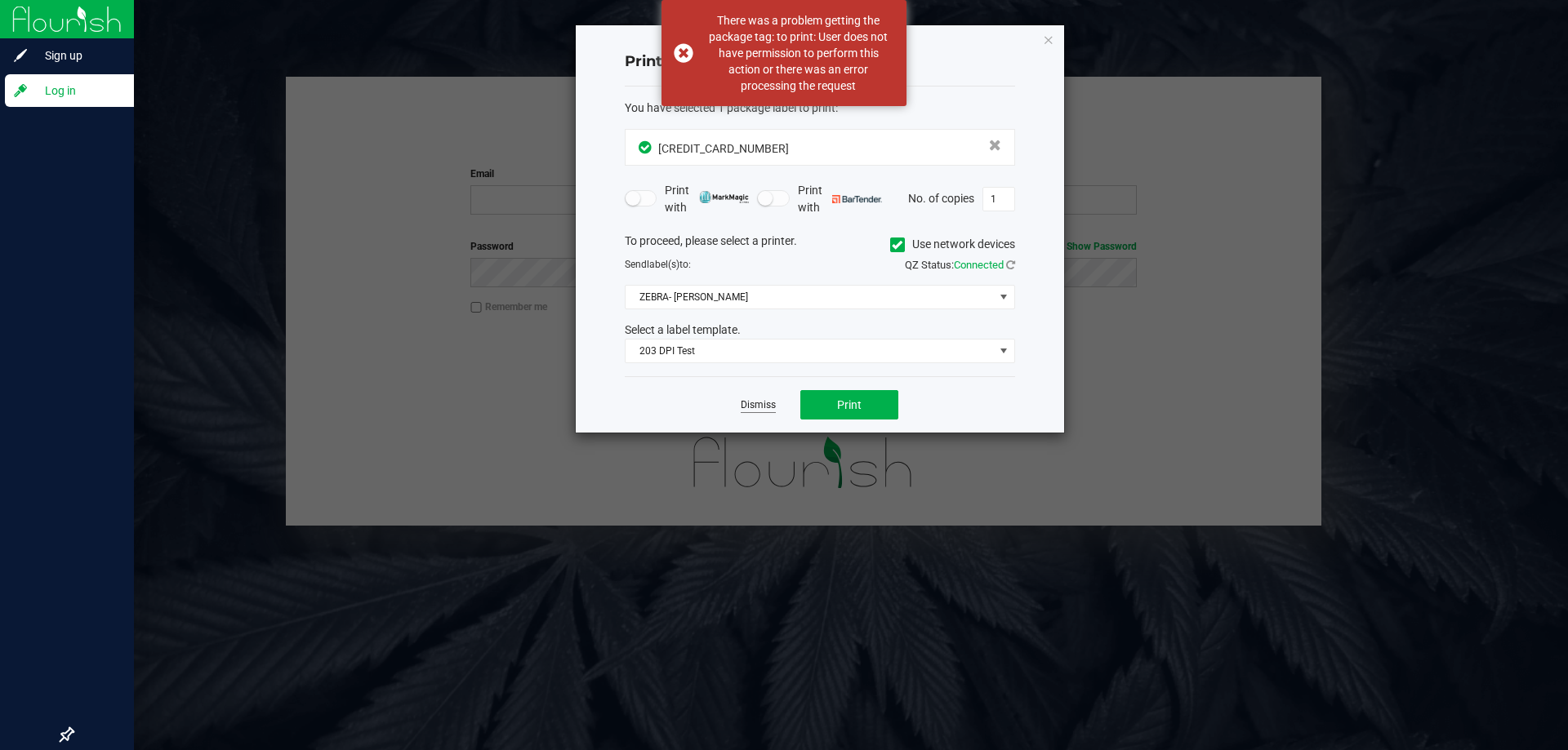
click at [758, 405] on link "Dismiss" at bounding box center [758, 406] width 35 height 14
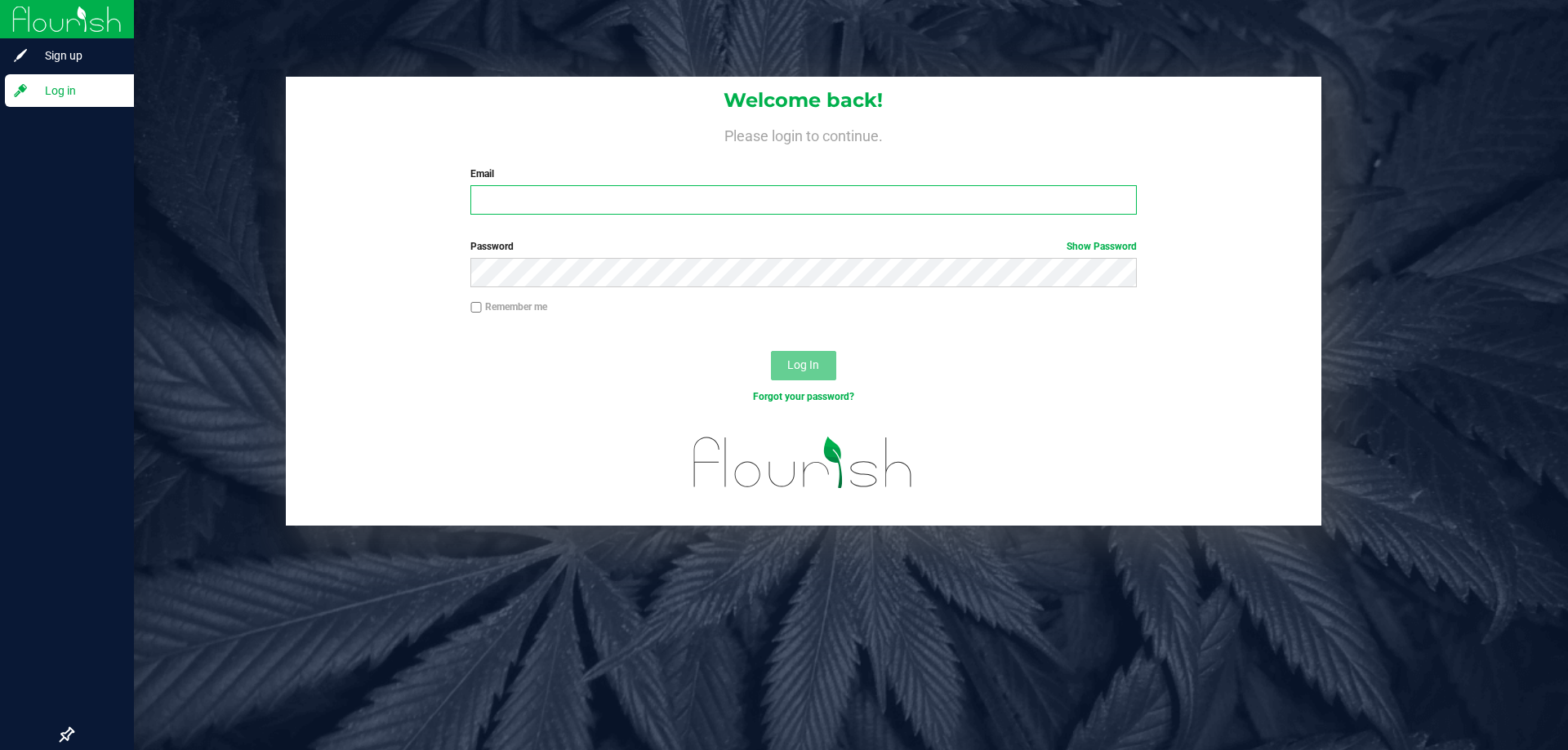
click at [593, 206] on input "Email" at bounding box center [803, 199] width 665 height 30
type input "[EMAIL_ADDRESS][DOMAIN_NAME]"
click at [770, 351] on button "Log In" at bounding box center [803, 366] width 65 height 30
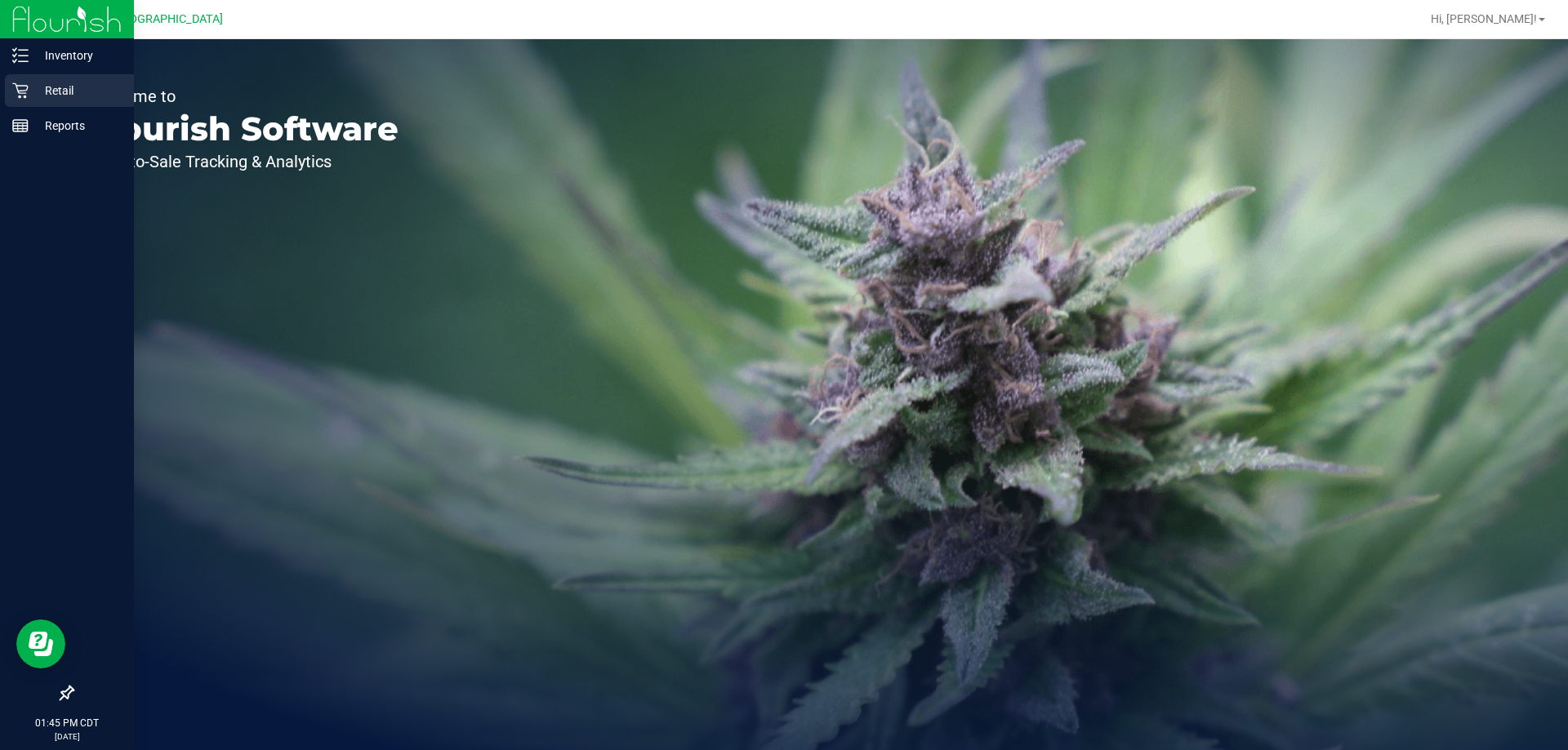
click at [49, 80] on div "Retail" at bounding box center [70, 91] width 129 height 32
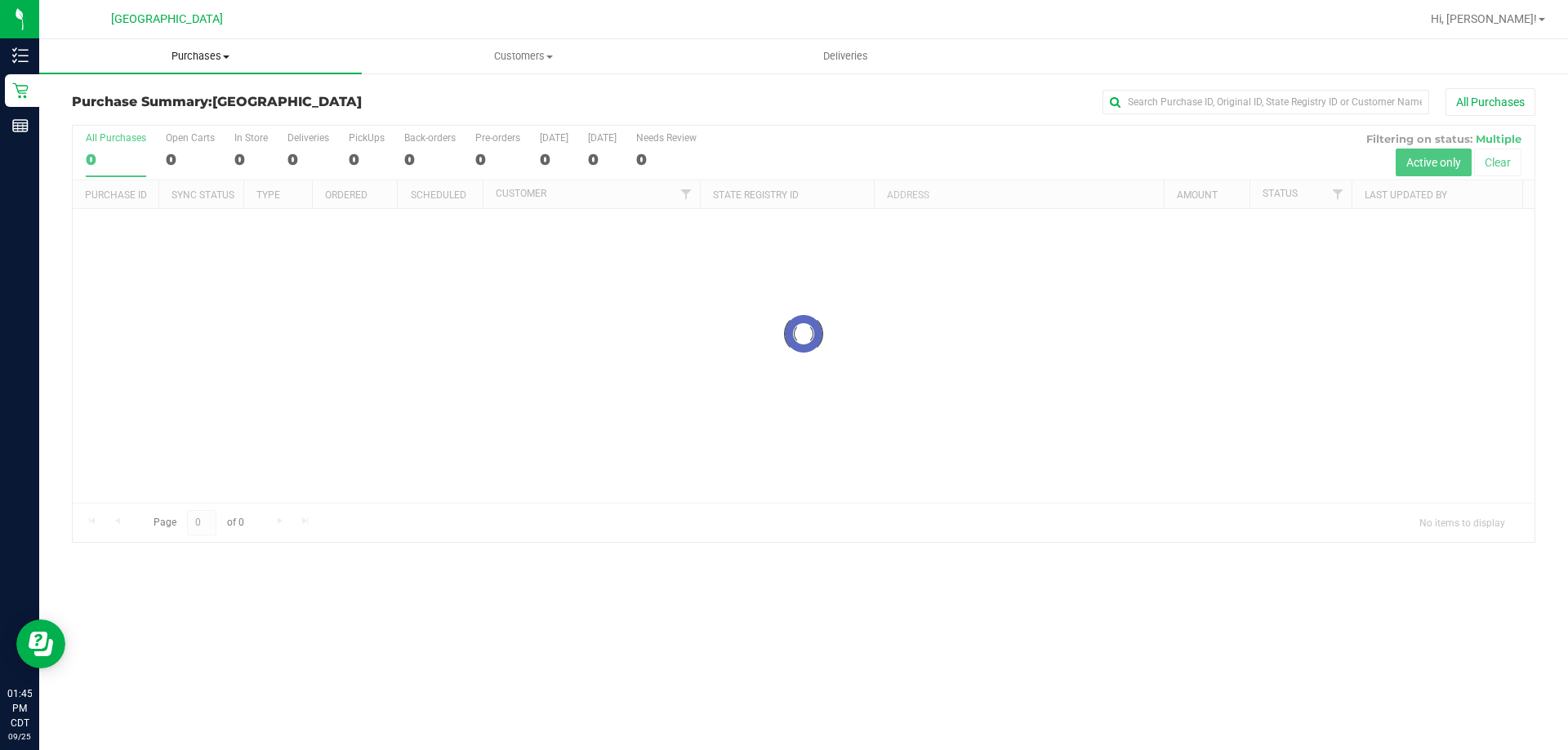
click at [225, 57] on span at bounding box center [227, 57] width 7 height 3
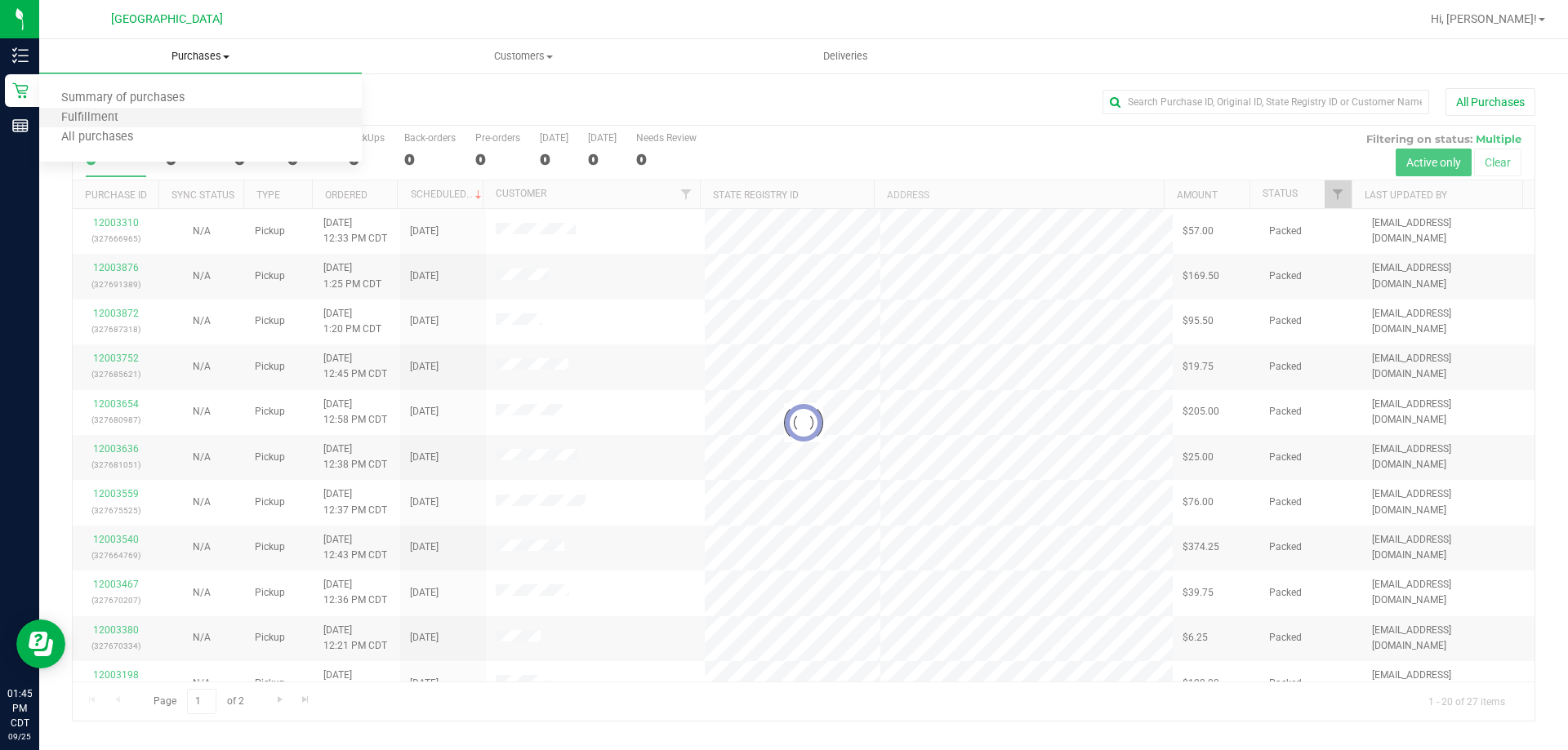
click at [193, 121] on li "Fulfillment" at bounding box center [200, 118] width 322 height 20
